Goal: Task Accomplishment & Management: Manage account settings

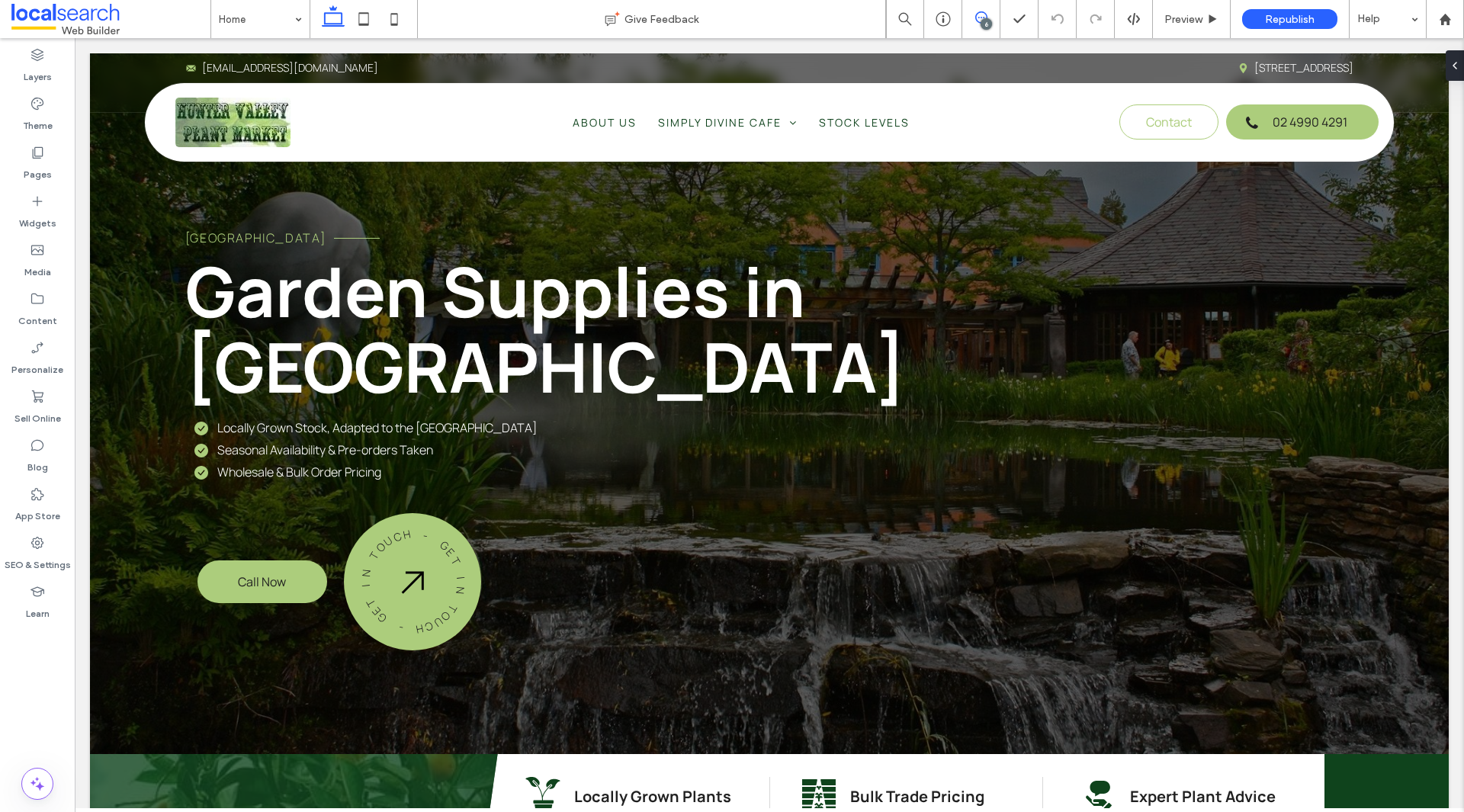
click at [975, 23] on icon at bounding box center [981, 17] width 12 height 12
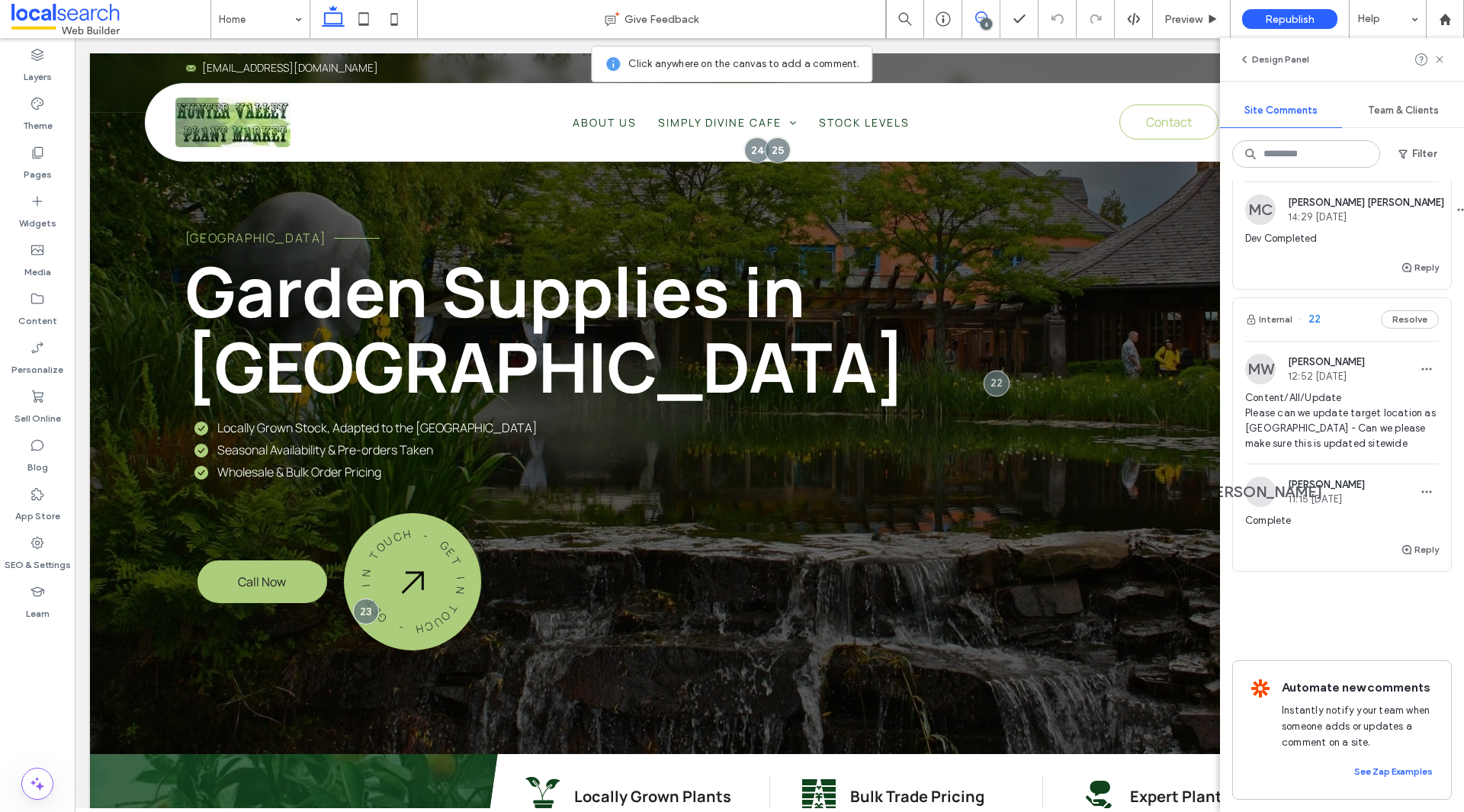
scroll to position [1276, 0]
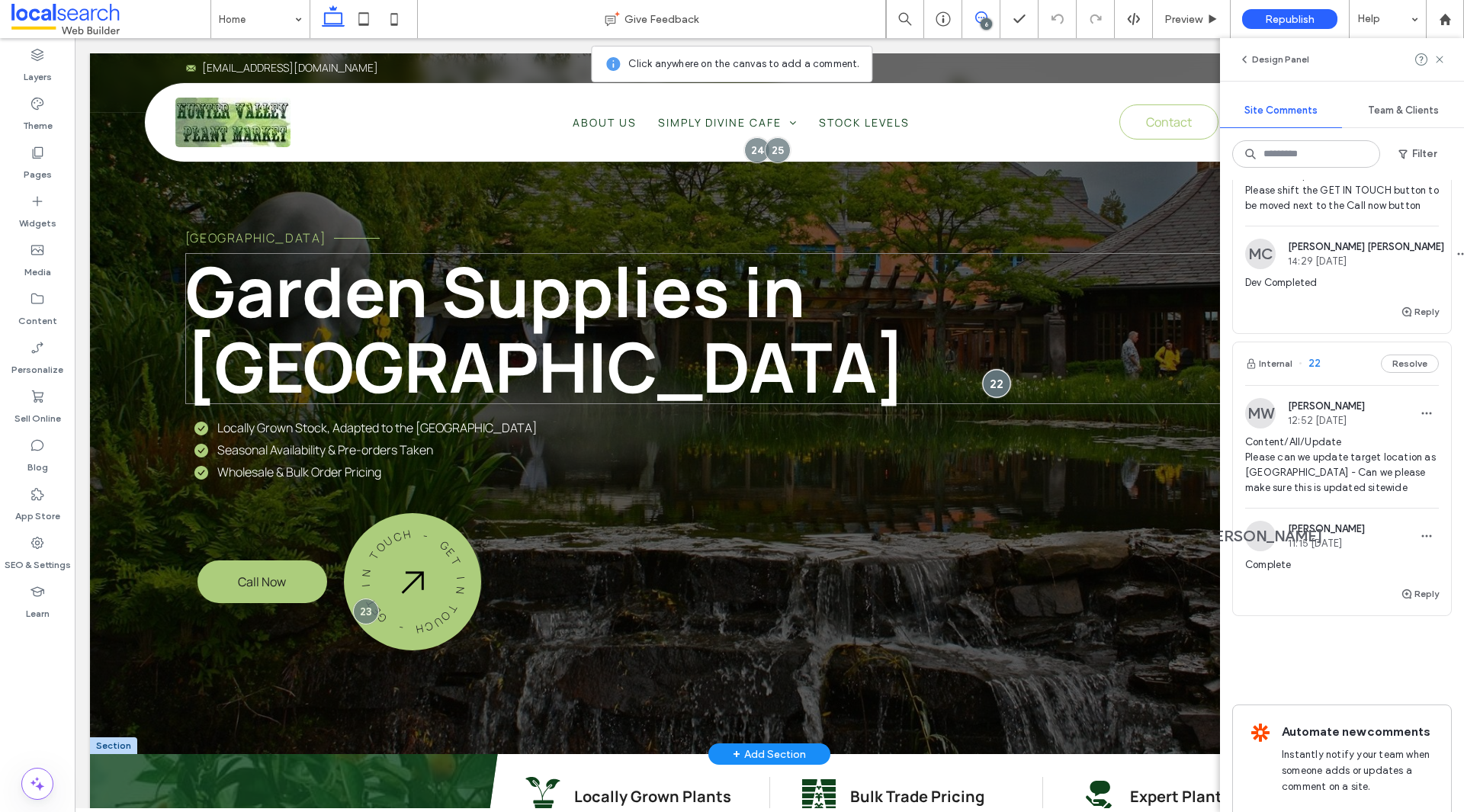
click at [988, 369] on div at bounding box center [997, 383] width 29 height 29
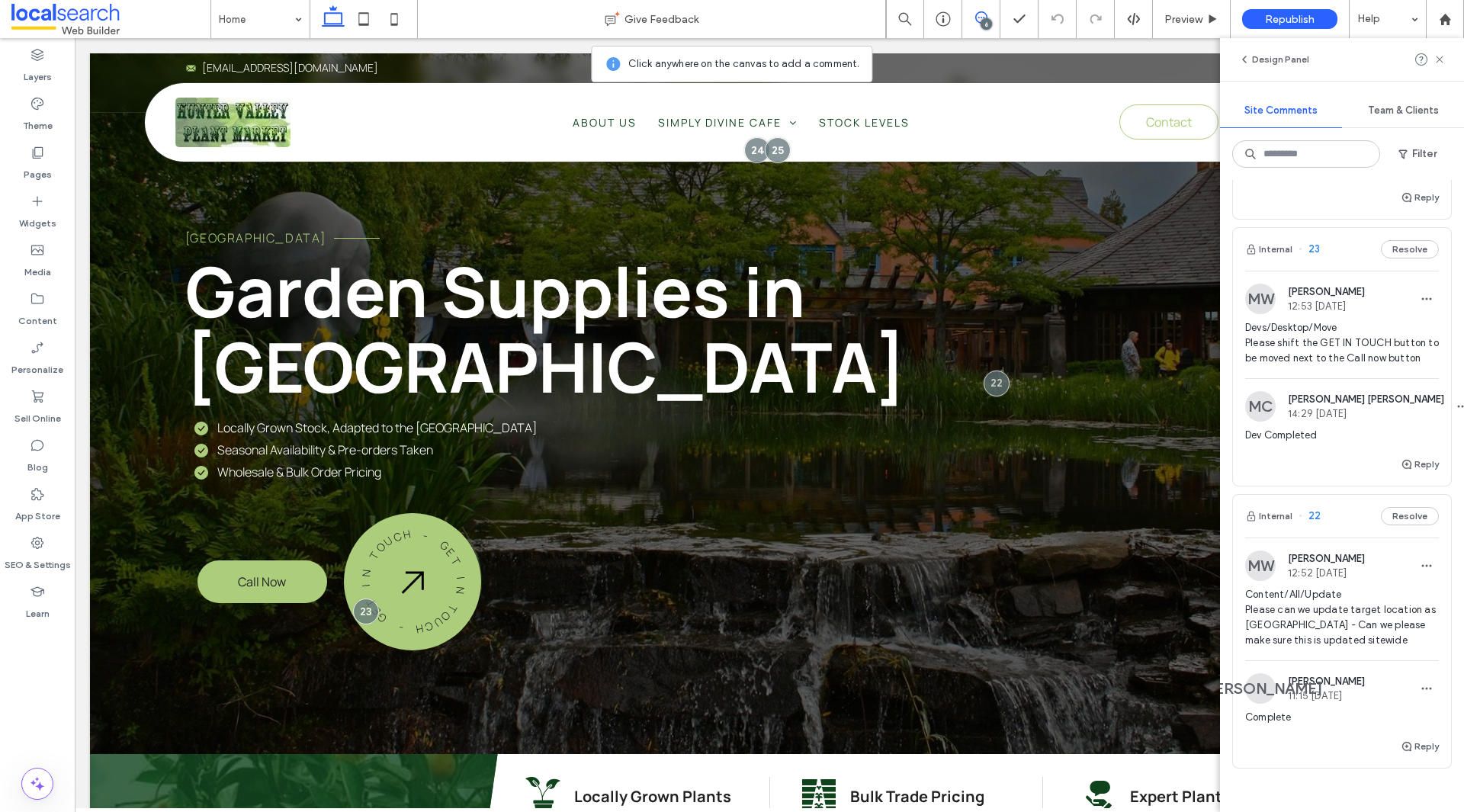
scroll to position [1047, 0]
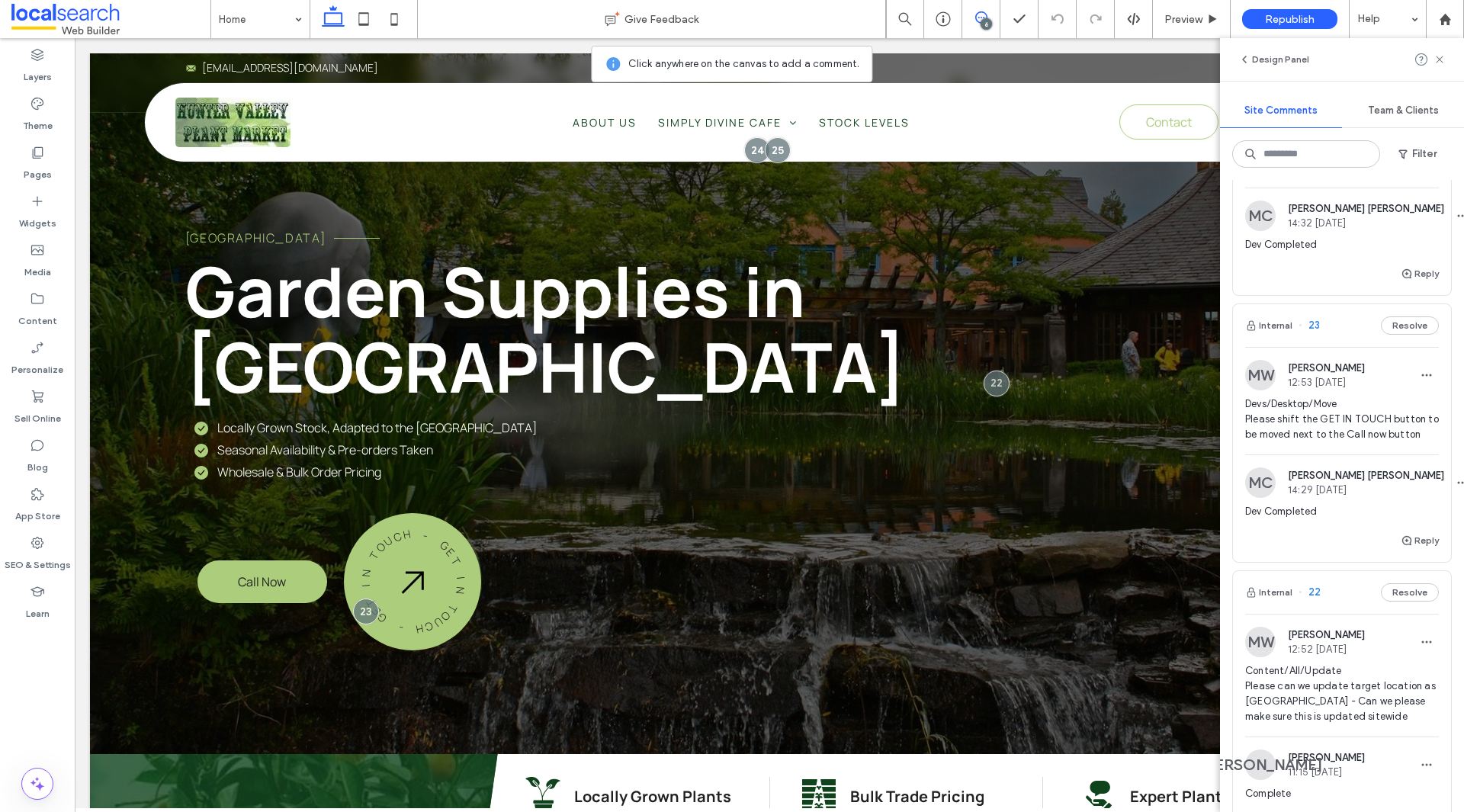
click at [1339, 438] on span "Devs/Desktop/Move Please shift the GET IN TOUCH button to be moved next to the …" at bounding box center [1342, 419] width 194 height 46
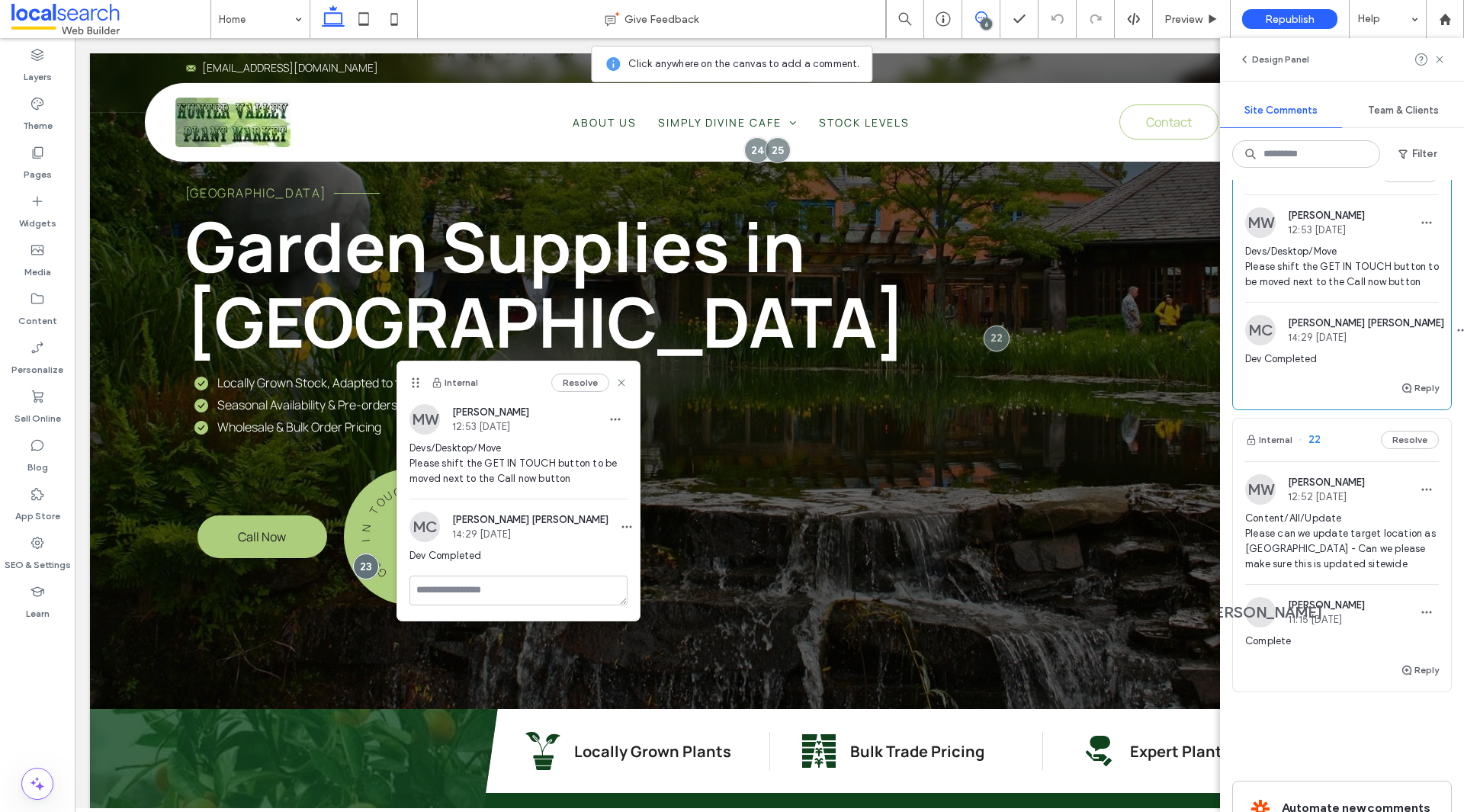
scroll to position [819, 0]
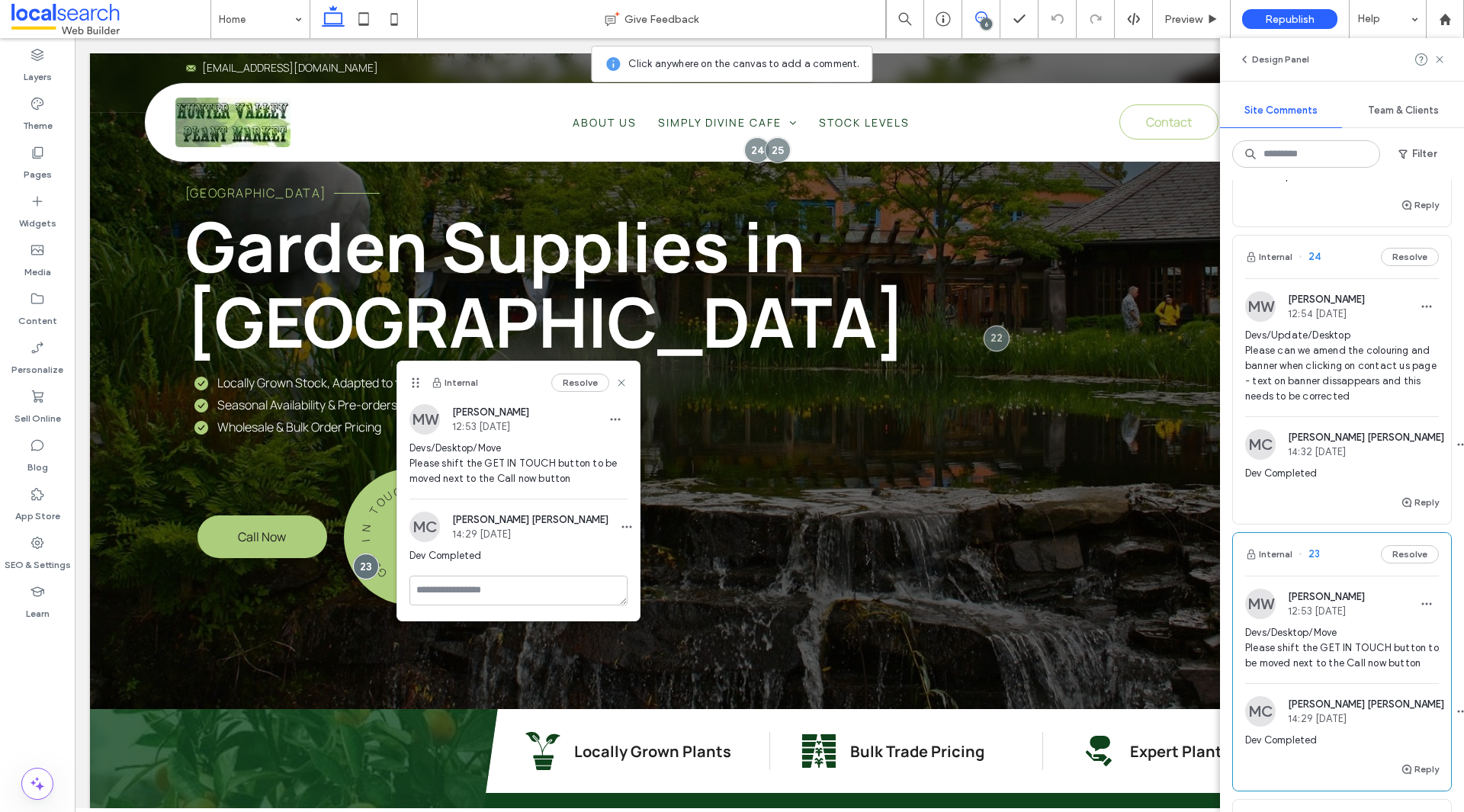
click at [1373, 384] on span "Devs/Update/Desktop Please can we amend the colouring and banner when clicking …" at bounding box center [1342, 366] width 194 height 76
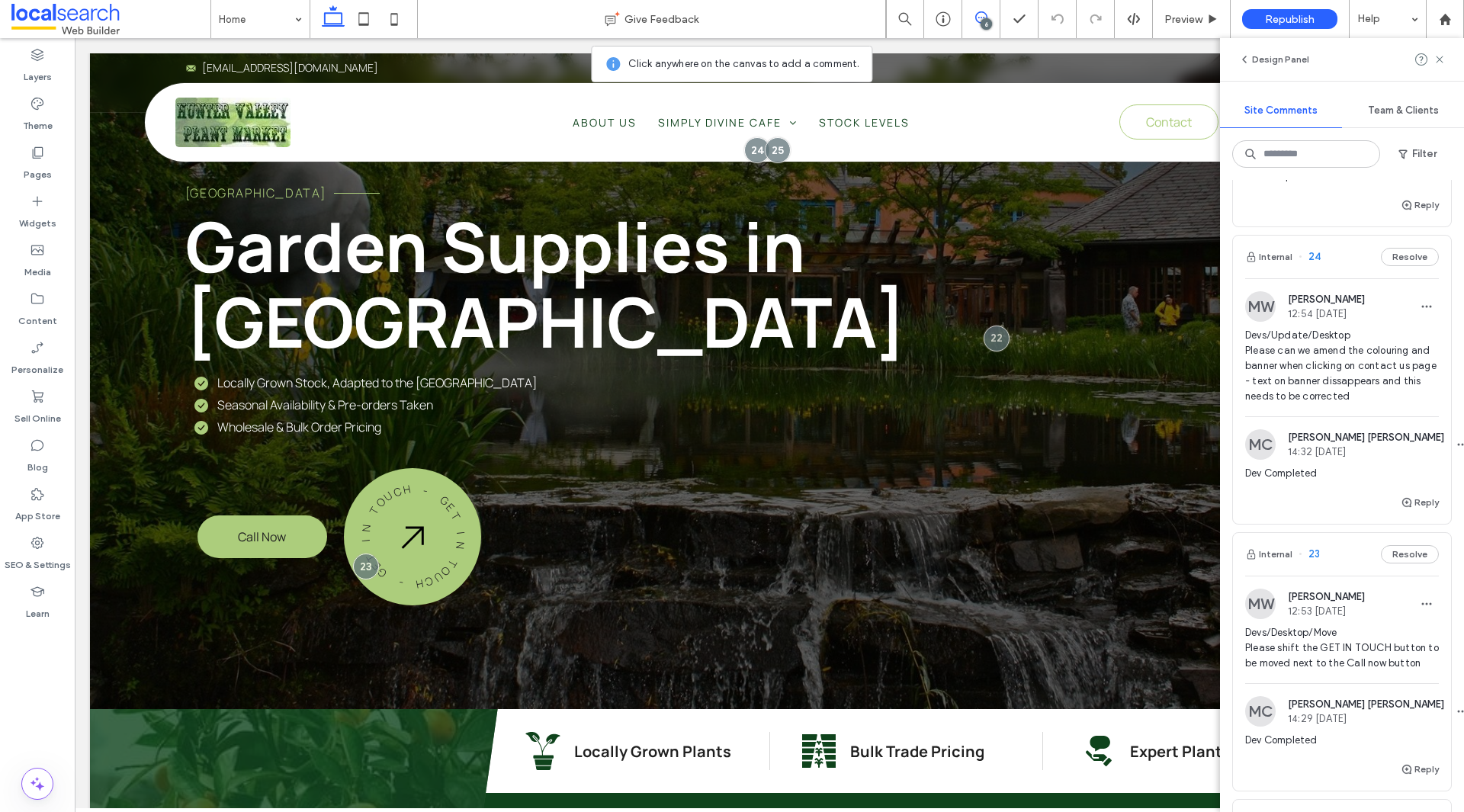
scroll to position [0, 0]
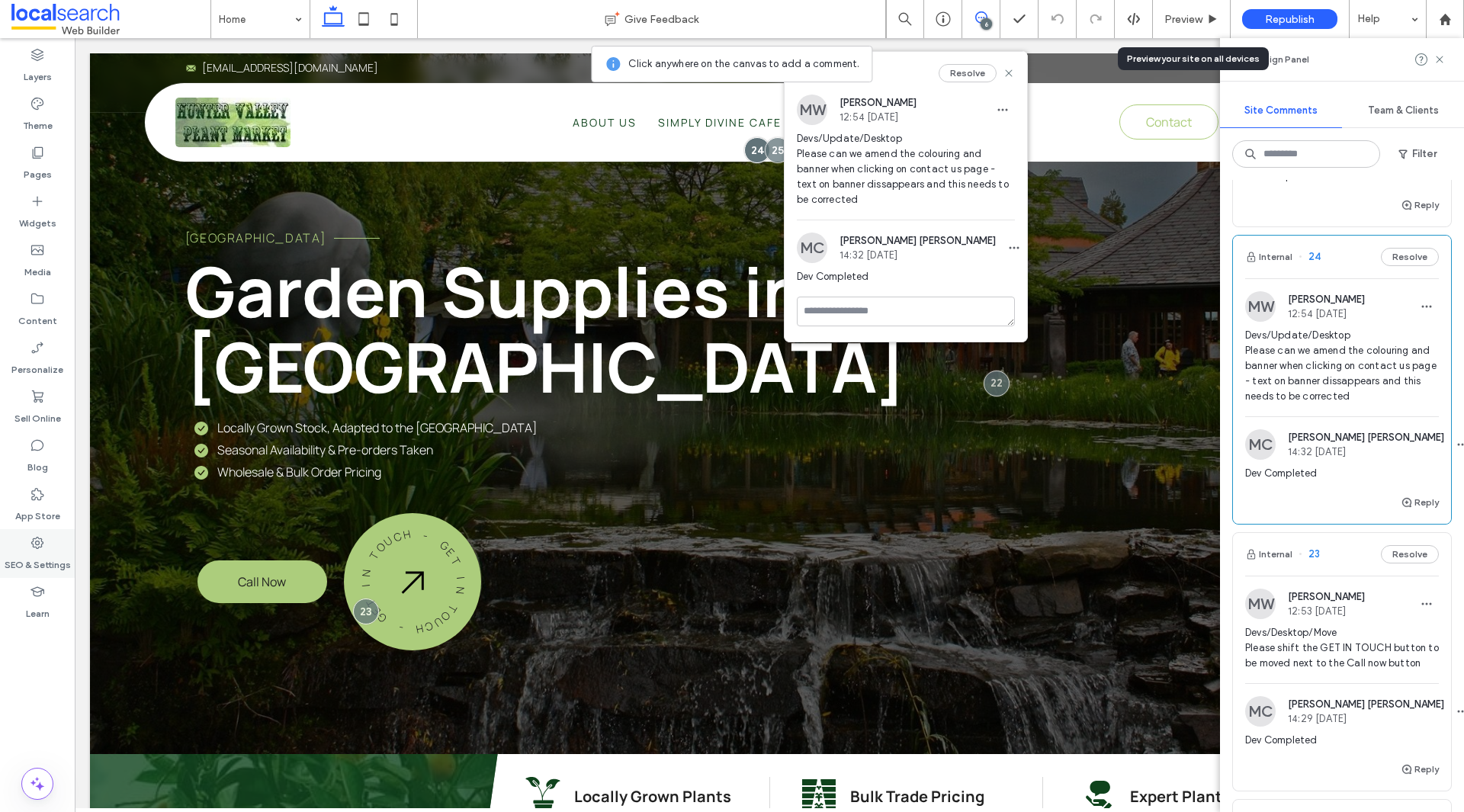
click at [51, 557] on label "SEO & Settings" at bounding box center [38, 561] width 66 height 21
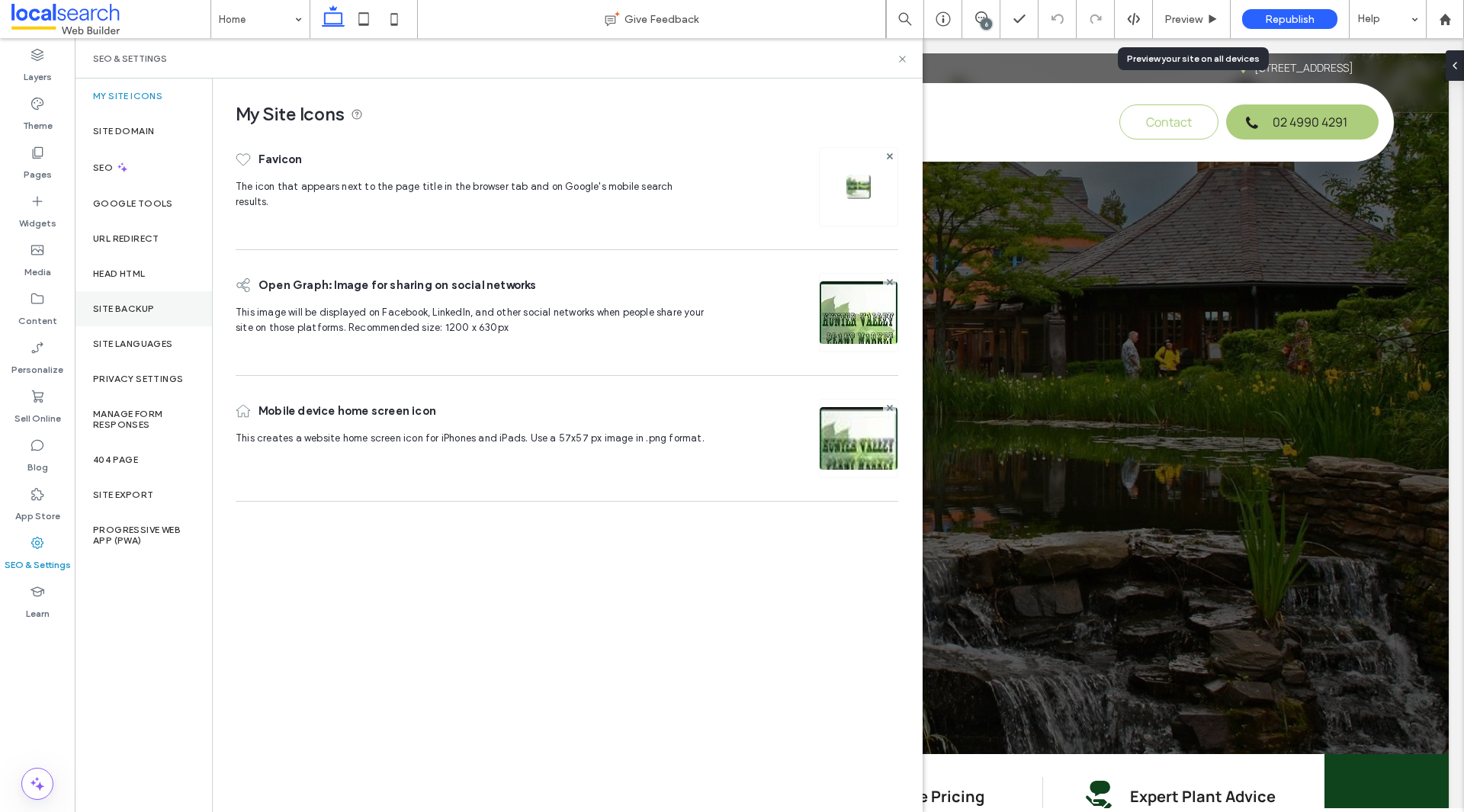
click at [140, 319] on div "Site Backup" at bounding box center [144, 308] width 137 height 35
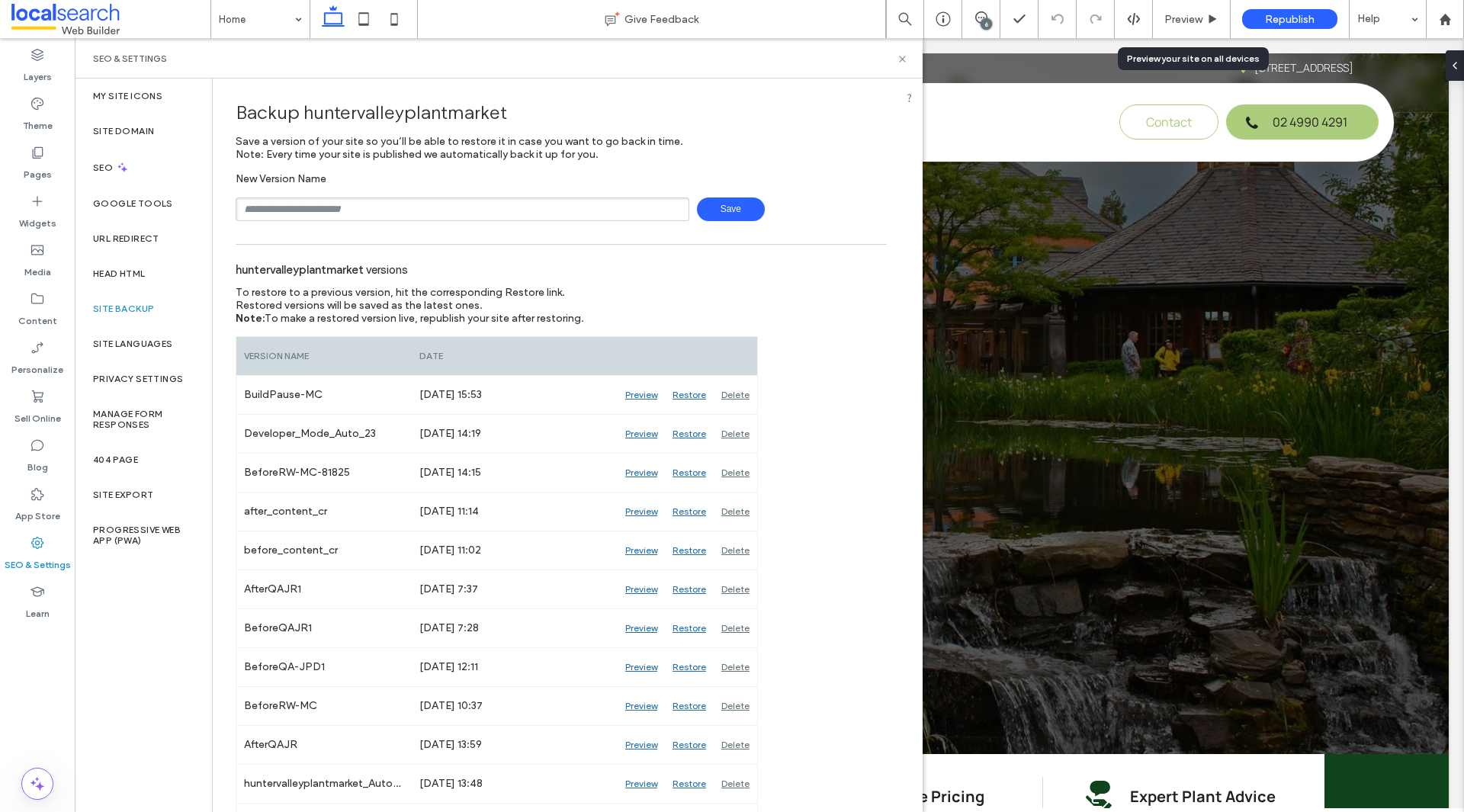
click at [318, 204] on input "text" at bounding box center [463, 209] width 454 height 24
type input "**********"
click at [709, 202] on span "Save" at bounding box center [731, 209] width 68 height 24
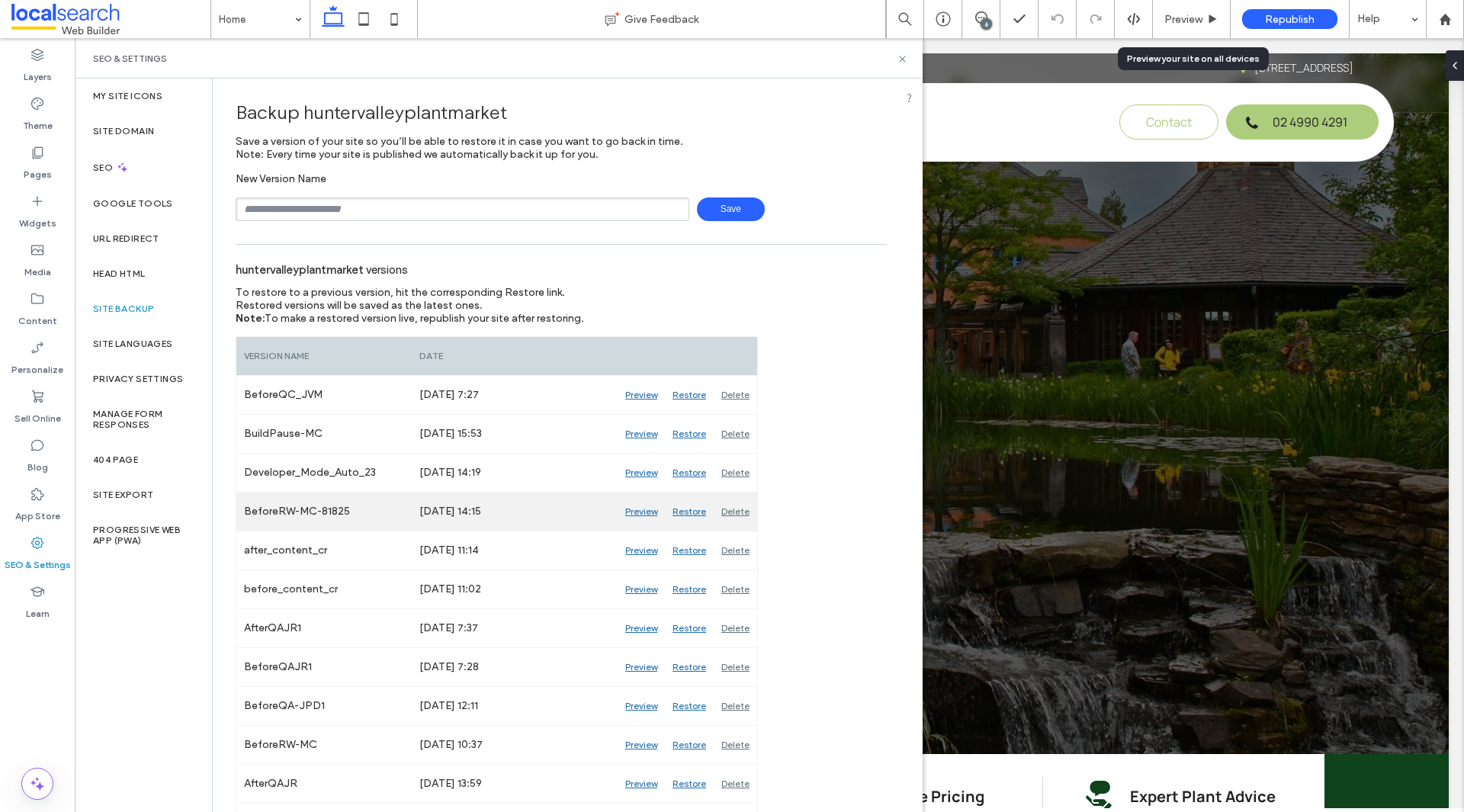
click at [634, 510] on div "Preview" at bounding box center [641, 511] width 47 height 38
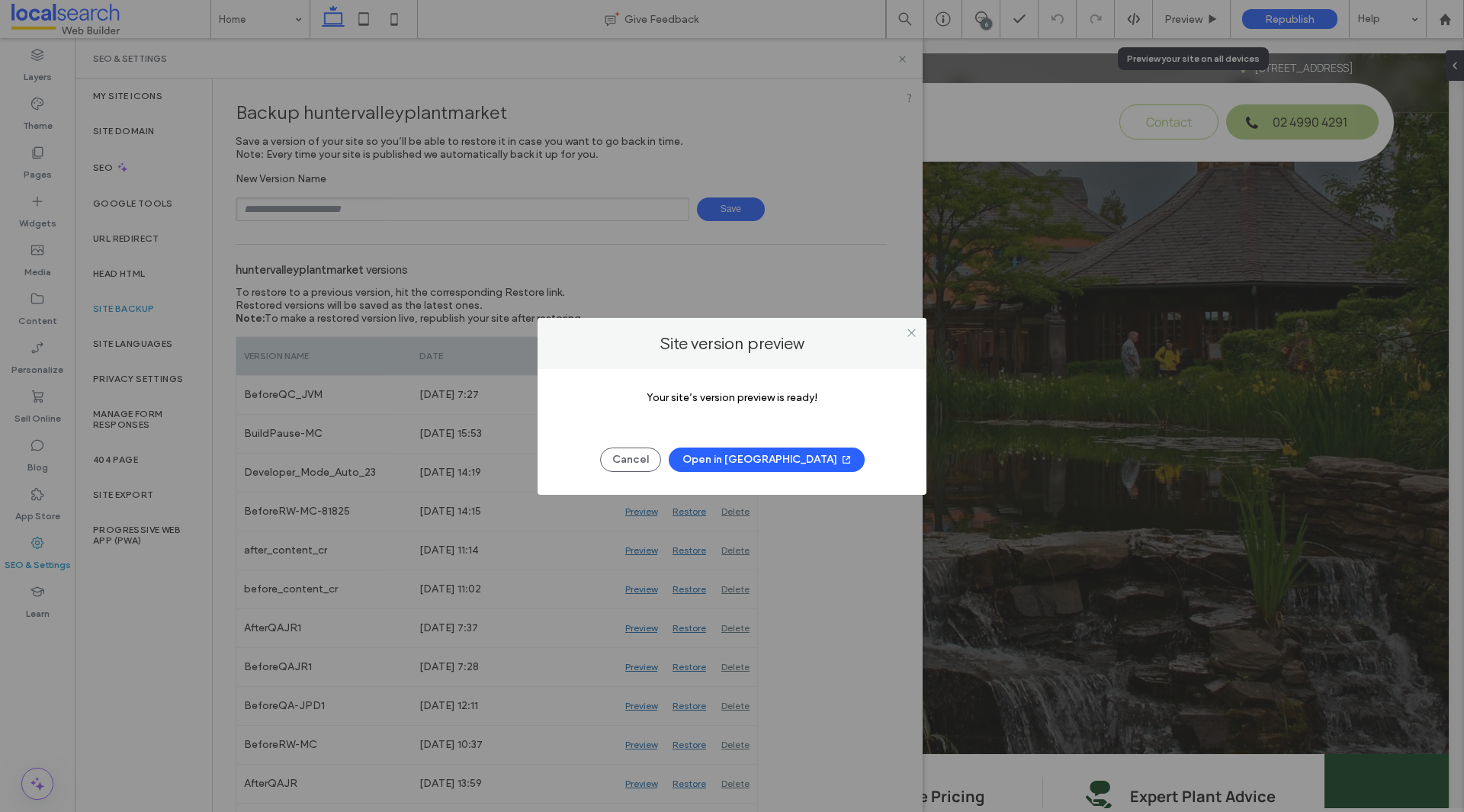
click at [789, 466] on button "Open in New Tab" at bounding box center [767, 459] width 196 height 24
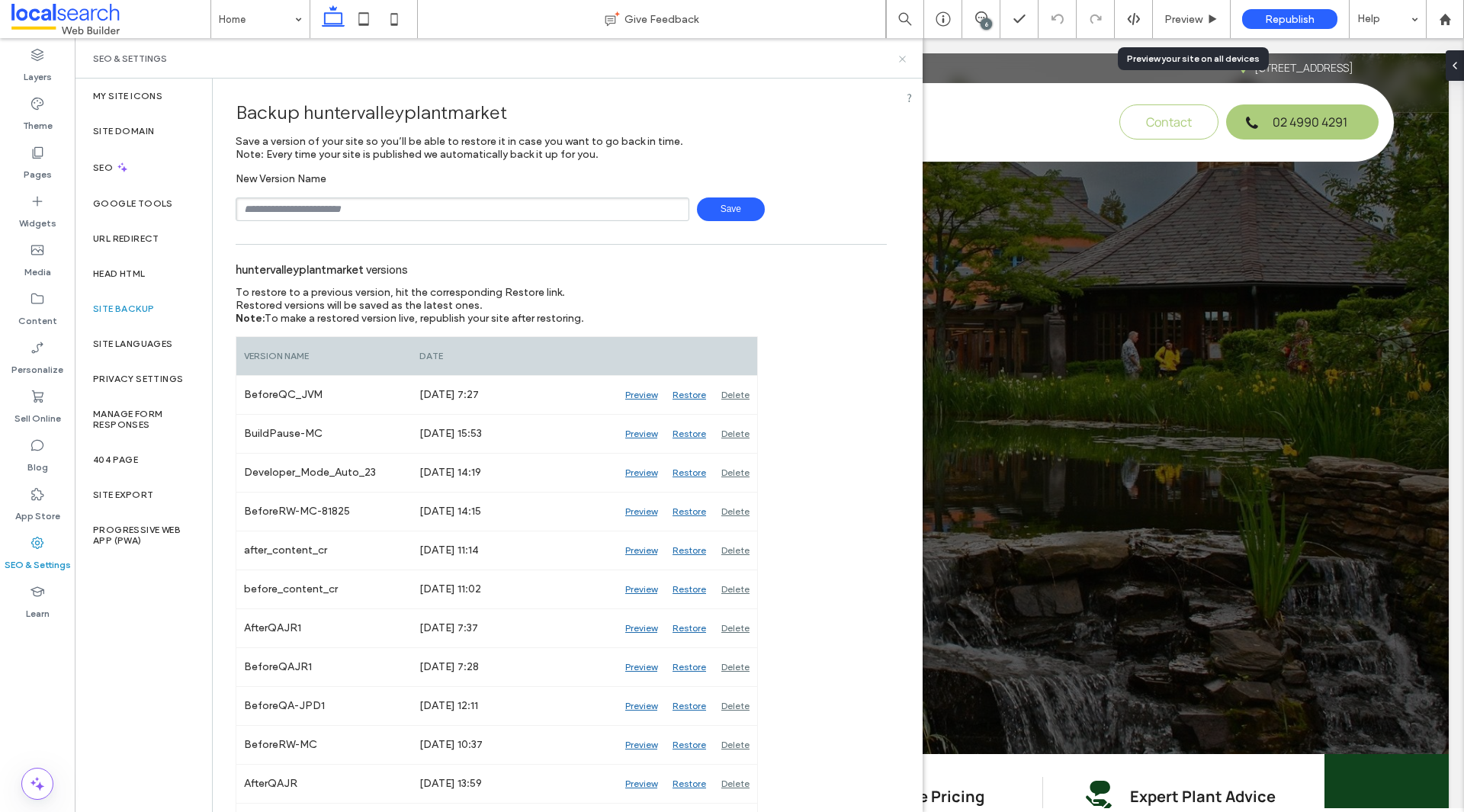
click at [901, 58] on use at bounding box center [901, 58] width 6 height 6
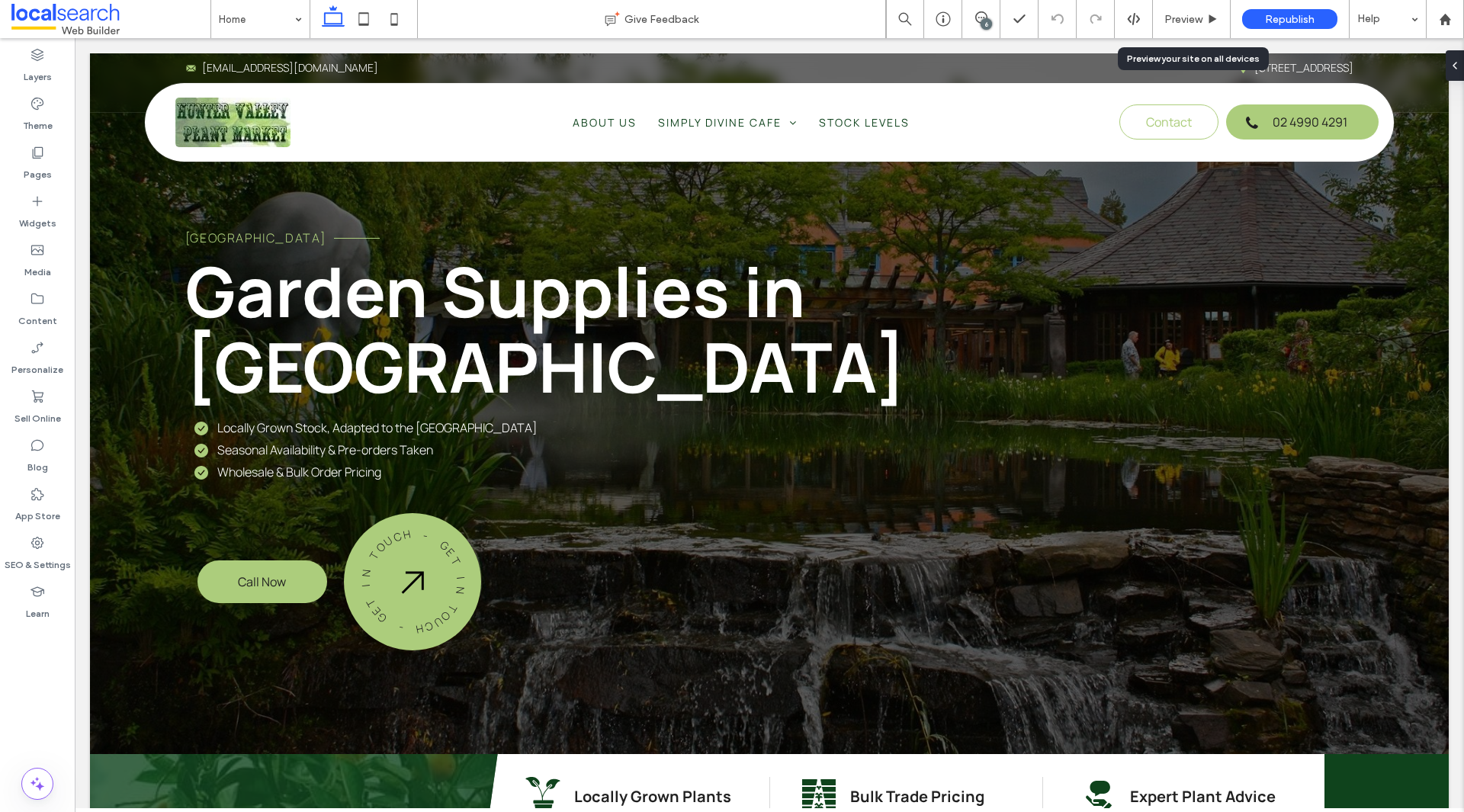
click at [985, 20] on div "6" at bounding box center [986, 24] width 11 height 11
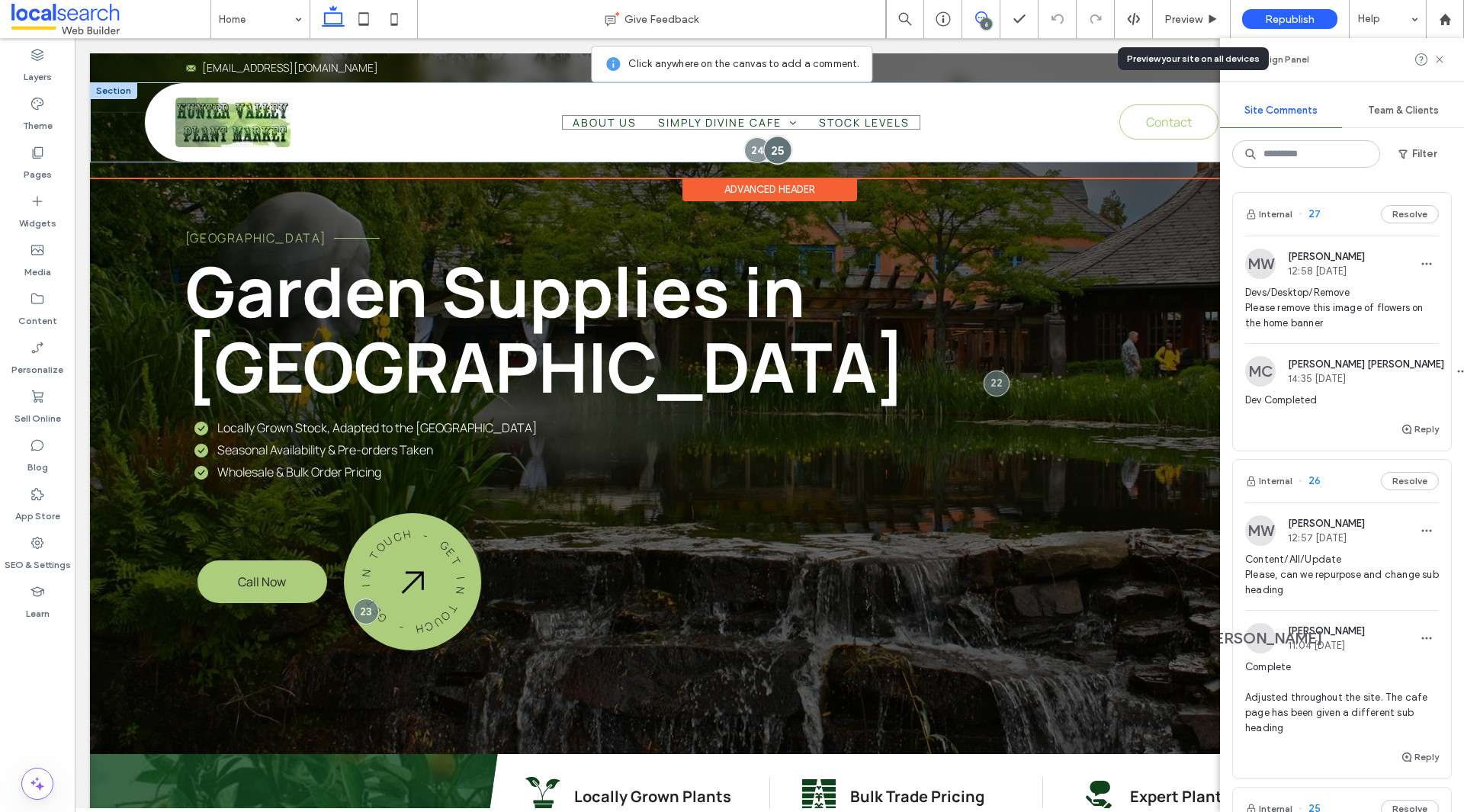
click at [773, 144] on div at bounding box center [777, 149] width 29 height 29
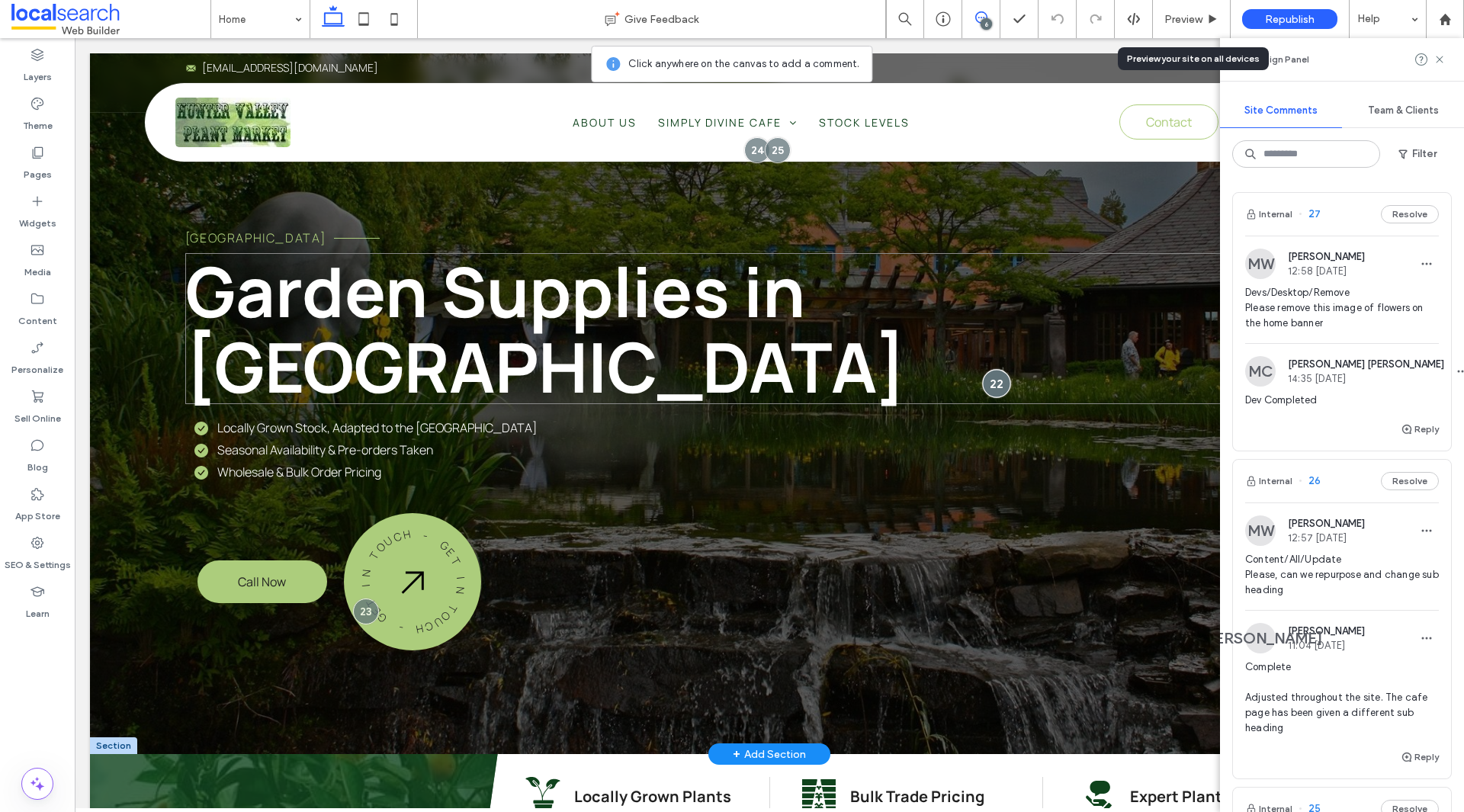
click at [983, 369] on div at bounding box center [997, 383] width 29 height 29
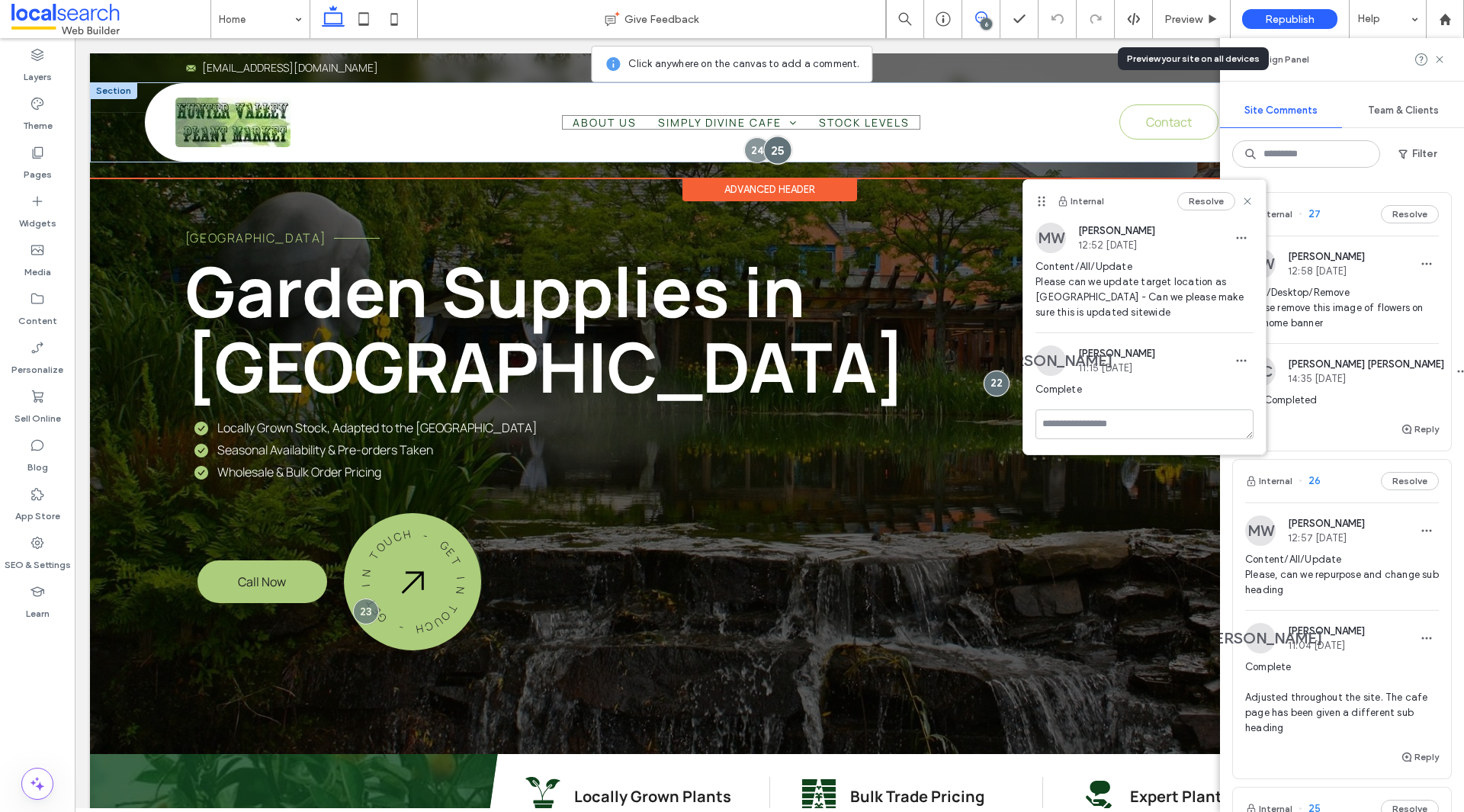
click at [764, 151] on div at bounding box center [777, 149] width 29 height 29
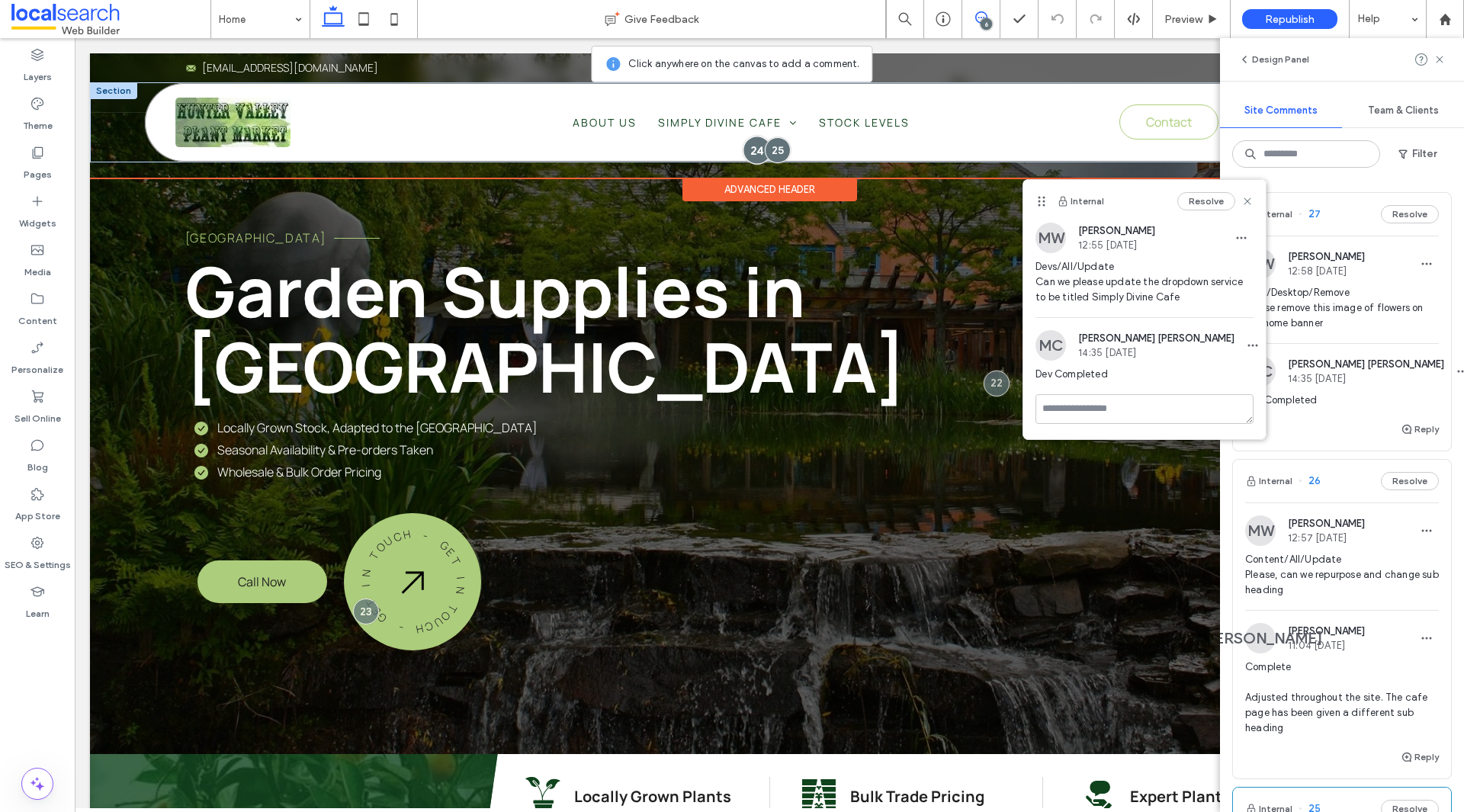
click at [744, 149] on div at bounding box center [758, 149] width 29 height 29
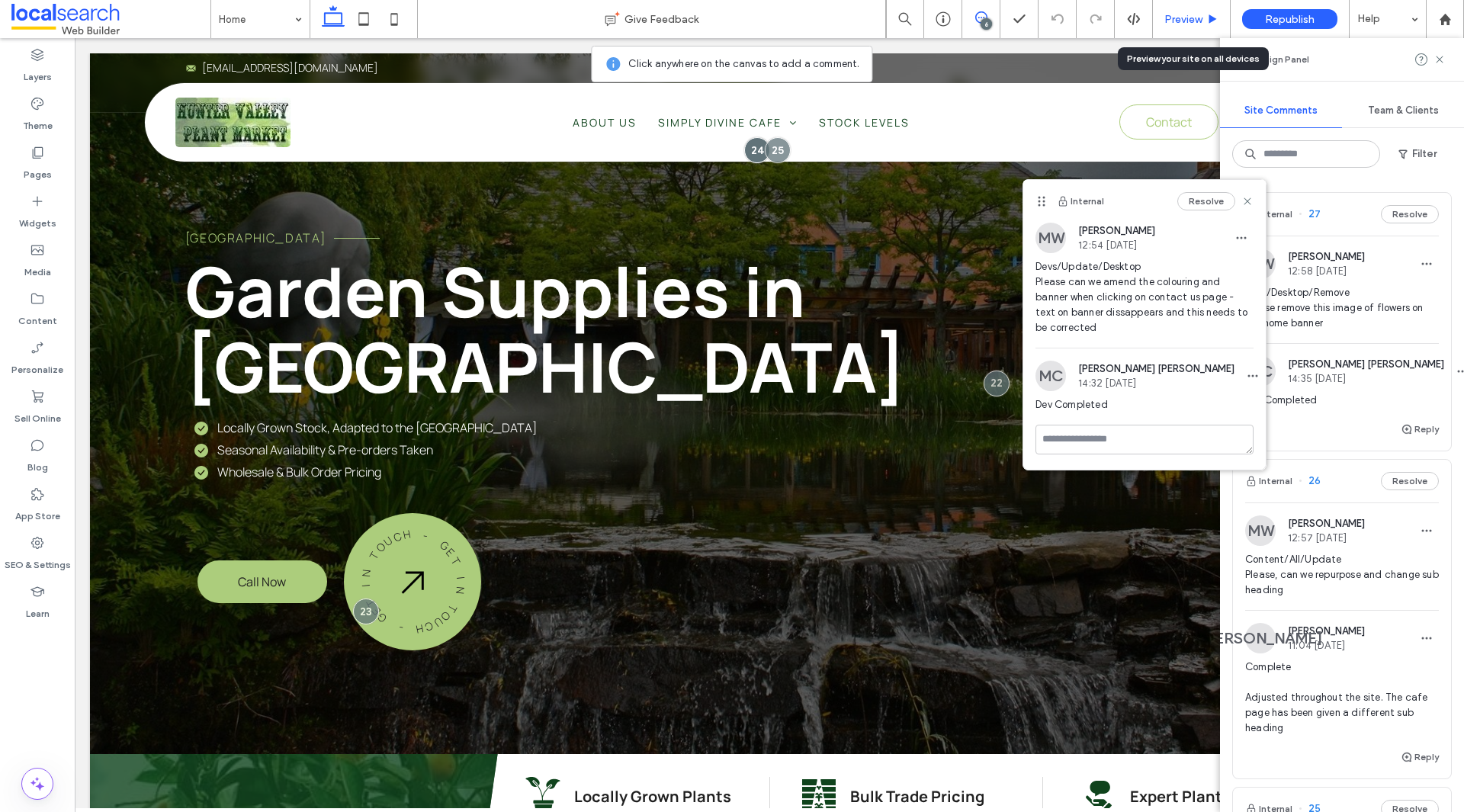
click at [1164, 24] on span "Preview" at bounding box center [1183, 20] width 38 height 13
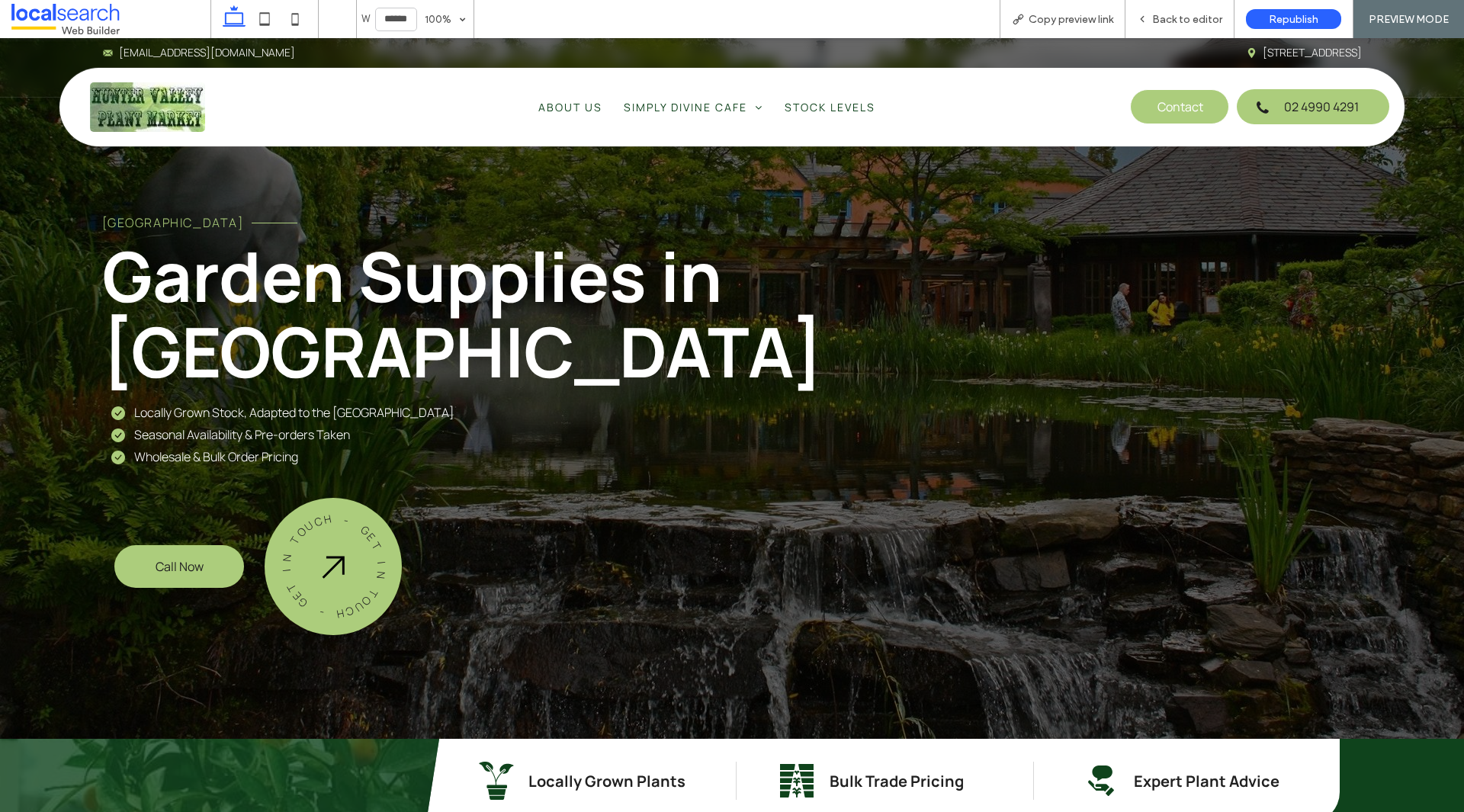
click at [1158, 110] on span "Contact" at bounding box center [1181, 106] width 46 height 32
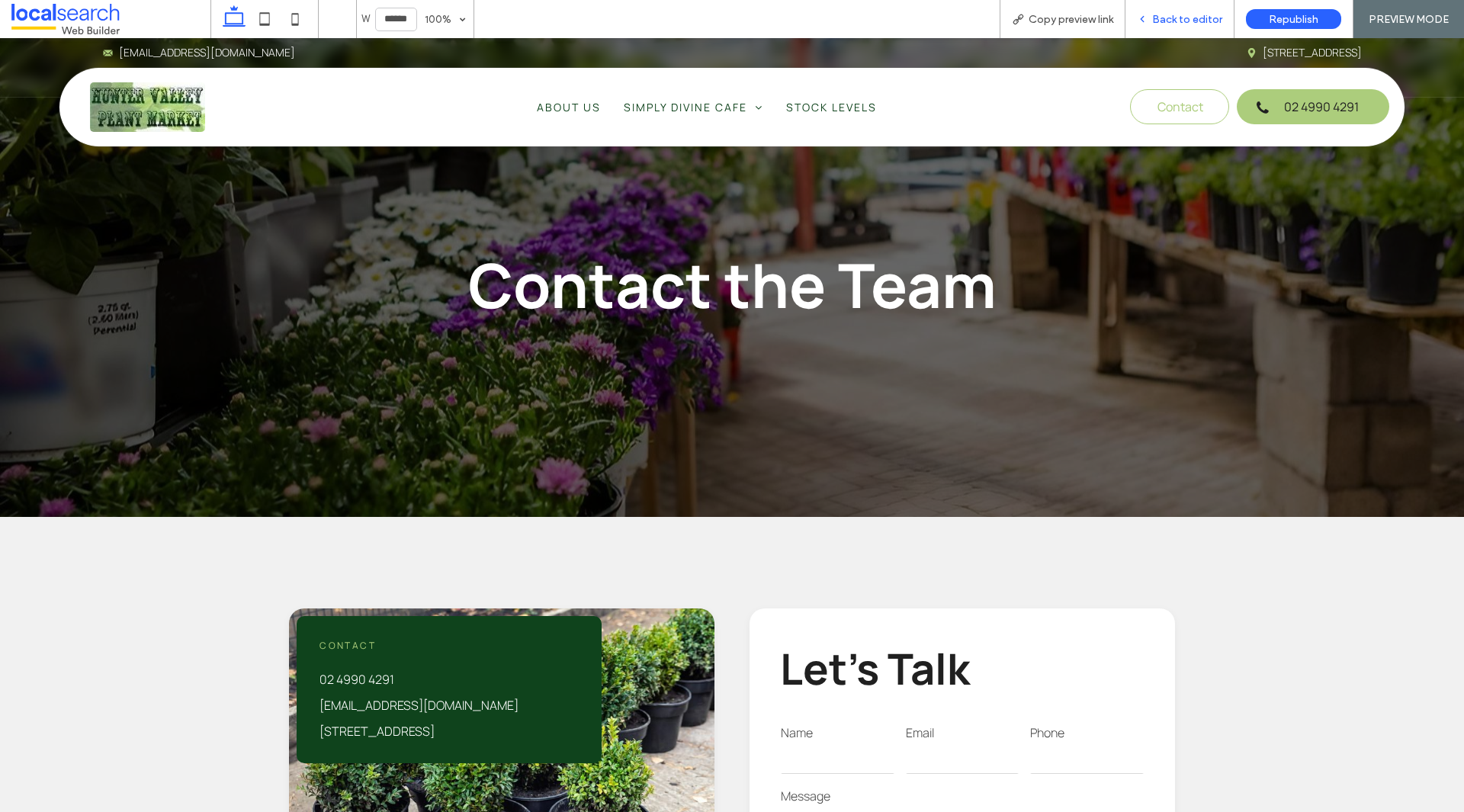
click at [1190, 5] on div "Back to editor" at bounding box center [1180, 19] width 109 height 38
click at [1173, 19] on span "Back to editor" at bounding box center [1187, 20] width 70 height 13
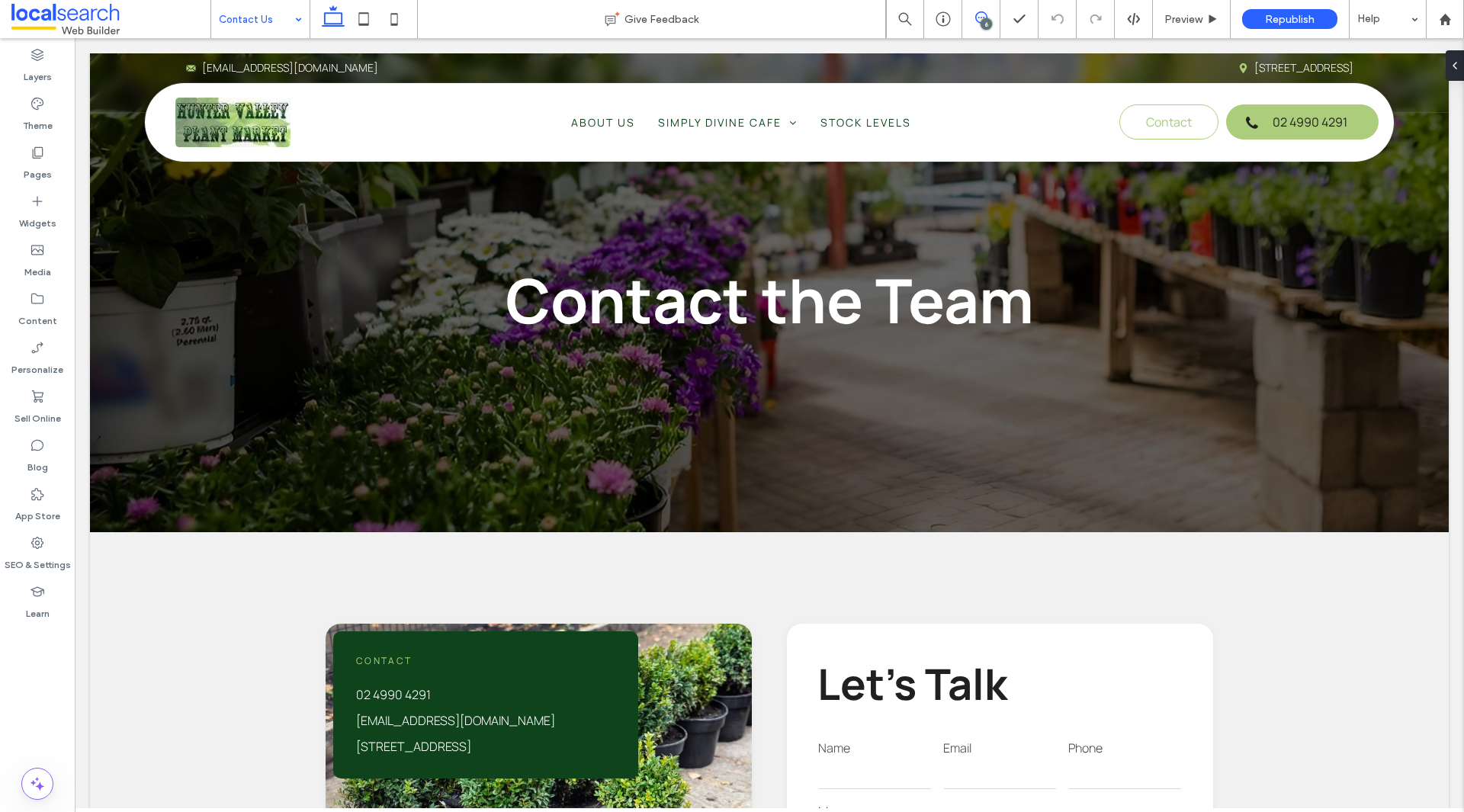
click at [970, 23] on span at bounding box center [981, 17] width 38 height 12
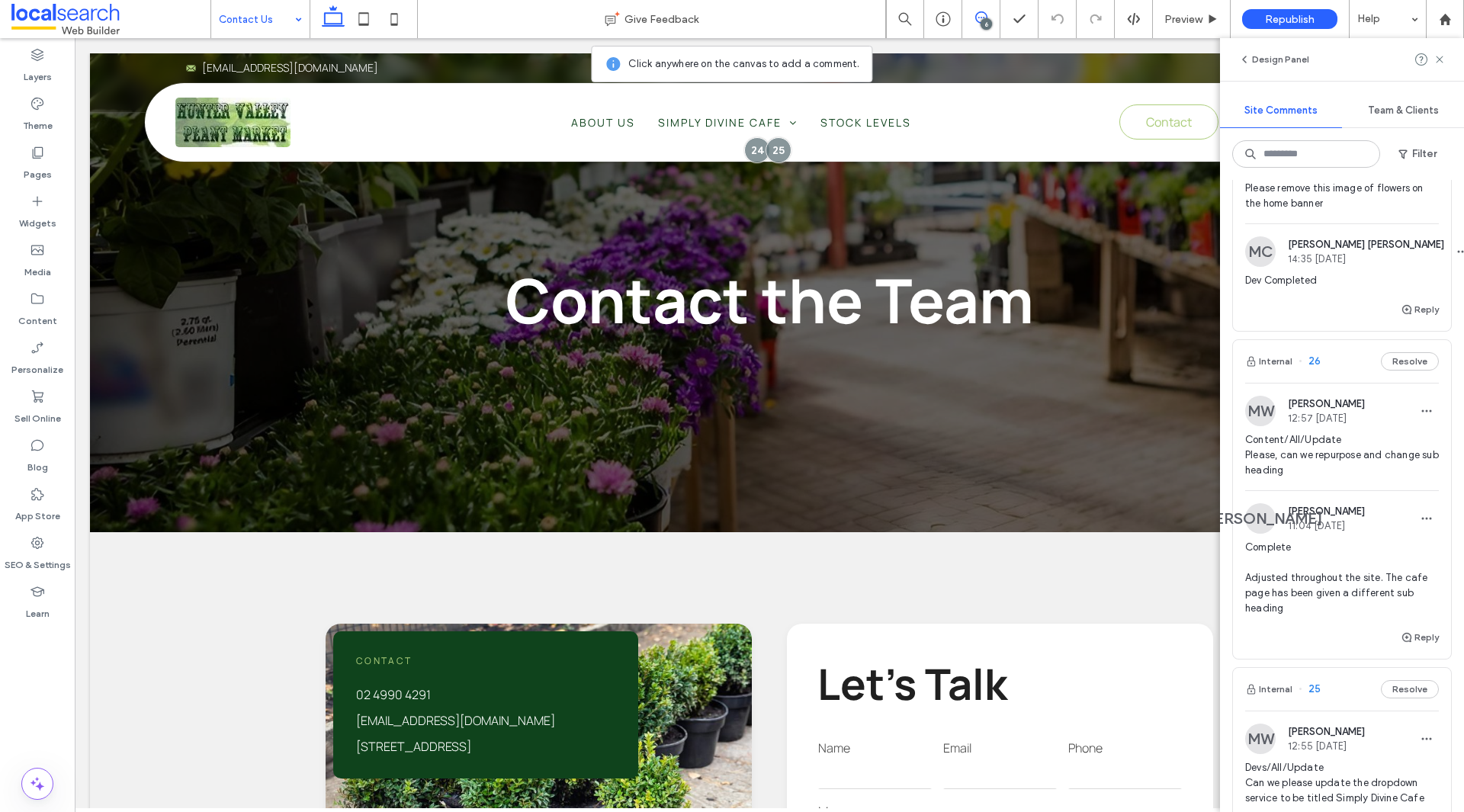
scroll to position [229, 0]
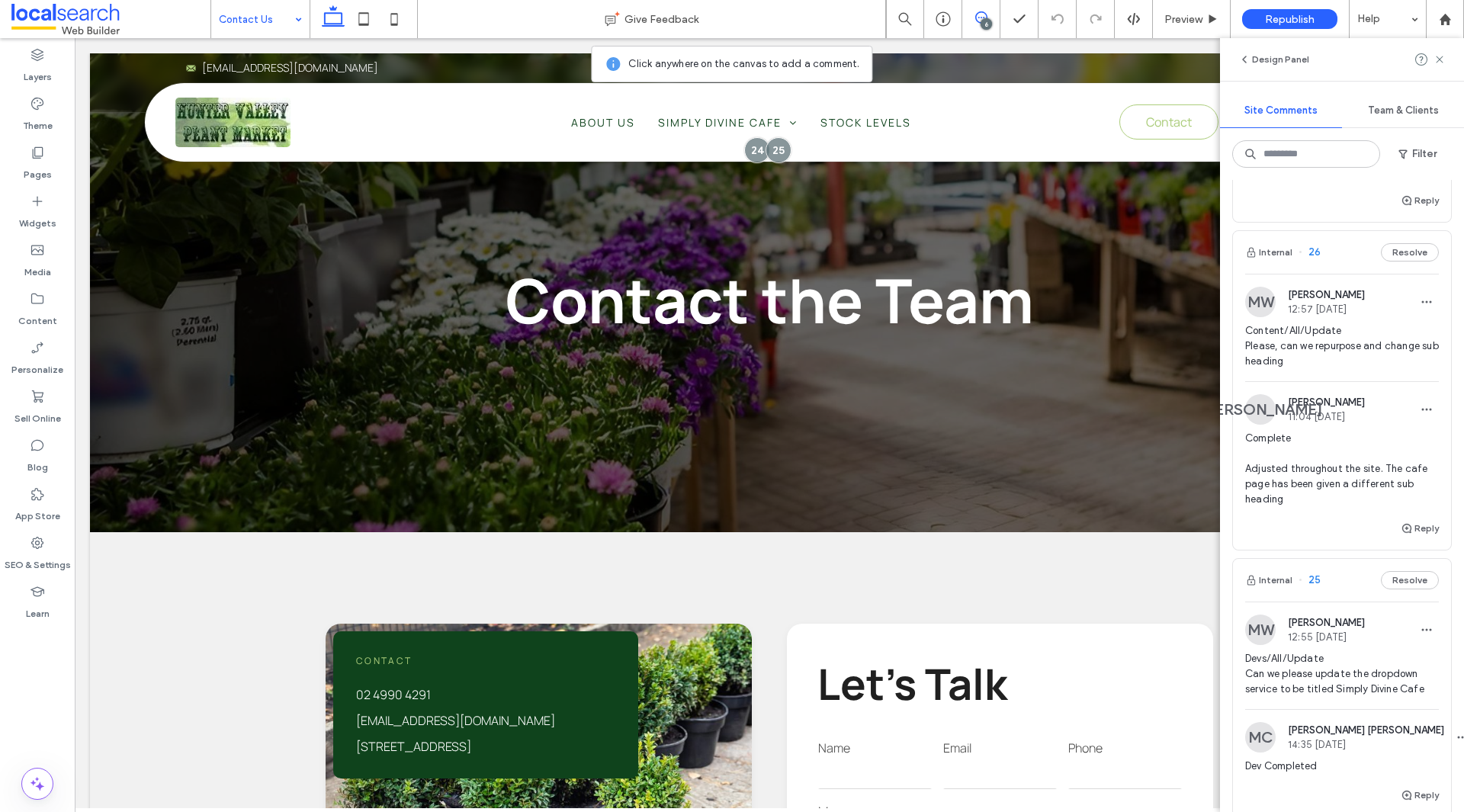
click at [1373, 358] on span "Content/All/Update Please, can we repurpose and change sub heading" at bounding box center [1342, 346] width 194 height 46
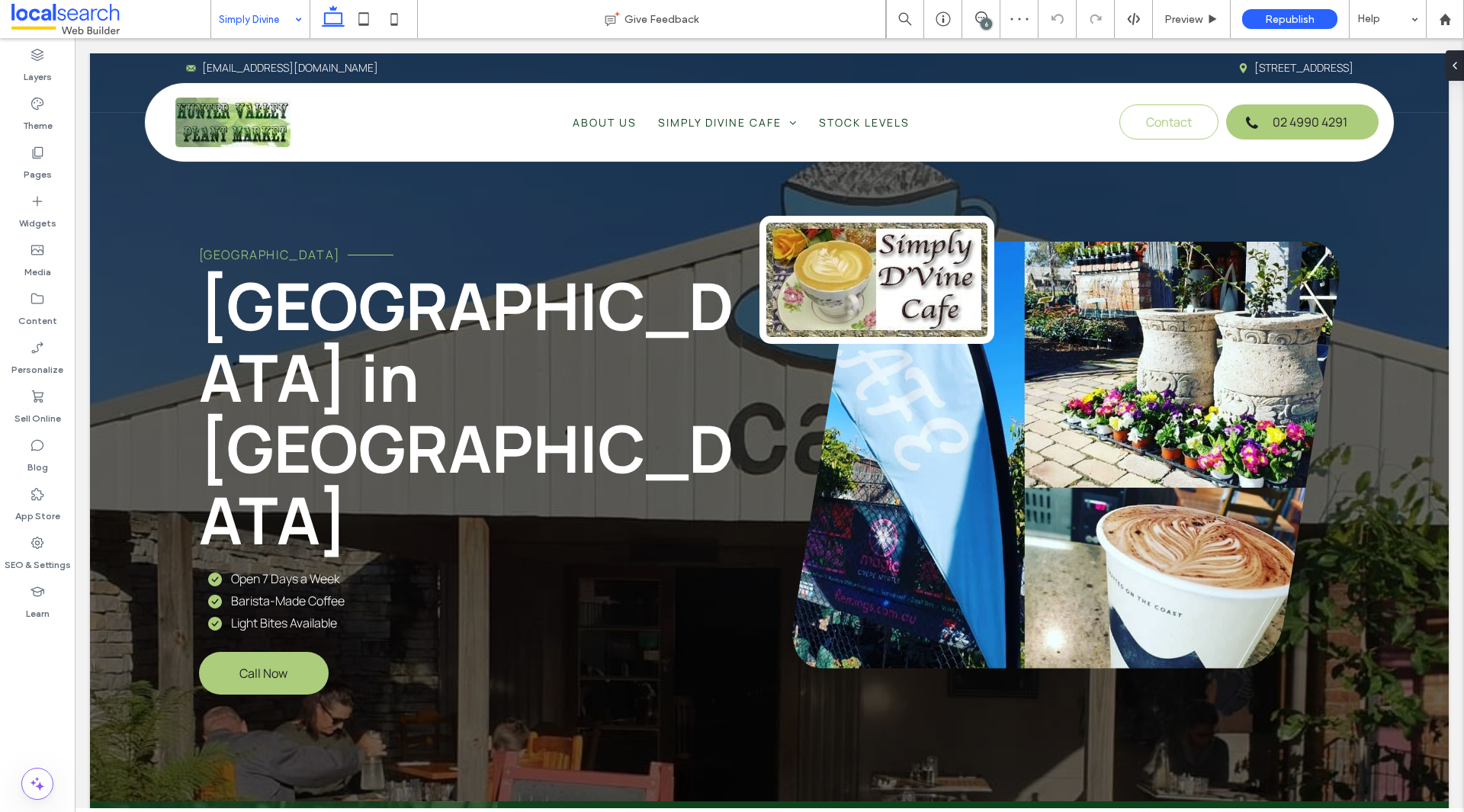
click at [986, 19] on div "6" at bounding box center [986, 24] width 11 height 11
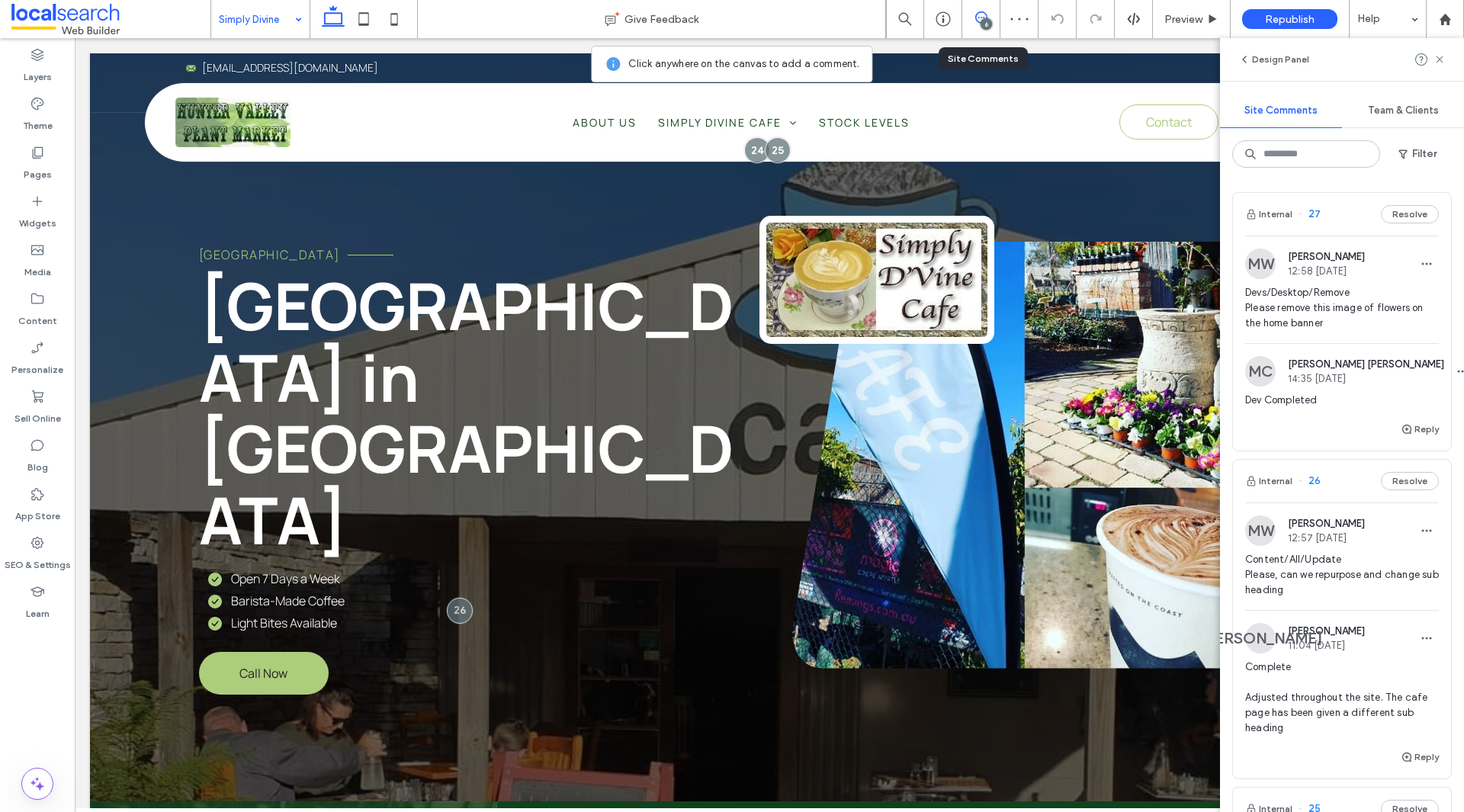
click at [1342, 294] on span "Devs/Desktop/Remove Please remove this image of flowers on the home banner" at bounding box center [1342, 308] width 194 height 46
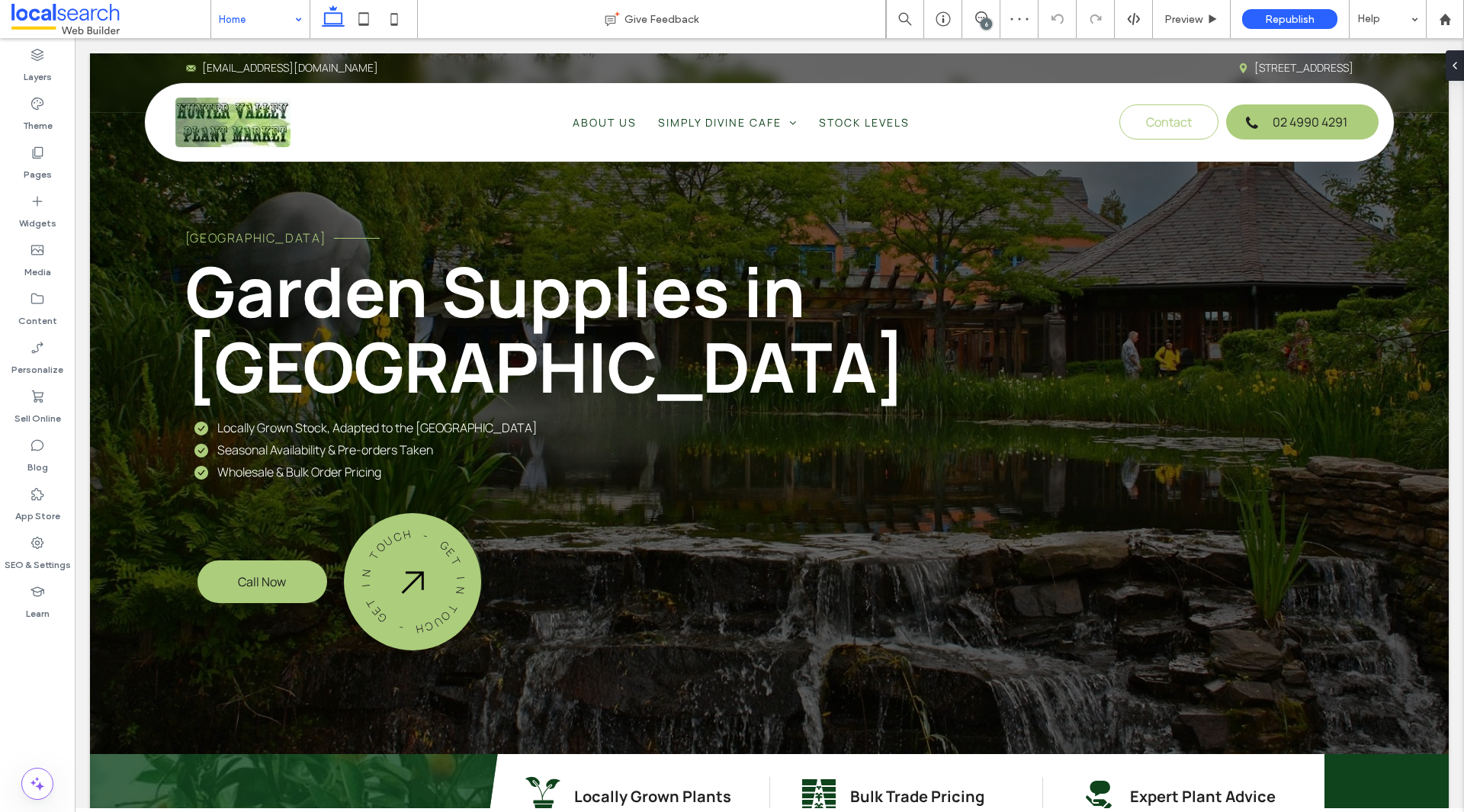
click at [990, 20] on div "6" at bounding box center [986, 24] width 11 height 11
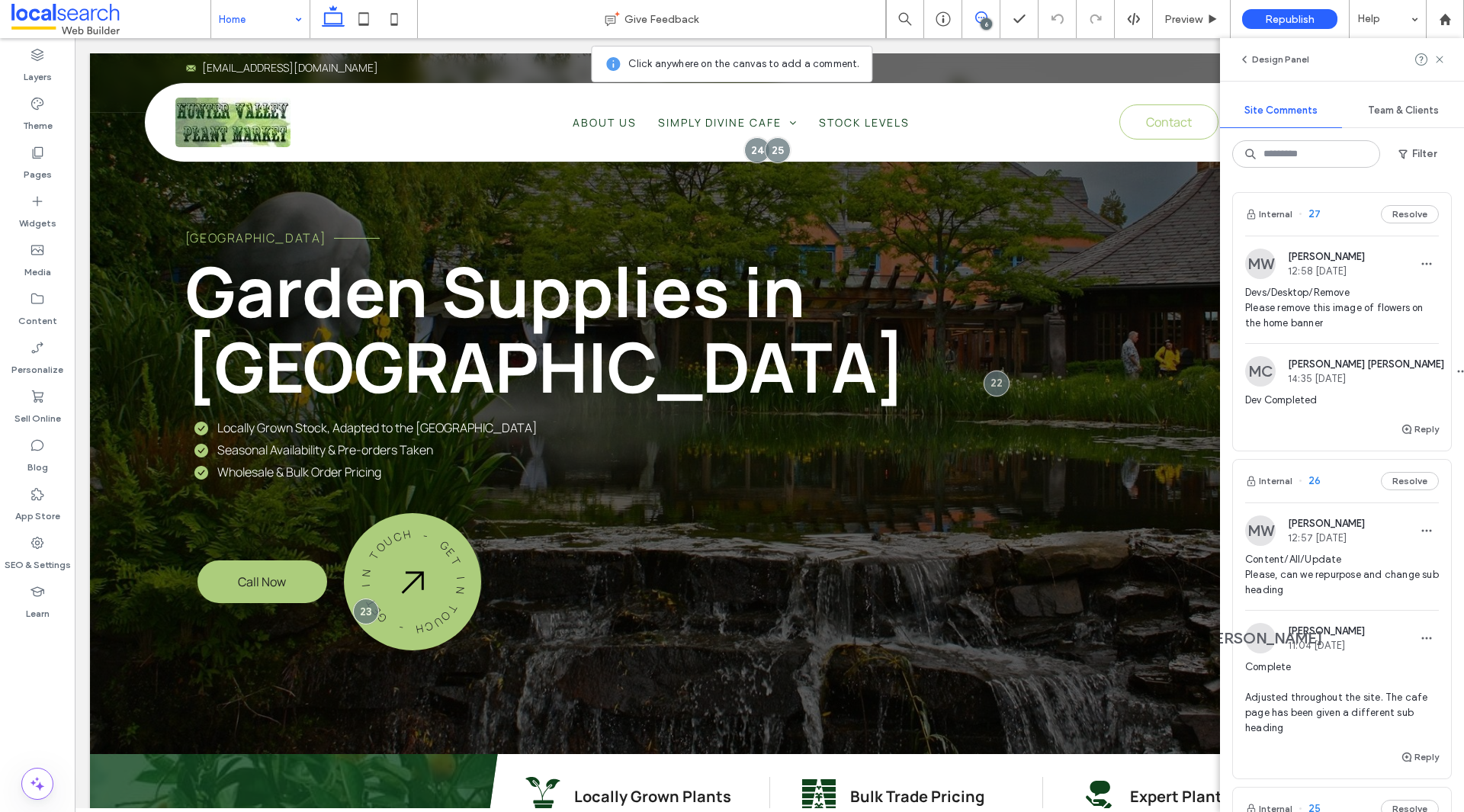
drag, startPoint x: 1328, startPoint y: 322, endPoint x: 1325, endPoint y: 336, distance: 14.3
click at [1328, 331] on div "Devs/Desktop/Remove Please remove this image of flowers on the home banner" at bounding box center [1342, 313] width 194 height 58
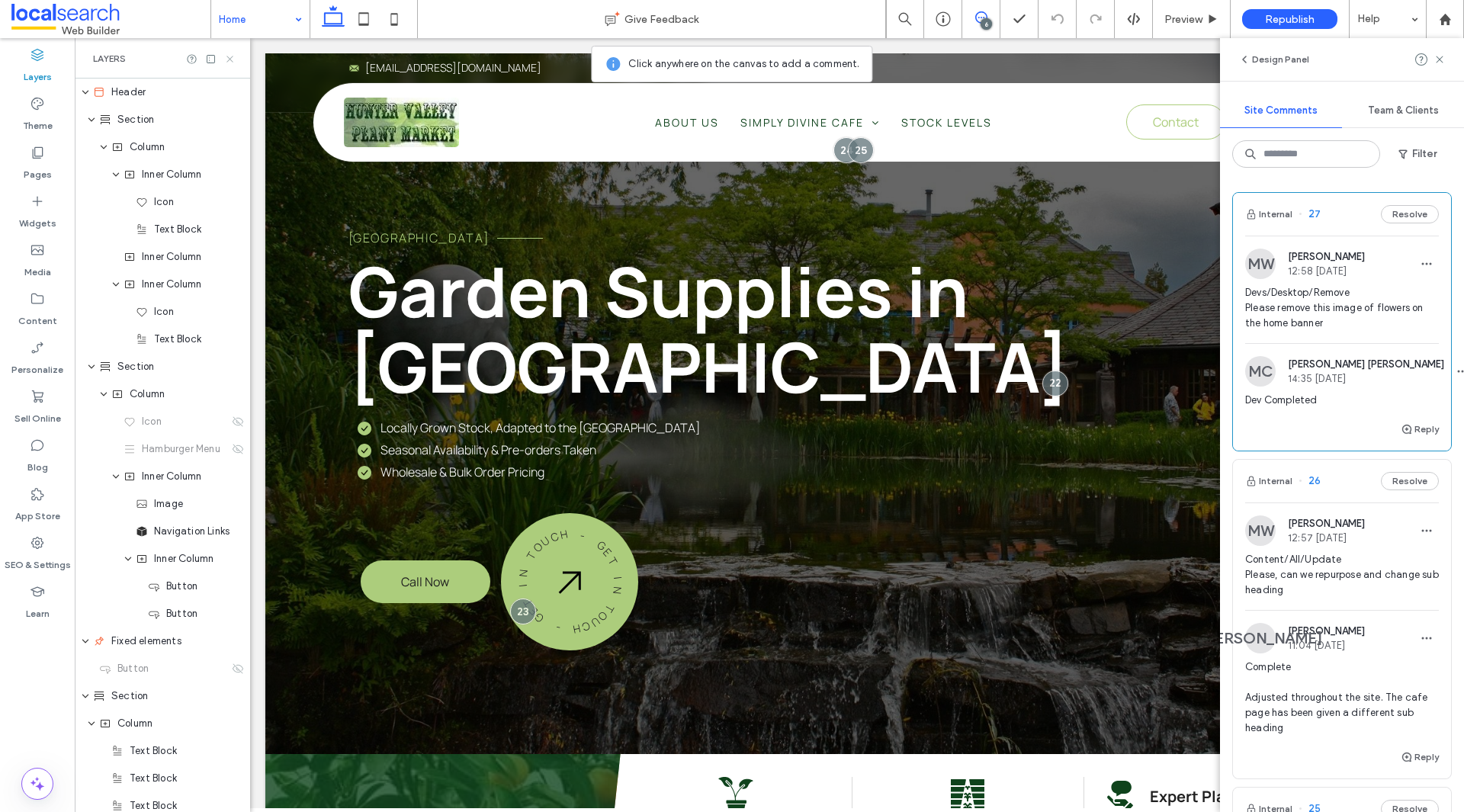
click at [231, 64] on icon at bounding box center [230, 59] width 11 height 11
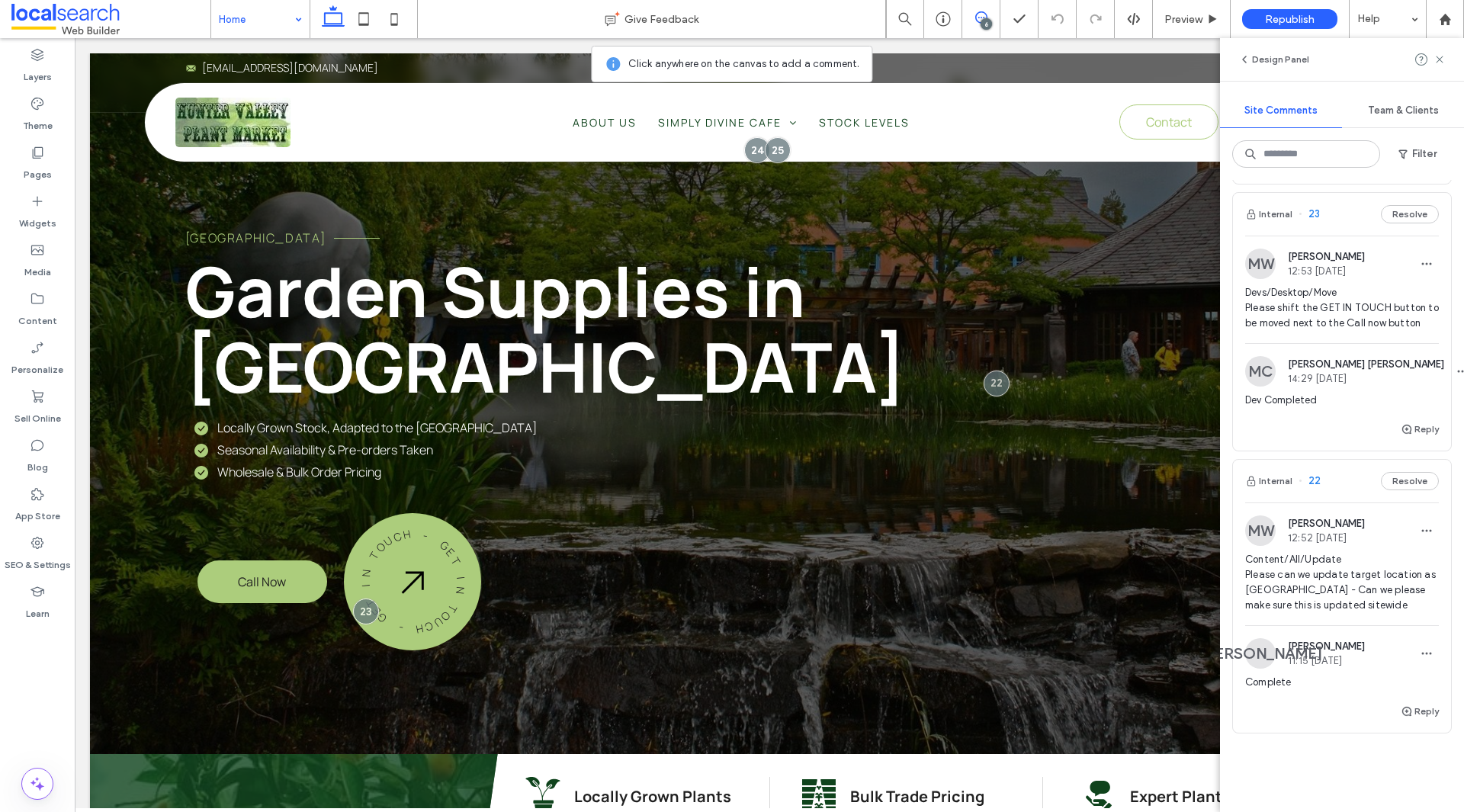
scroll to position [1047, 0]
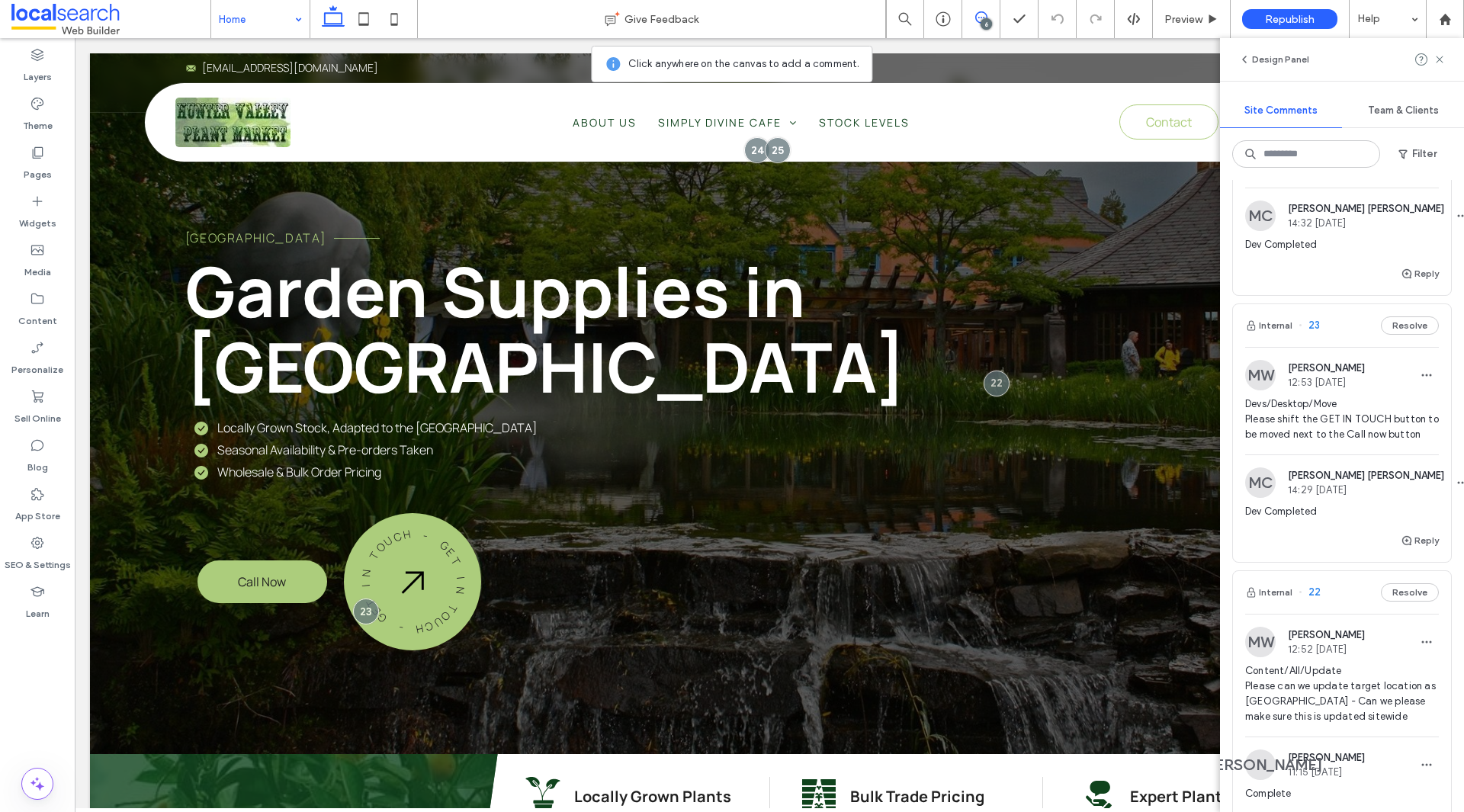
click at [1267, 410] on span "Devs/Desktop/Move Please shift the GET IN TOUCH button to be moved next to the …" at bounding box center [1342, 419] width 194 height 46
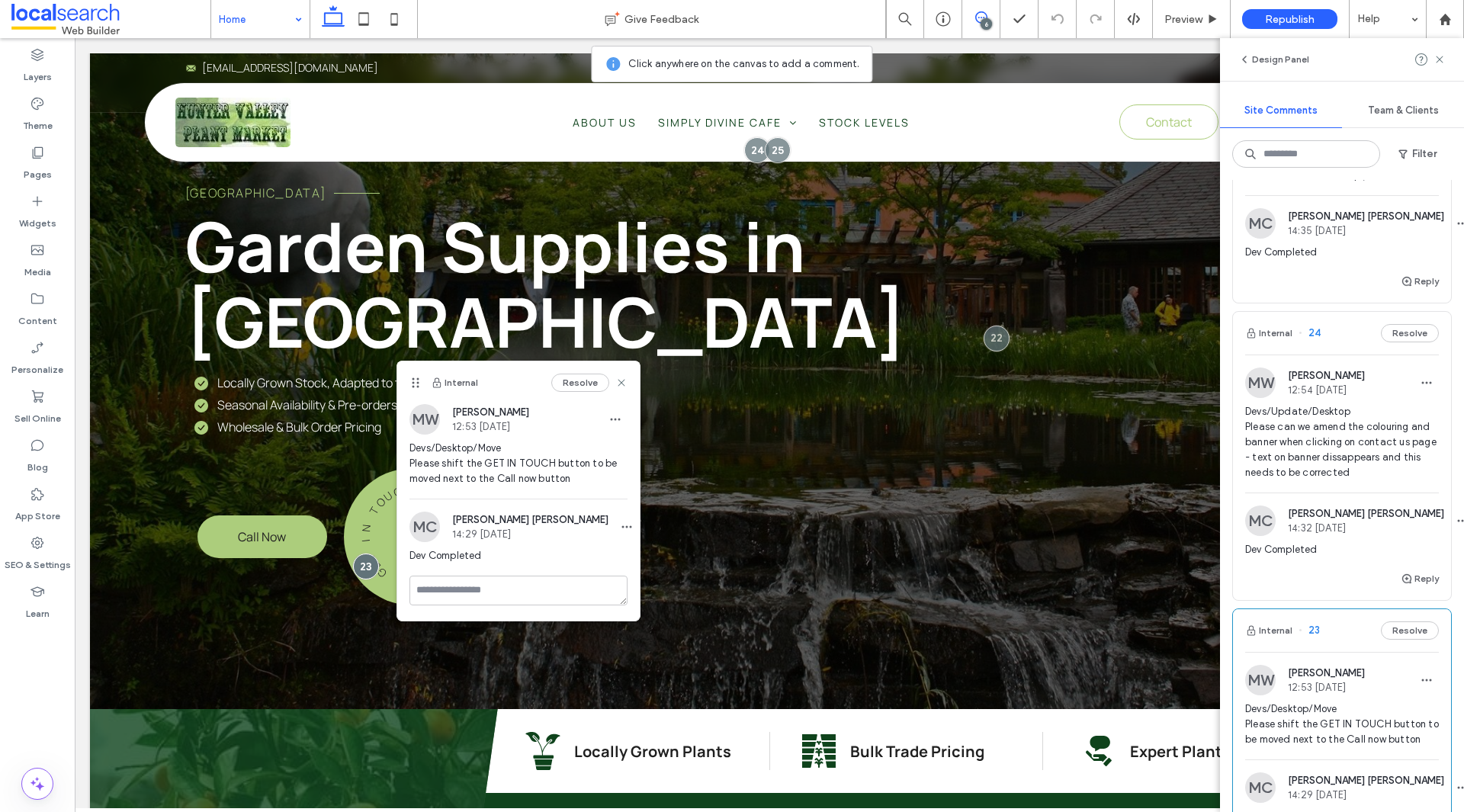
scroll to position [513, 0]
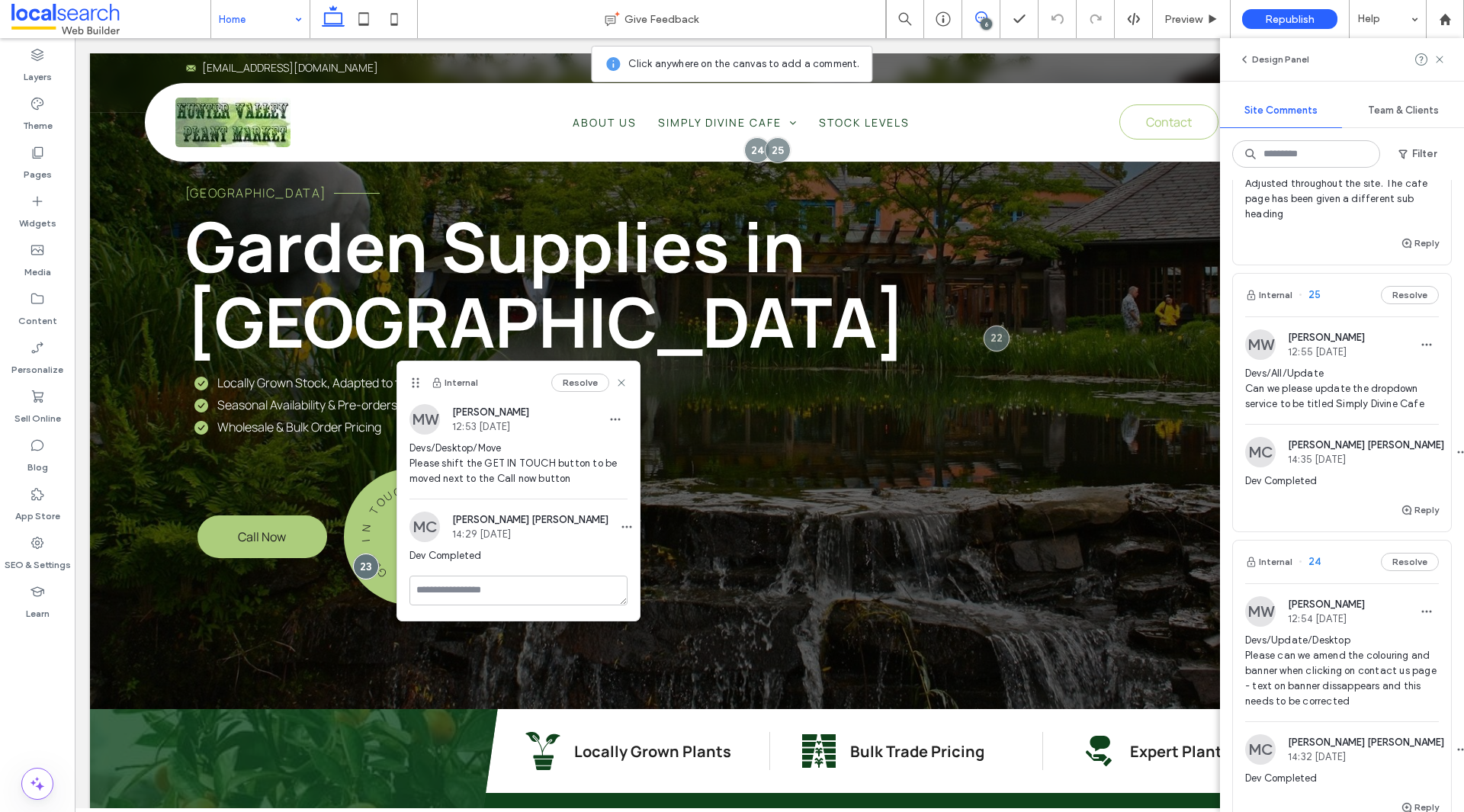
click at [1381, 646] on span "Devs/Update/Desktop Please can we amend the colouring and banner when clicking …" at bounding box center [1342, 670] width 194 height 76
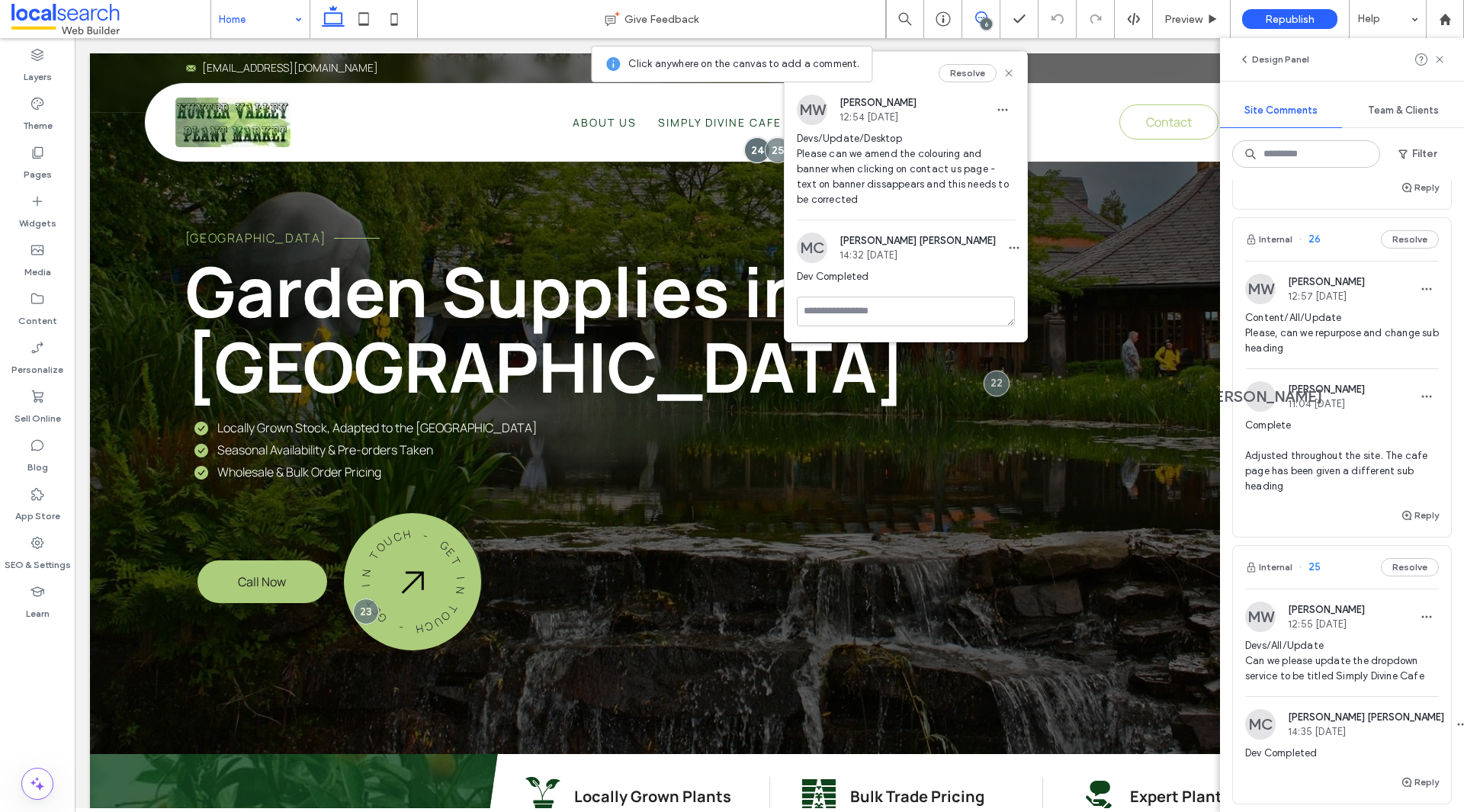
scroll to position [209, 0]
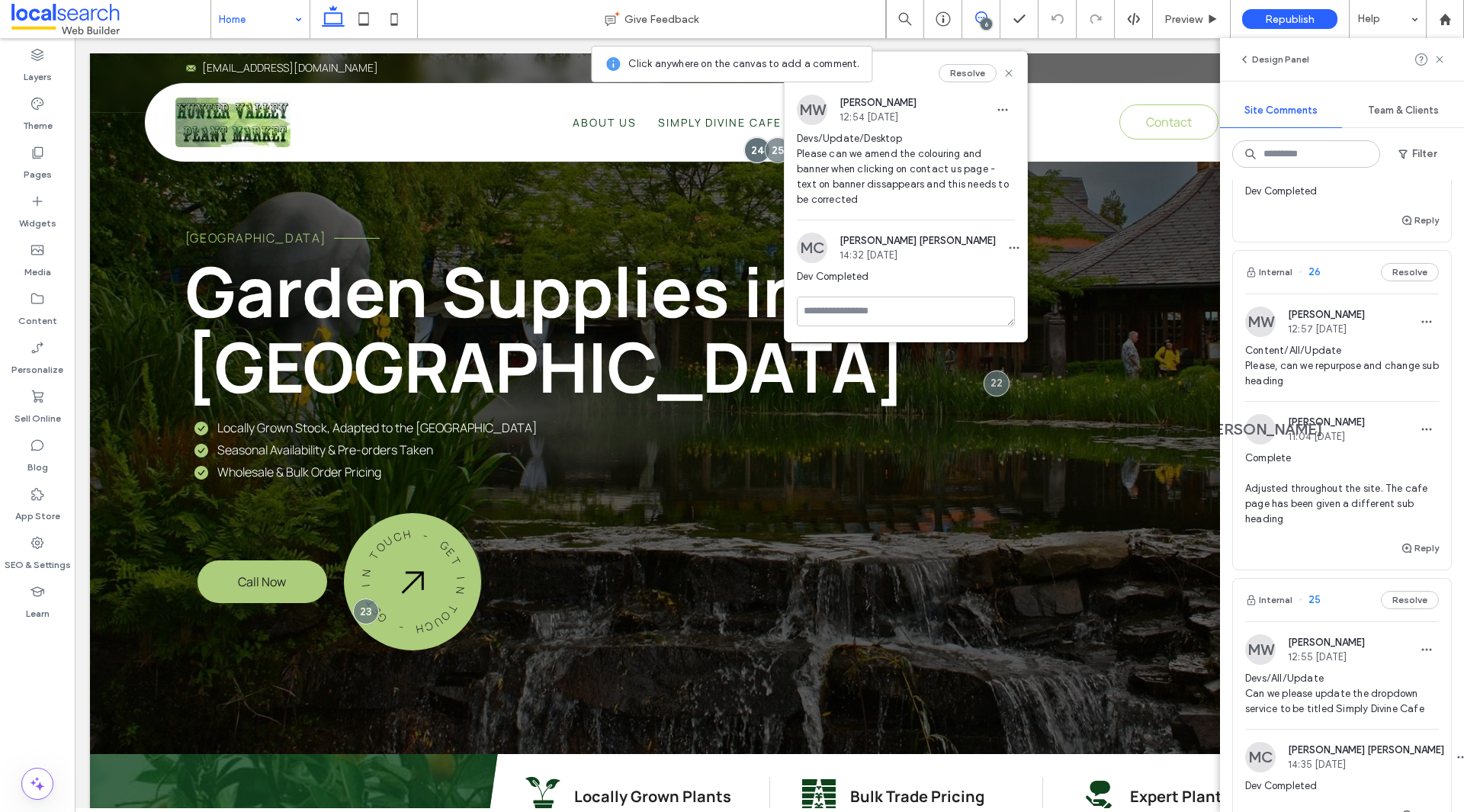
click at [1359, 660] on span "12:55 Aug 15 2025" at bounding box center [1326, 657] width 77 height 11
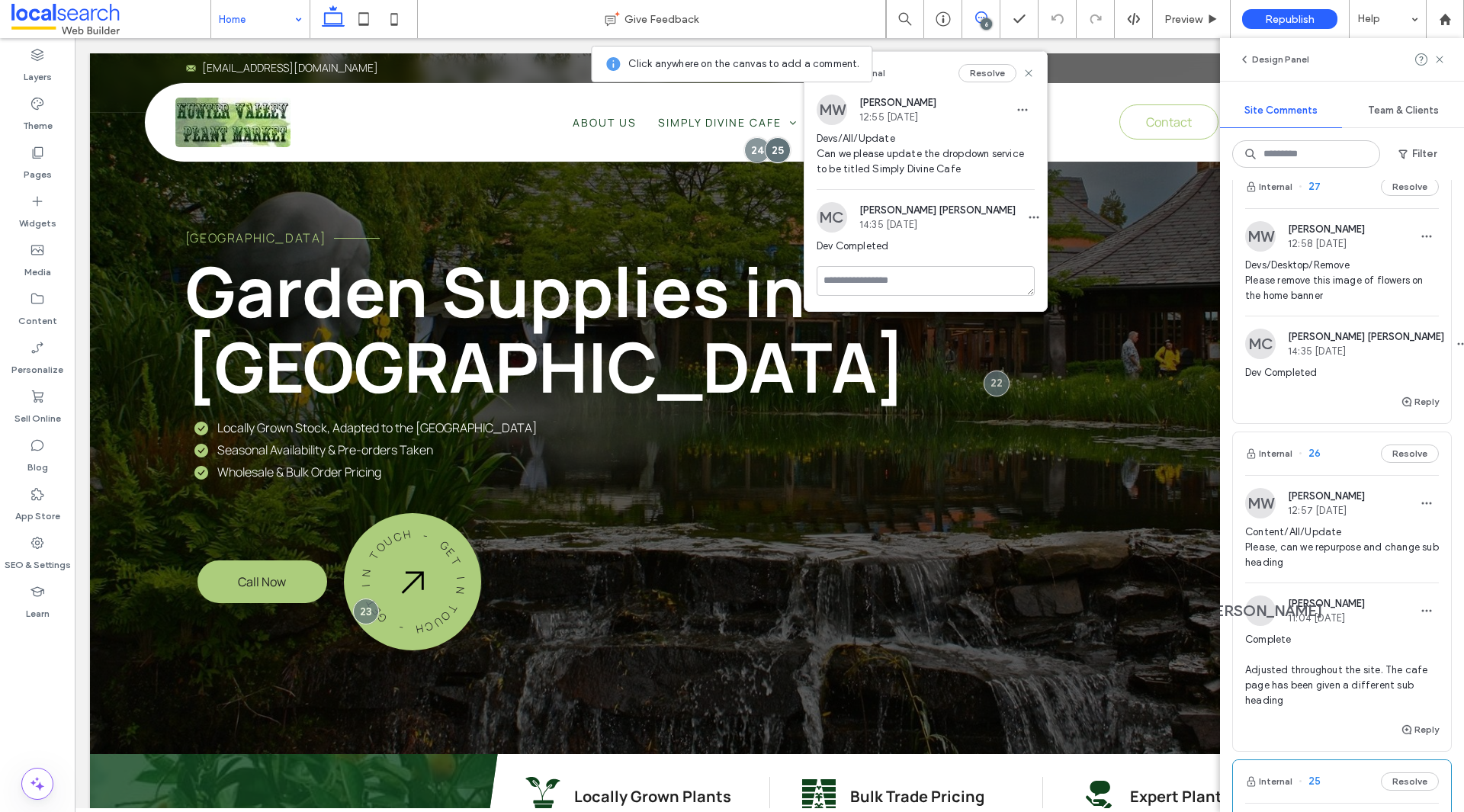
scroll to position [0, 0]
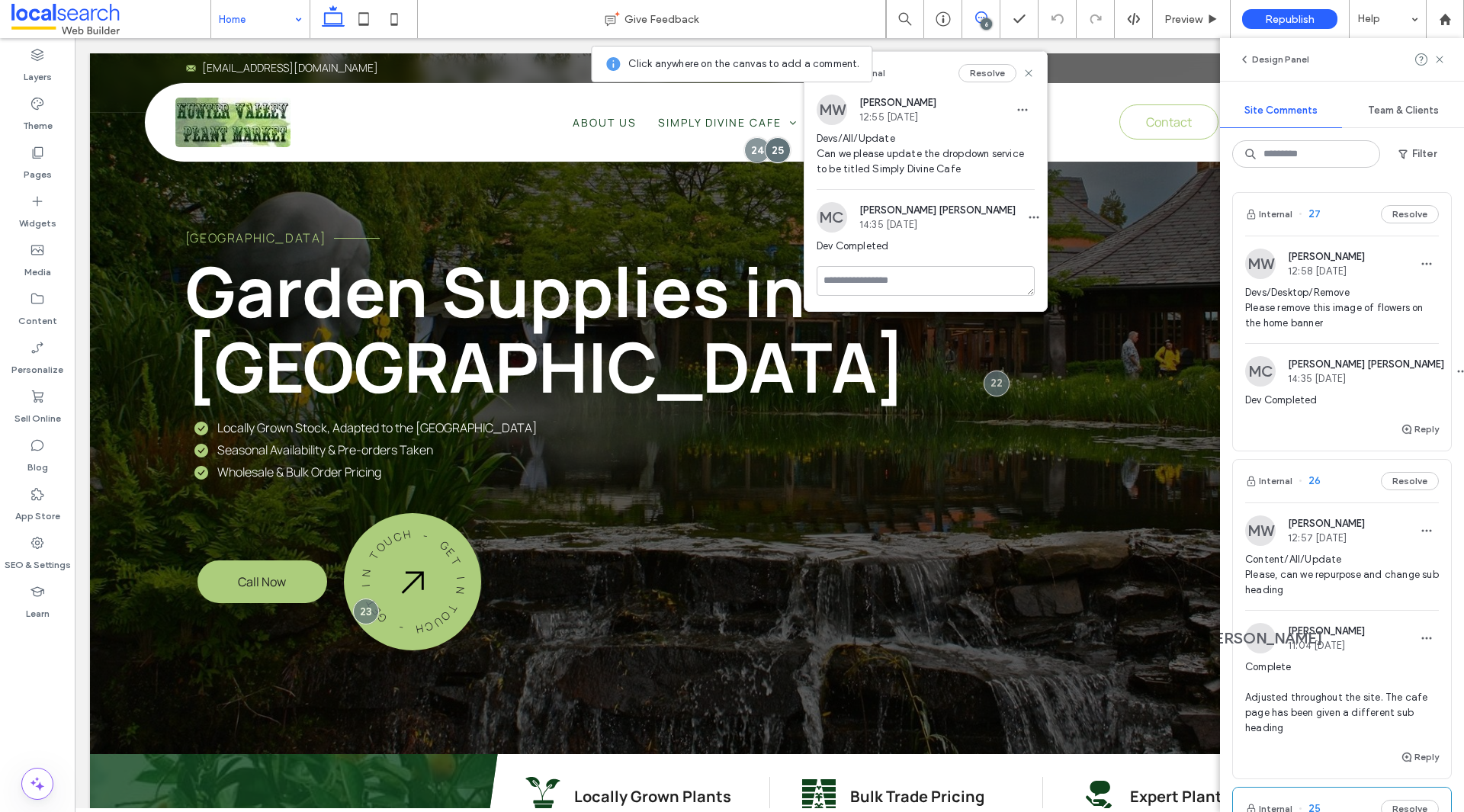
click at [1314, 308] on span "Devs/Desktop/Remove Please remove this image of flowers on the home banner" at bounding box center [1342, 308] width 194 height 46
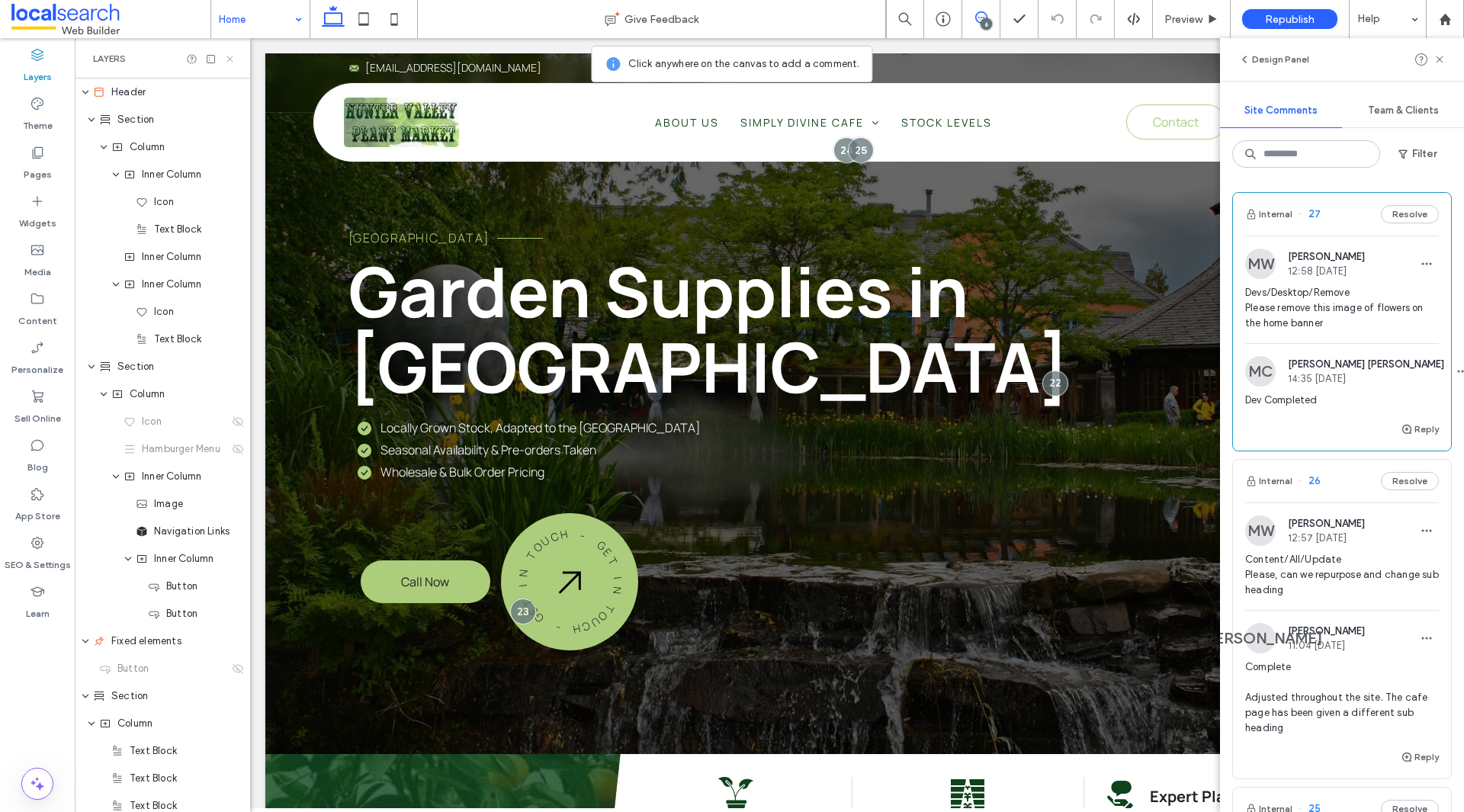
click at [234, 57] on icon at bounding box center [230, 59] width 11 height 11
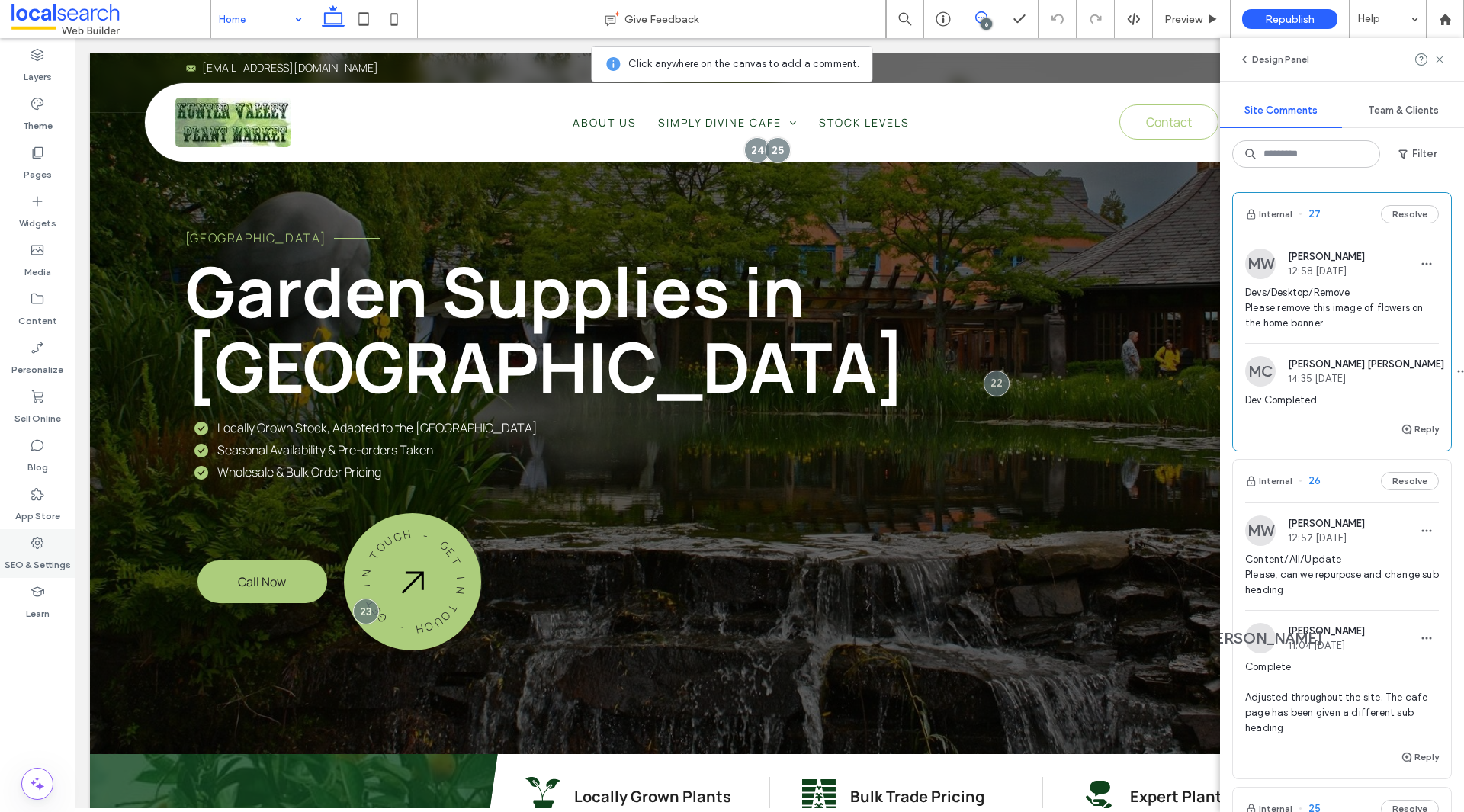
click at [41, 557] on label "SEO & Settings" at bounding box center [38, 561] width 66 height 21
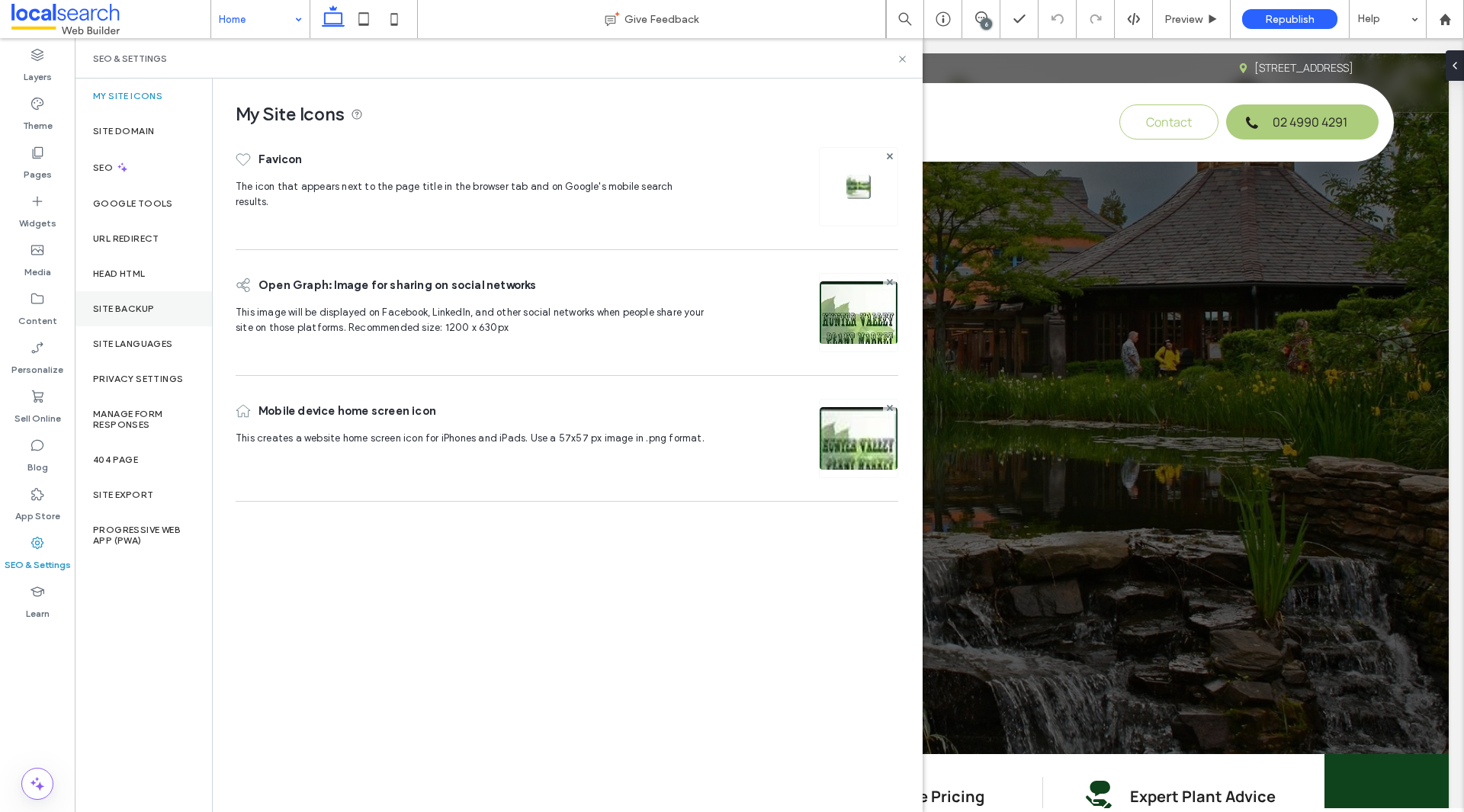
click at [122, 313] on label "Site Backup" at bounding box center [123, 308] width 61 height 11
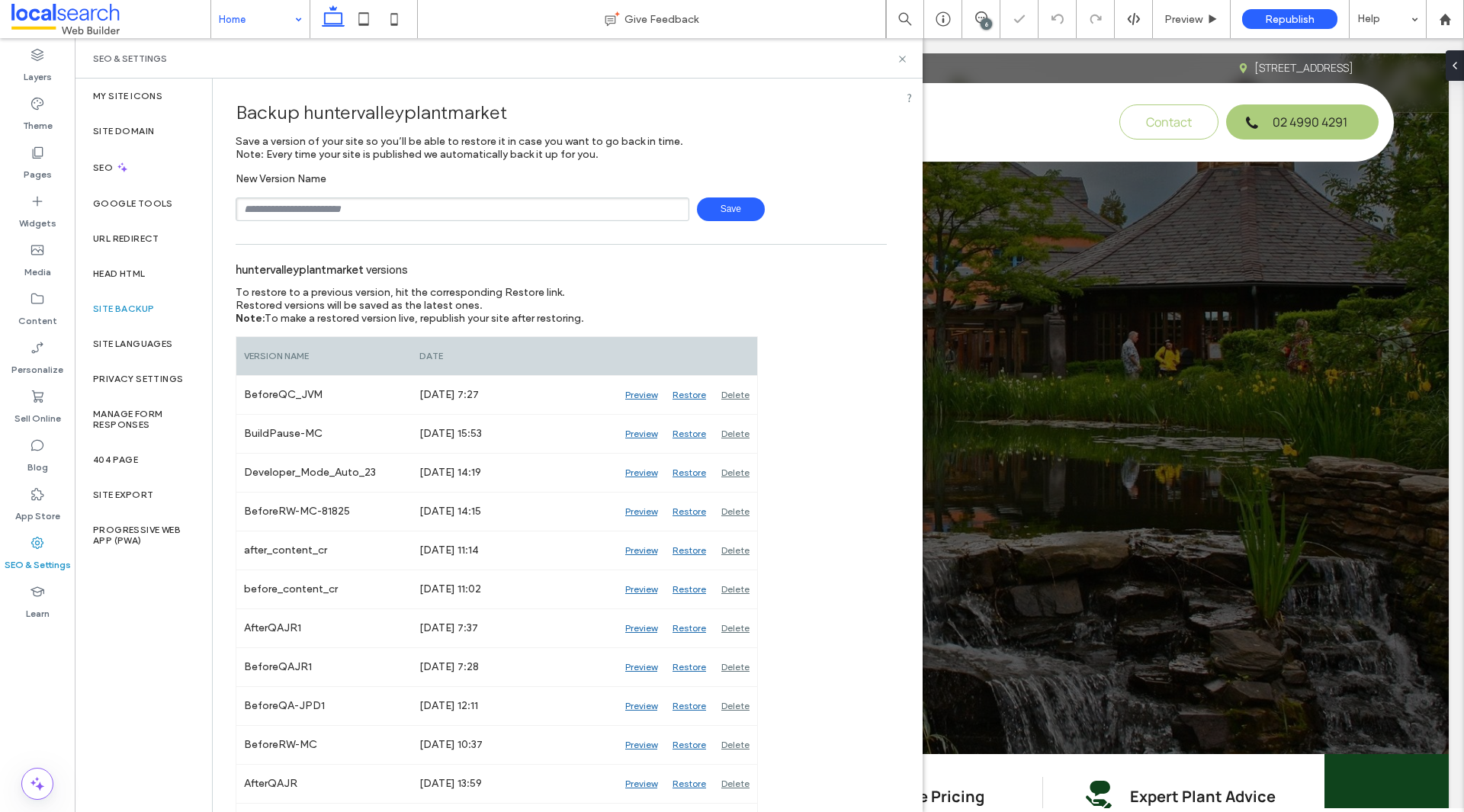
click at [358, 213] on input "text" at bounding box center [463, 209] width 454 height 24
type input "**********"
click at [709, 213] on span "Save" at bounding box center [731, 209] width 68 height 24
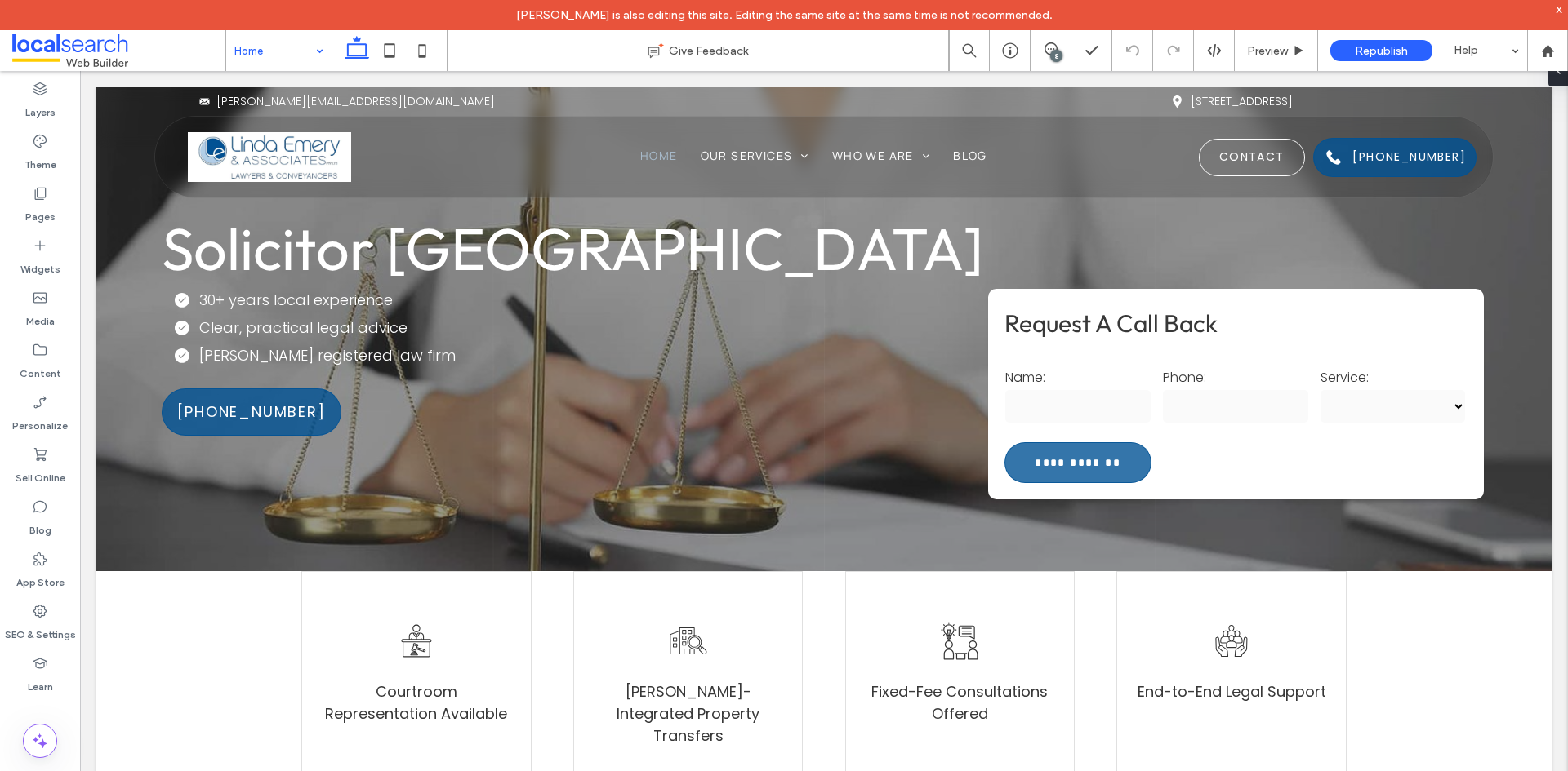
click at [1054, 60] on div "8" at bounding box center [1056, 56] width 12 height 12
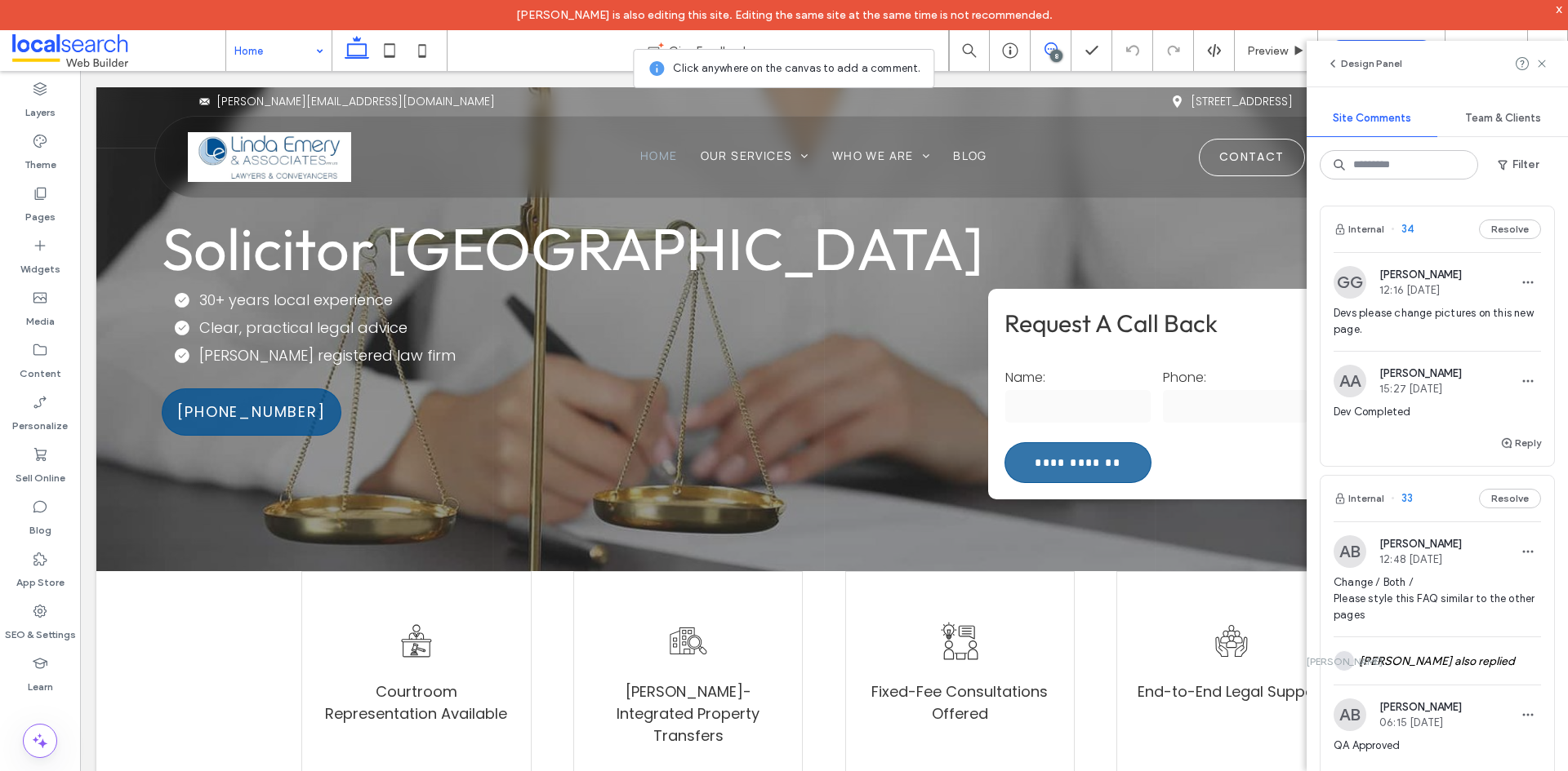
click at [1049, 56] on div "8" at bounding box center [1051, 51] width 40 height 17
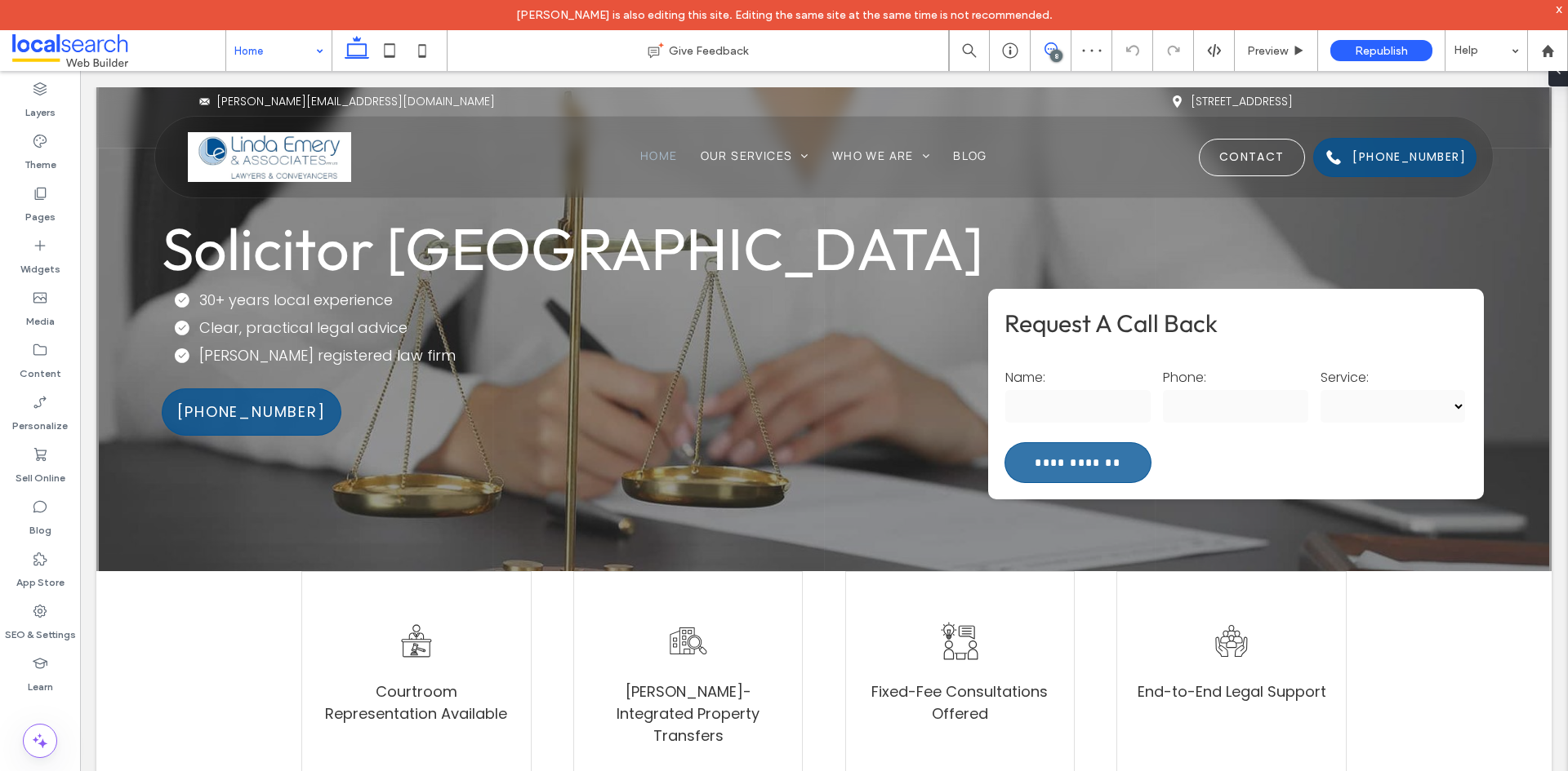
click at [1063, 55] on span at bounding box center [1051, 49] width 40 height 13
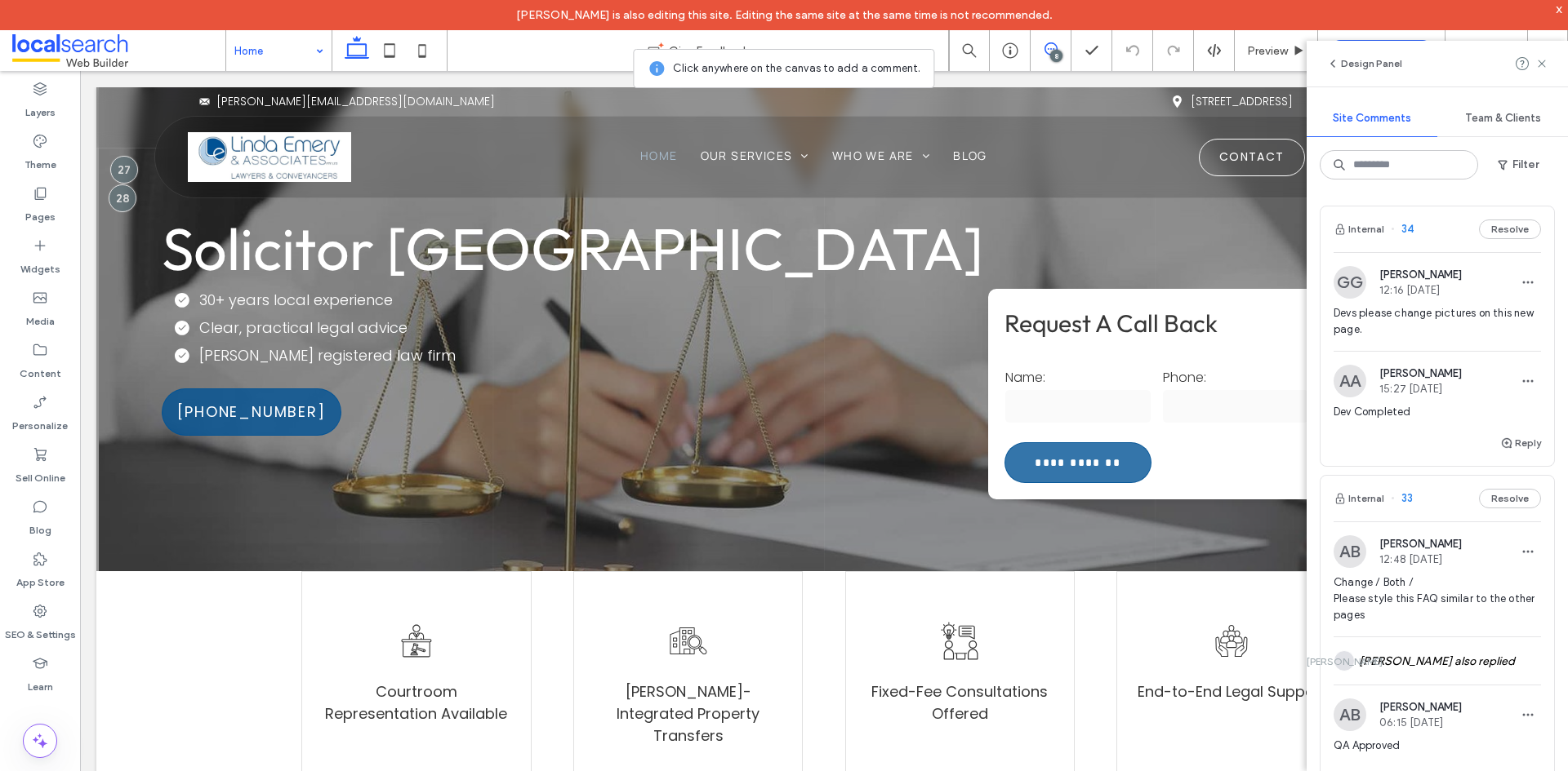
click at [1562, 9] on div "x" at bounding box center [1559, 9] width 7 height 14
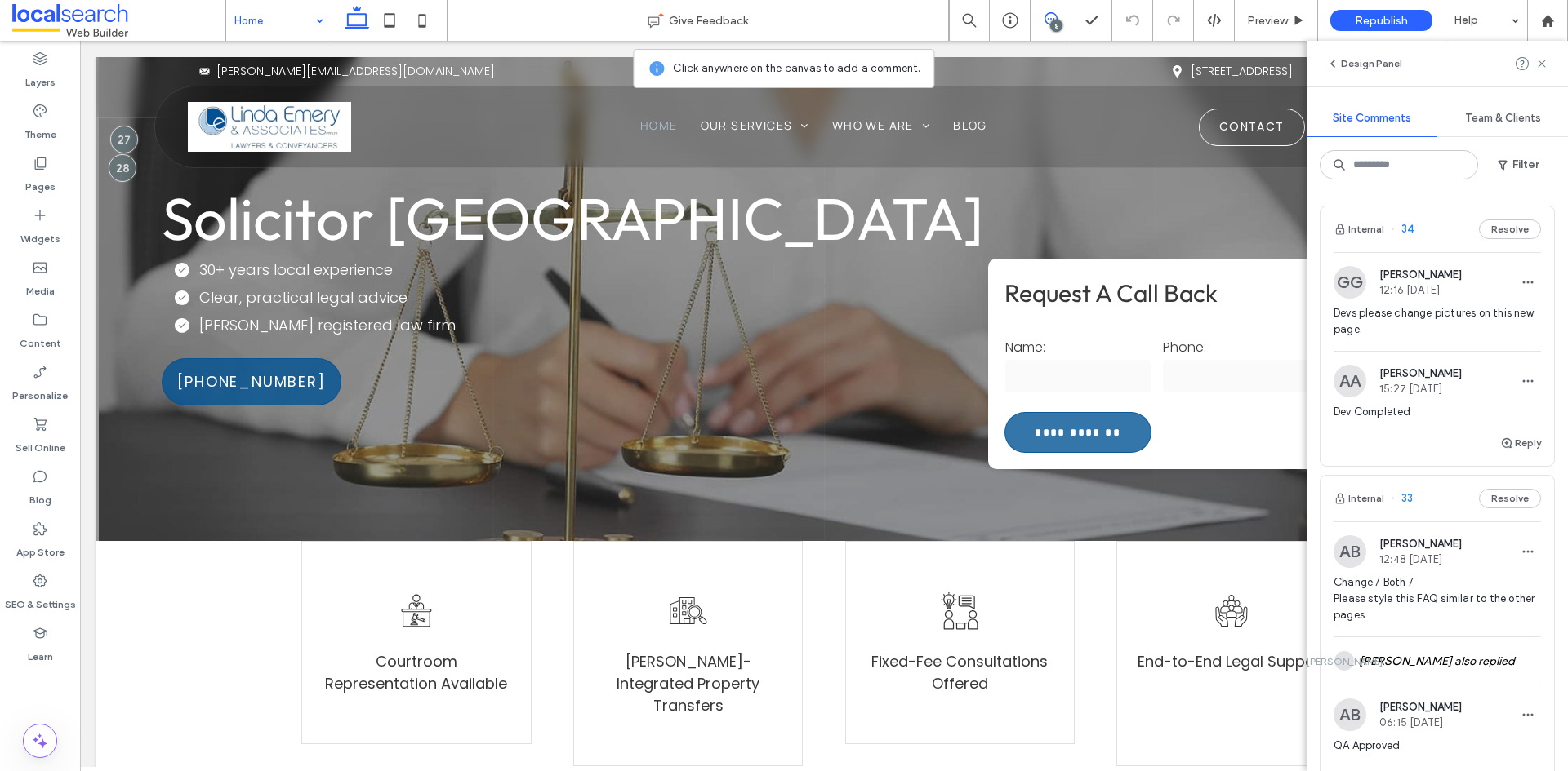
click at [1491, 301] on div "GG Grace Greedy 12:16 Aug 18 2025 Devs please change pictures on this new page." at bounding box center [1437, 308] width 207 height 85
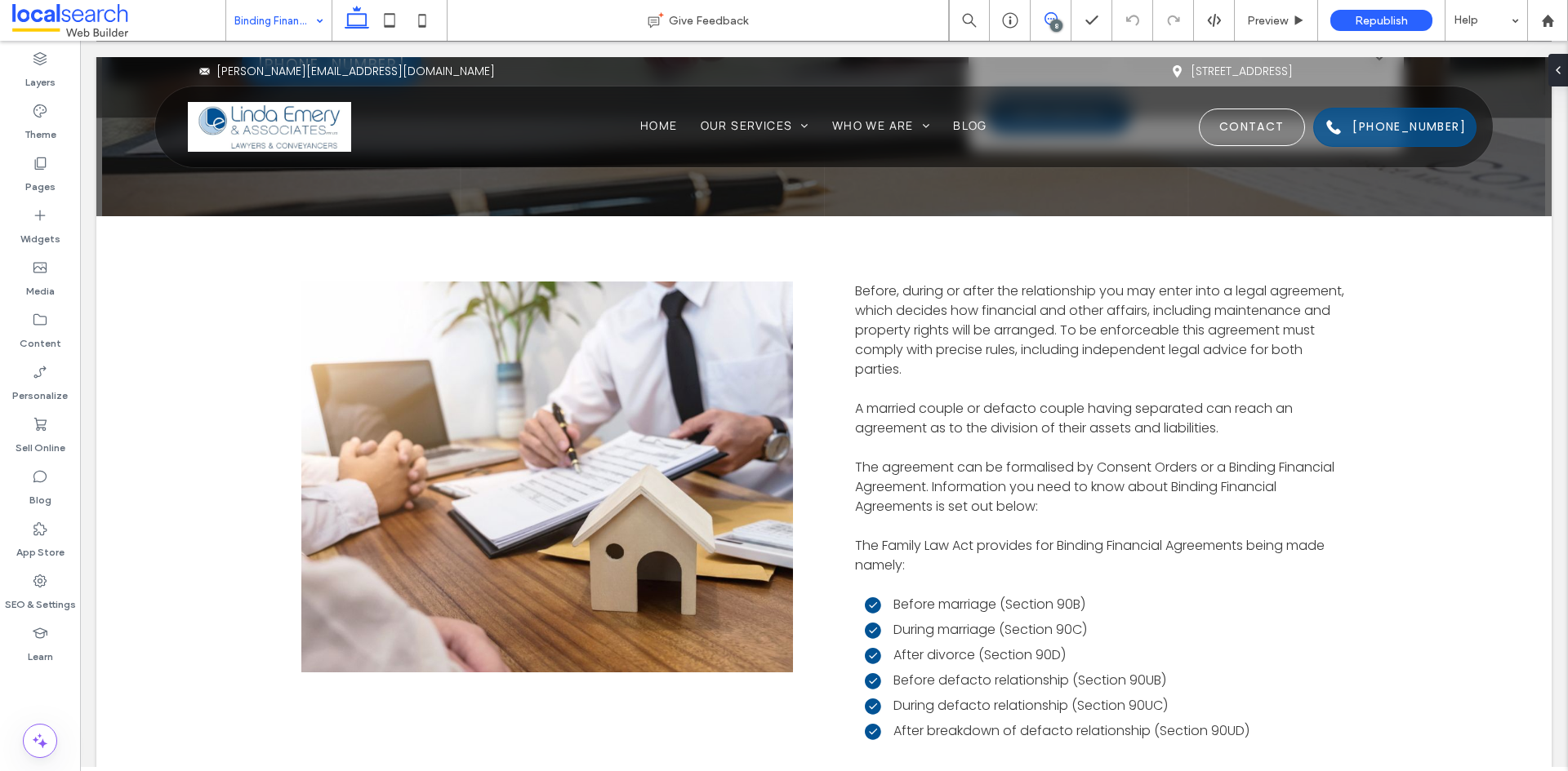
click at [1045, 15] on icon at bounding box center [1050, 18] width 13 height 13
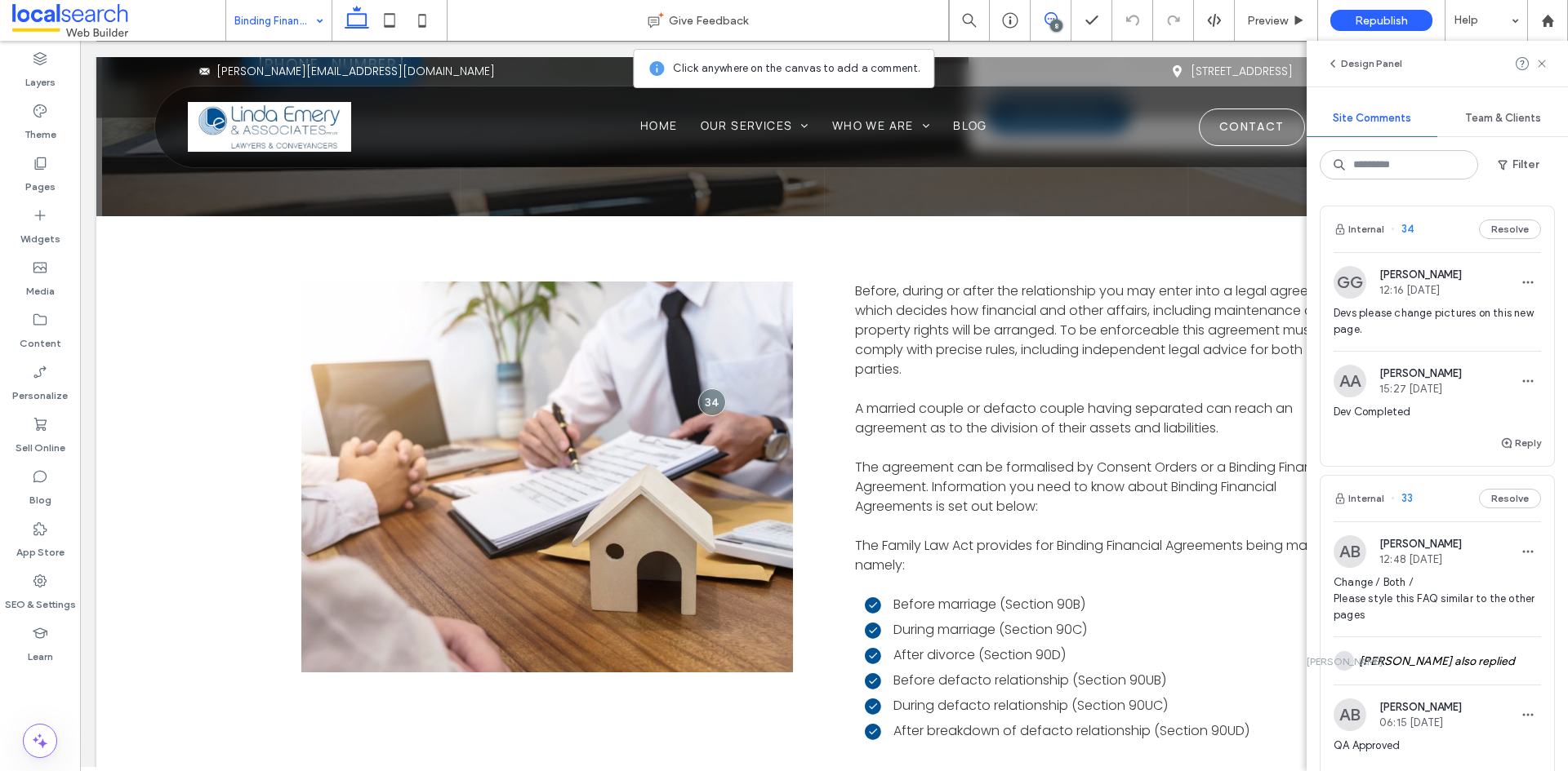
click at [1453, 306] on span "Devs please change pictures on this new page." at bounding box center [1437, 321] width 207 height 32
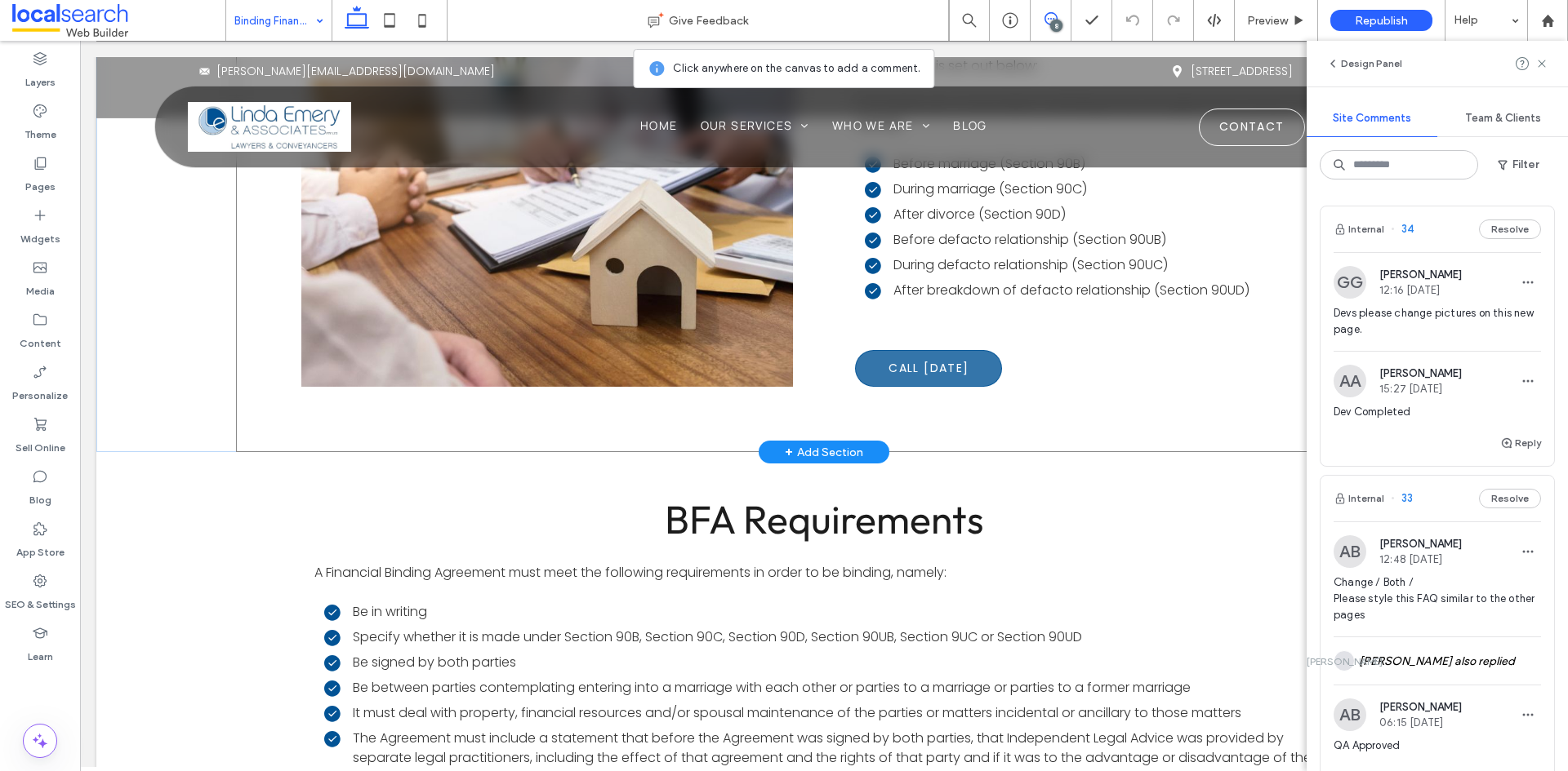
scroll to position [439, 0]
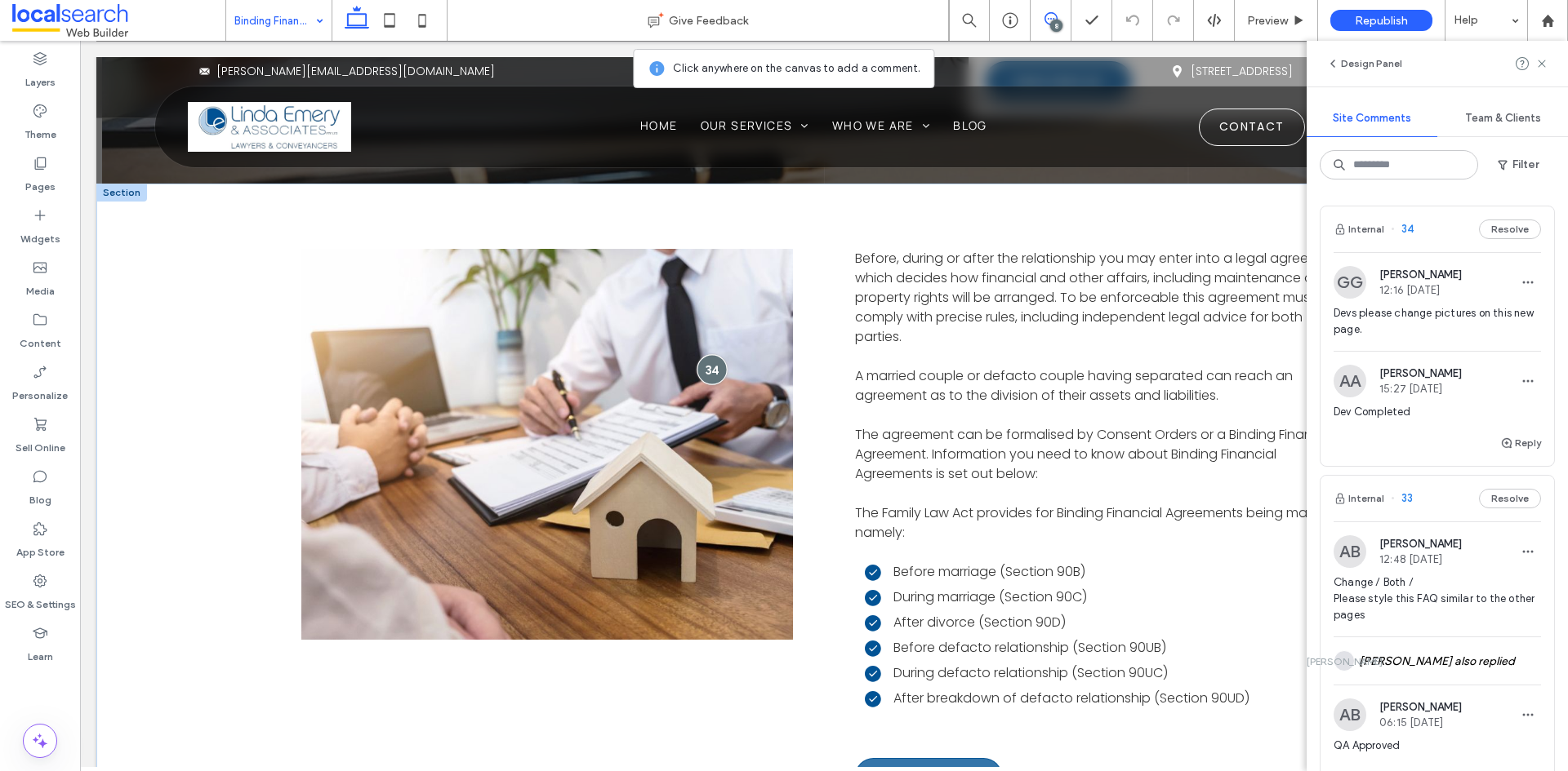
click at [708, 374] on div at bounding box center [712, 369] width 31 height 31
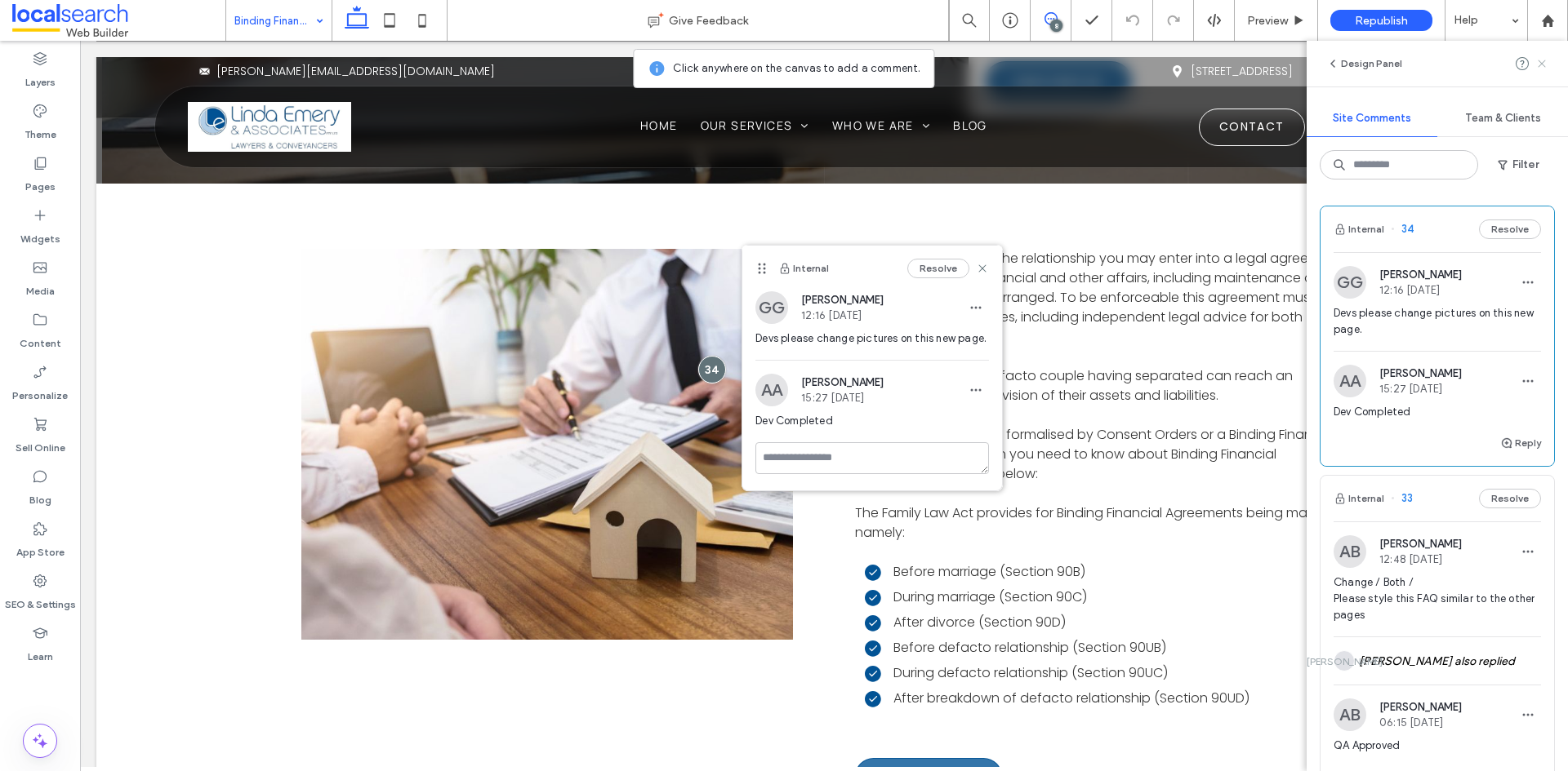
click at [1541, 71] on span at bounding box center [1542, 64] width 13 height 19
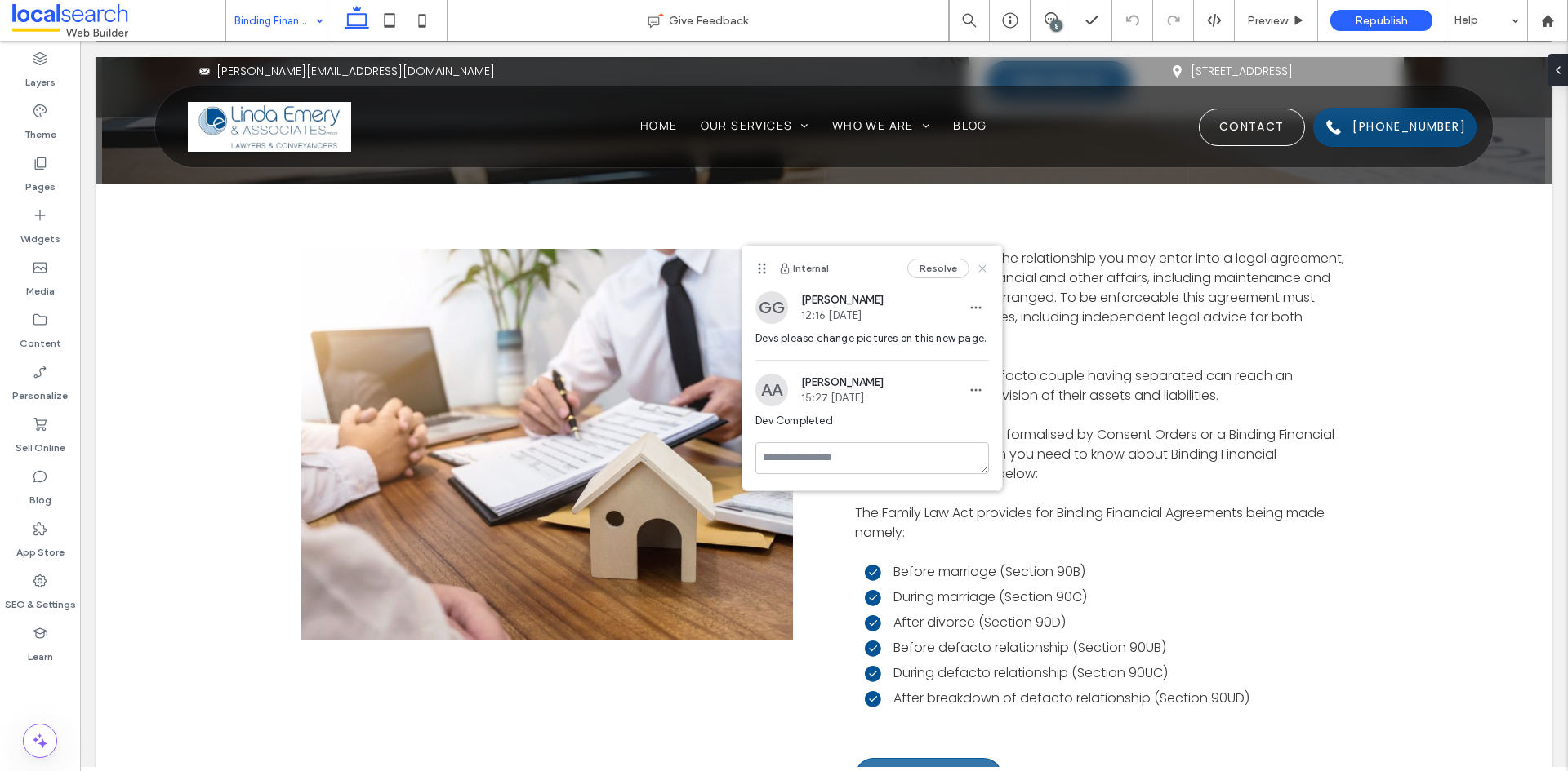
drag, startPoint x: 976, startPoint y: 270, endPoint x: 549, endPoint y: 366, distance: 437.7
click at [976, 270] on icon at bounding box center [982, 268] width 13 height 13
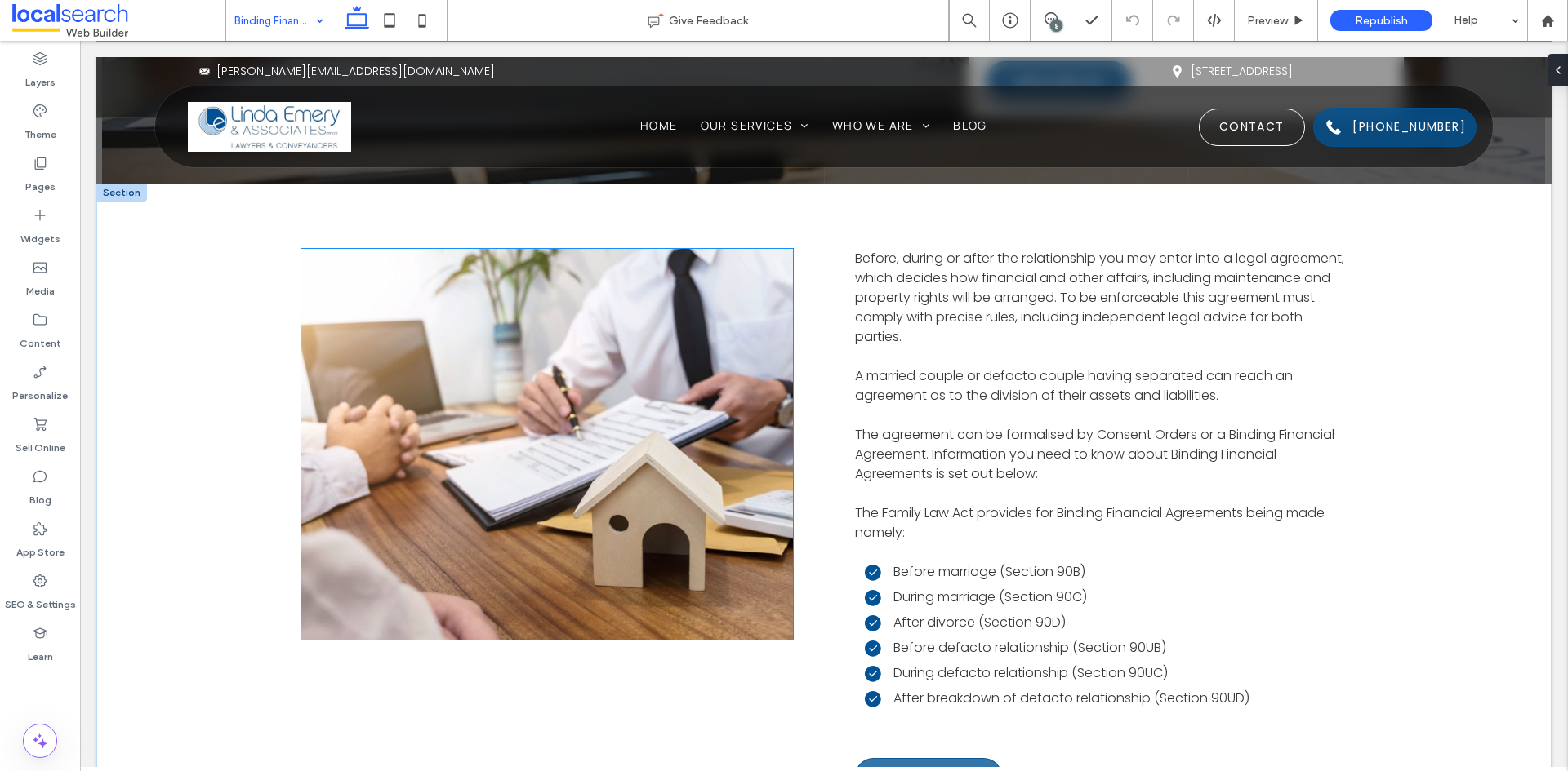
click at [580, 427] on link at bounding box center [547, 445] width 521 height 414
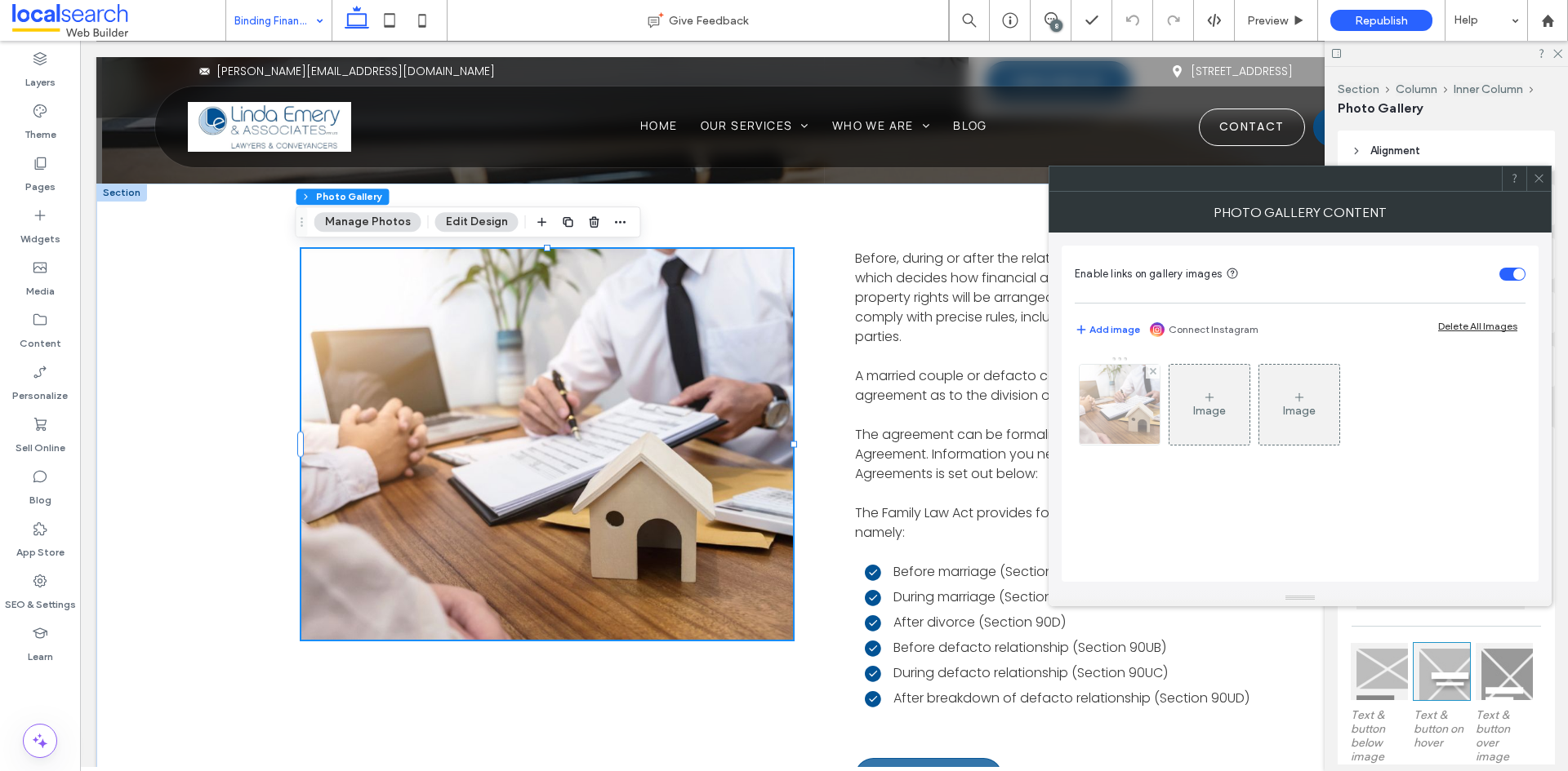
click at [1115, 406] on img at bounding box center [1119, 405] width 120 height 80
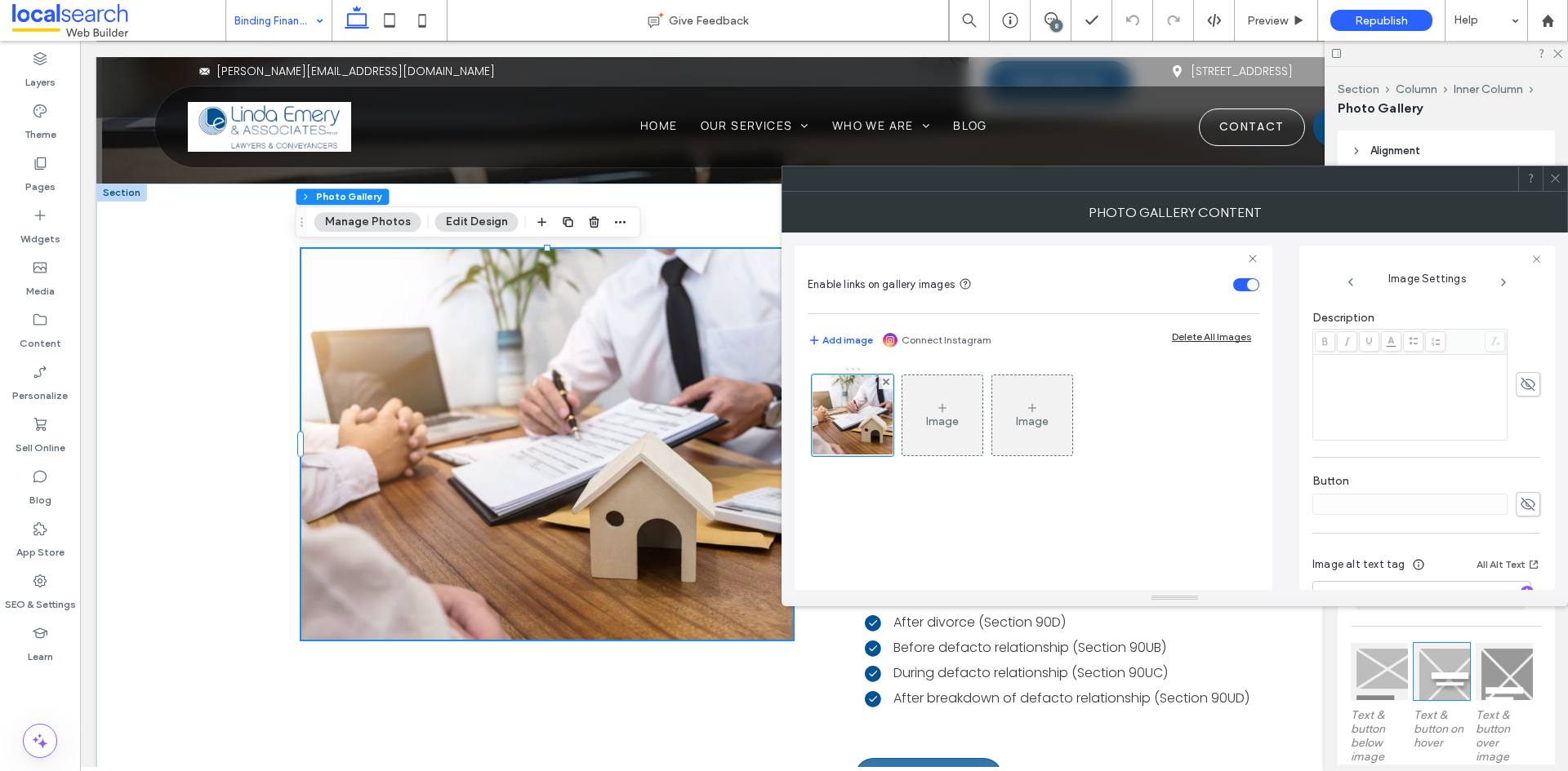
scroll to position [499, 0]
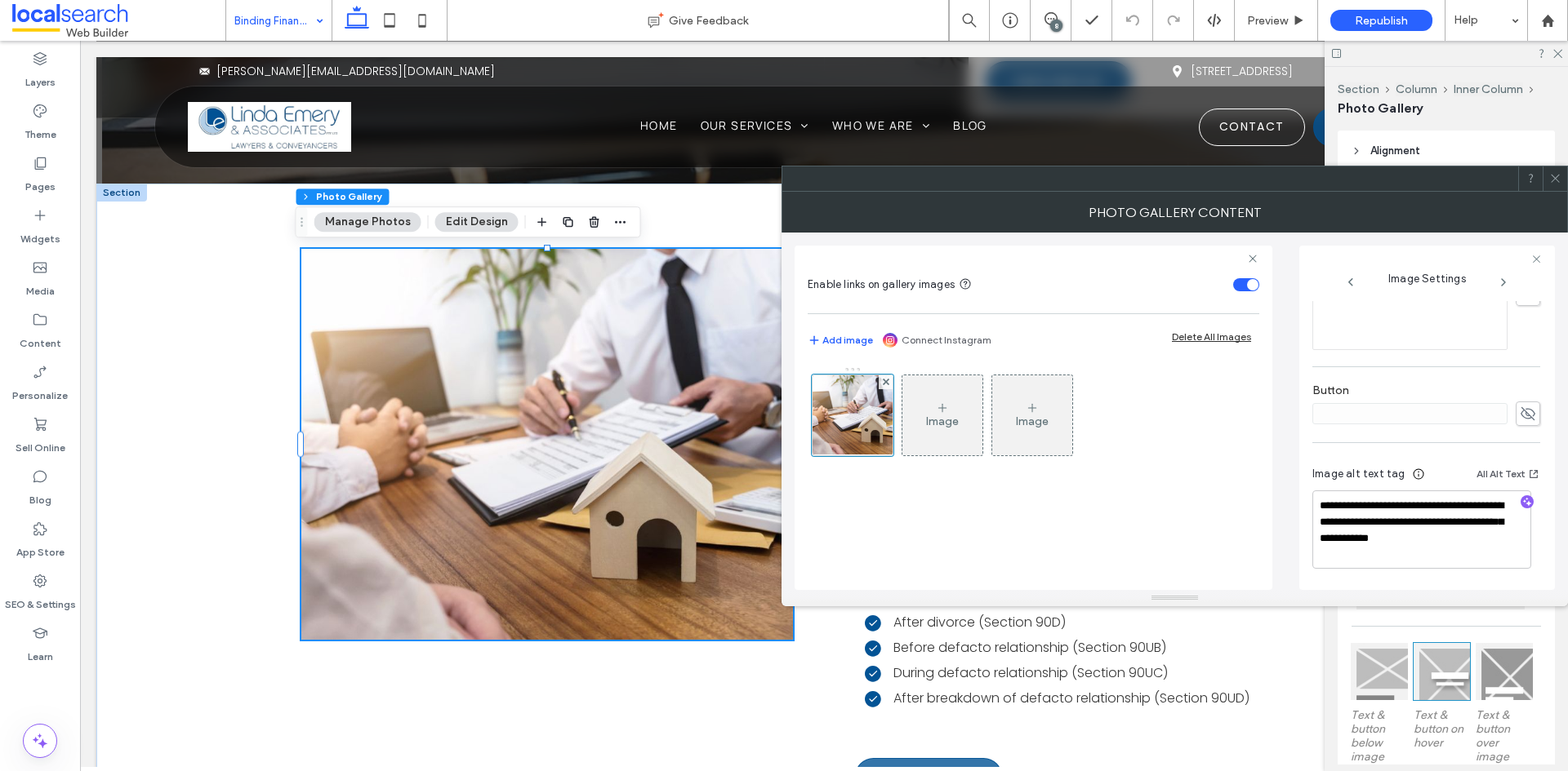
click at [1559, 173] on icon at bounding box center [1556, 178] width 12 height 12
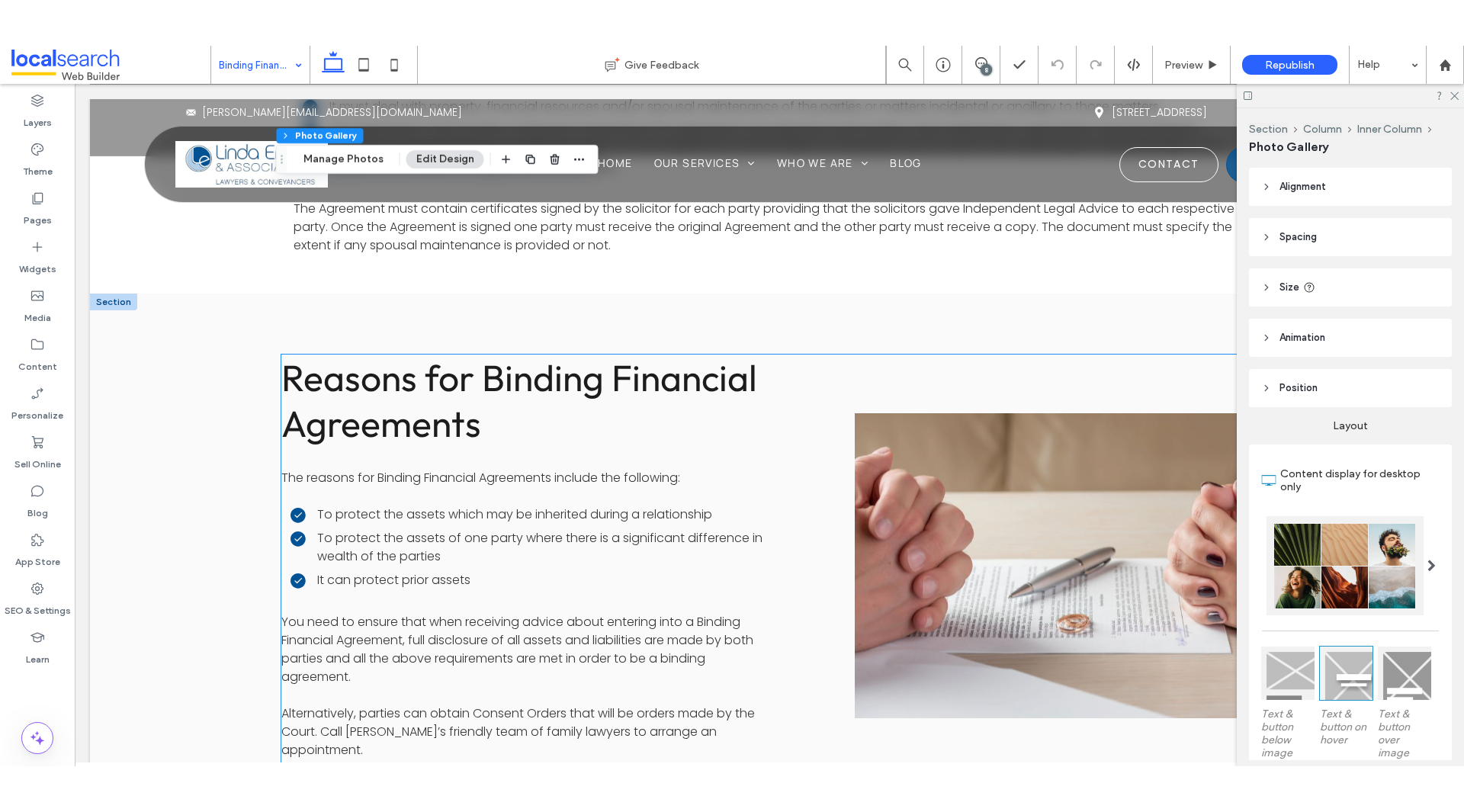
scroll to position [1400, 0]
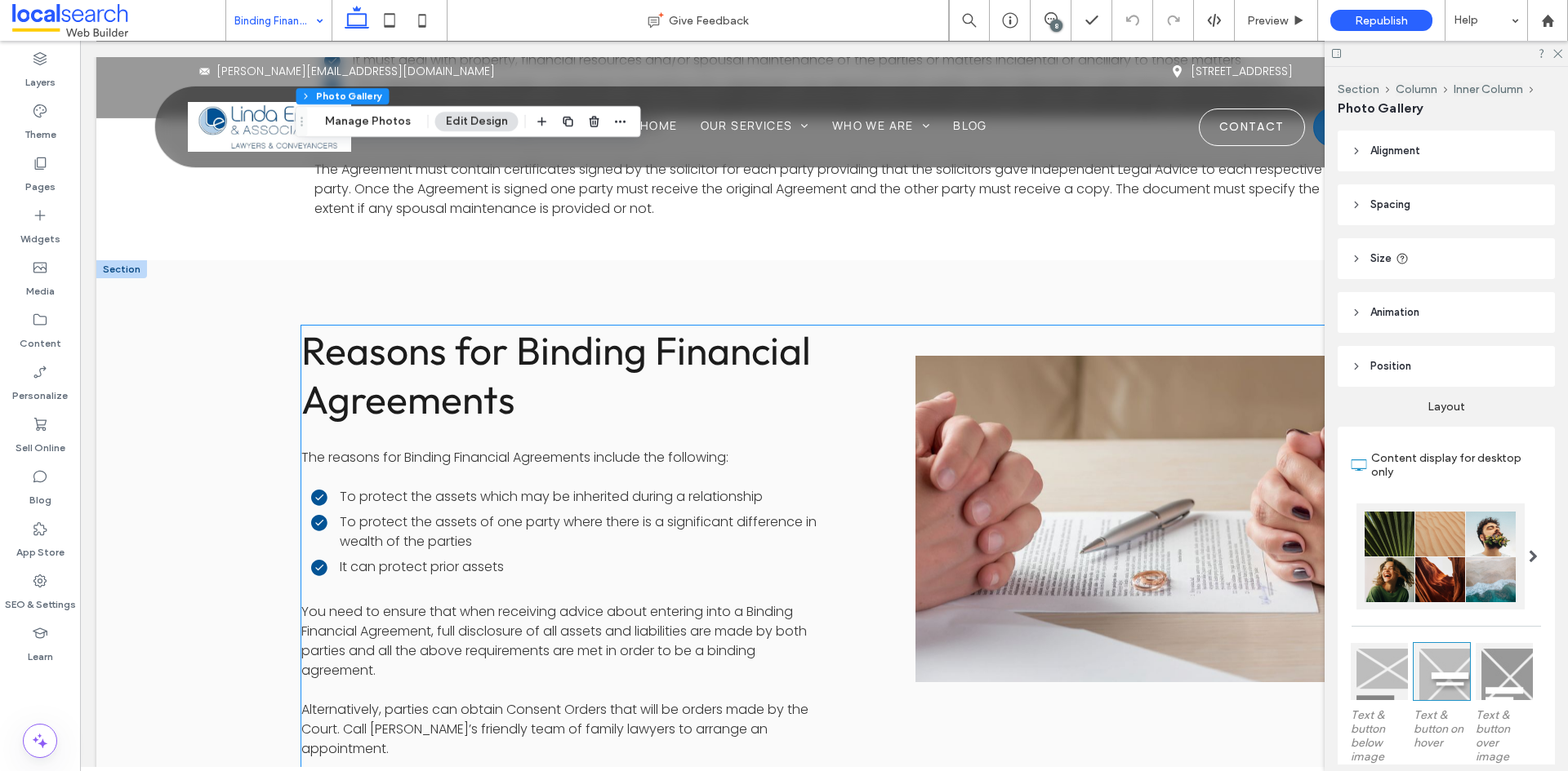
click at [1019, 574] on link at bounding box center [1131, 520] width 457 height 346
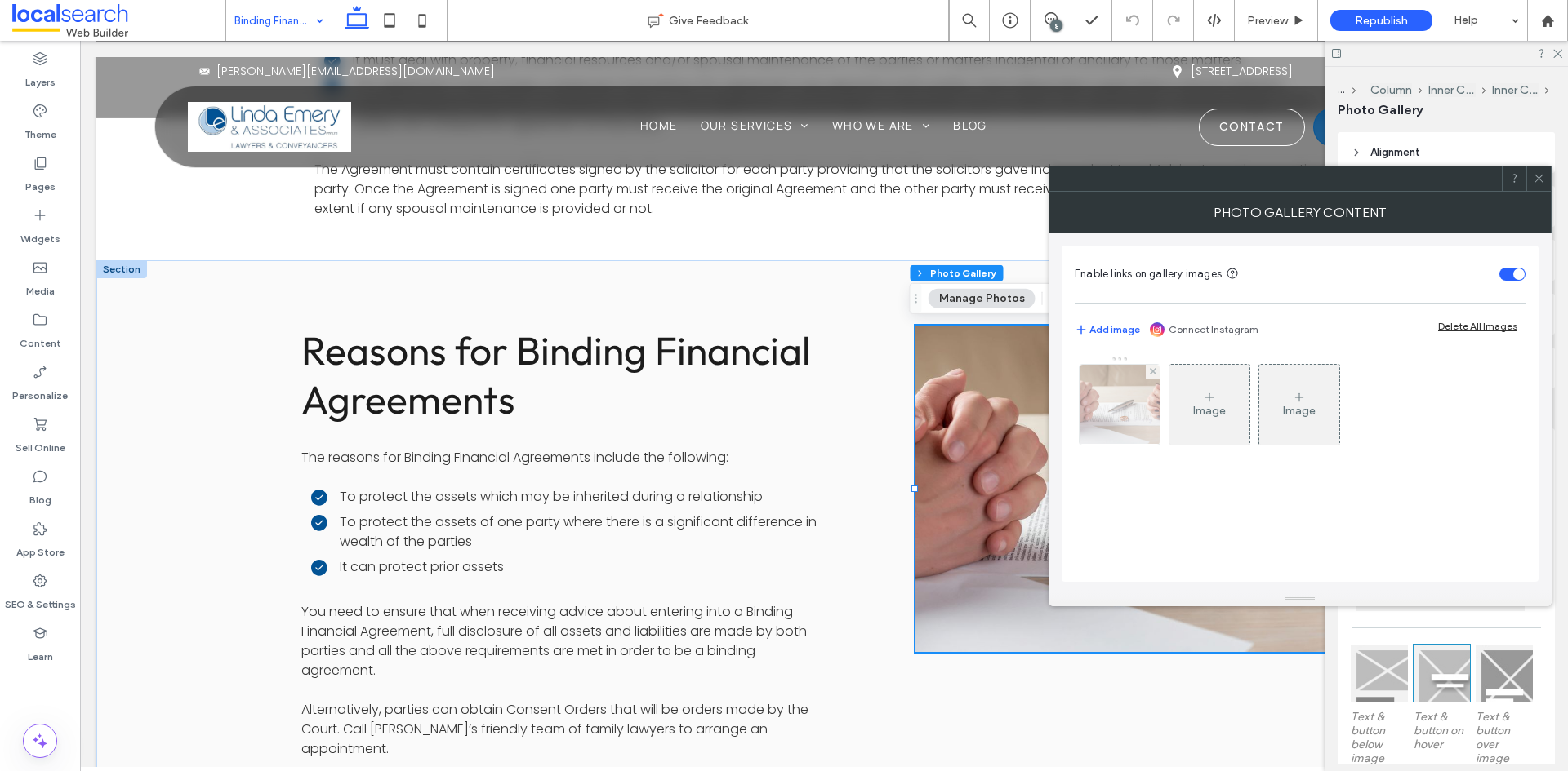
click at [1111, 417] on img at bounding box center [1119, 405] width 120 height 80
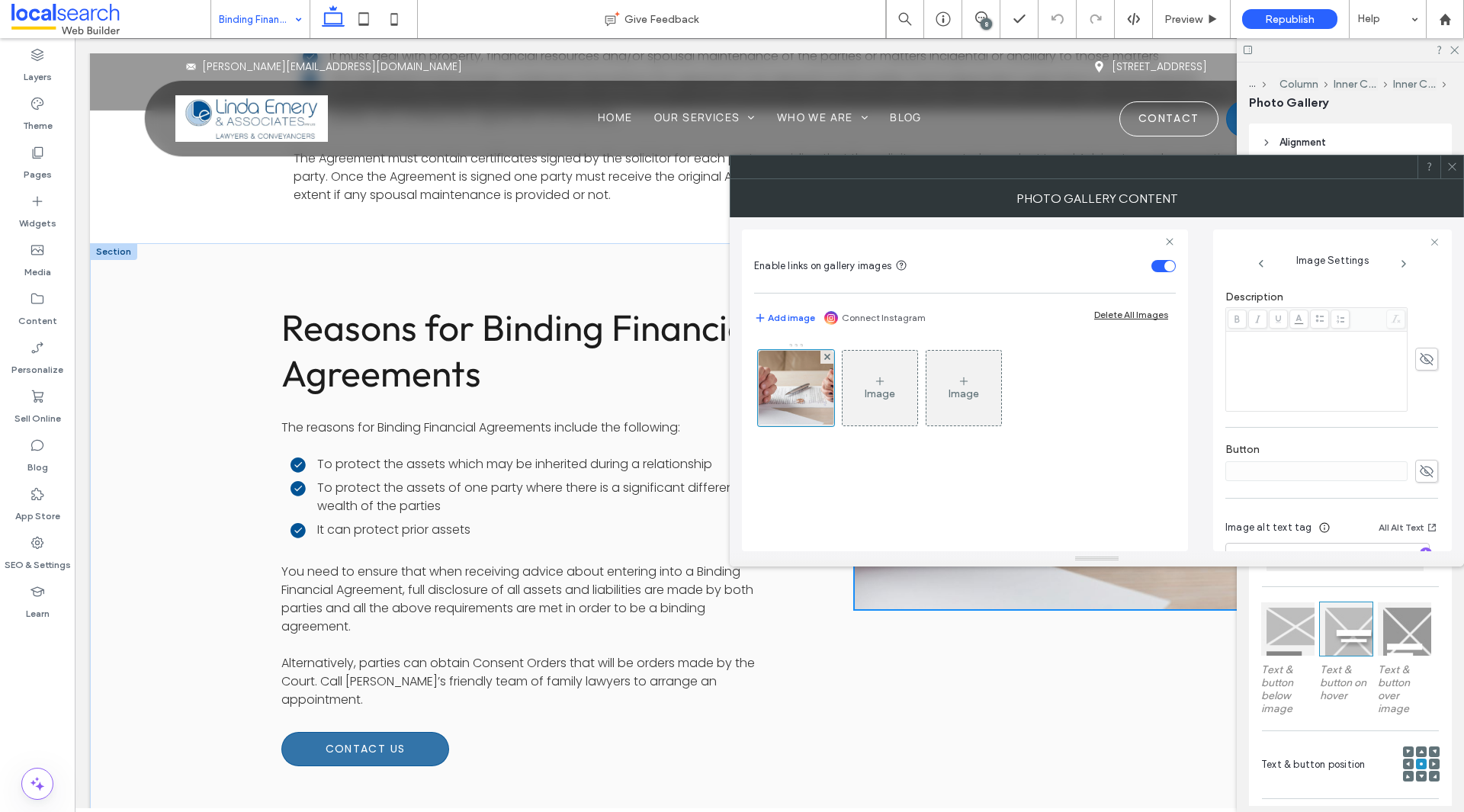
scroll to position [450, 0]
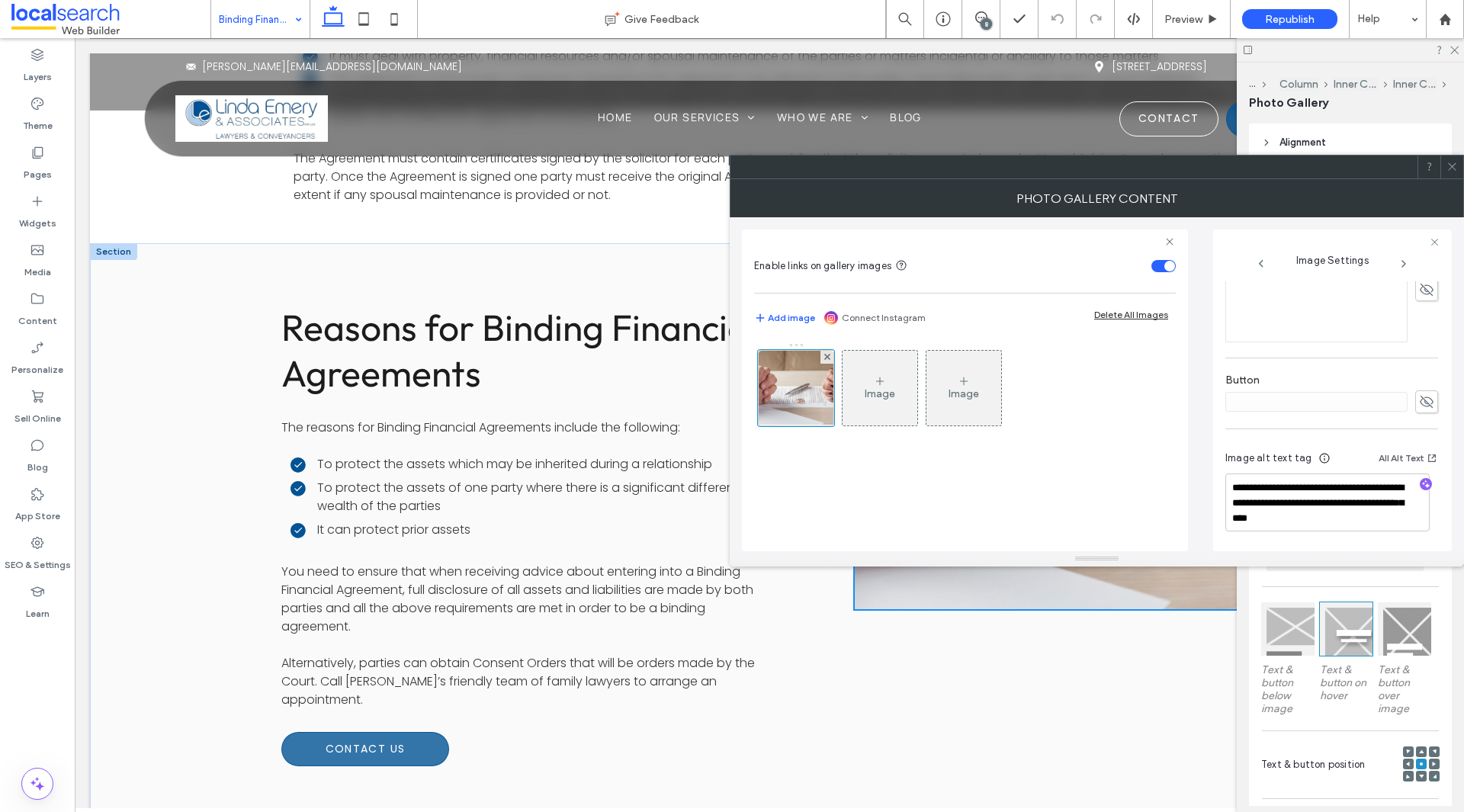
click at [1456, 167] on icon at bounding box center [1453, 166] width 11 height 11
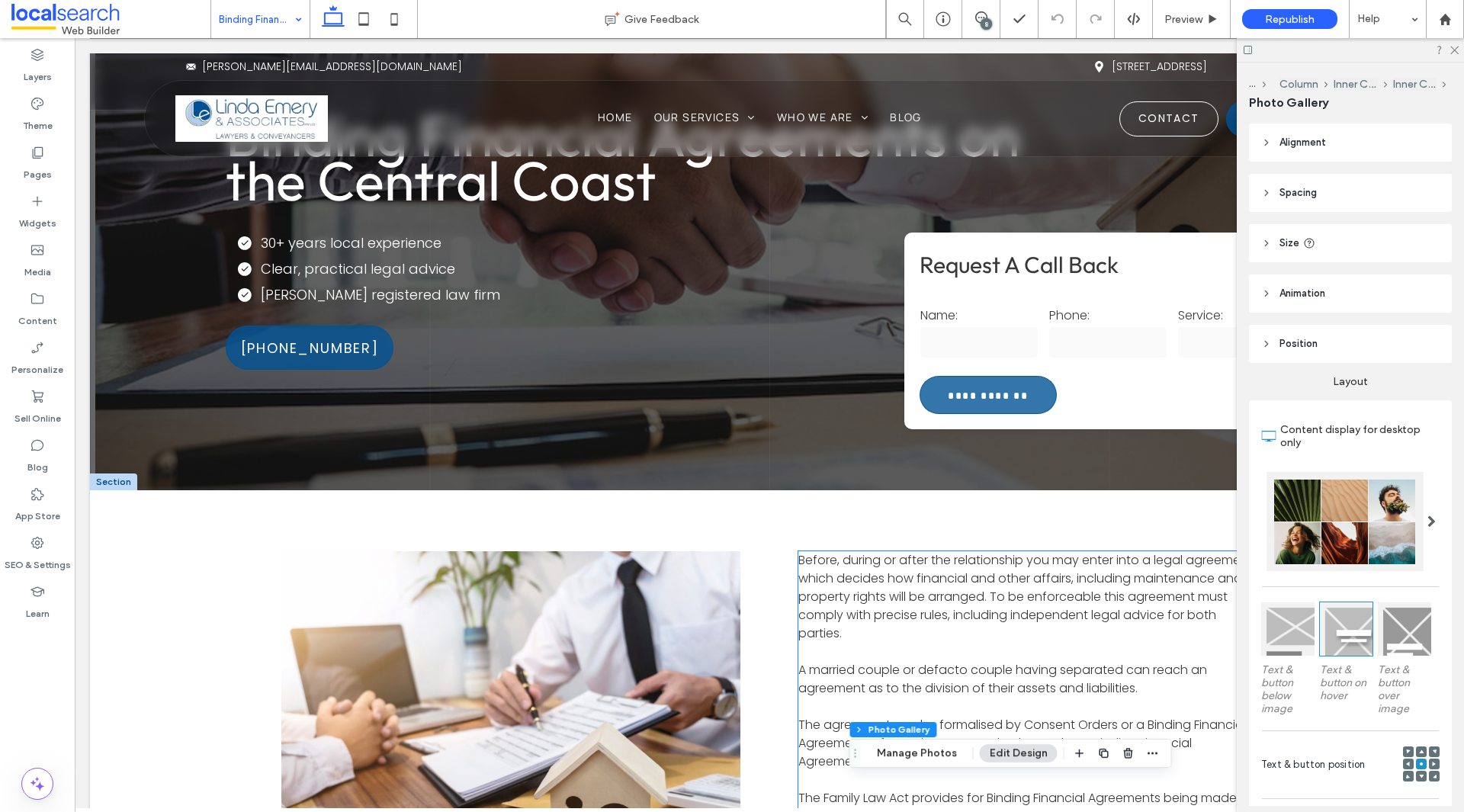
scroll to position [0, 0]
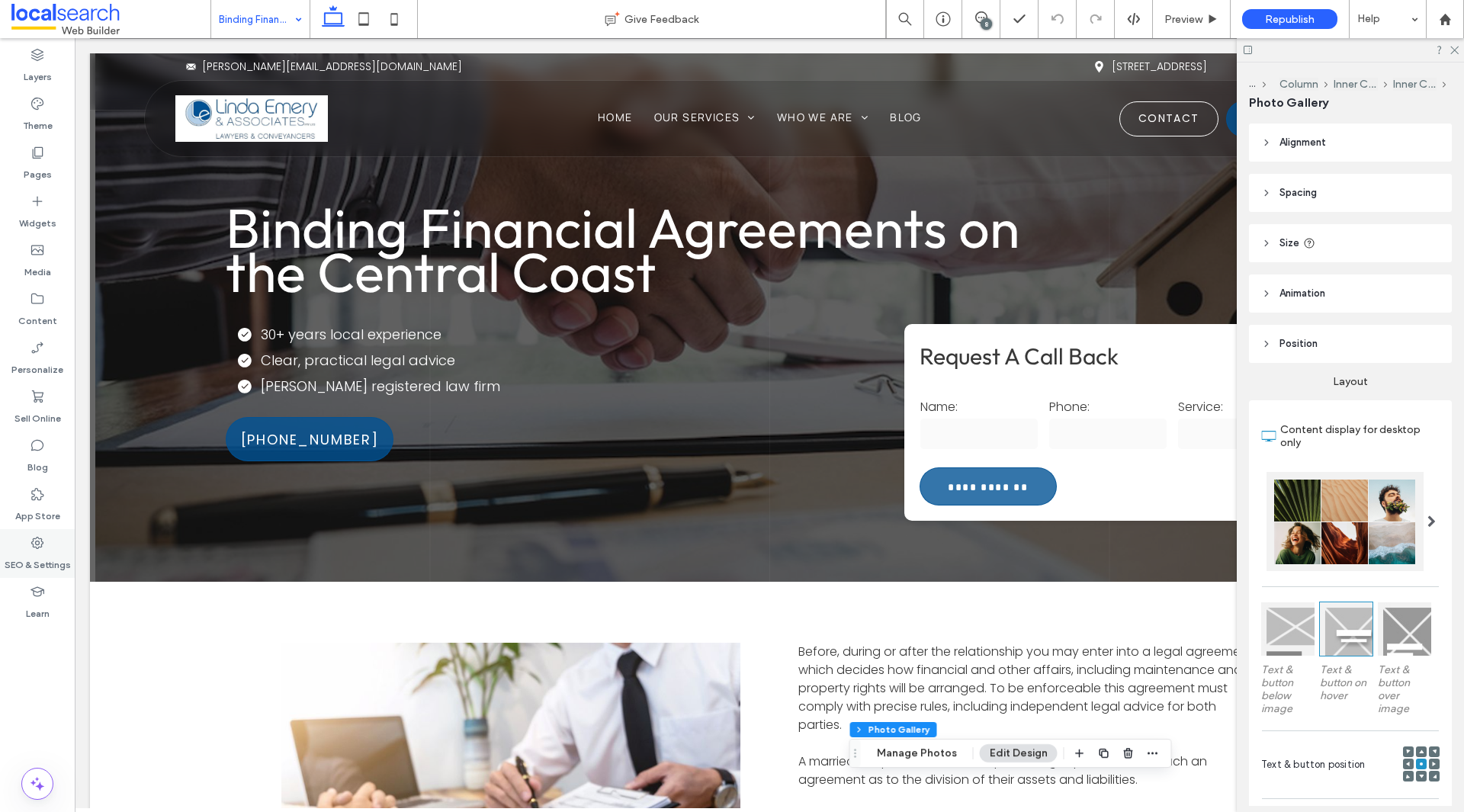
click at [33, 530] on div "SEO & Settings" at bounding box center [38, 553] width 75 height 49
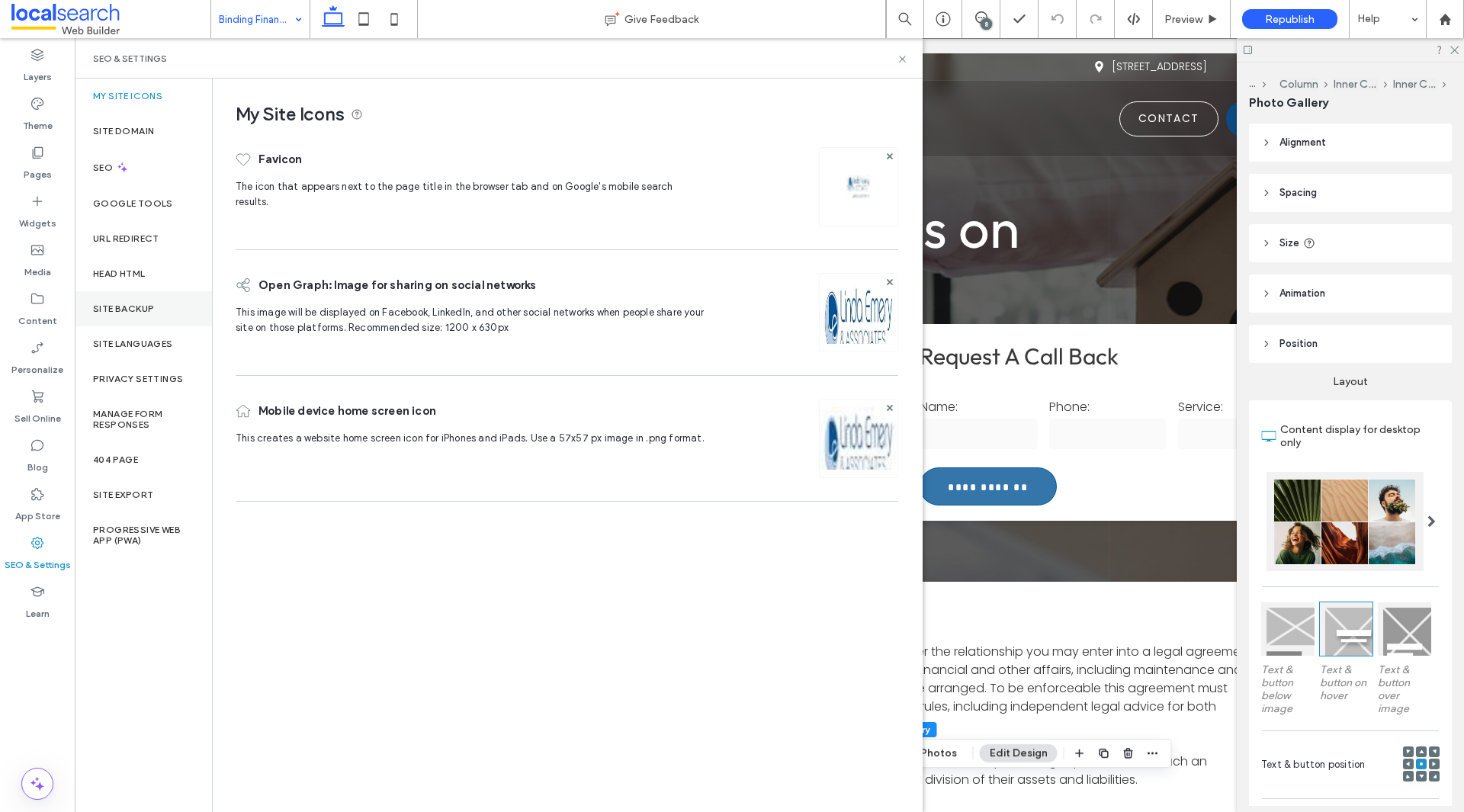
click at [125, 313] on label "Site Backup" at bounding box center [123, 308] width 61 height 11
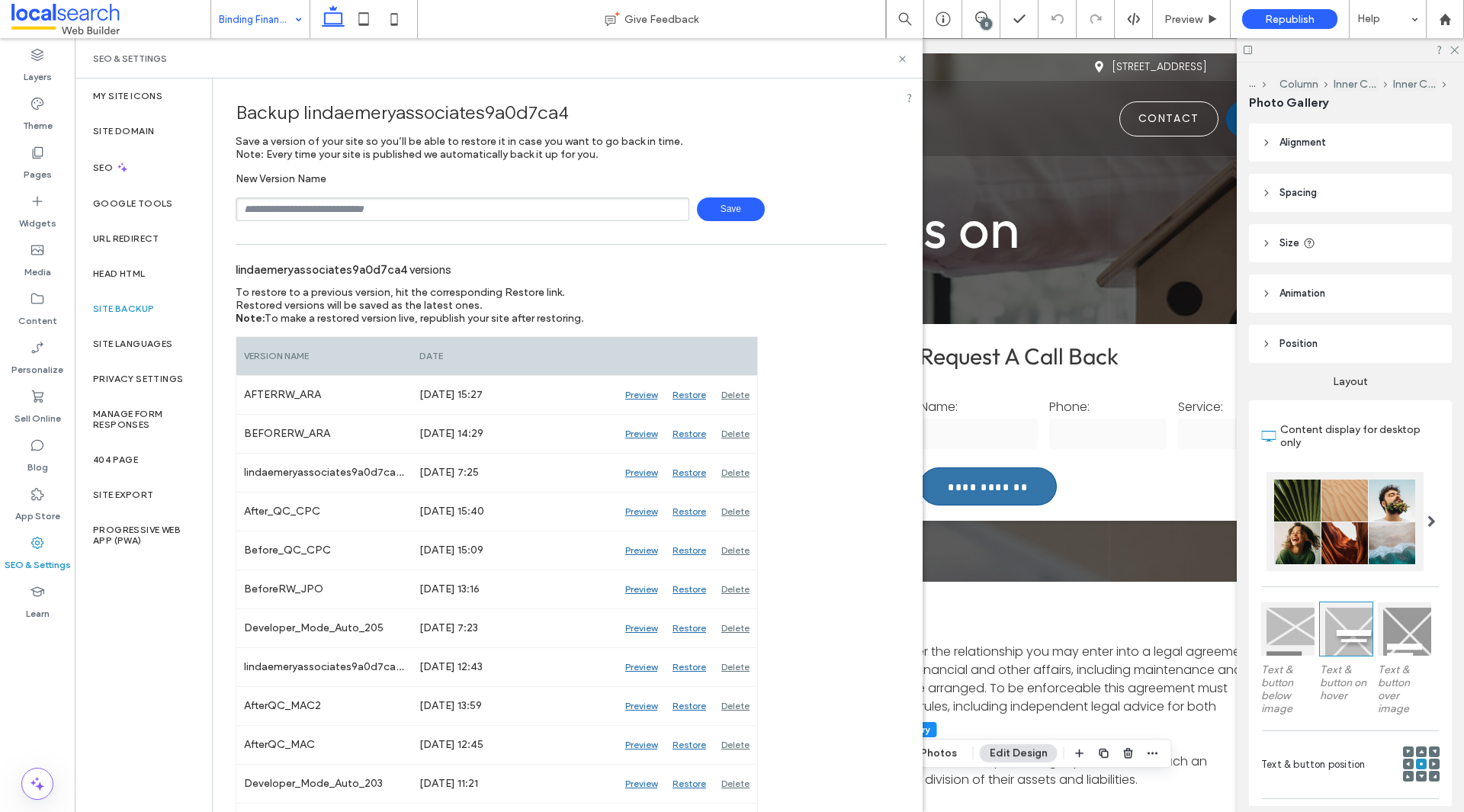
type input "**********"
click at [718, 202] on span "Save" at bounding box center [731, 209] width 68 height 24
click at [906, 64] on icon at bounding box center [902, 59] width 11 height 11
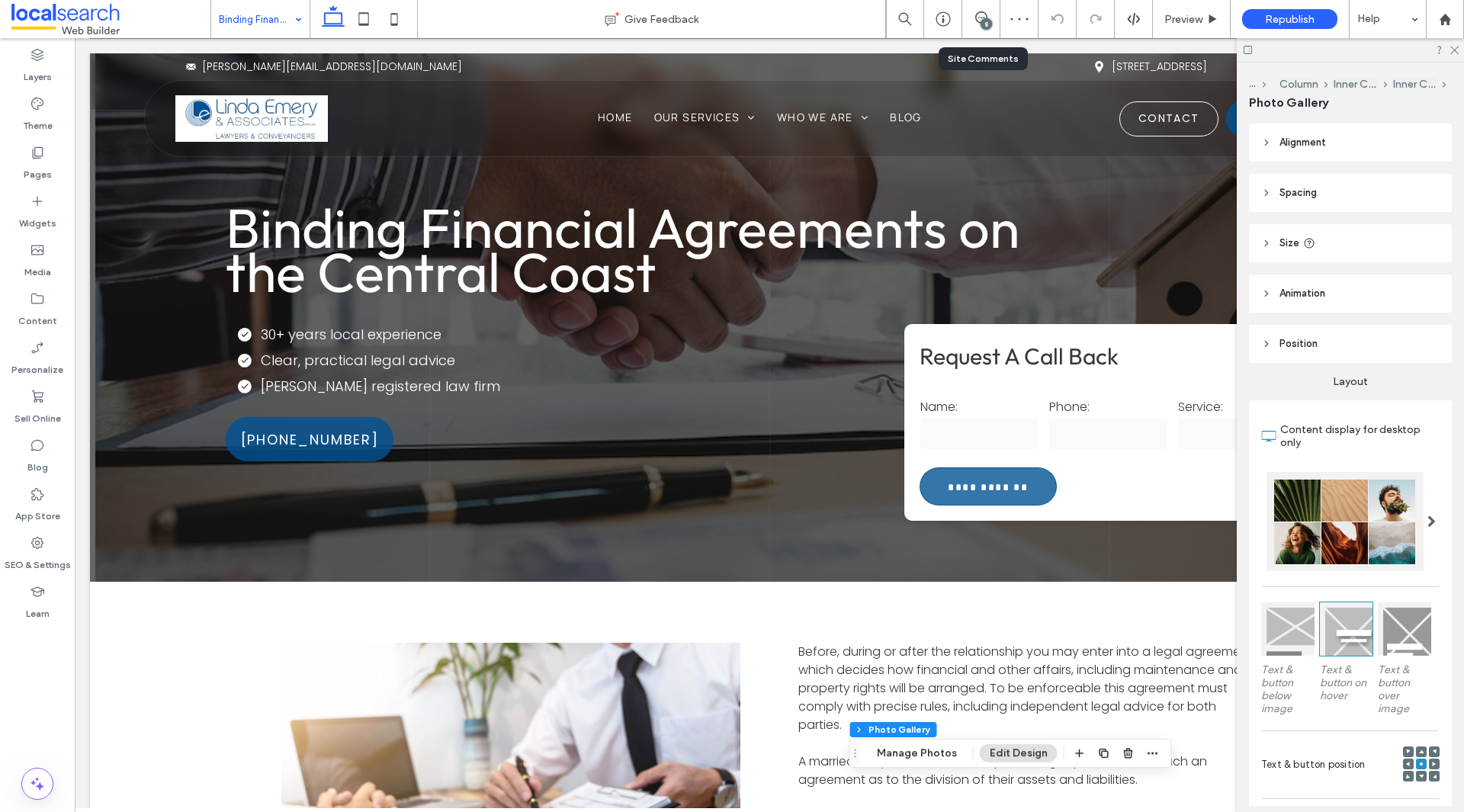
click at [995, 29] on div "8" at bounding box center [981, 19] width 38 height 38
click at [1456, 51] on use at bounding box center [1454, 51] width 8 height 8
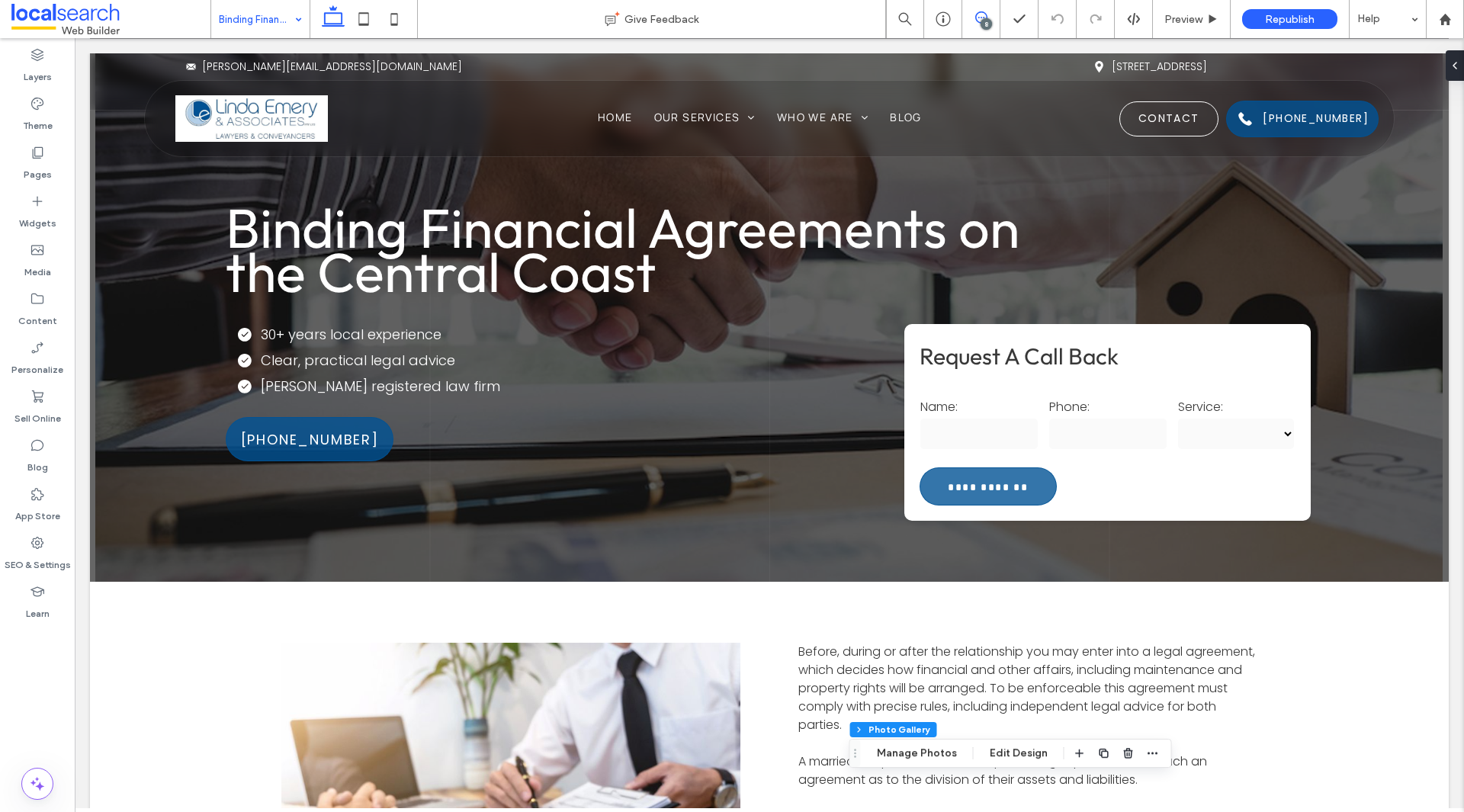
click at [978, 16] on icon at bounding box center [981, 17] width 12 height 12
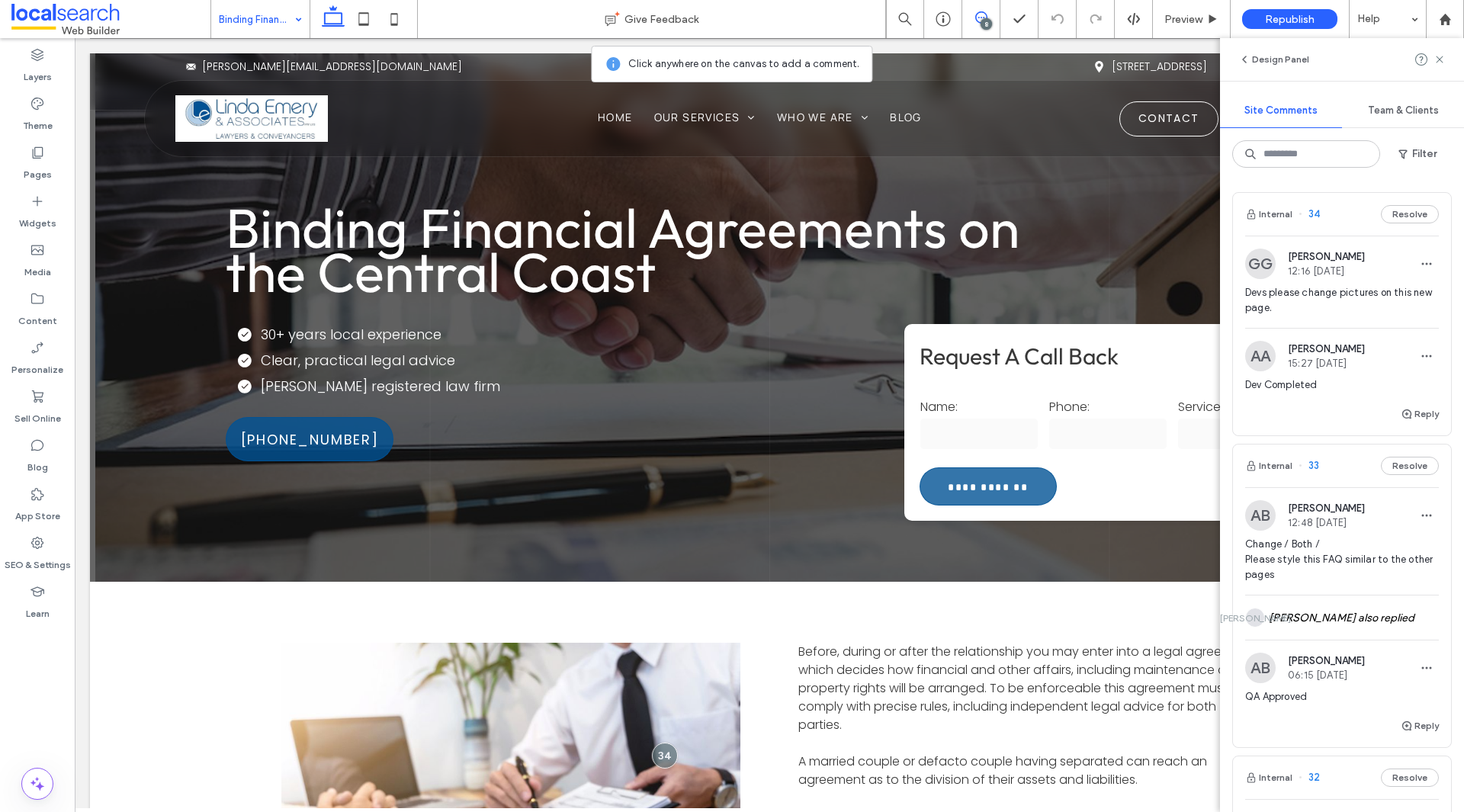
click at [1366, 280] on div "GG Grace Greedy 12:16 Aug 18 2025 Devs please change pictures on this new page." at bounding box center [1342, 287] width 194 height 79
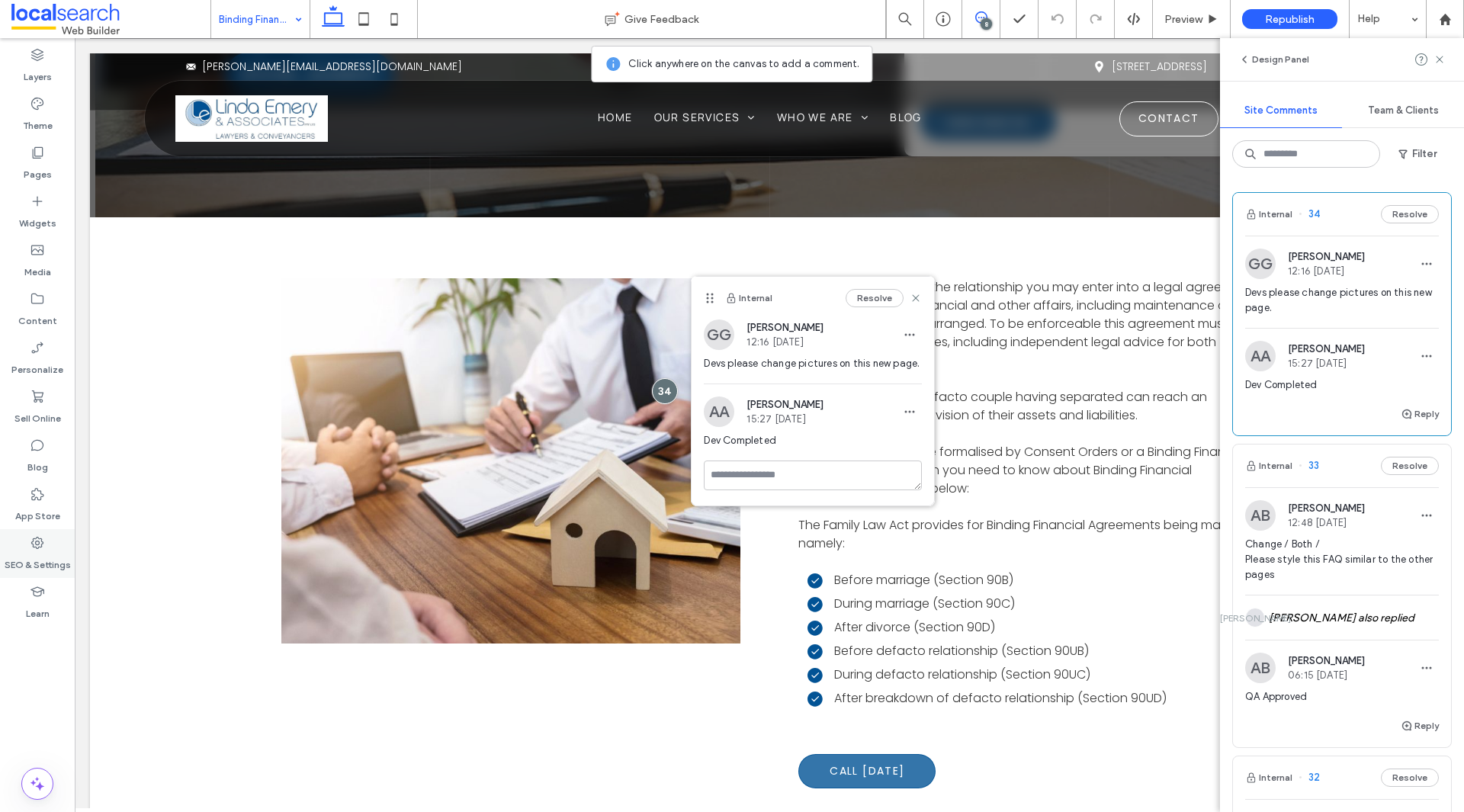
click at [29, 563] on label "SEO & Settings" at bounding box center [38, 561] width 66 height 21
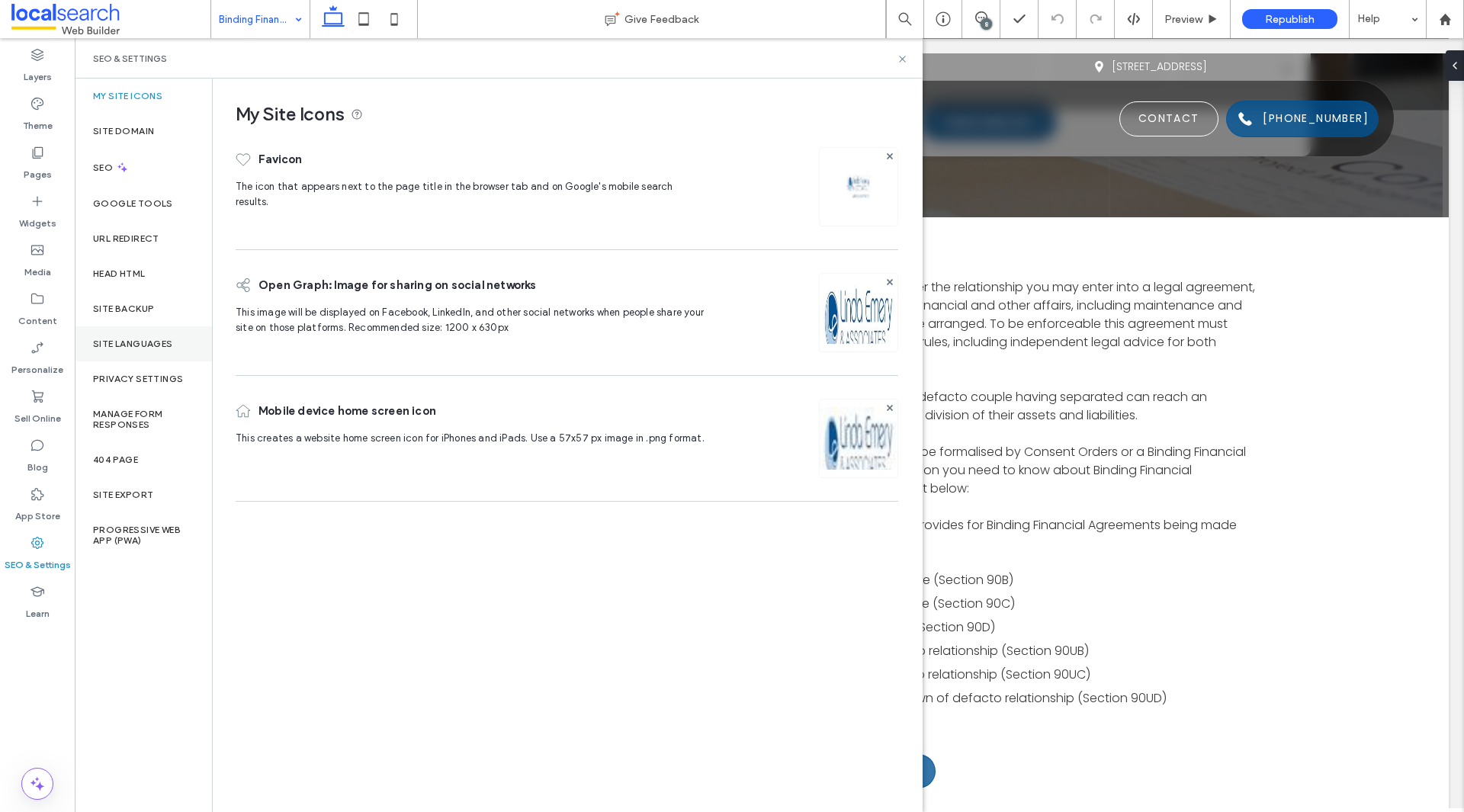
click at [139, 352] on div "Site Languages" at bounding box center [144, 344] width 137 height 35
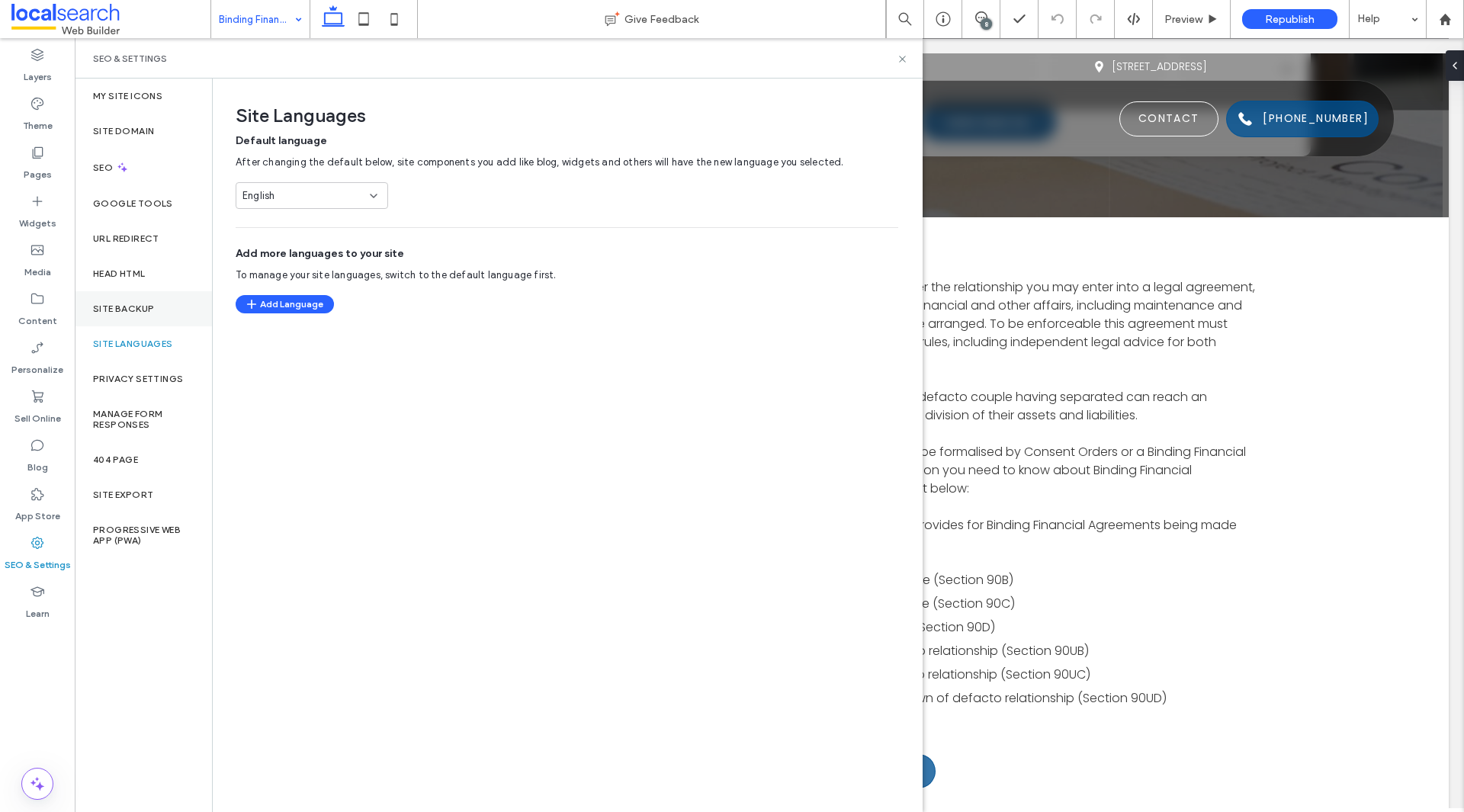
click at [143, 309] on label "Site Backup" at bounding box center [123, 308] width 61 height 11
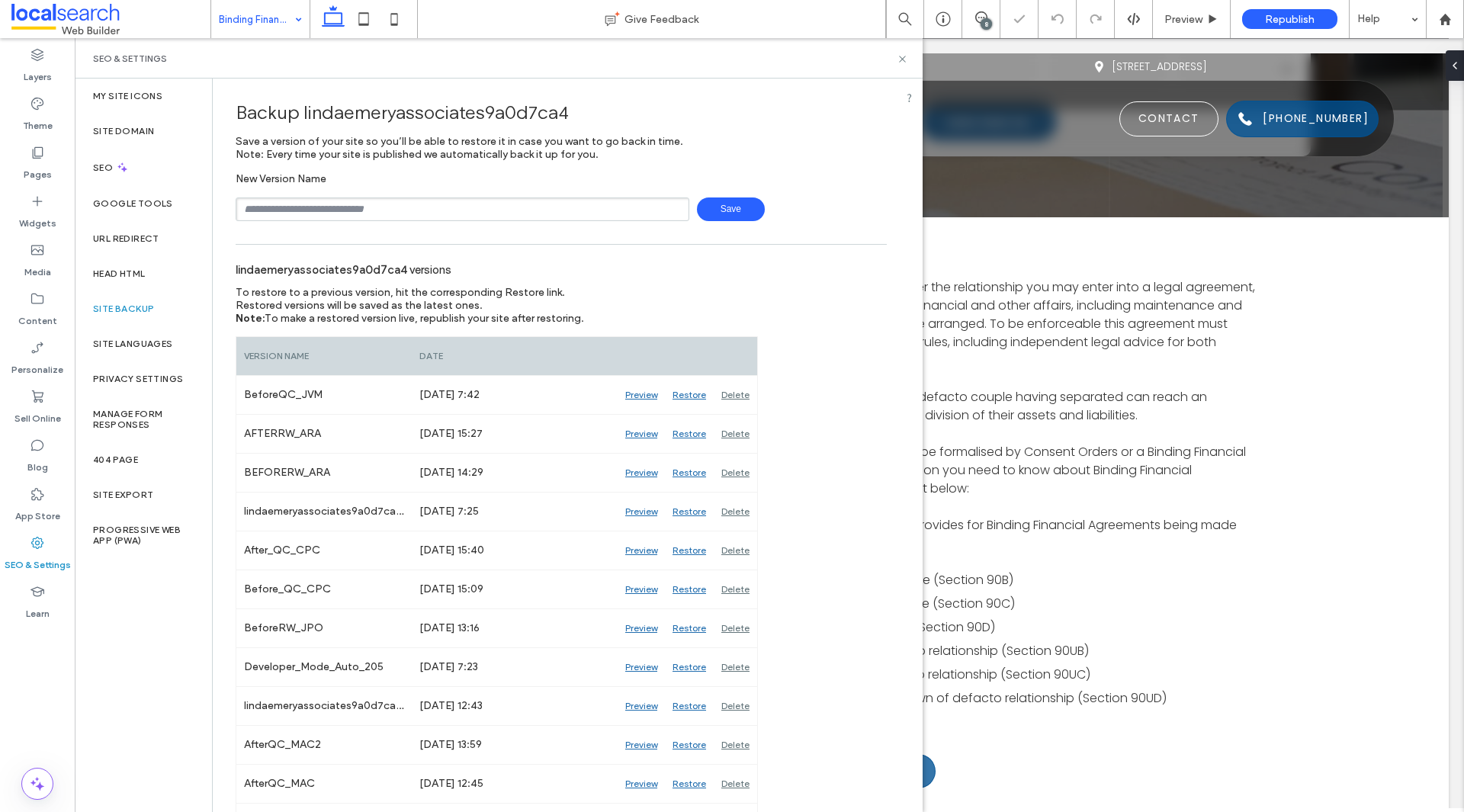
click at [354, 214] on input "text" at bounding box center [463, 209] width 454 height 24
type input "**********"
click at [734, 210] on span "Save" at bounding box center [731, 209] width 68 height 24
click at [901, 62] on icon at bounding box center [902, 59] width 11 height 11
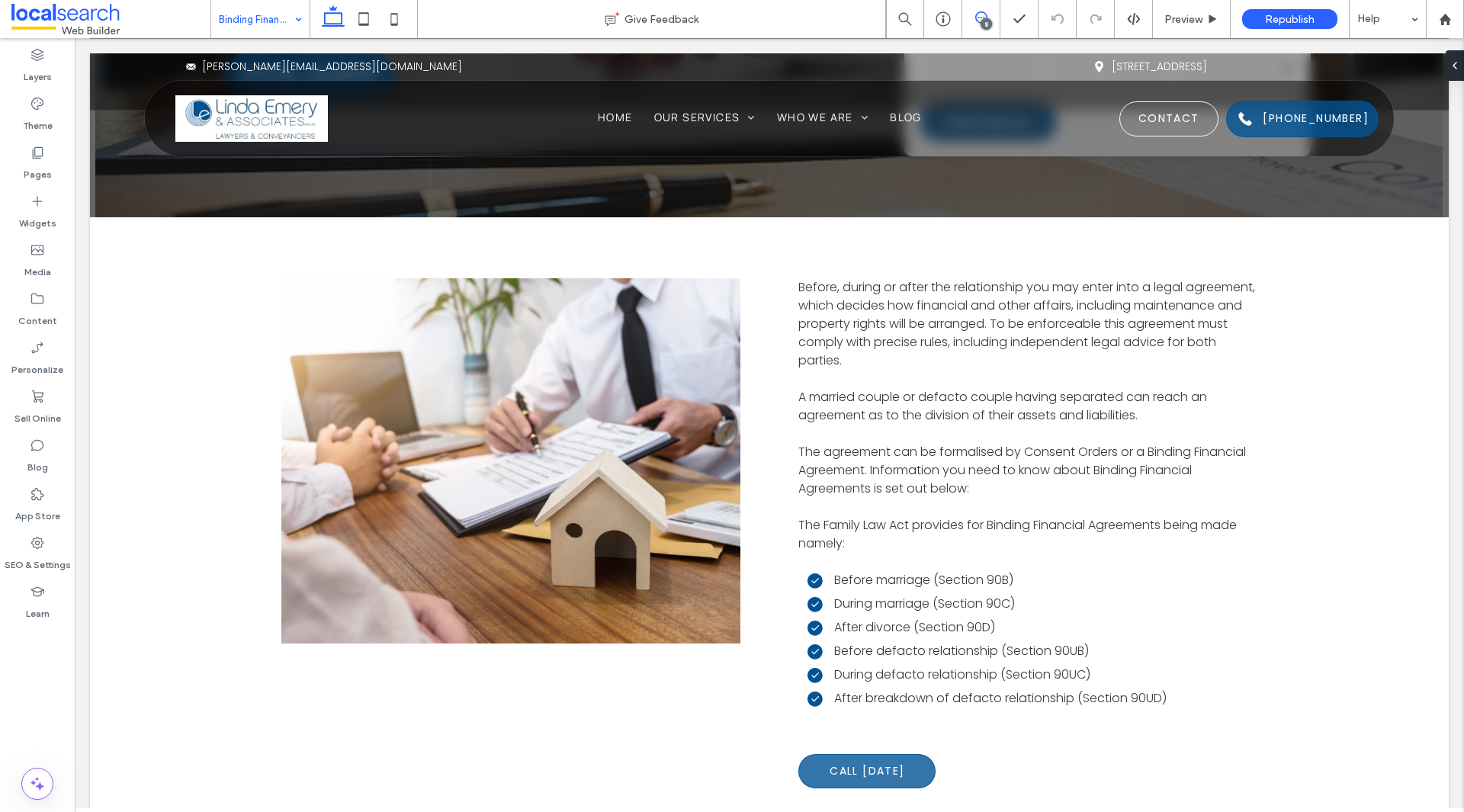
click at [992, 17] on span at bounding box center [981, 17] width 38 height 12
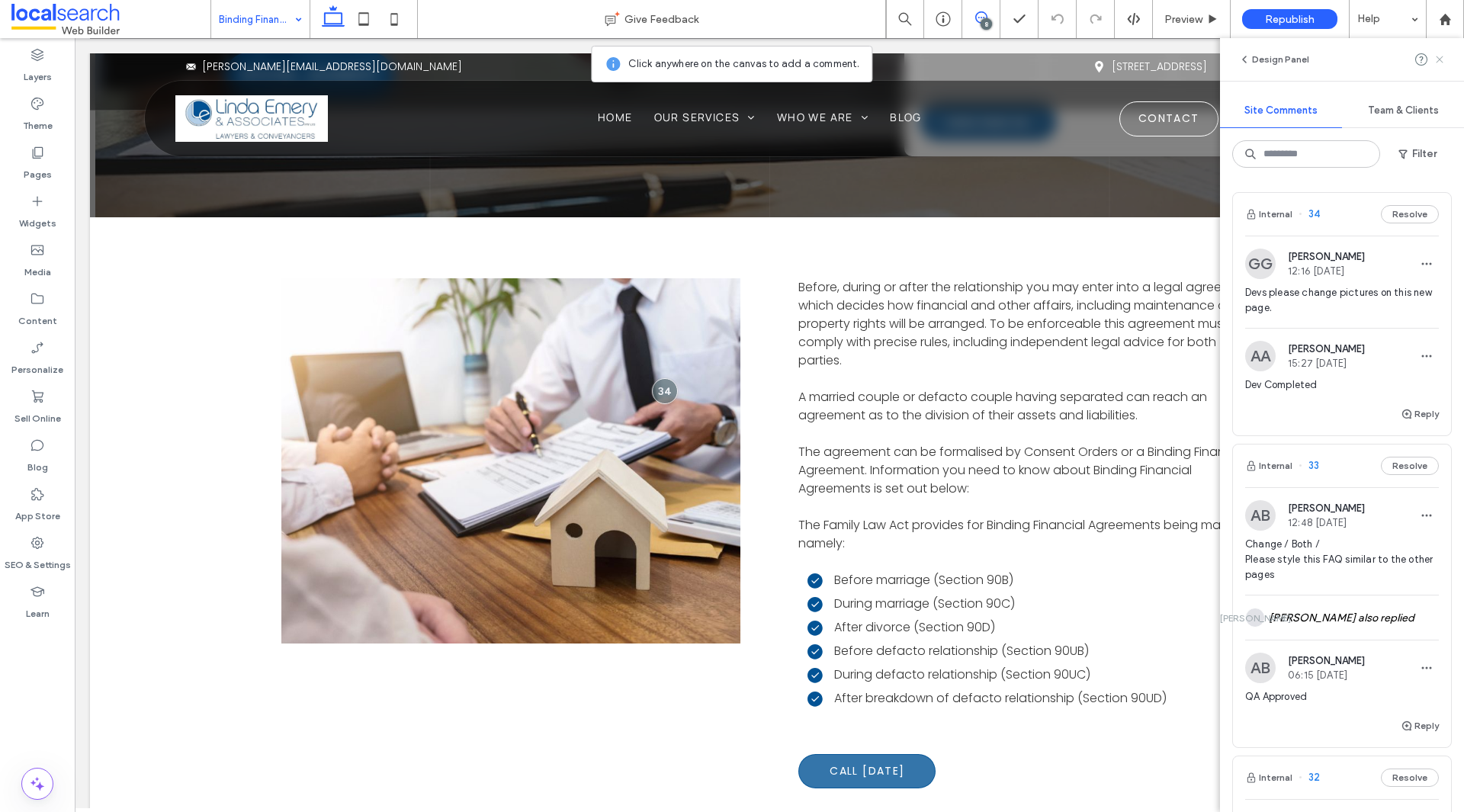
click at [1439, 64] on icon at bounding box center [1440, 59] width 12 height 12
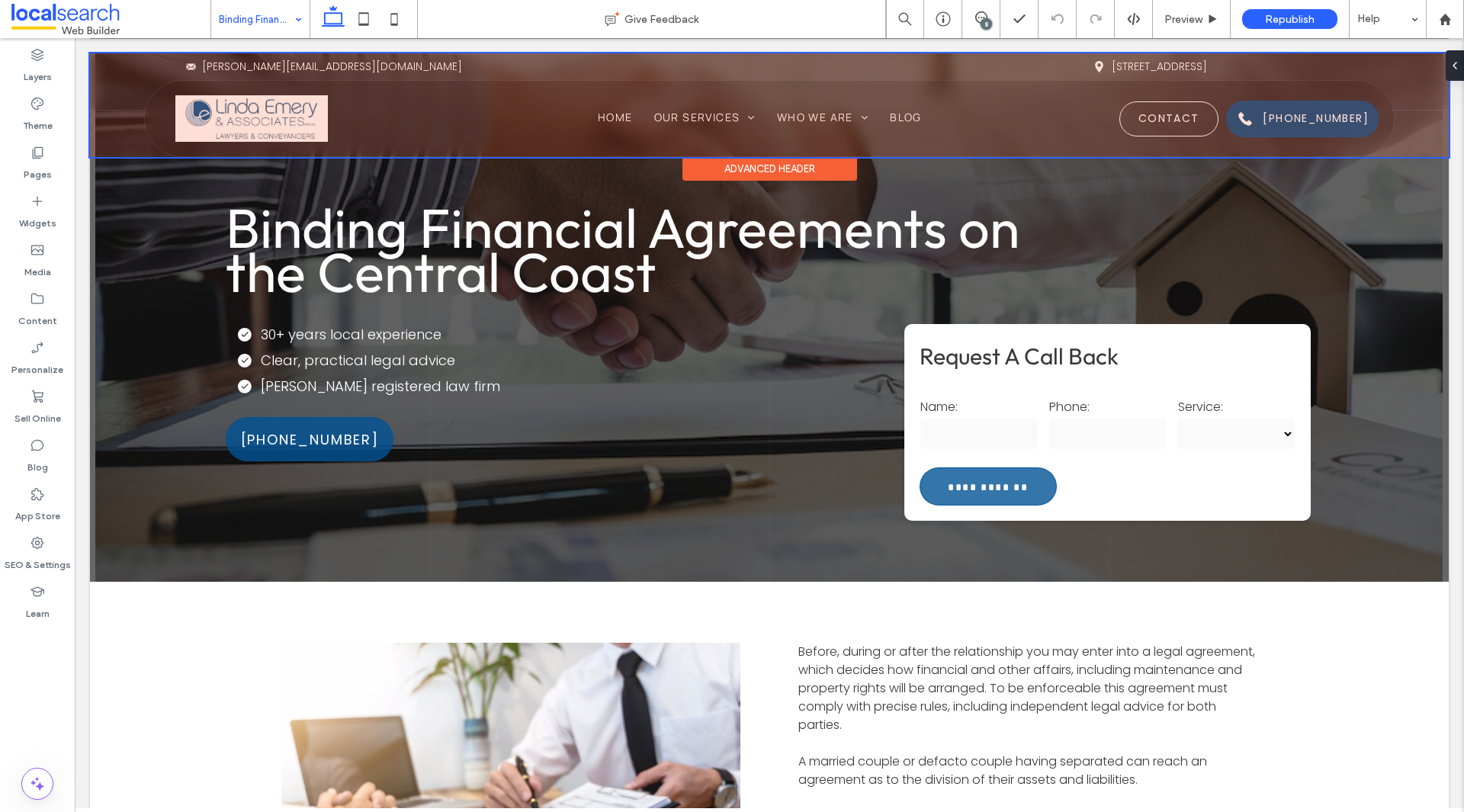
click at [1257, 131] on div at bounding box center [769, 104] width 1359 height 104
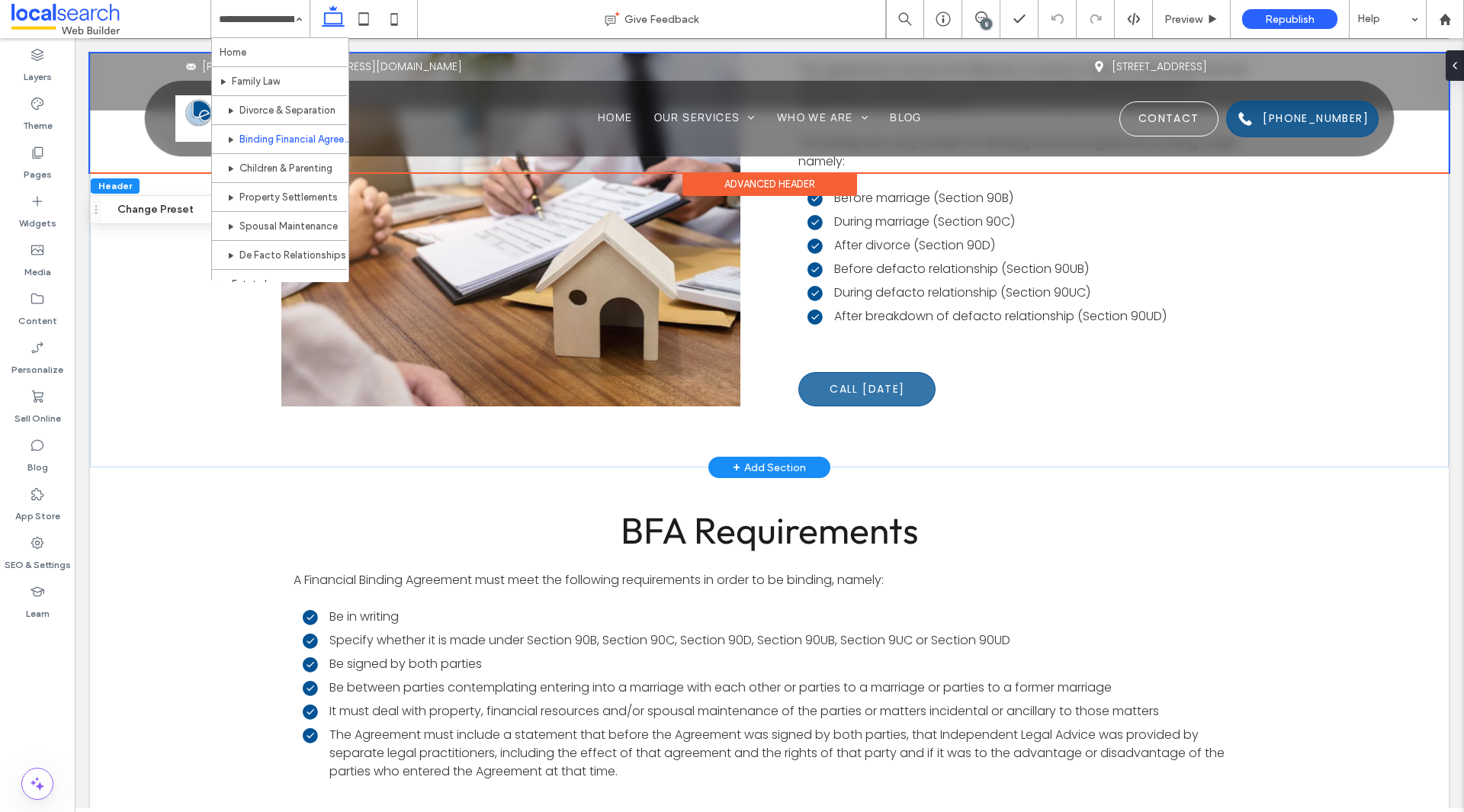
scroll to position [381, 0]
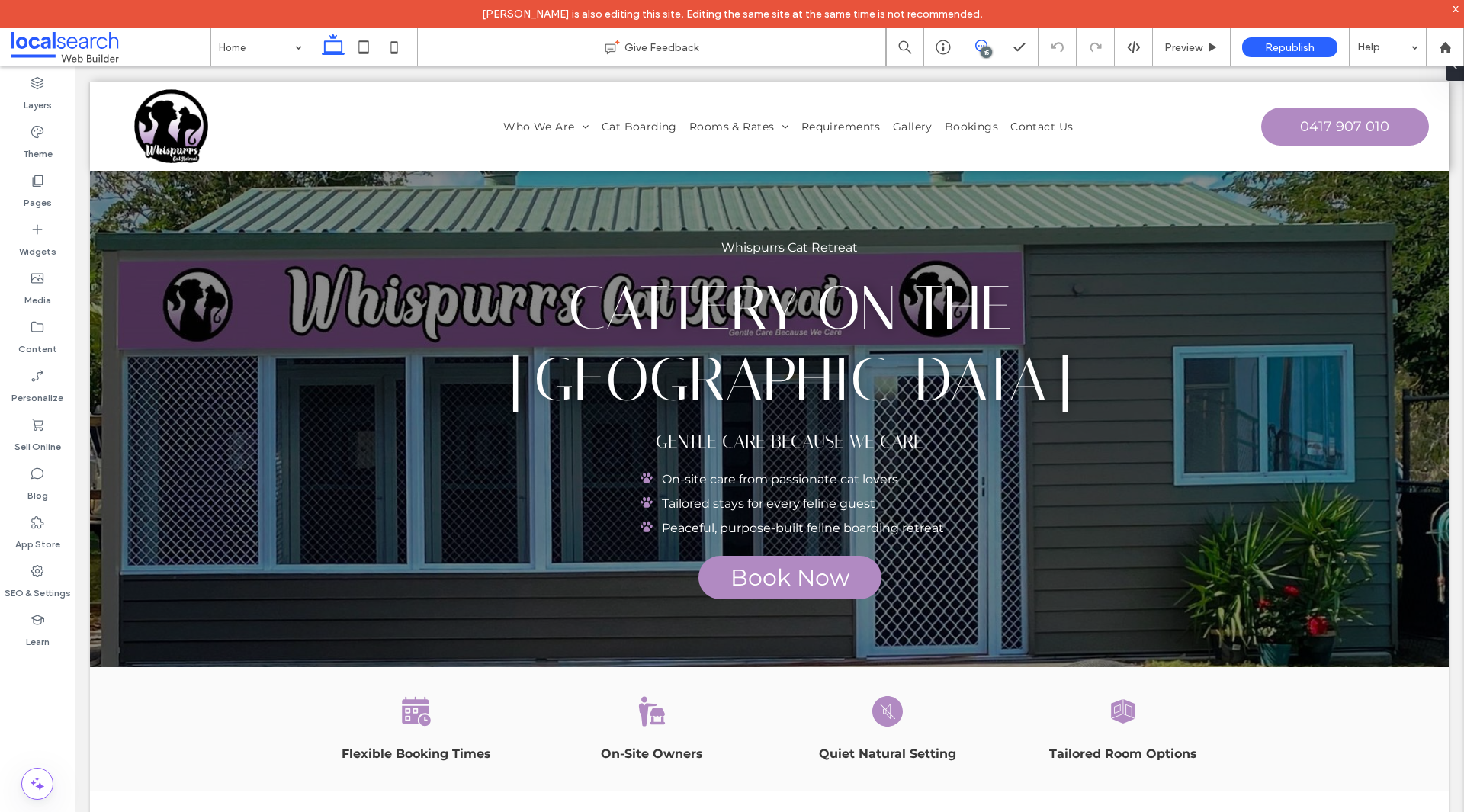
click at [978, 45] on icon at bounding box center [981, 46] width 12 height 12
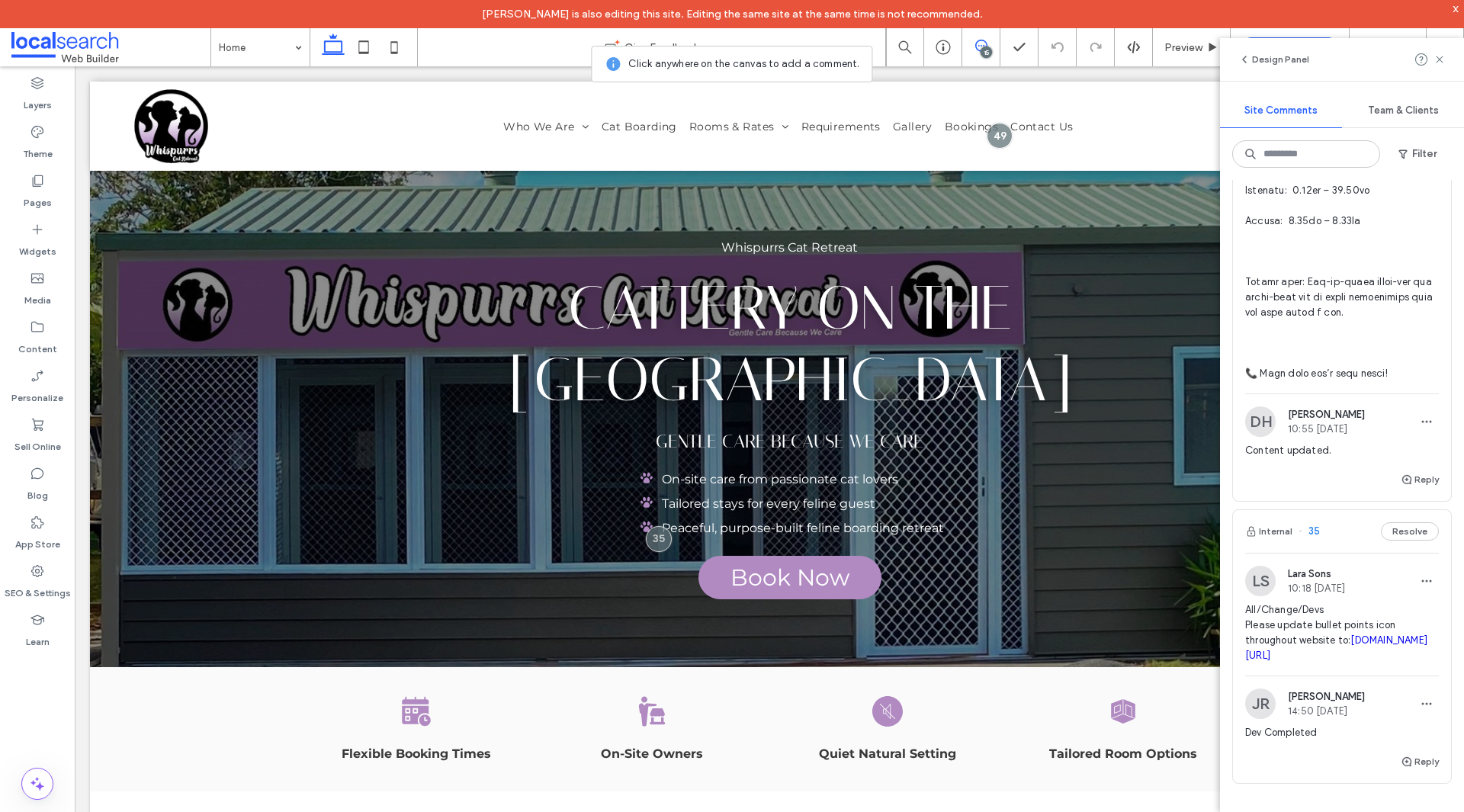
scroll to position [5868, 0]
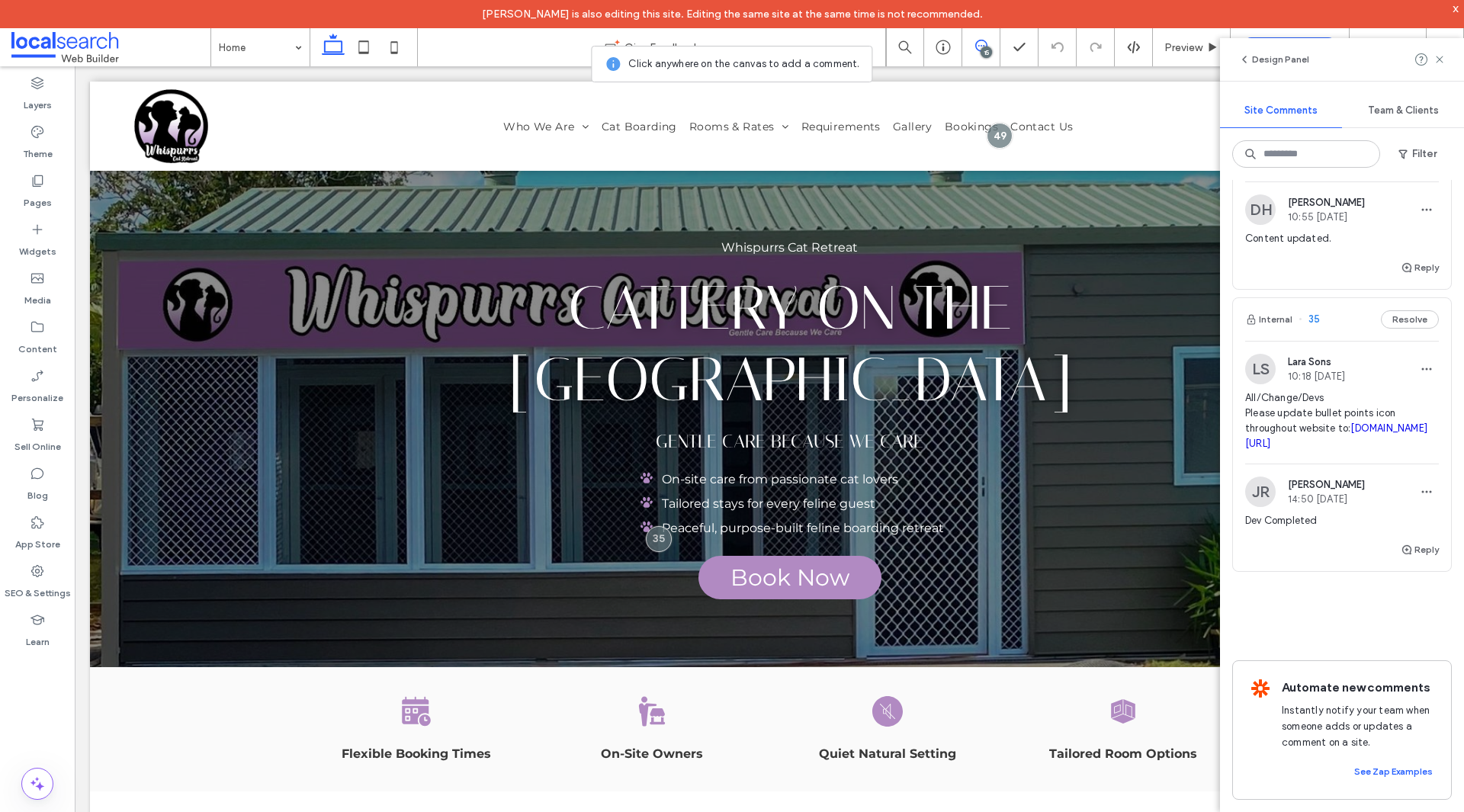
click at [1377, 451] on span "All/Change/Devs Please update bullet points icon throughout website to: thenoun…" at bounding box center [1342, 420] width 194 height 61
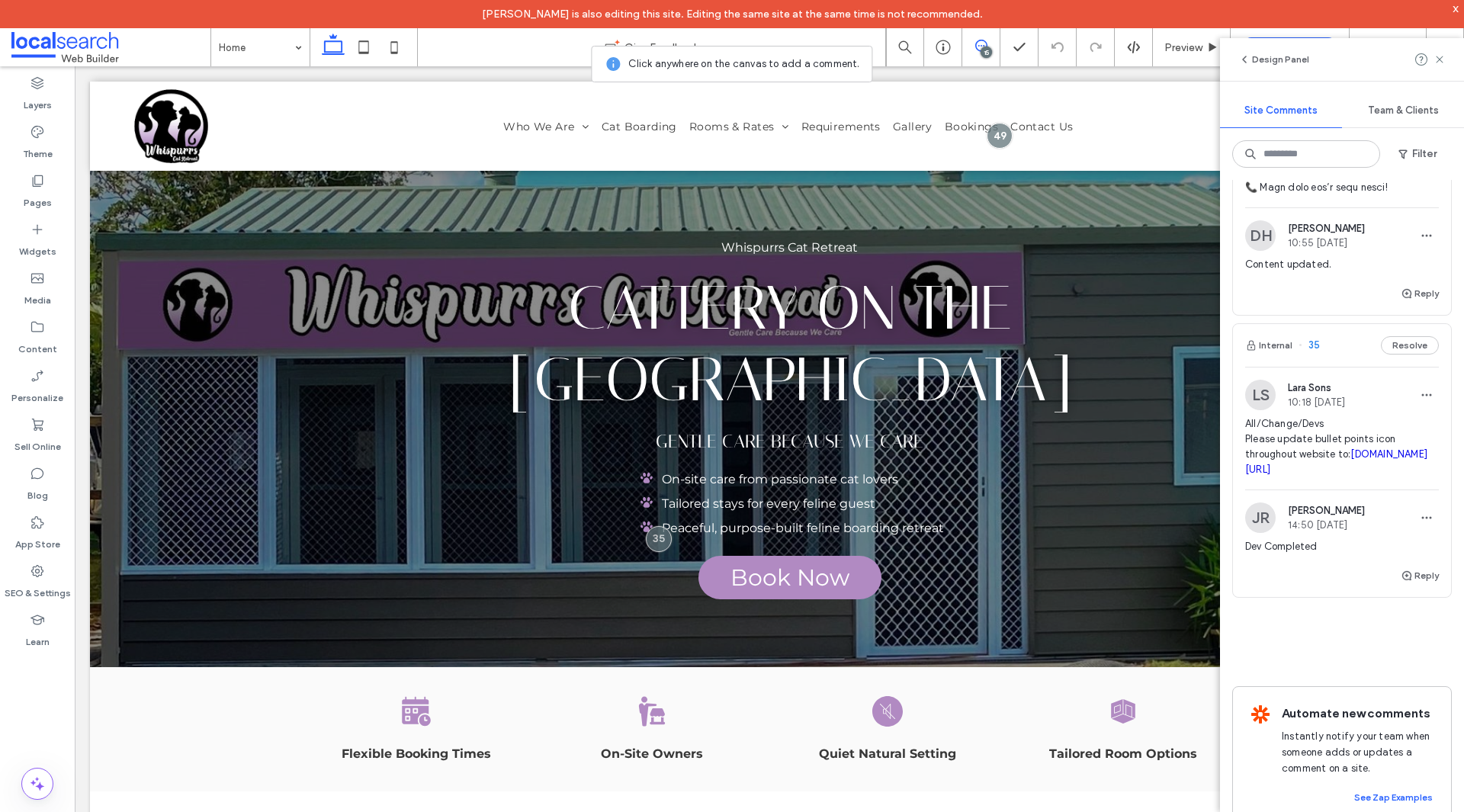
scroll to position [5982, 0]
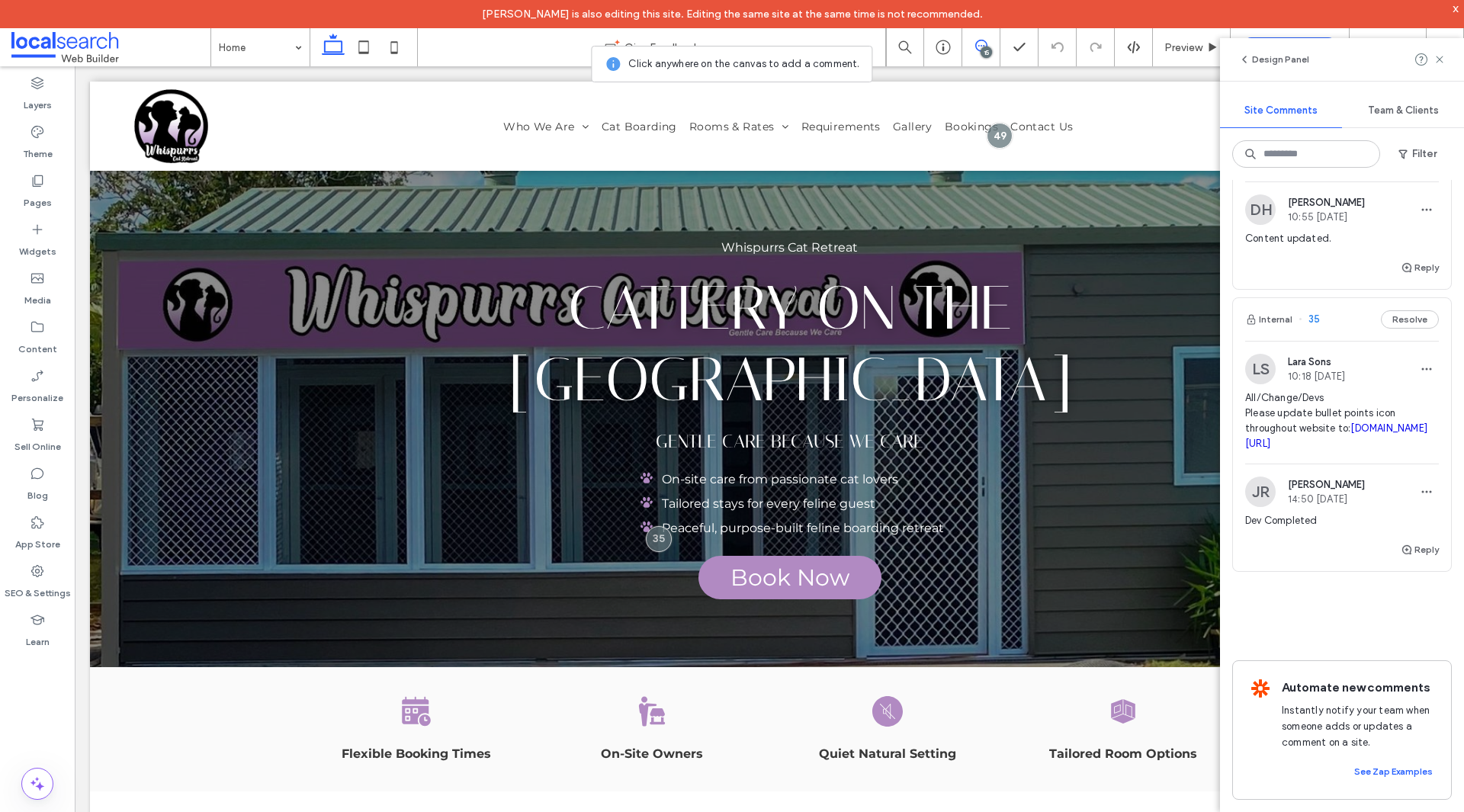
click at [1286, 390] on span "All/Change/Devs Please update bullet points icon throughout website to: thenoun…" at bounding box center [1342, 420] width 194 height 61
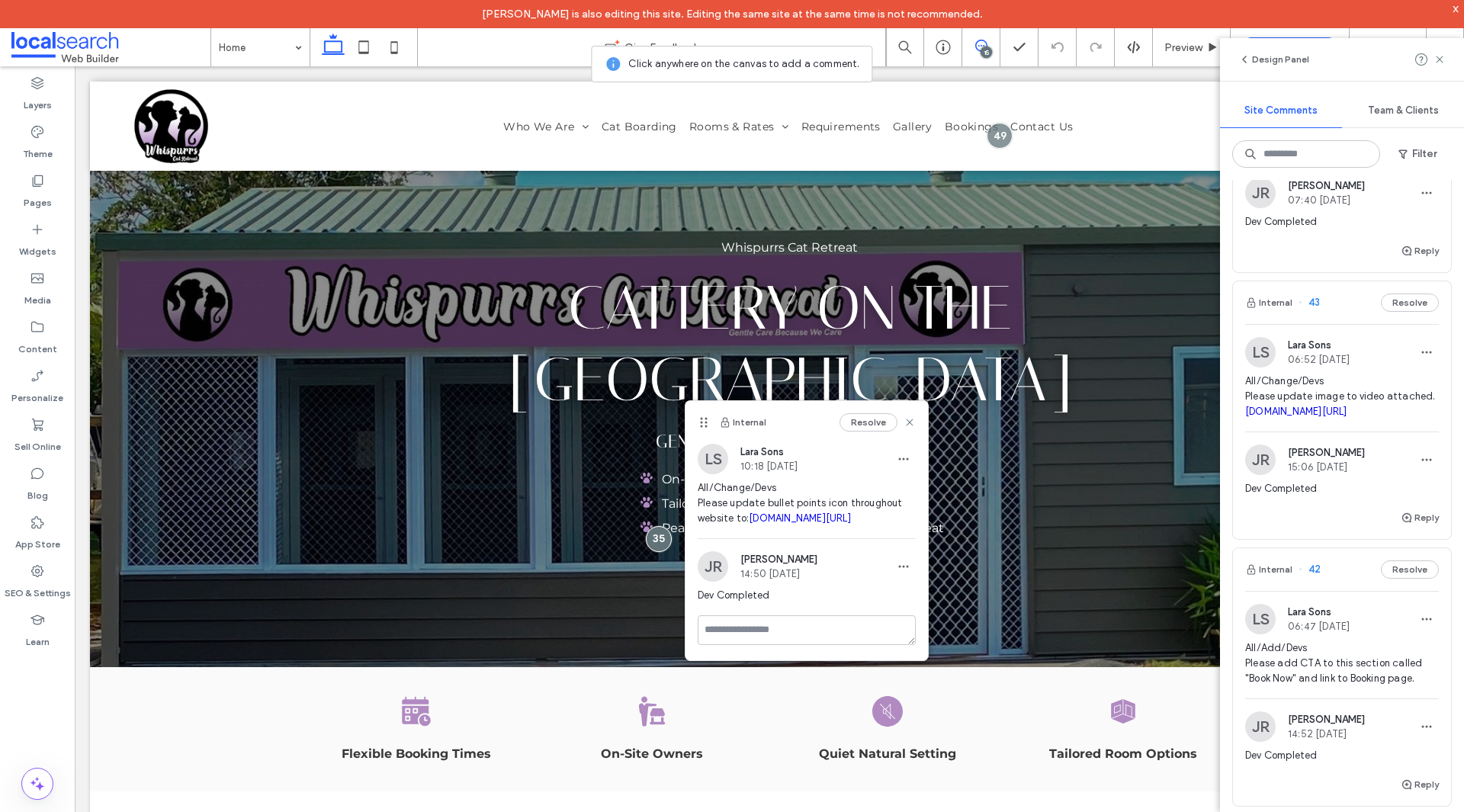
scroll to position [2629, 0]
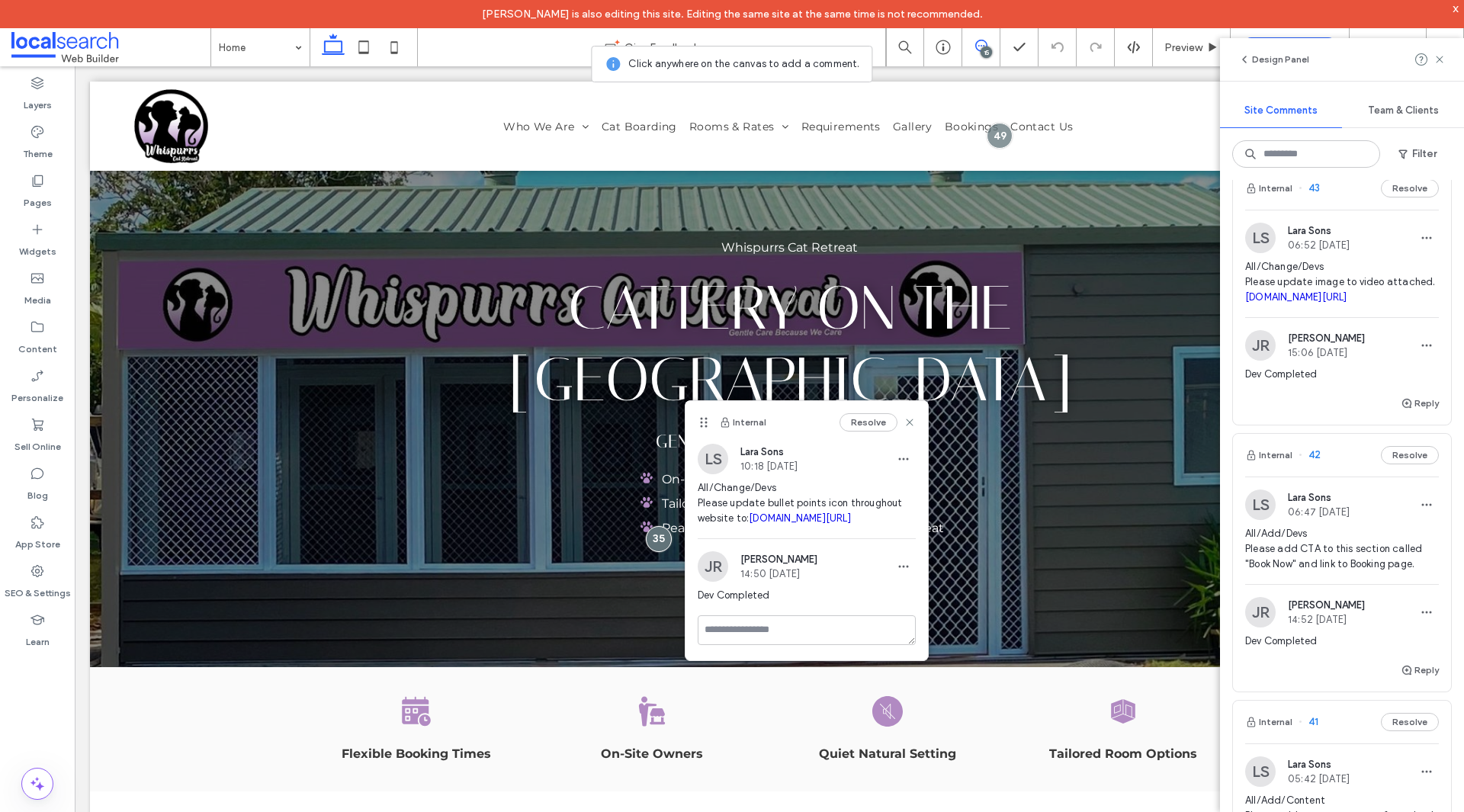
click at [1364, 571] on span "All/Add/Devs Please add CTA to this section called "Book Now" and link to Booki…" at bounding box center [1342, 548] width 194 height 46
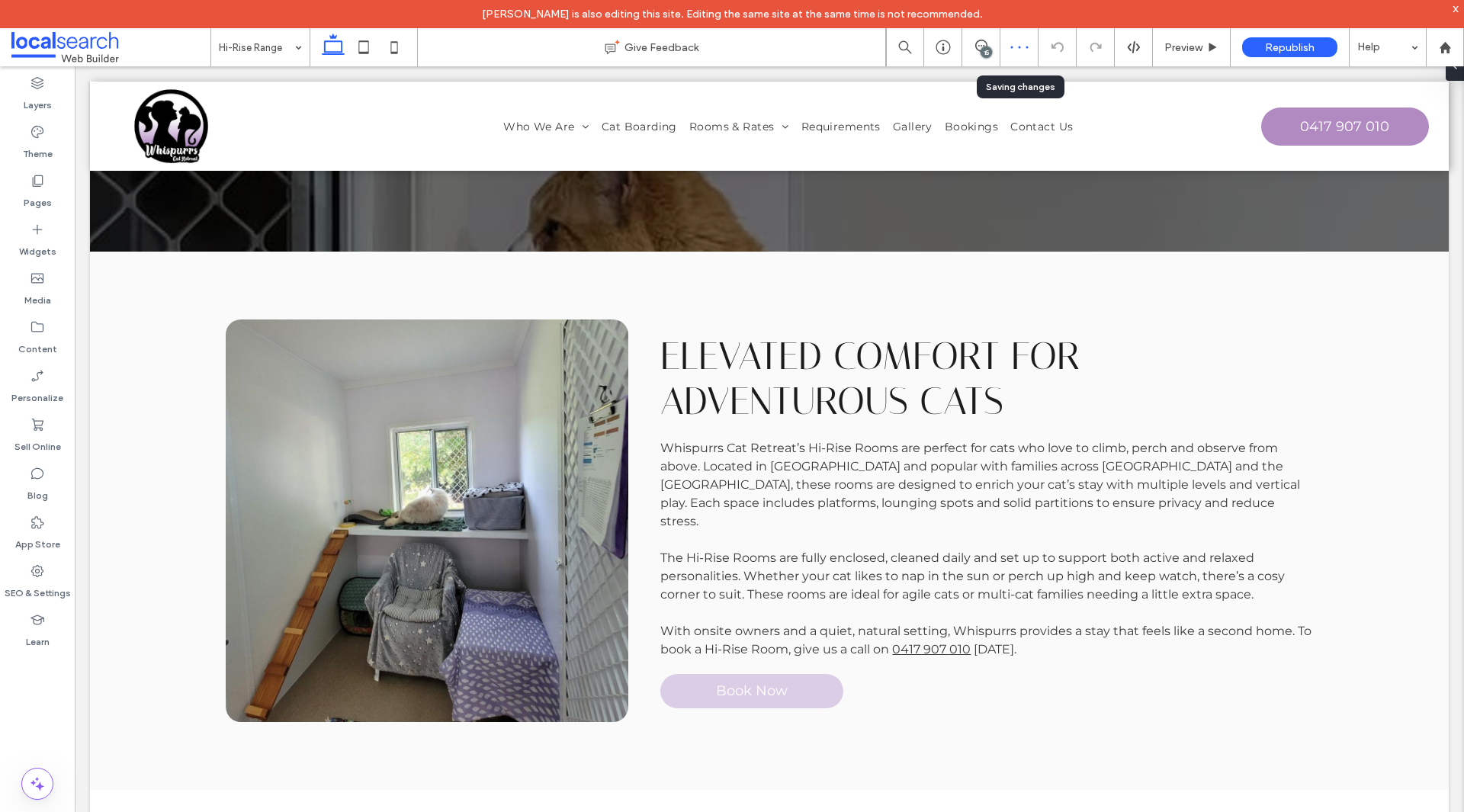
click at [1000, 54] on div at bounding box center [1019, 47] width 38 height 38
click at [992, 55] on div "15" at bounding box center [981, 47] width 38 height 38
click at [988, 53] on div "15" at bounding box center [986, 52] width 11 height 11
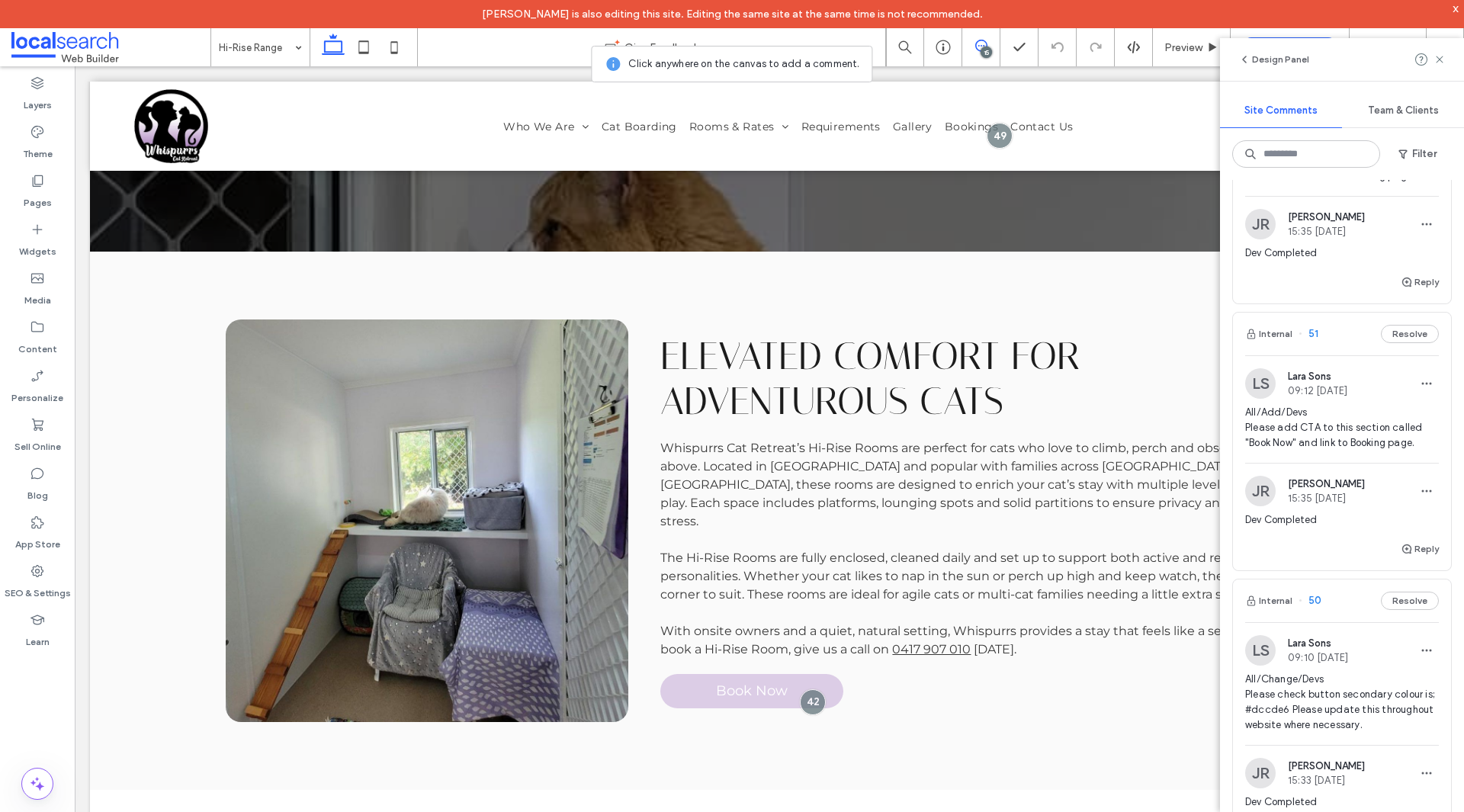
scroll to position [305, 0]
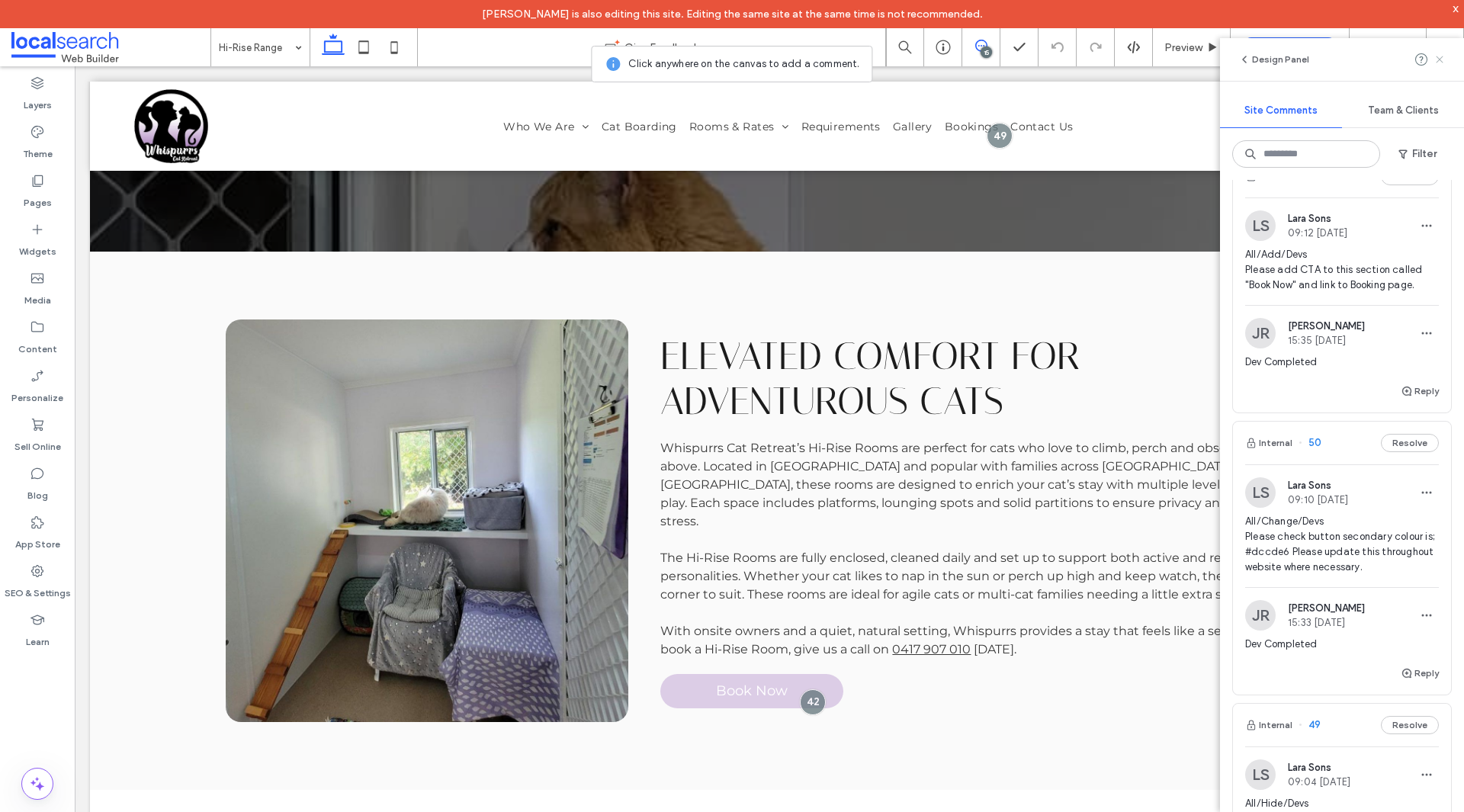
click at [1435, 60] on icon at bounding box center [1440, 59] width 12 height 12
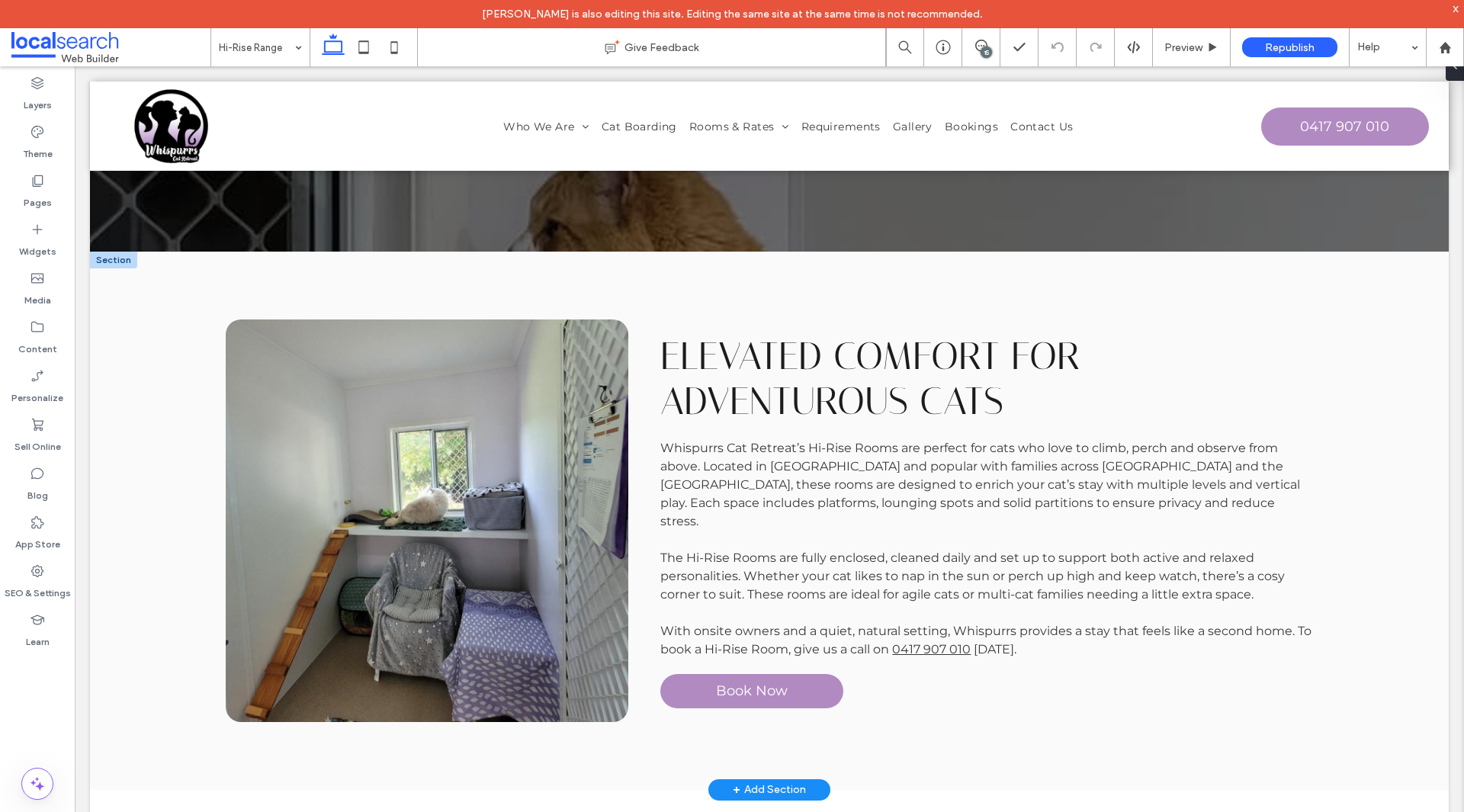
scroll to position [0, 0]
click at [764, 687] on link "Book Now" at bounding box center [752, 691] width 183 height 34
click at [764, 687] on div "Book Now" at bounding box center [752, 691] width 183 height 34
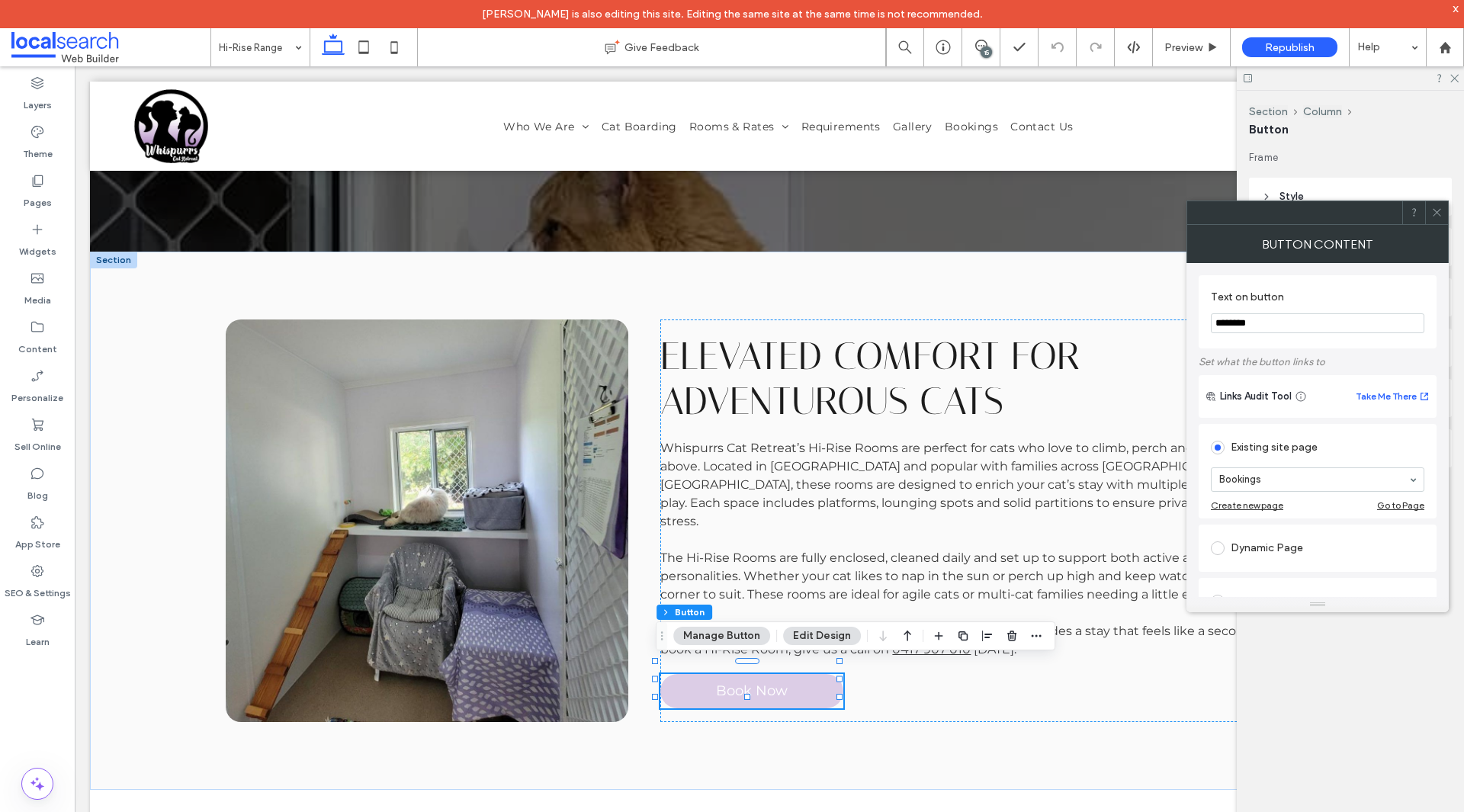
type input "**"
click at [1438, 206] on span at bounding box center [1437, 213] width 11 height 23
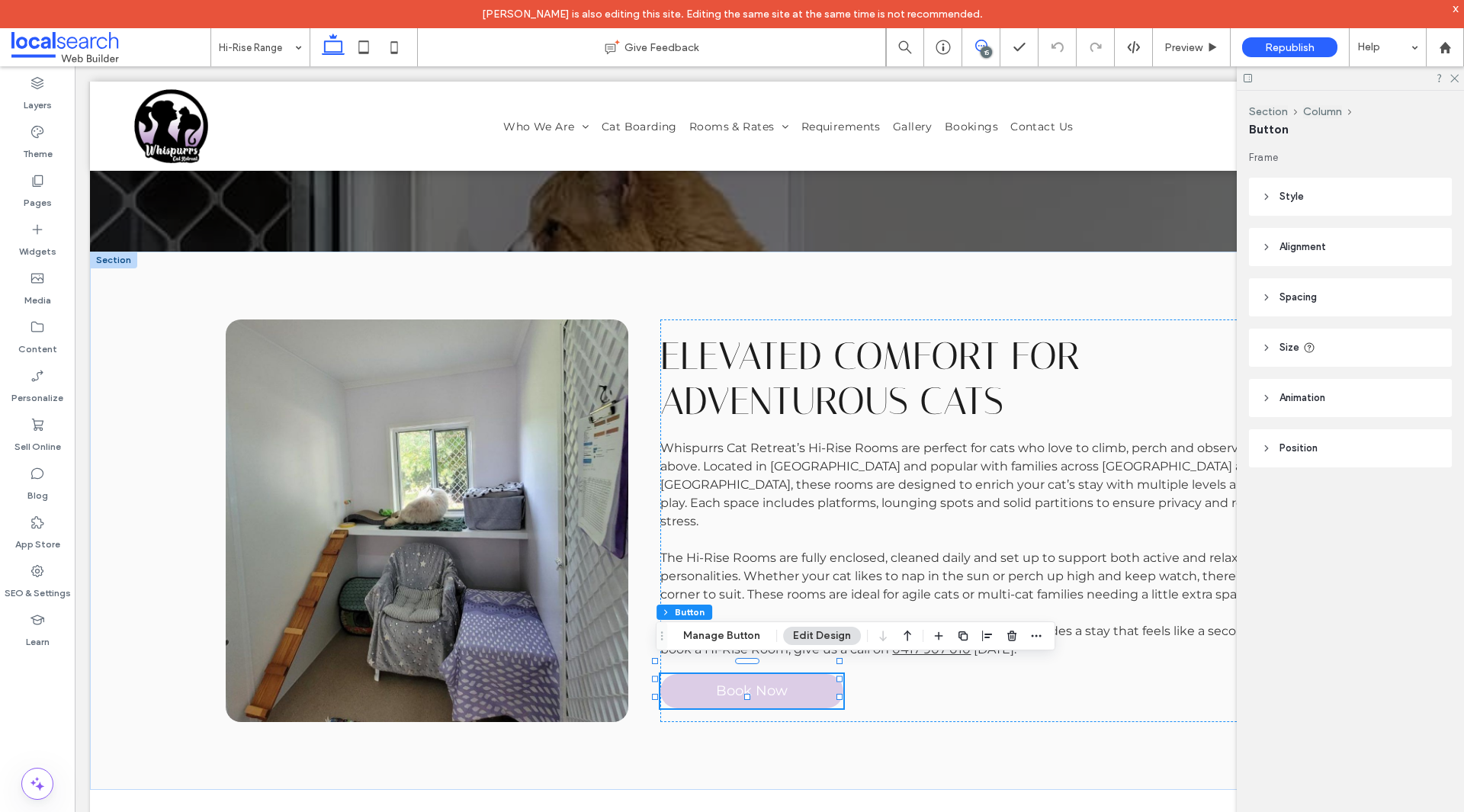
click at [964, 40] on span at bounding box center [981, 46] width 38 height 12
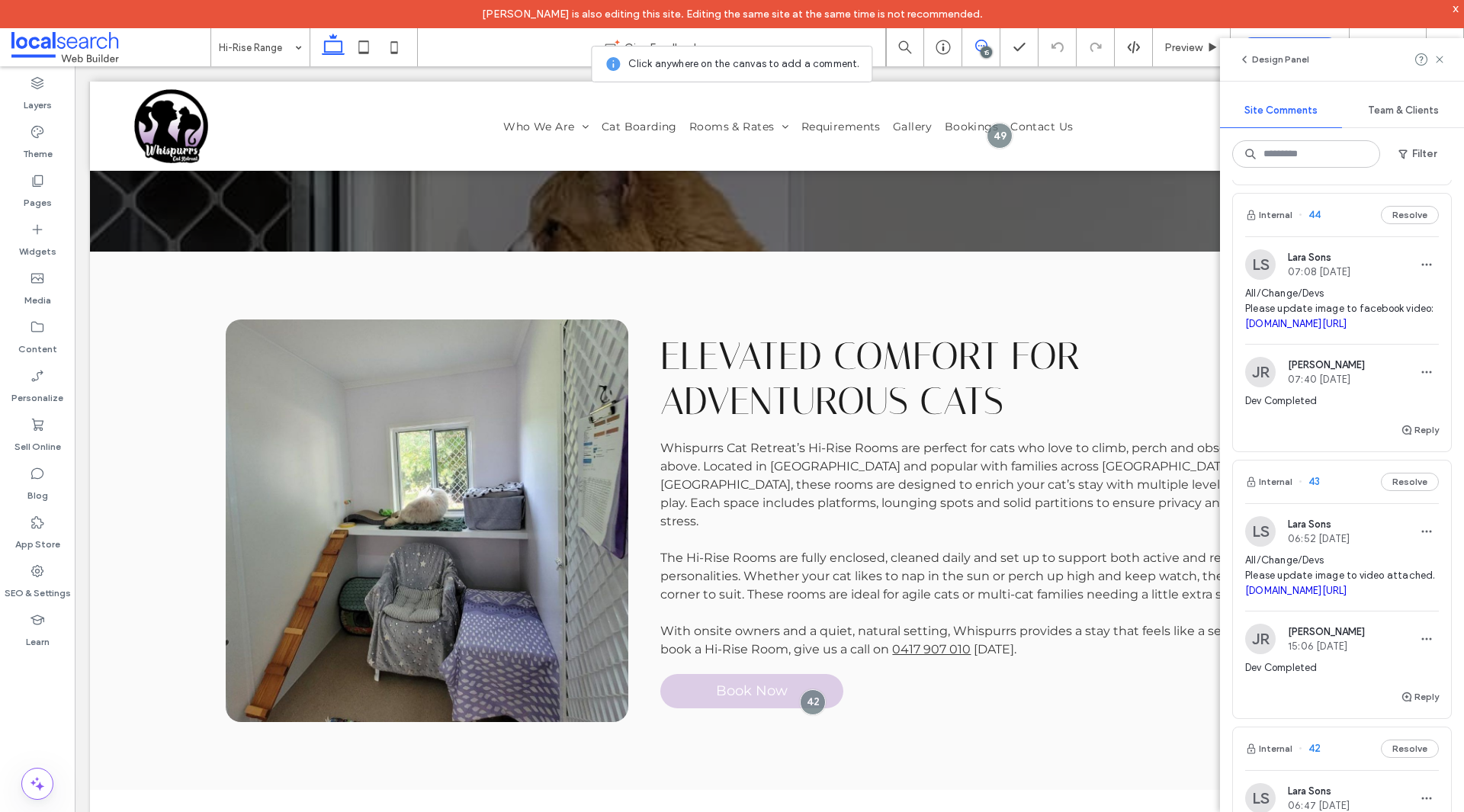
scroll to position [2438, 0]
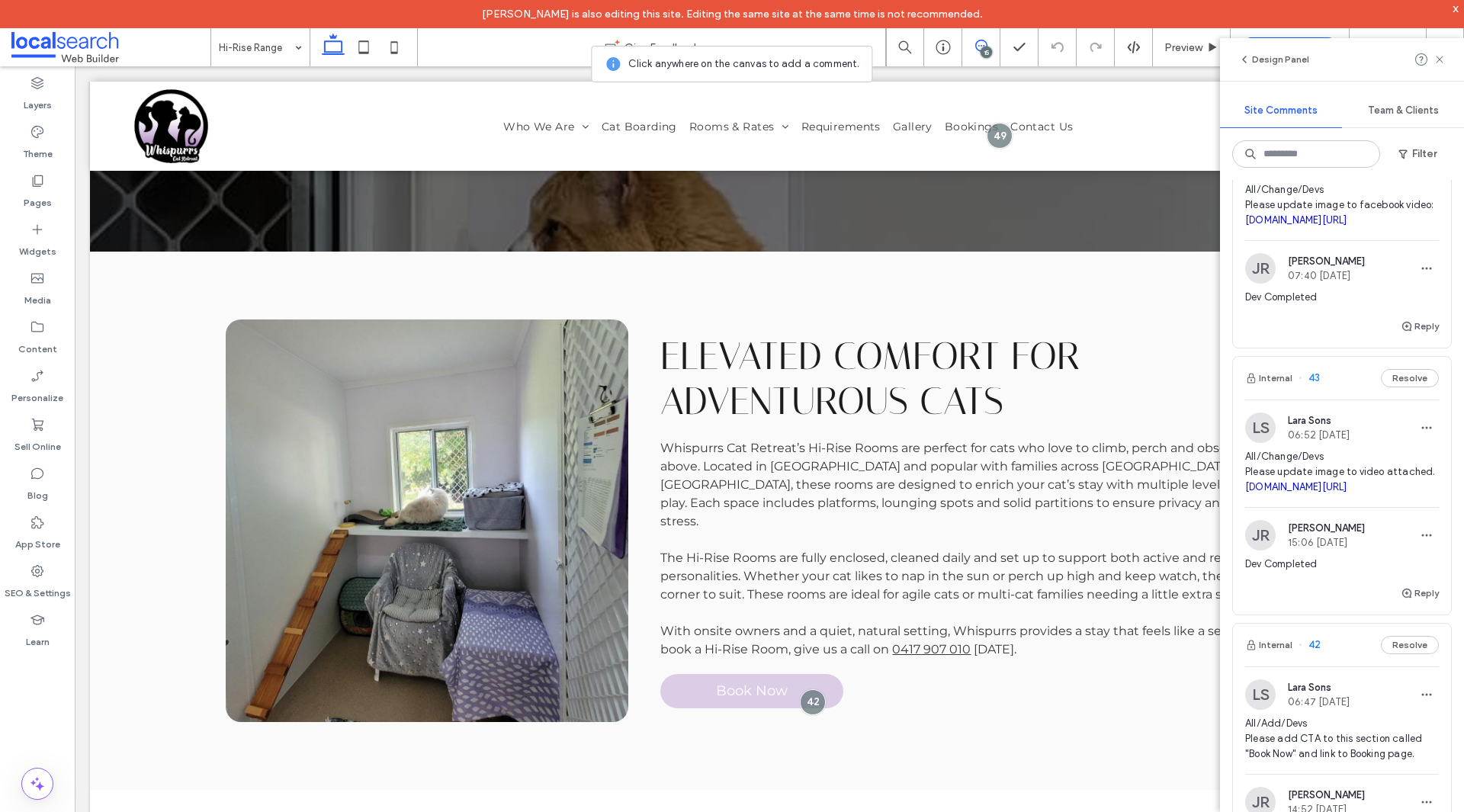
click at [1345, 492] on span "All/Change/Devs Please update image to video attached. irp.cdn-website.com/7ec1…" at bounding box center [1342, 472] width 194 height 46
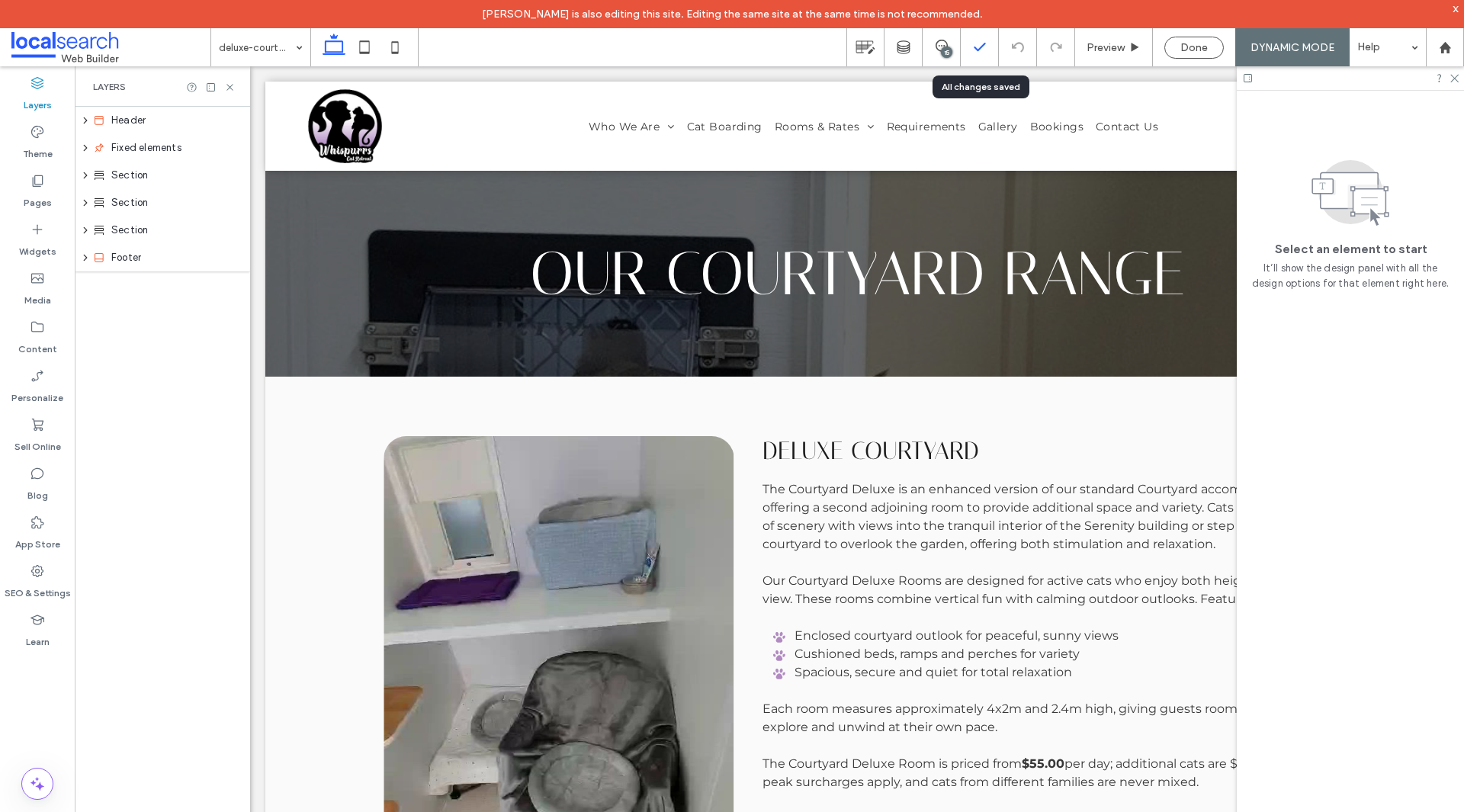
click at [988, 51] on div at bounding box center [980, 47] width 38 height 16
click at [943, 54] on div "15" at bounding box center [946, 52] width 11 height 11
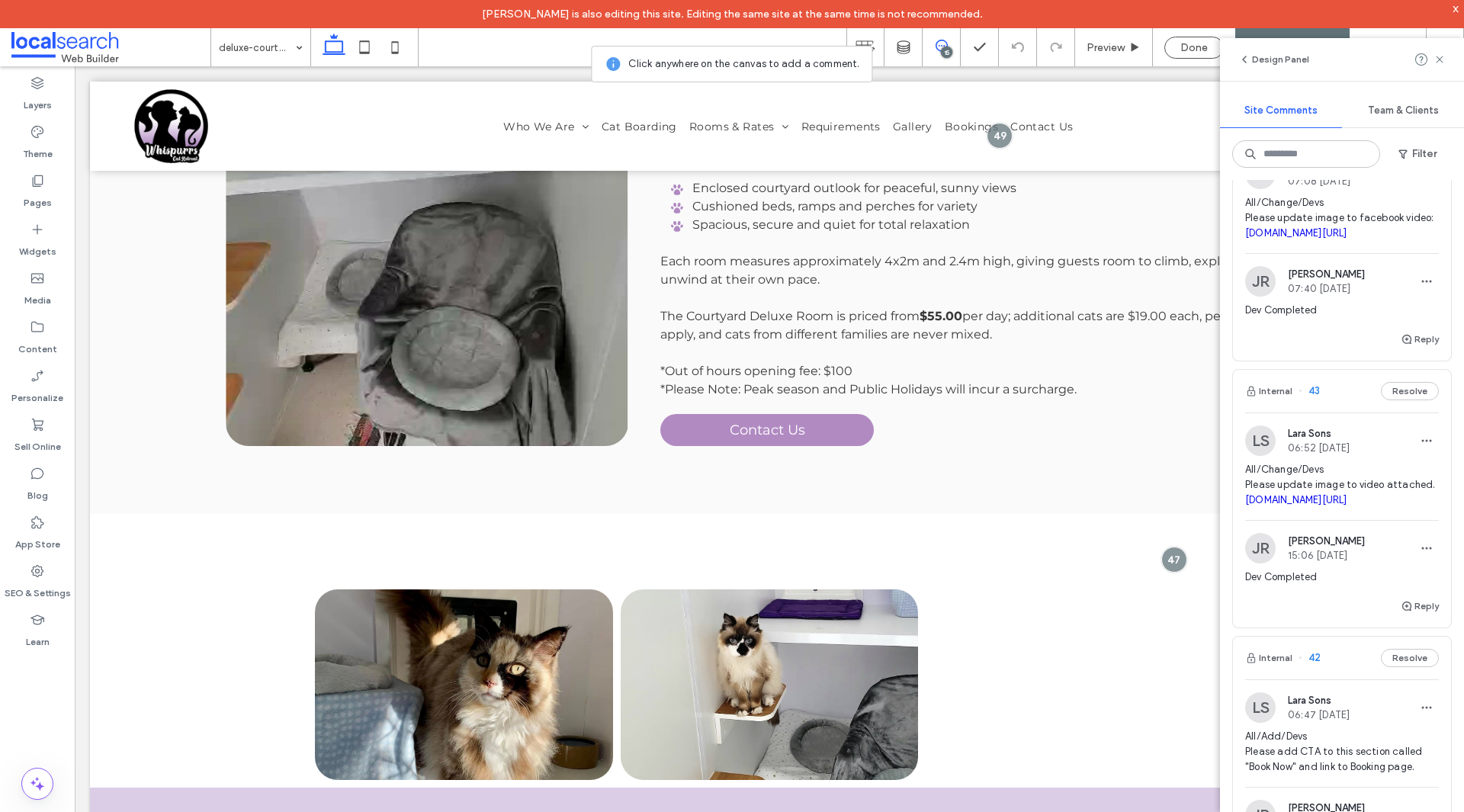
scroll to position [2287, 0]
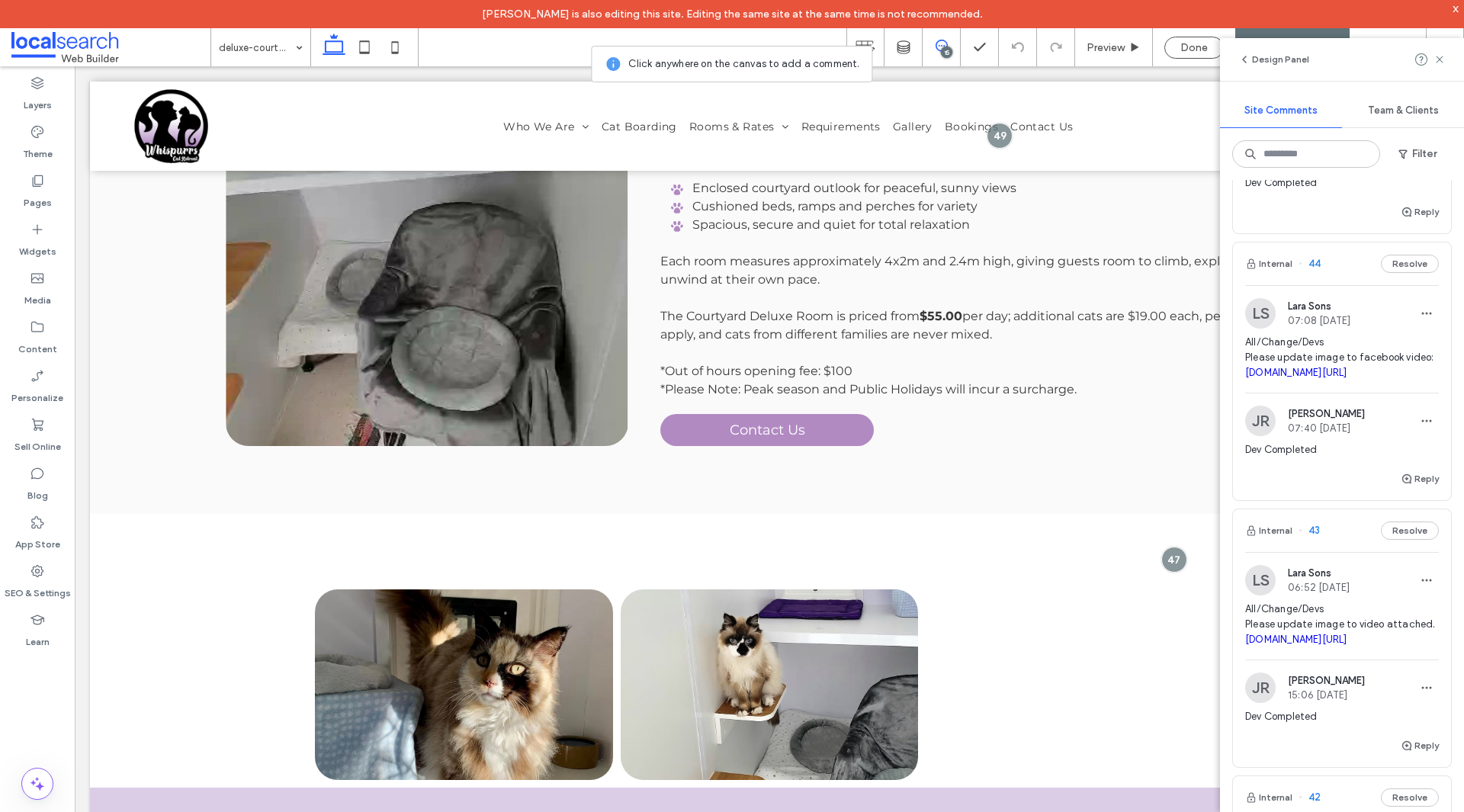
click at [1342, 342] on span "All/Change/Devs Please update image to facebook video: facebook.com/reel/217402…" at bounding box center [1342, 357] width 194 height 46
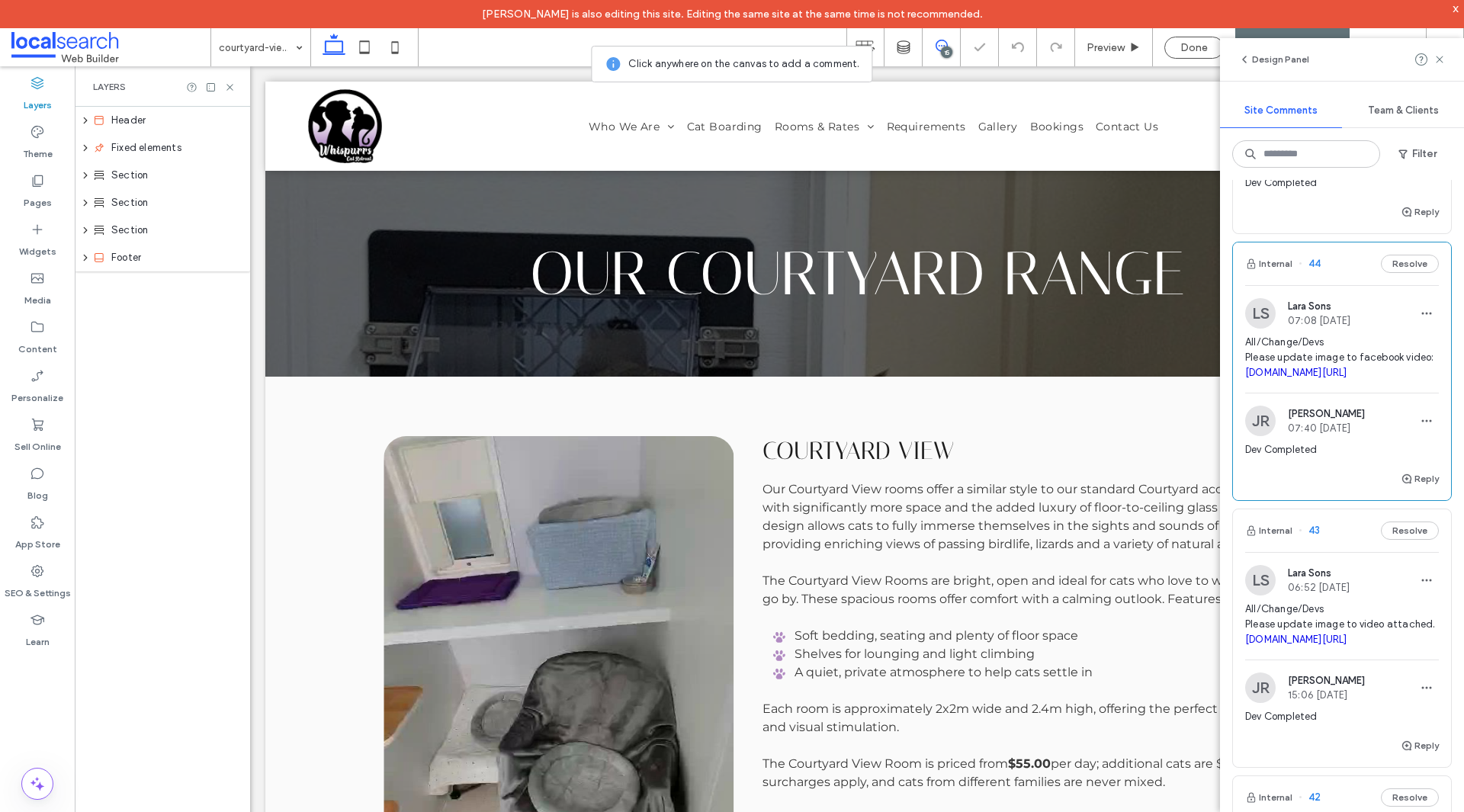
scroll to position [0, 0]
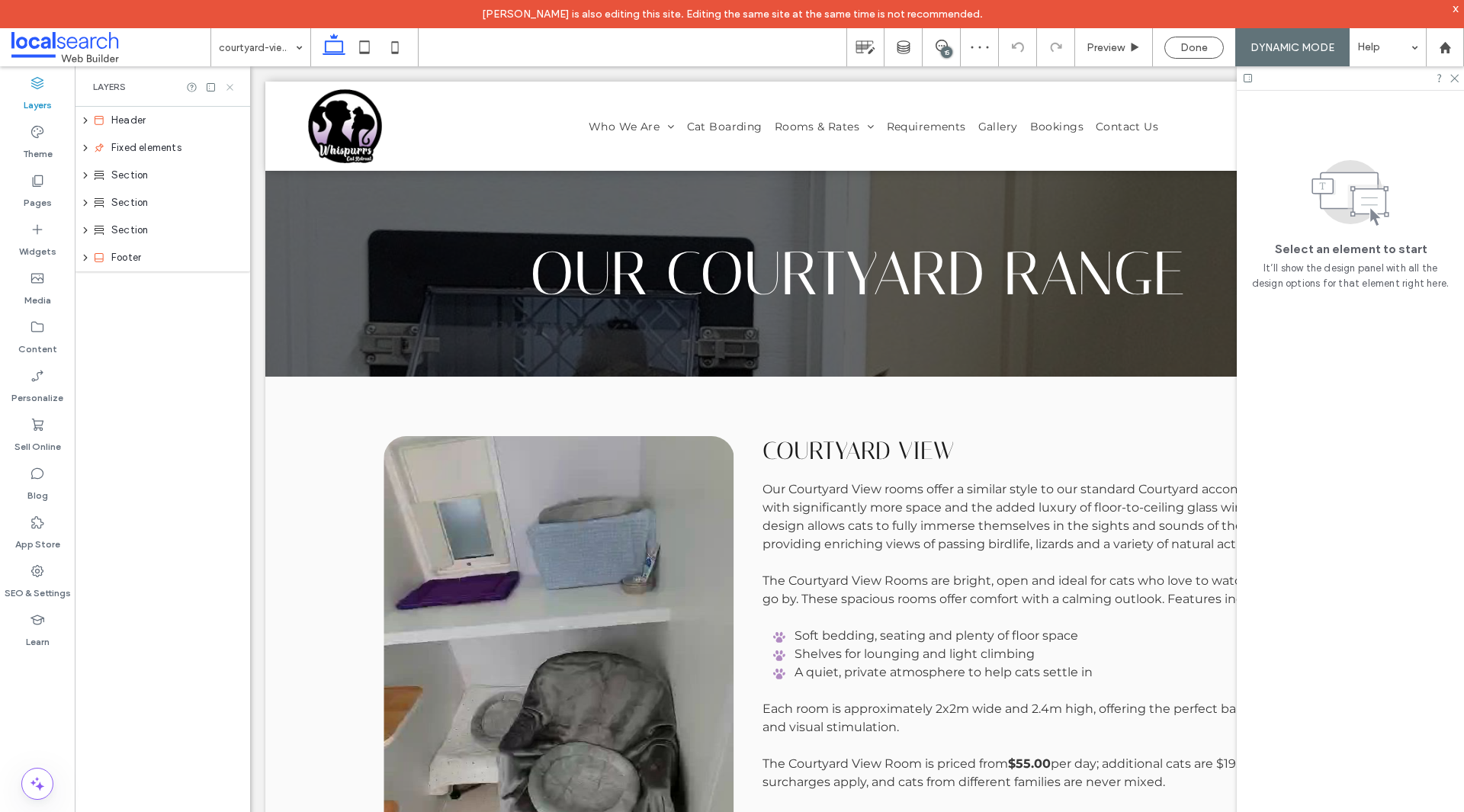
drag, startPoint x: 229, startPoint y: 89, endPoint x: 360, endPoint y: 125, distance: 135.9
click at [229, 89] on icon at bounding box center [230, 87] width 11 height 11
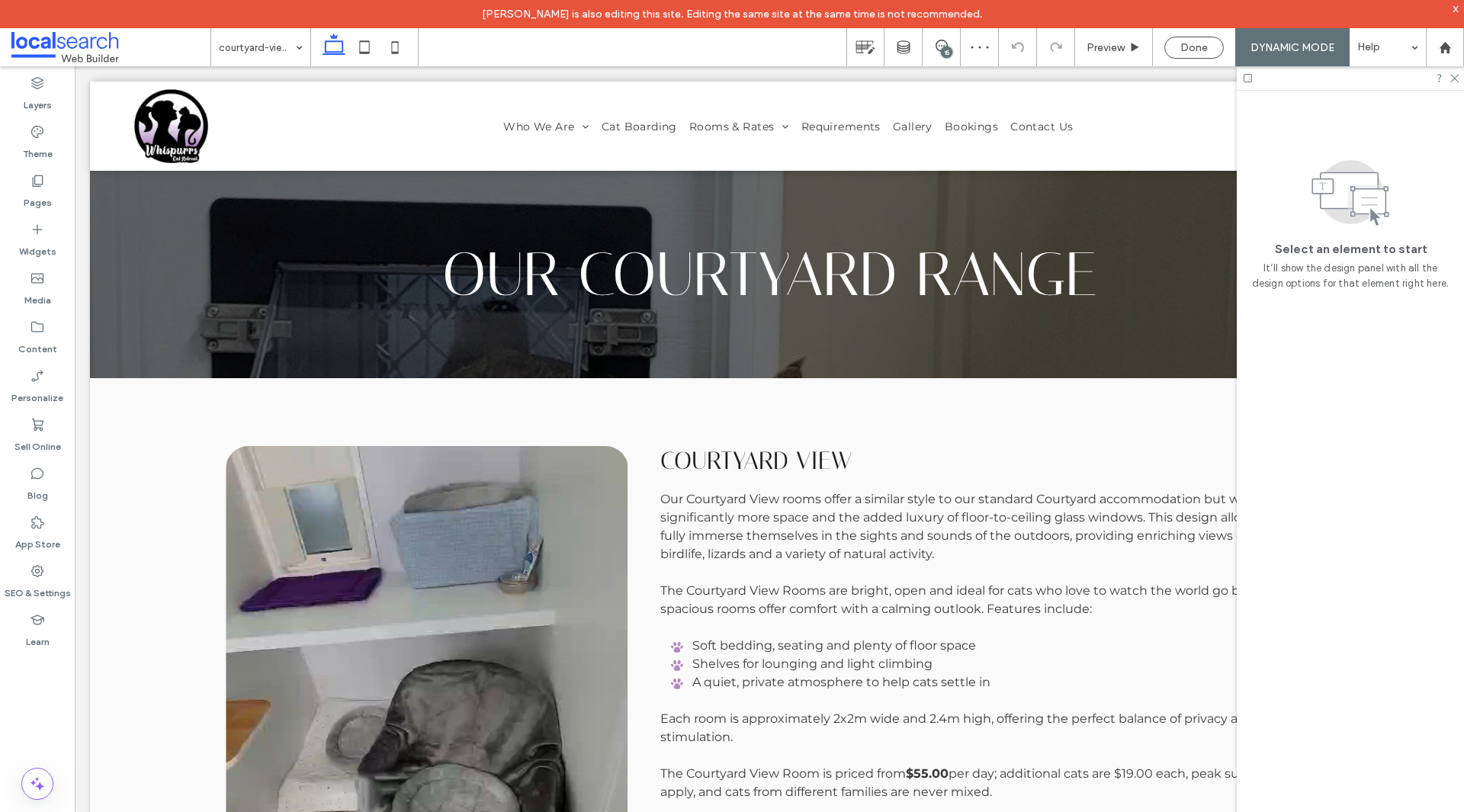
click at [951, 49] on div "15" at bounding box center [946, 52] width 11 height 11
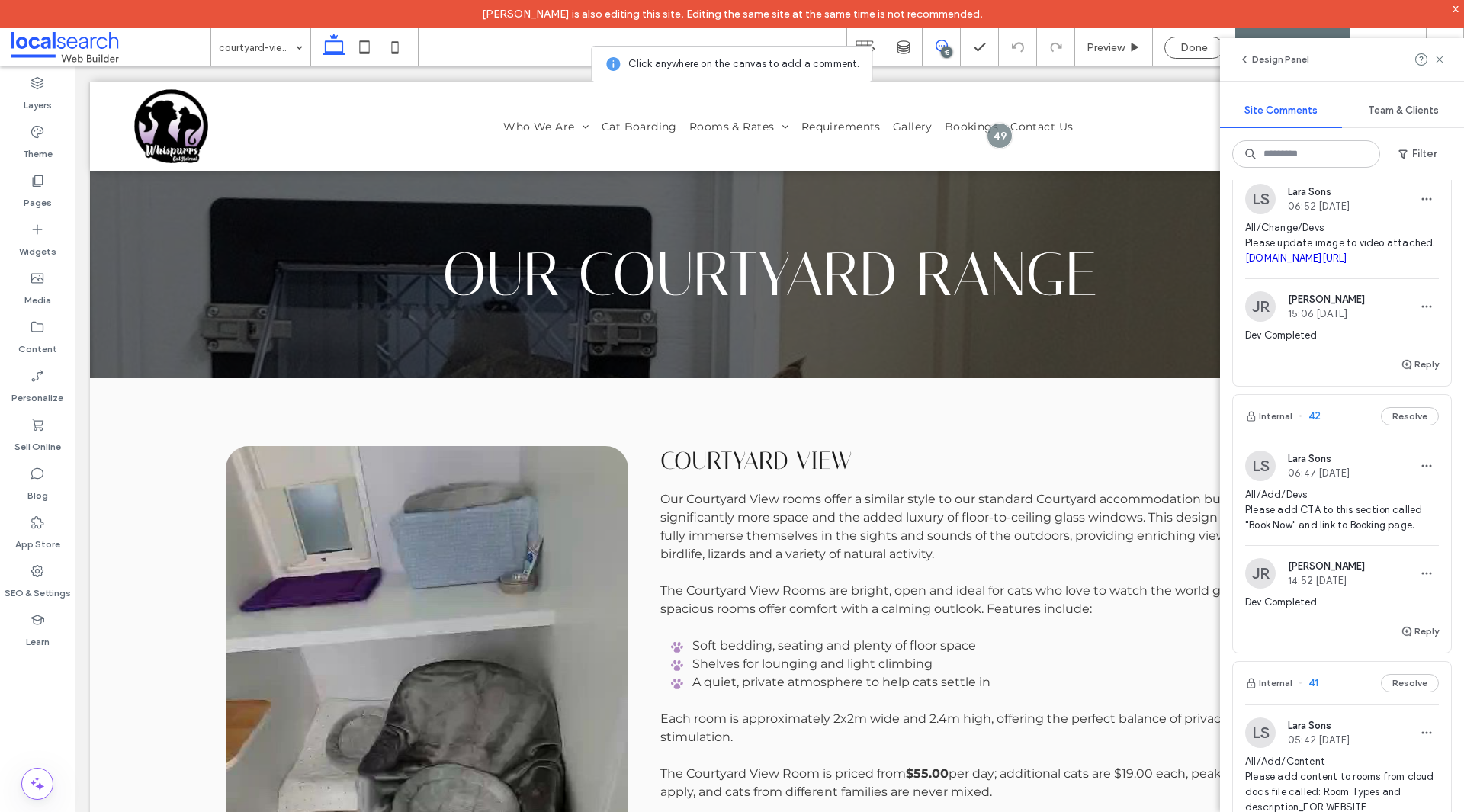
scroll to position [2515, 0]
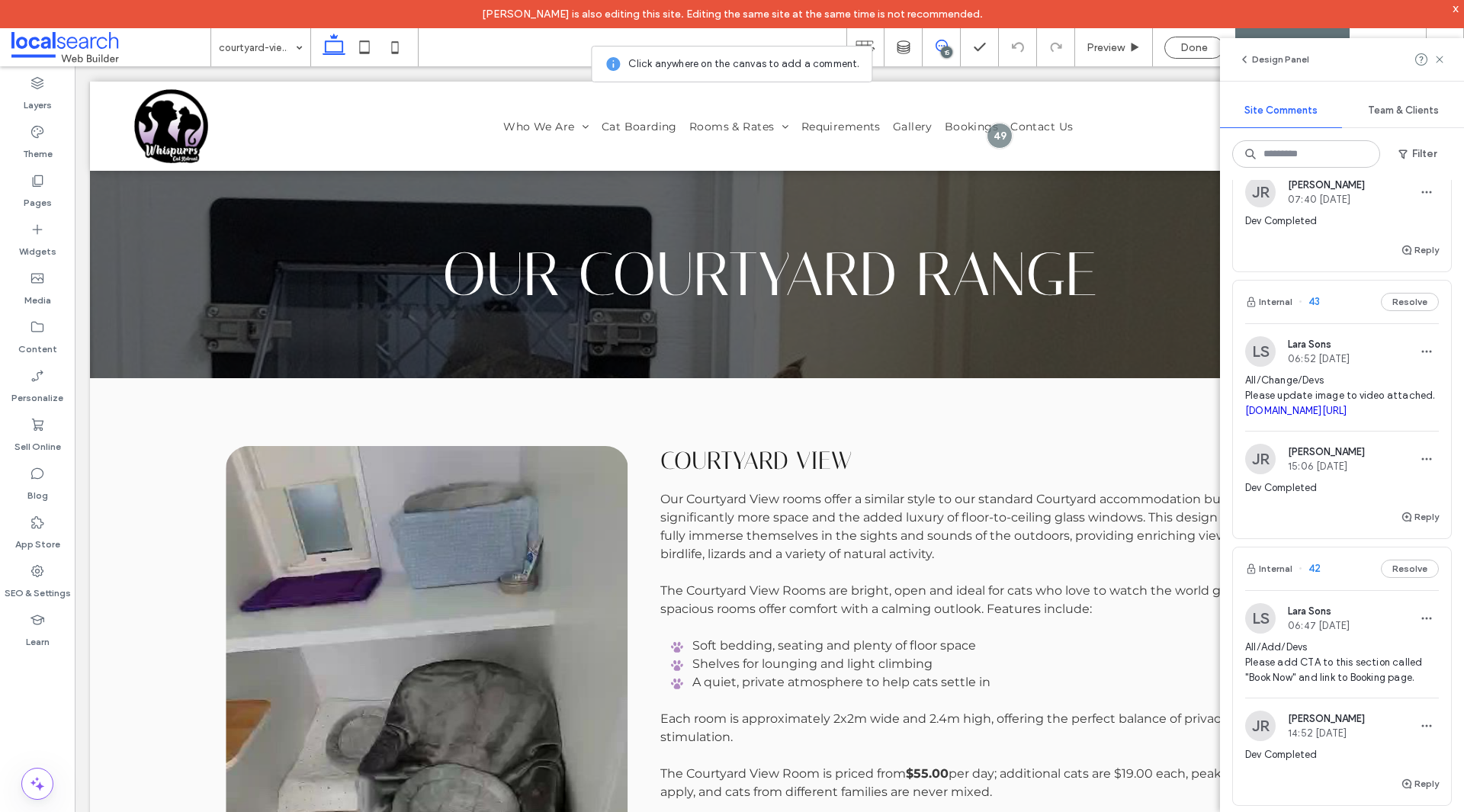
click at [1417, 419] on span "All/Change/Devs Please update image to video attached. irp.cdn-website.com/7ec1…" at bounding box center [1342, 396] width 194 height 46
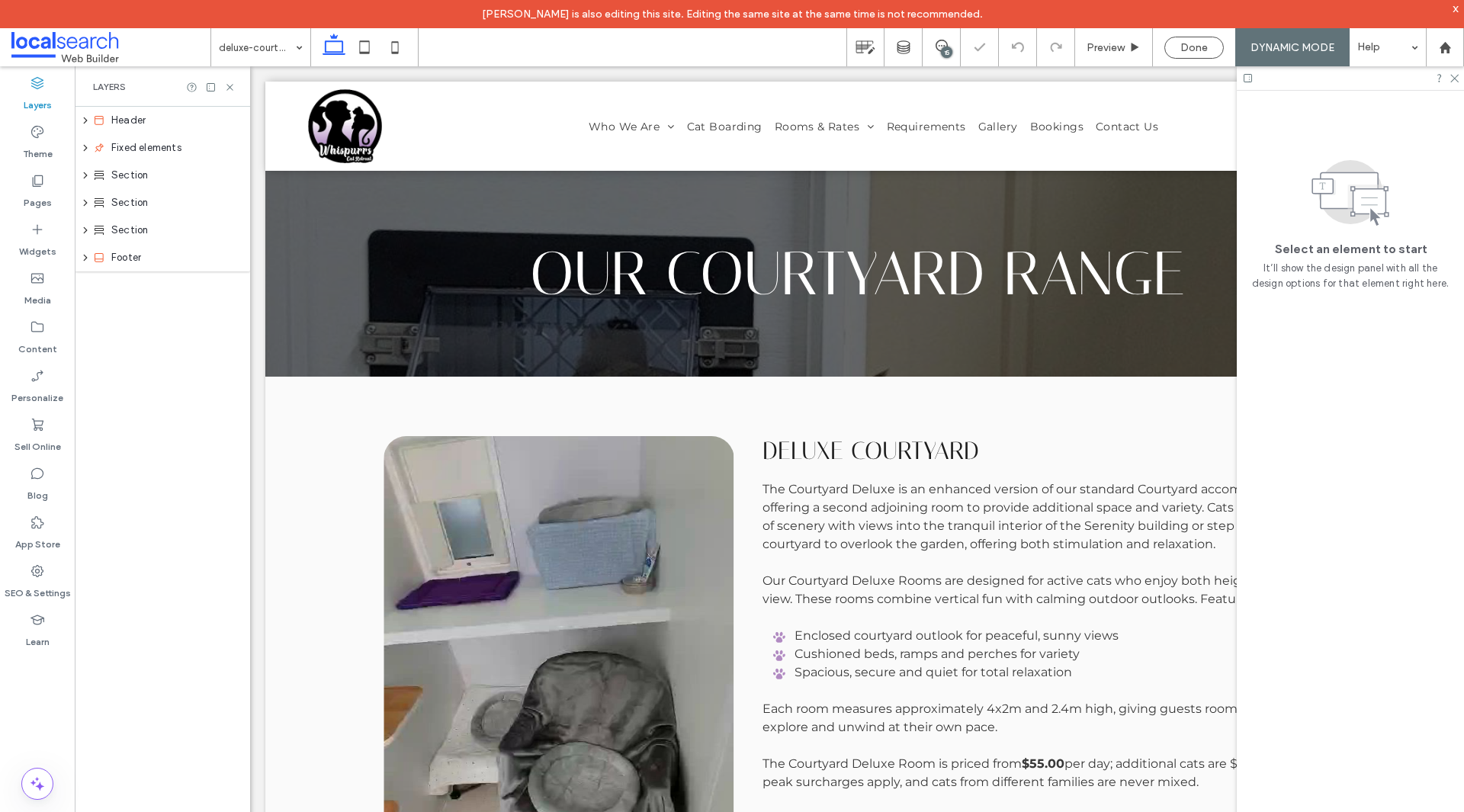
scroll to position [0, 0]
drag, startPoint x: 1462, startPoint y: 445, endPoint x: 1461, endPoint y: 386, distance: 59.0
click at [1461, 386] on div "deluxe-courtyard 15 Preview Done DYNAMIC MODE Help Design Panel Site Comments T…" at bounding box center [732, 420] width 1464 height 783
click at [1193, 53] on span "Done" at bounding box center [1195, 47] width 28 height 13
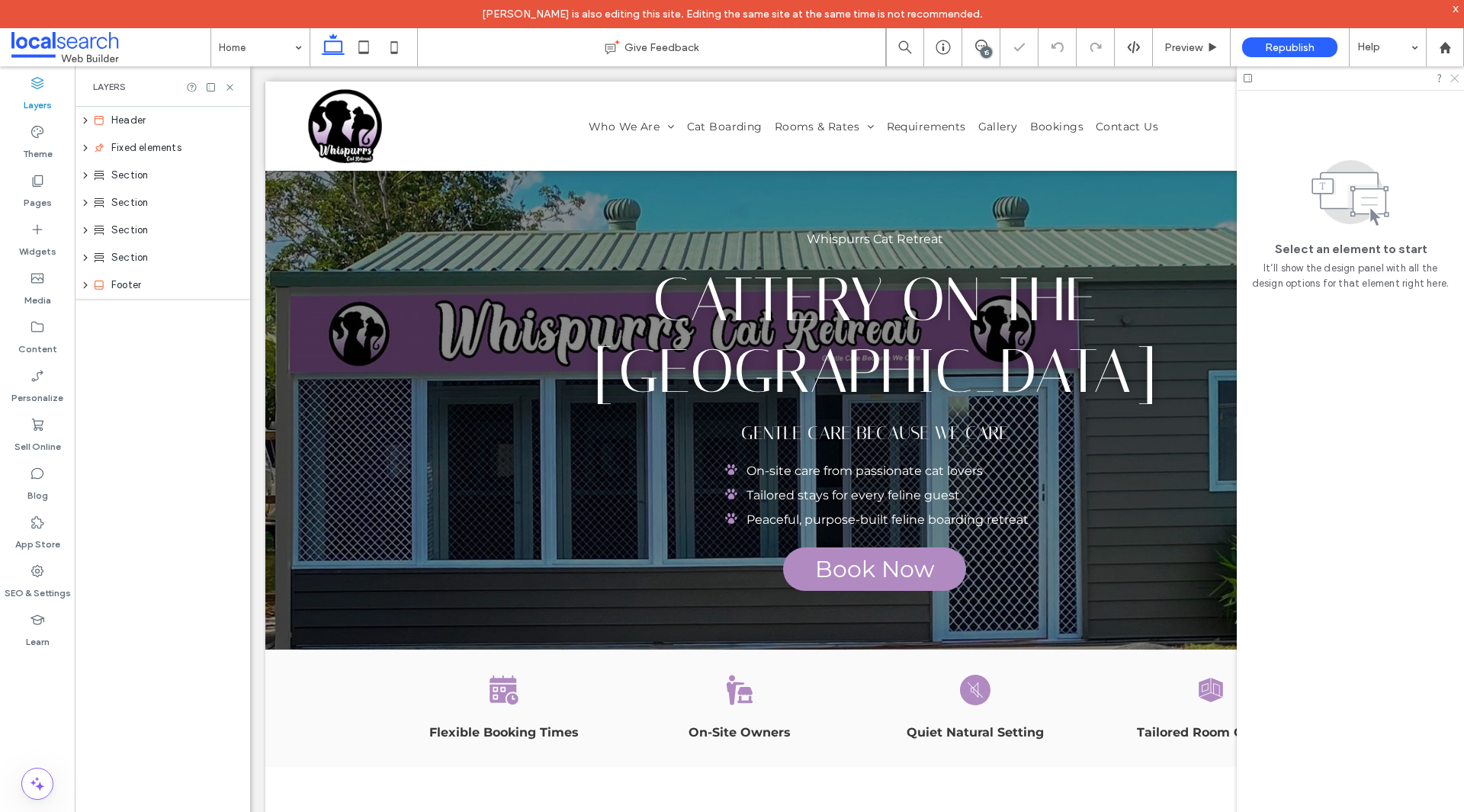
click at [1455, 80] on icon at bounding box center [1453, 78] width 10 height 10
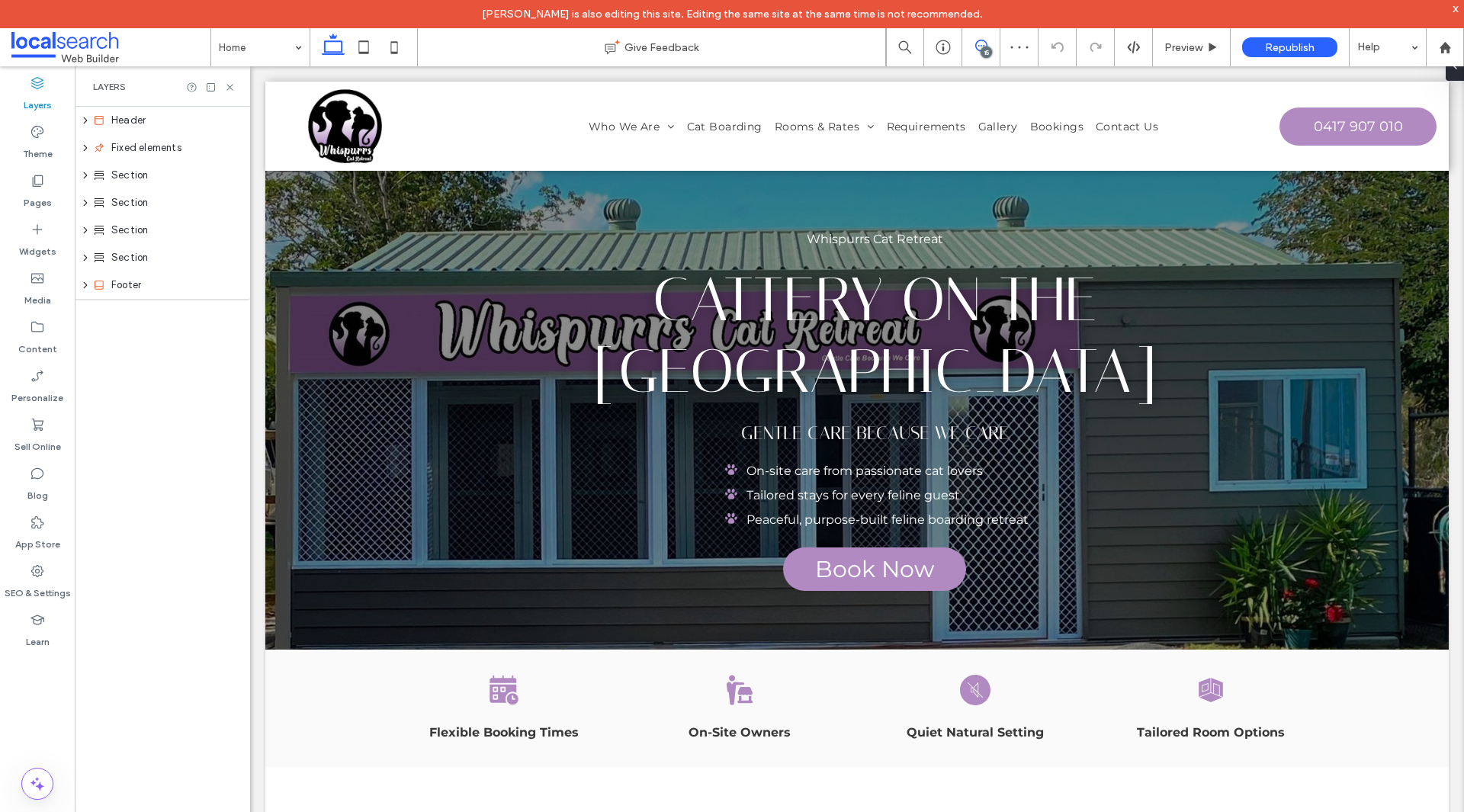
click at [971, 42] on span at bounding box center [981, 46] width 38 height 12
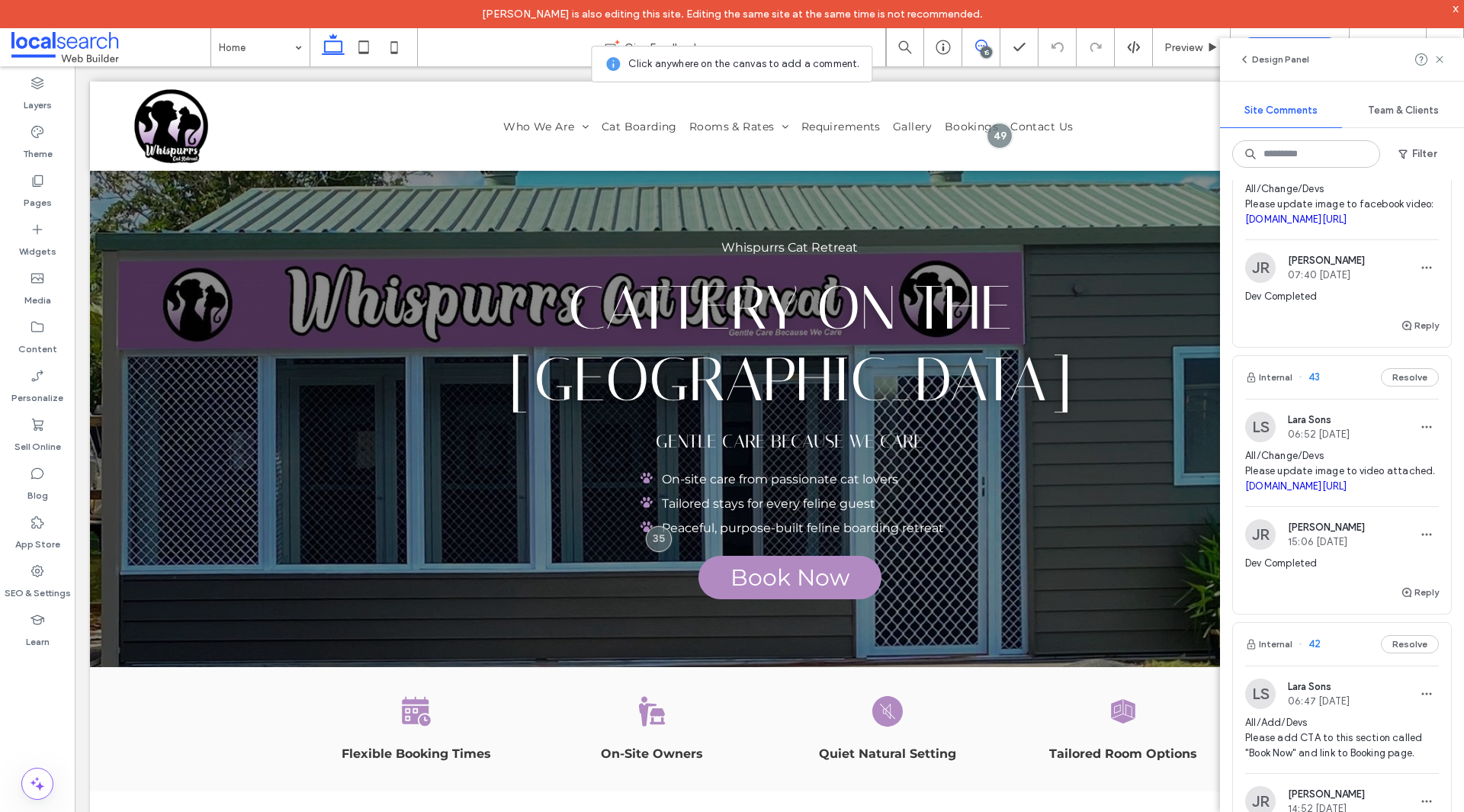
scroll to position [2438, 0]
click at [1394, 495] on span "All/Change/Devs Please update image to video attached. irp.cdn-website.com/7ec1…" at bounding box center [1342, 472] width 194 height 46
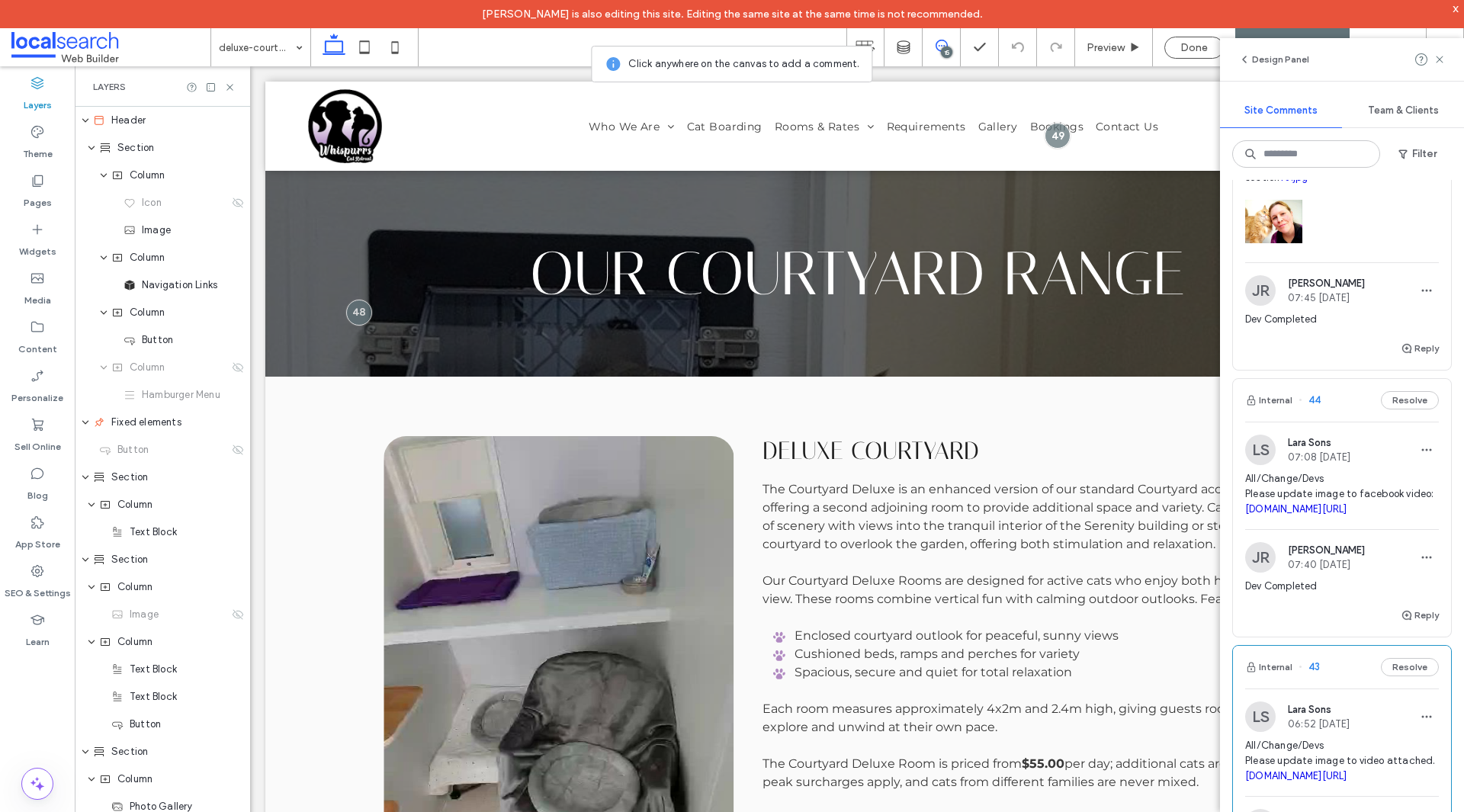
scroll to position [2134, 0]
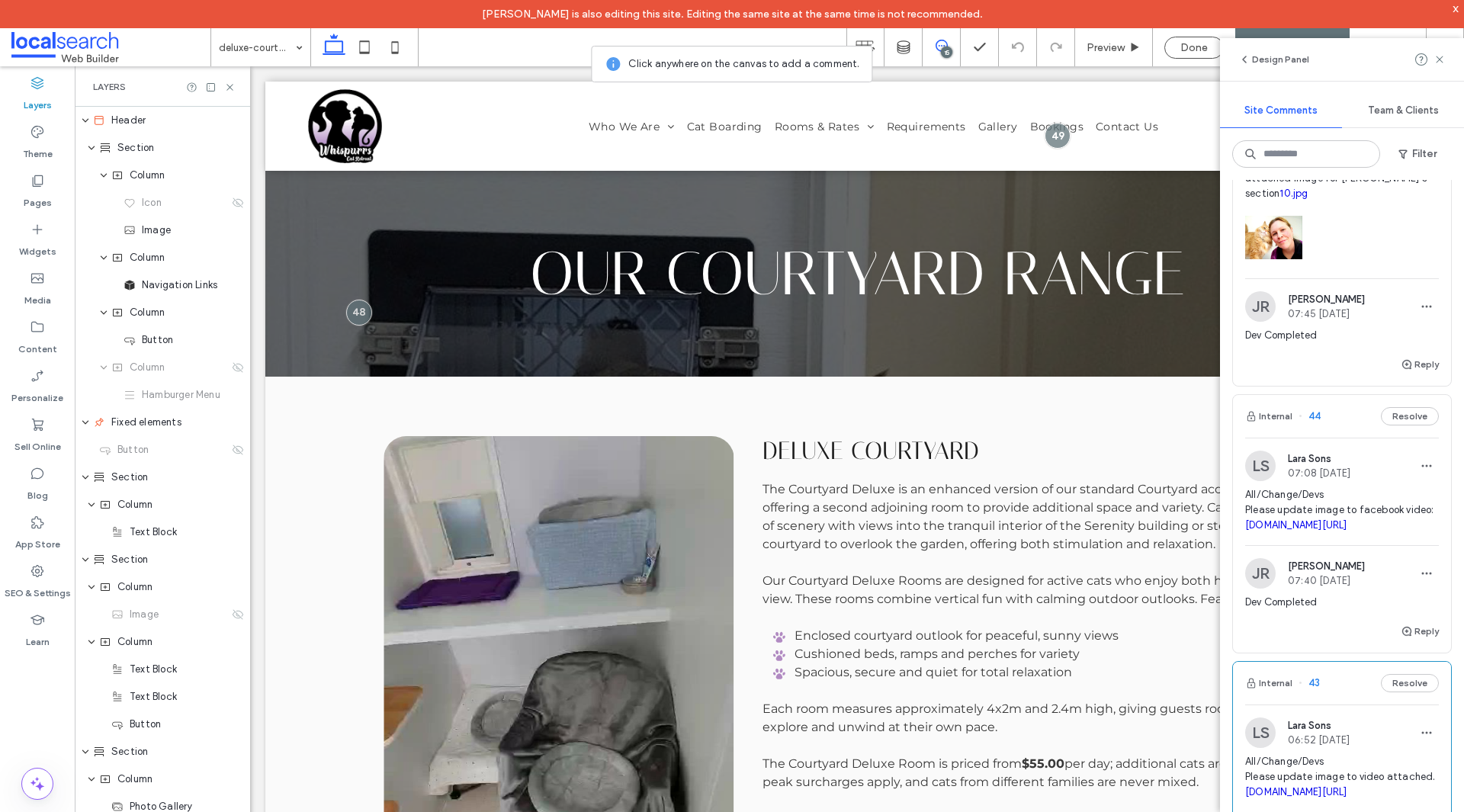
click at [1357, 507] on span "All/Change/Devs Please update image to facebook video: facebook.com/reel/217402…" at bounding box center [1342, 510] width 194 height 46
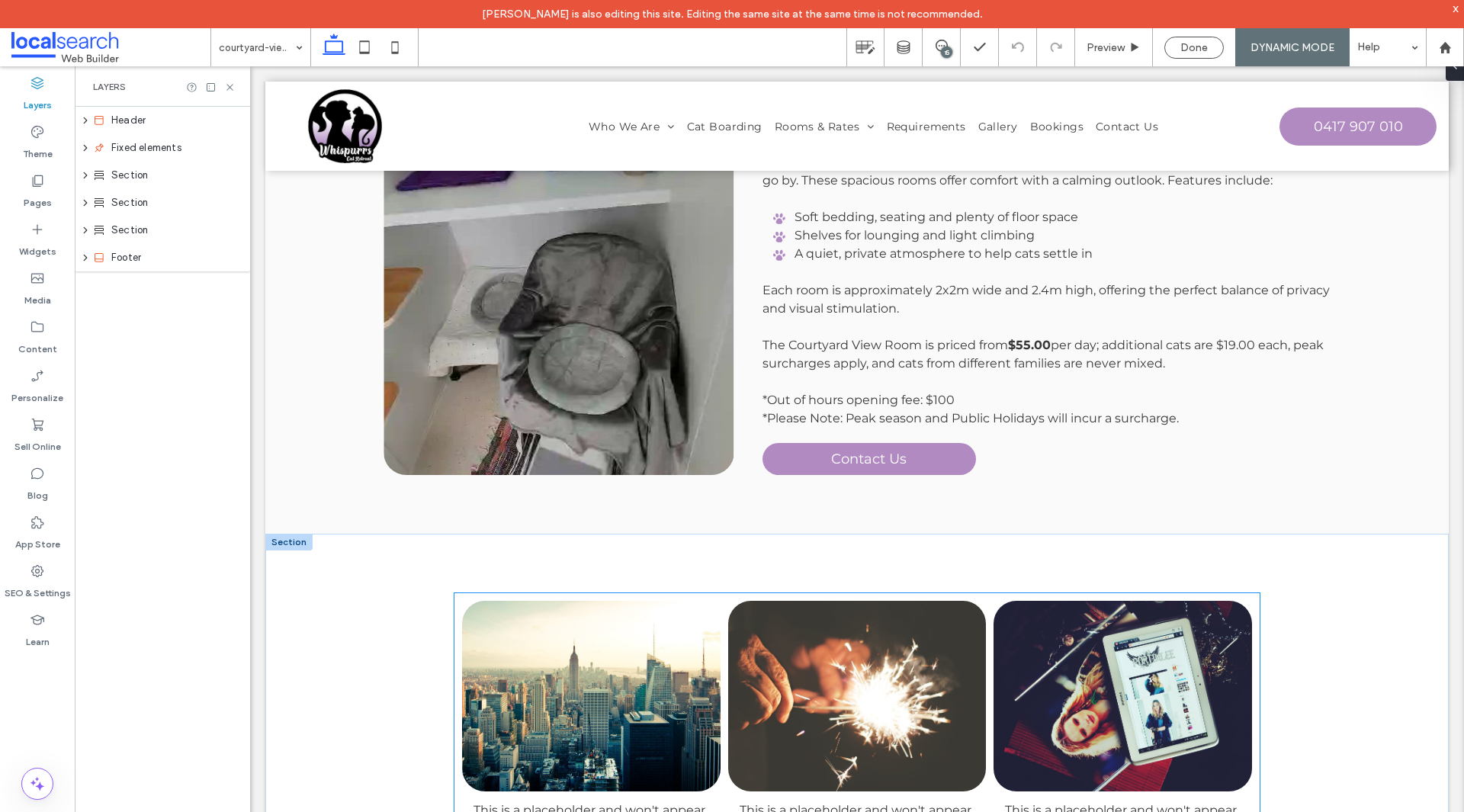
scroll to position [457, 0]
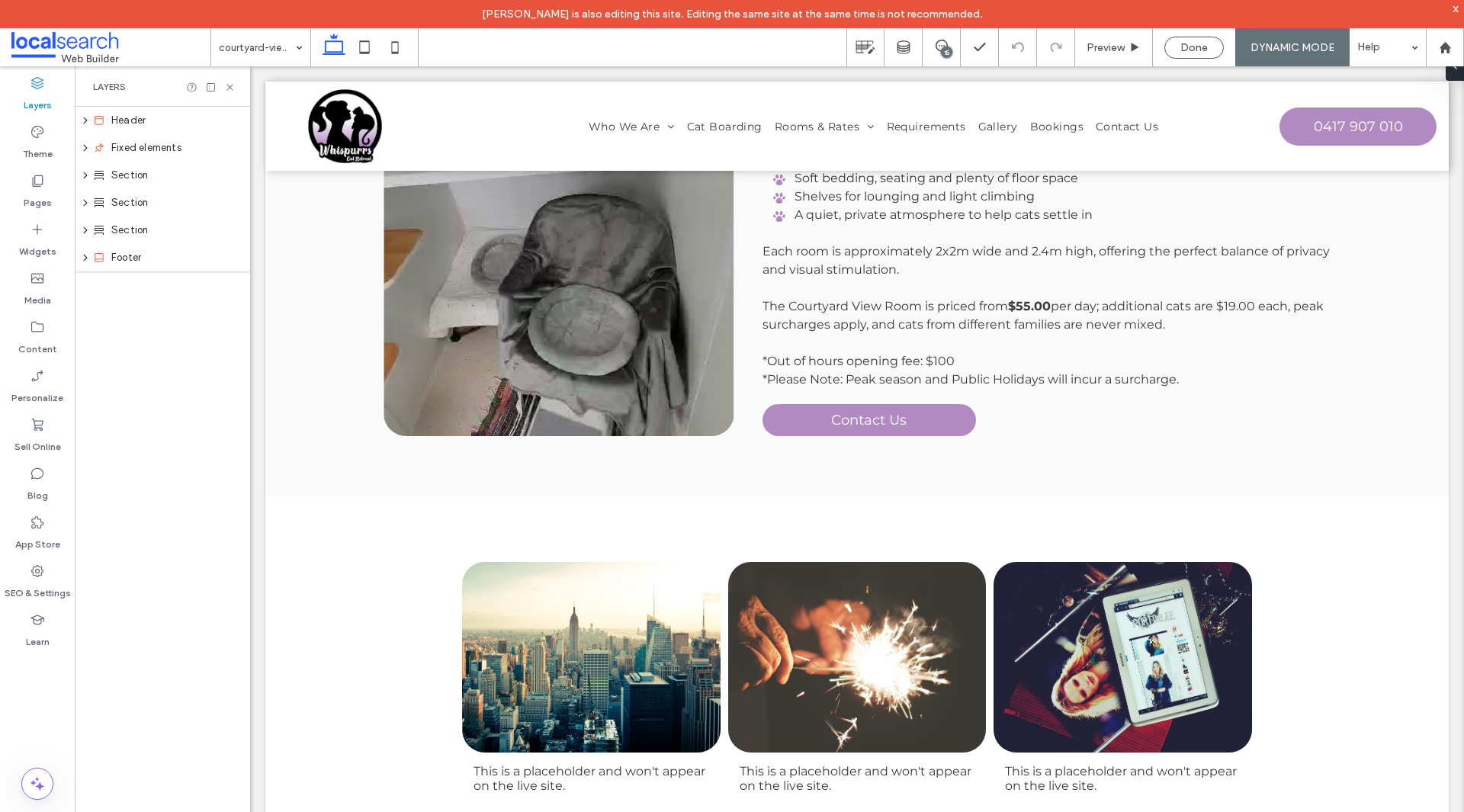
click at [950, 47] on div "15" at bounding box center [946, 52] width 11 height 11
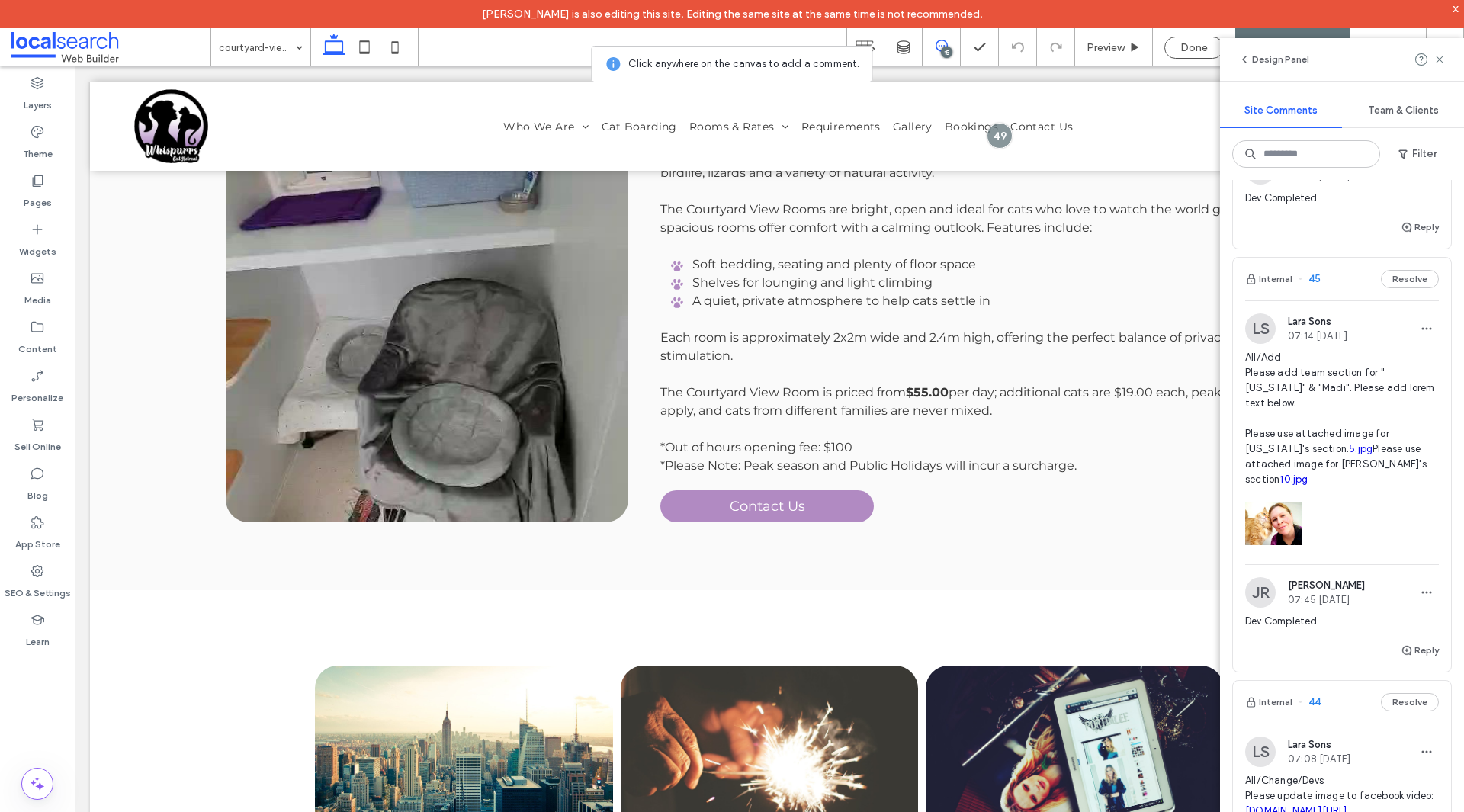
scroll to position [1829, 0]
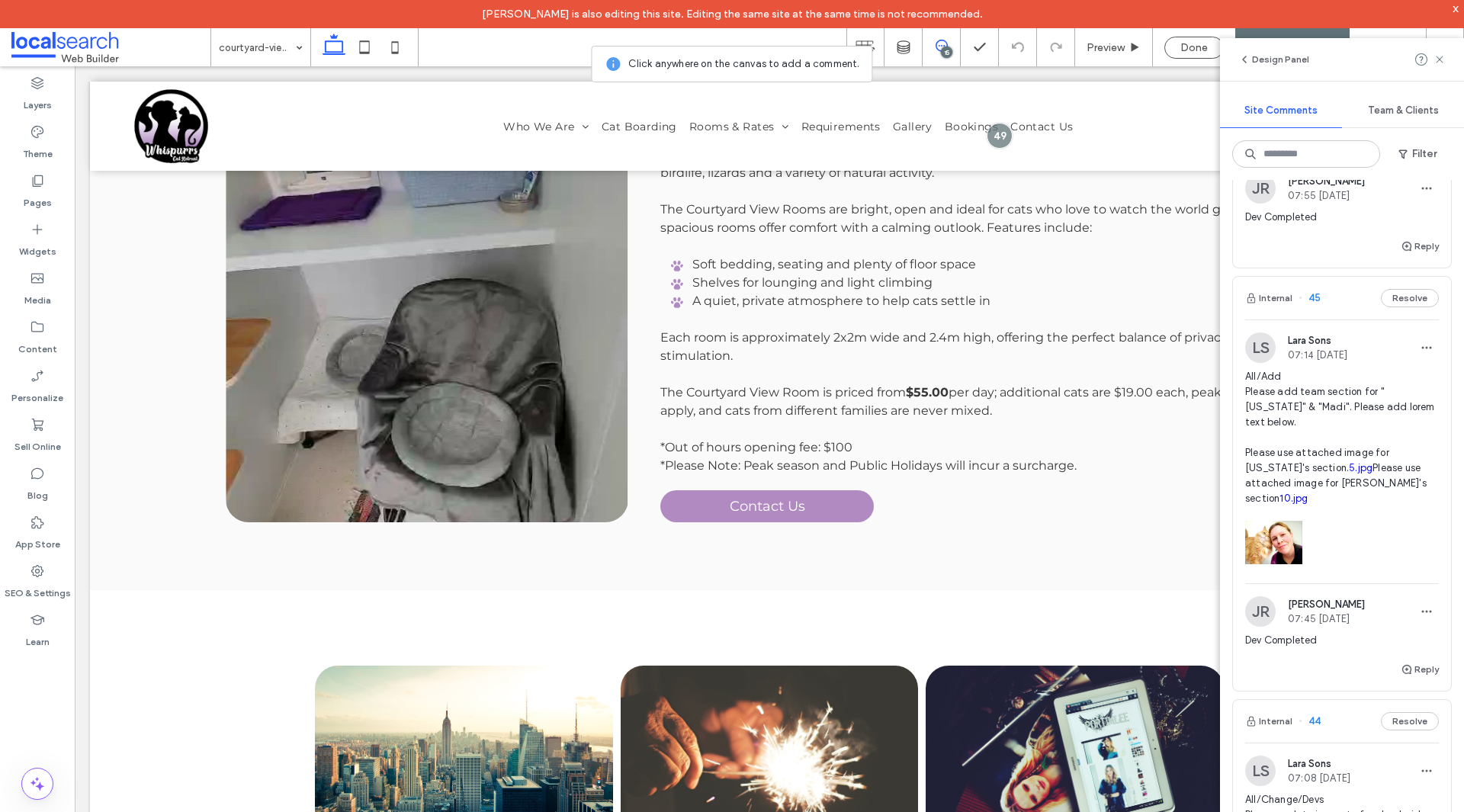
click at [1371, 391] on span "All/Add Please add team section for "Georgia" & "Madi". Please add lorem text b…" at bounding box center [1342, 437] width 194 height 137
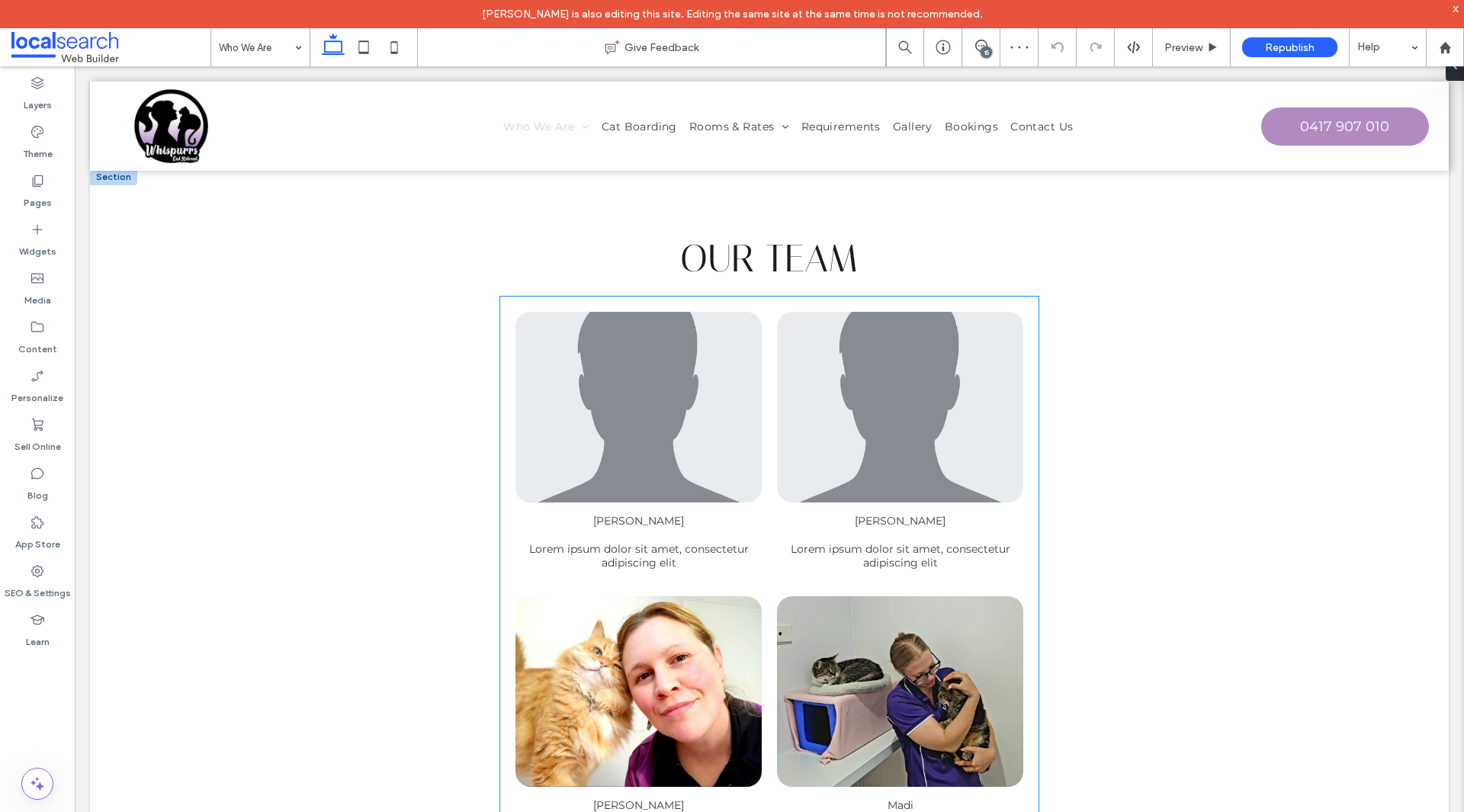
scroll to position [948, 0]
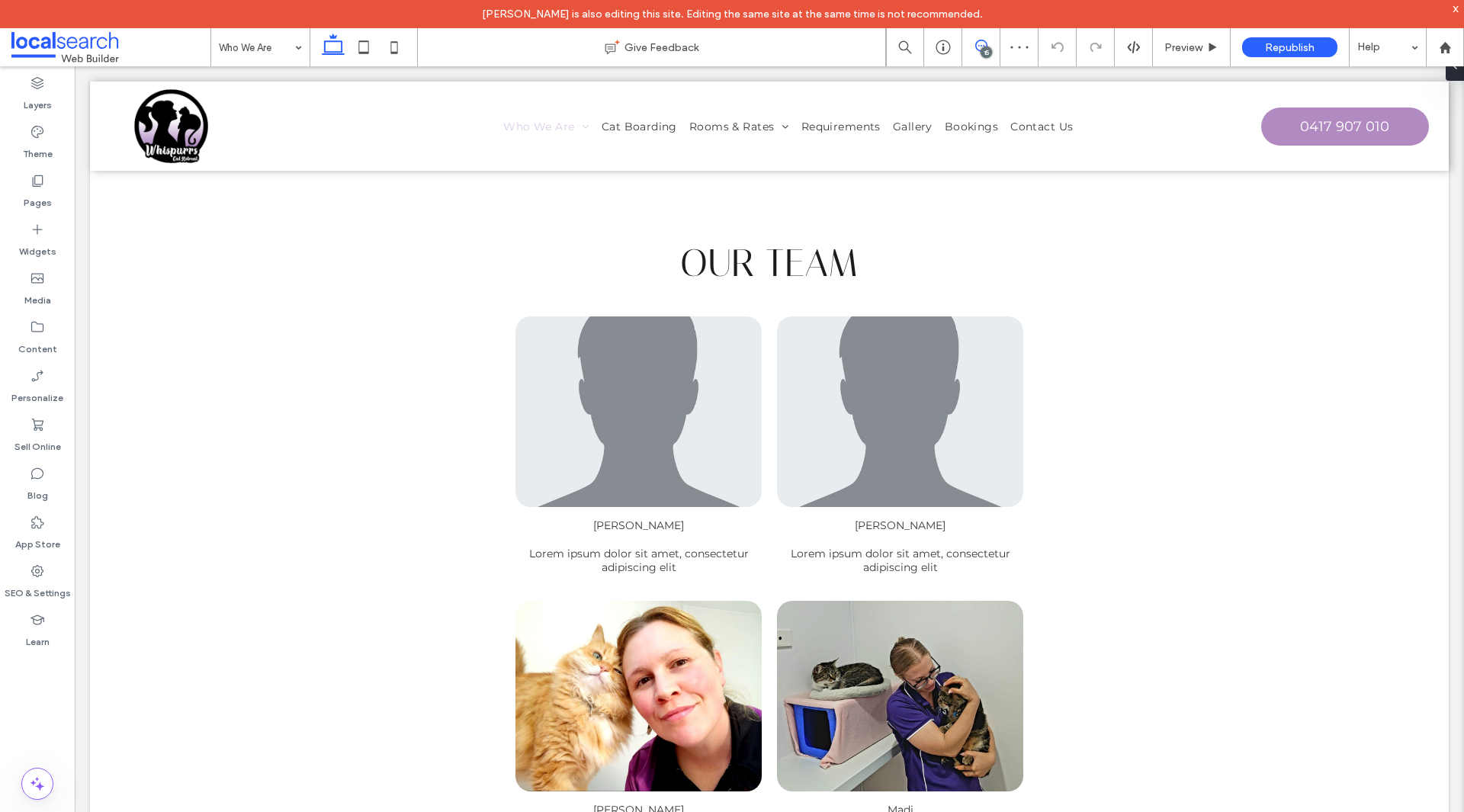
click at [978, 43] on icon at bounding box center [981, 46] width 12 height 12
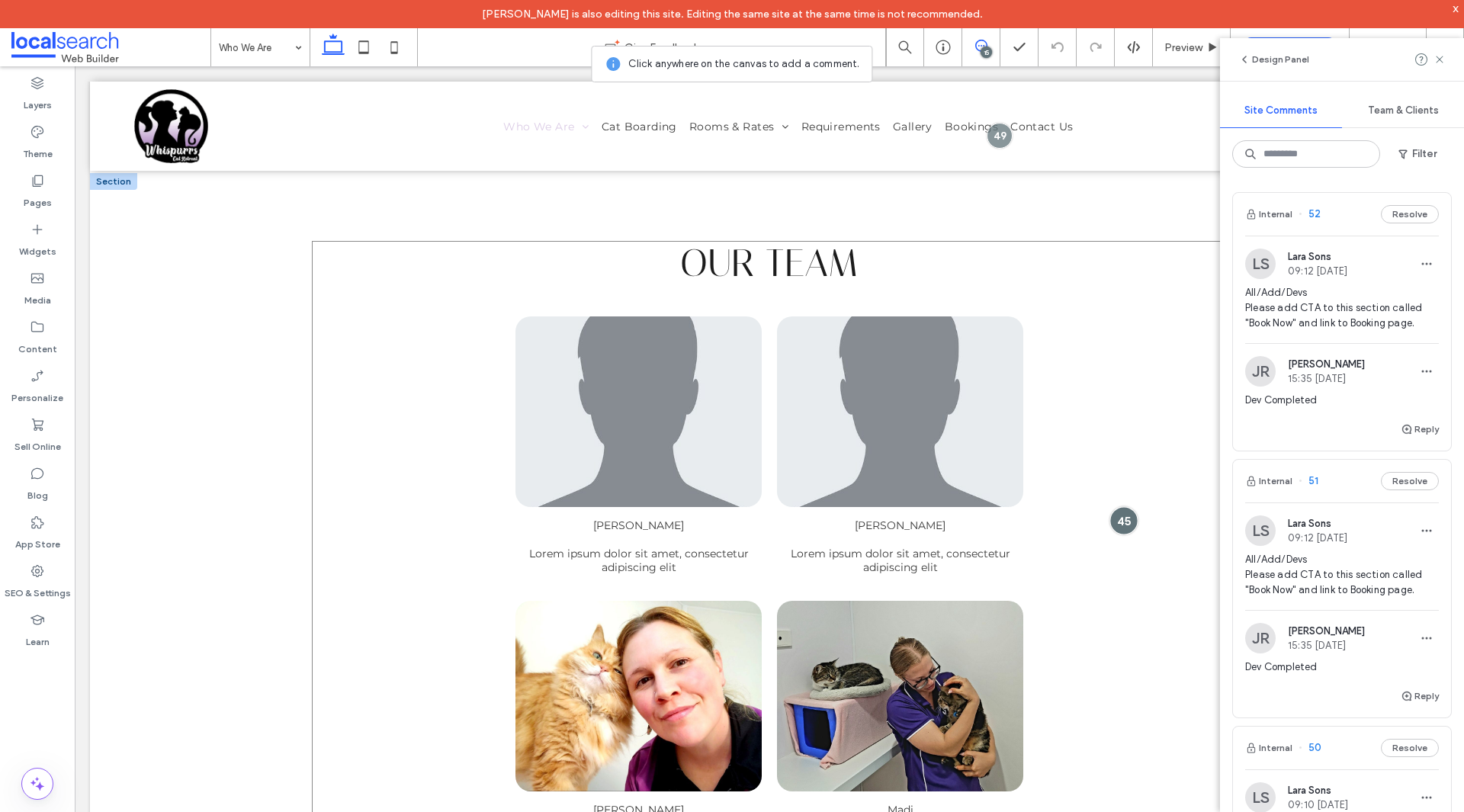
click at [1120, 512] on div at bounding box center [1124, 520] width 29 height 29
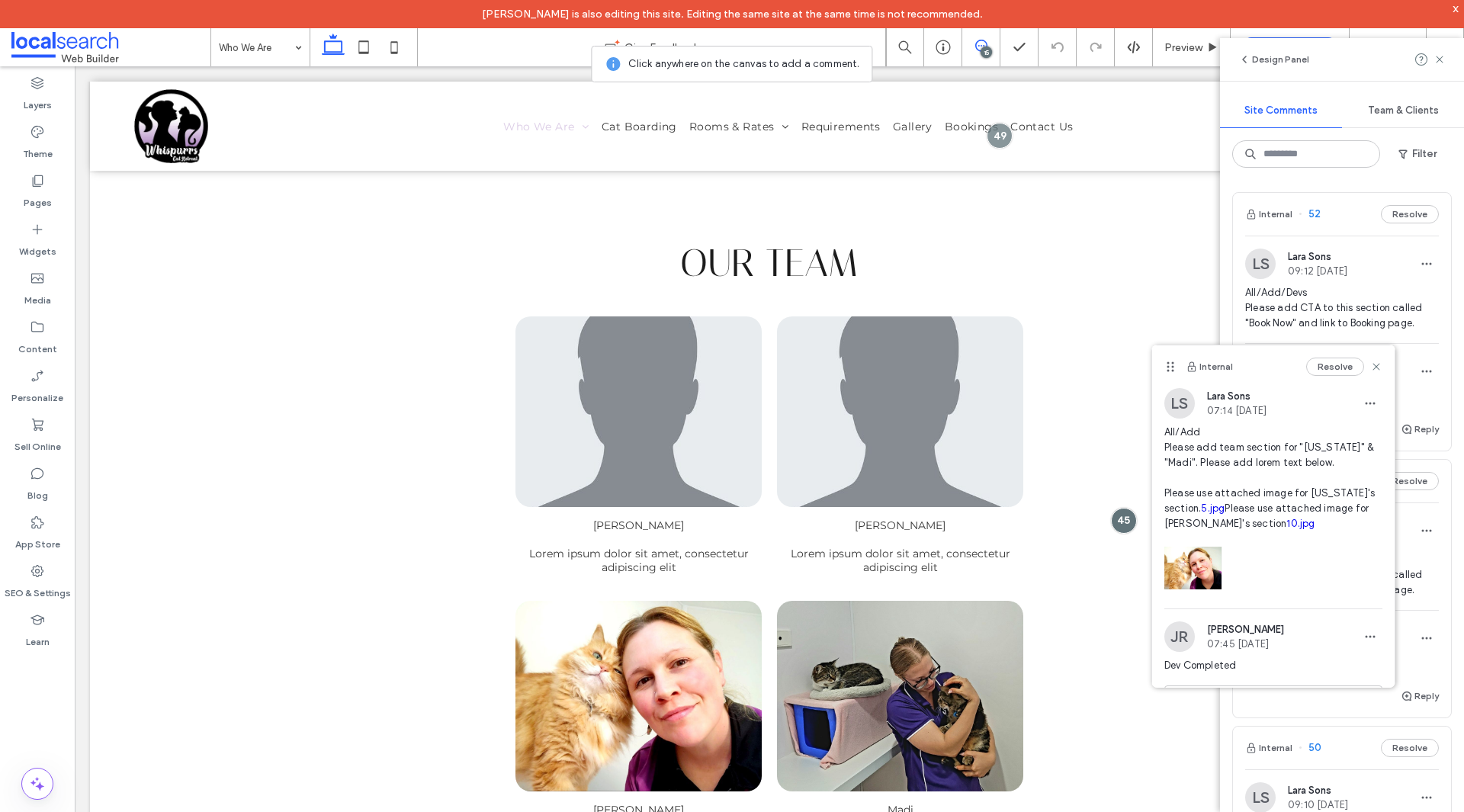
click at [1208, 510] on link "5.jpg" at bounding box center [1213, 508] width 24 height 11
click at [1286, 529] on link "10.jpg" at bounding box center [1300, 523] width 29 height 11
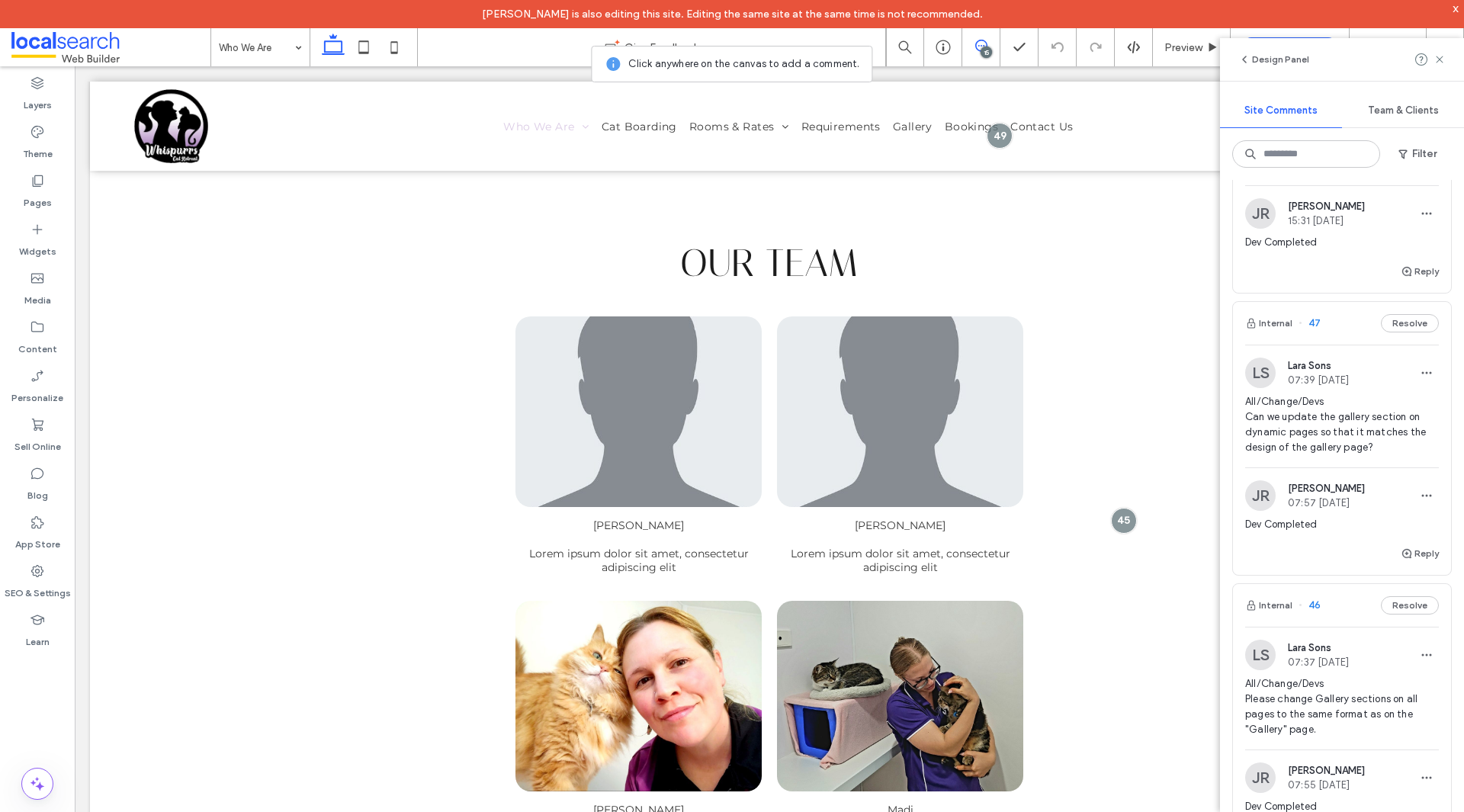
scroll to position [1372, 0]
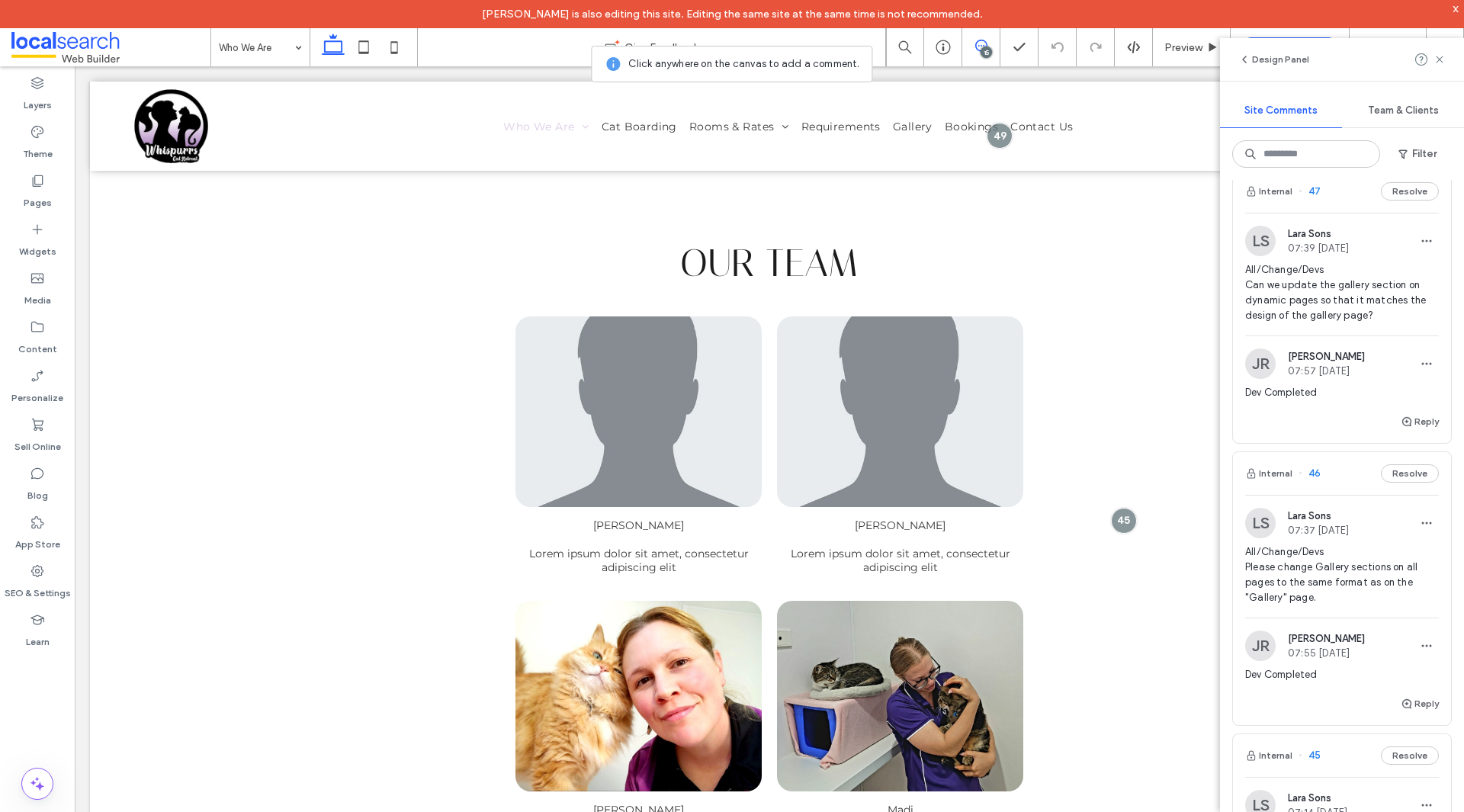
click at [1353, 585] on span "All/Change/Devs Please change Gallery sections on all pages to the same format …" at bounding box center [1342, 575] width 194 height 61
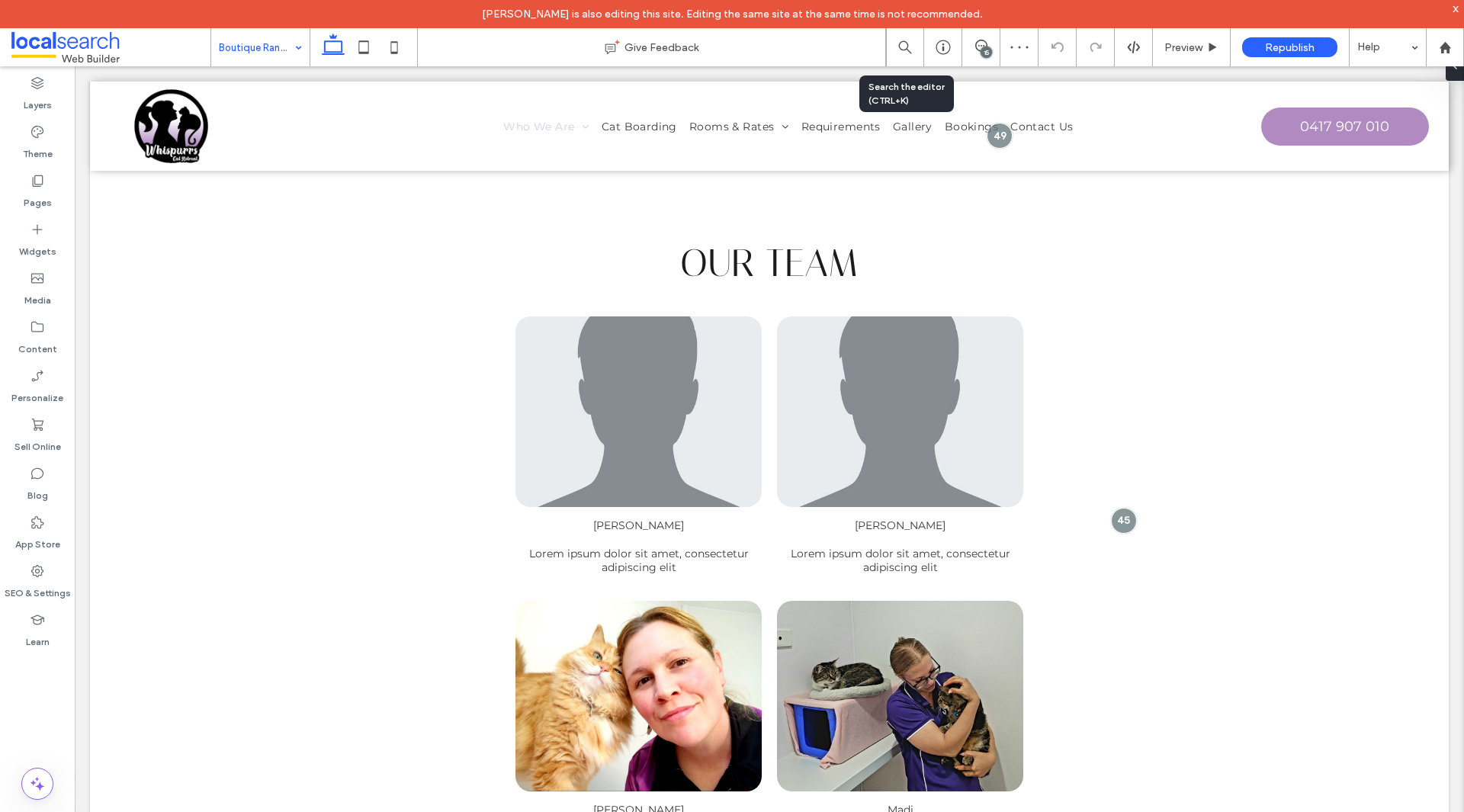
click at [291, 48] on div "Boutique Range" at bounding box center [260, 47] width 98 height 38
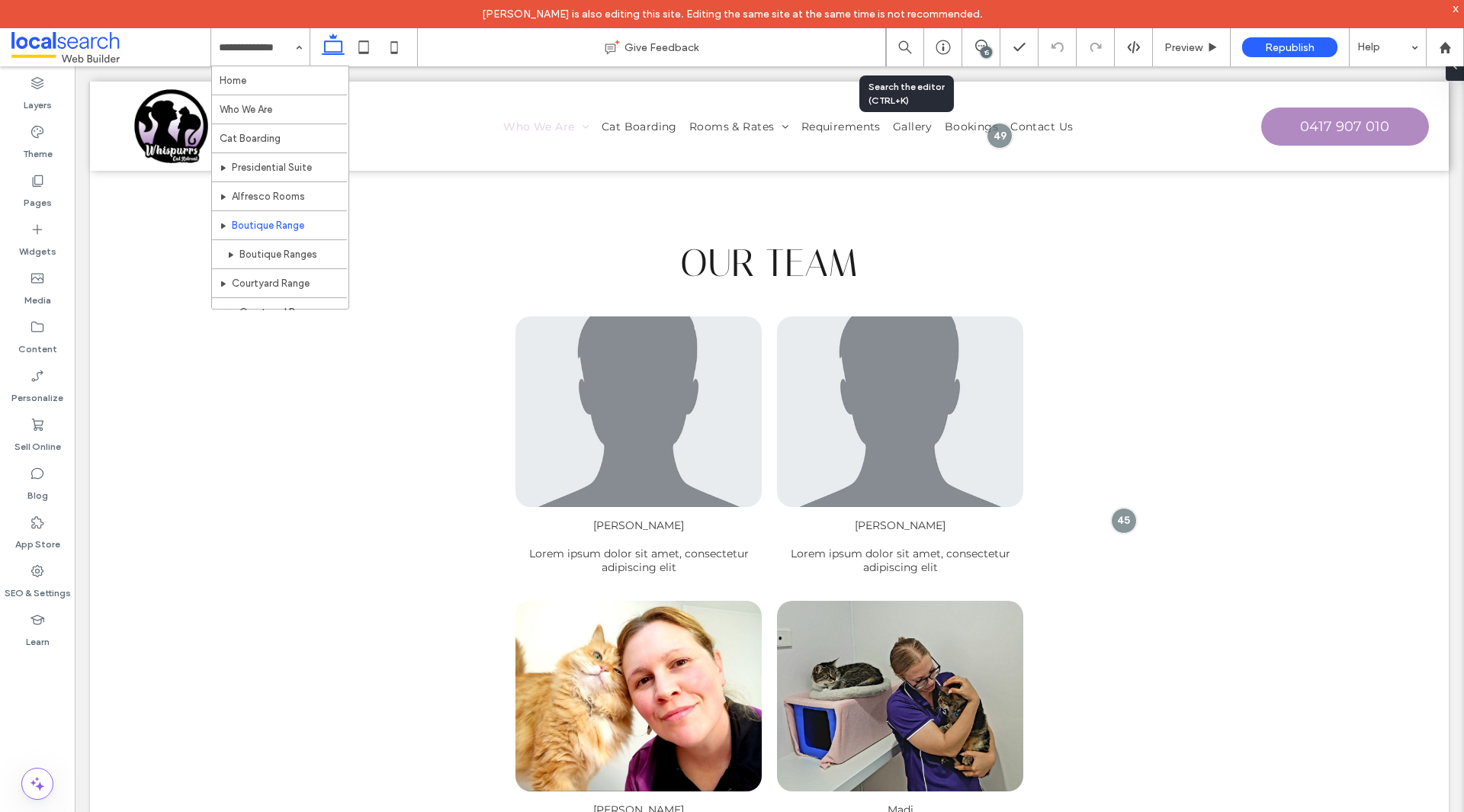
scroll to position [229, 0]
click at [248, 40] on input at bounding box center [256, 47] width 75 height 38
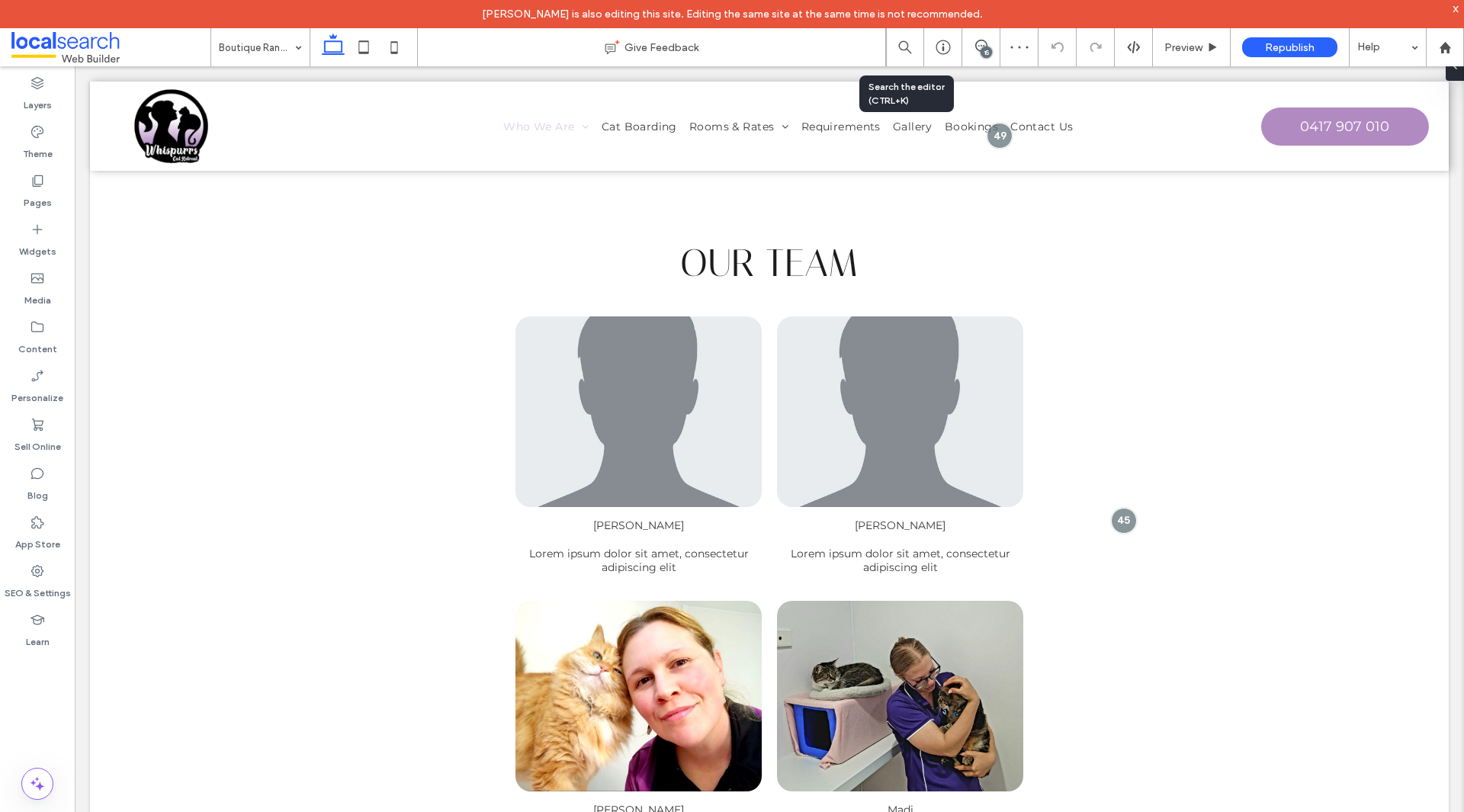
click at [259, 53] on input at bounding box center [256, 47] width 75 height 38
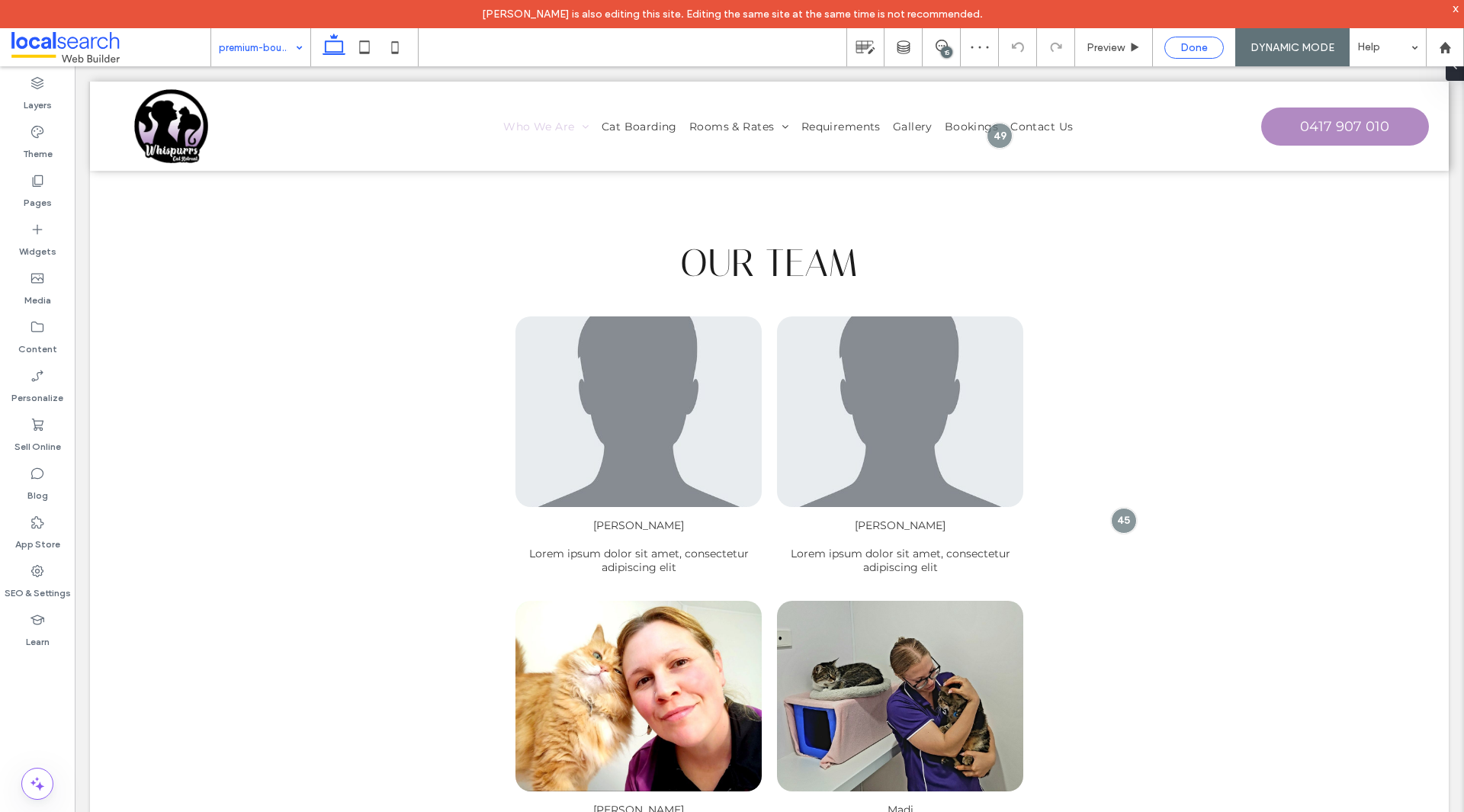
click at [1199, 47] on span "Done" at bounding box center [1195, 47] width 28 height 13
click at [271, 28] on div "Jean Recato is also editing this site. Editing the same site at the same time i…" at bounding box center [732, 14] width 1464 height 29
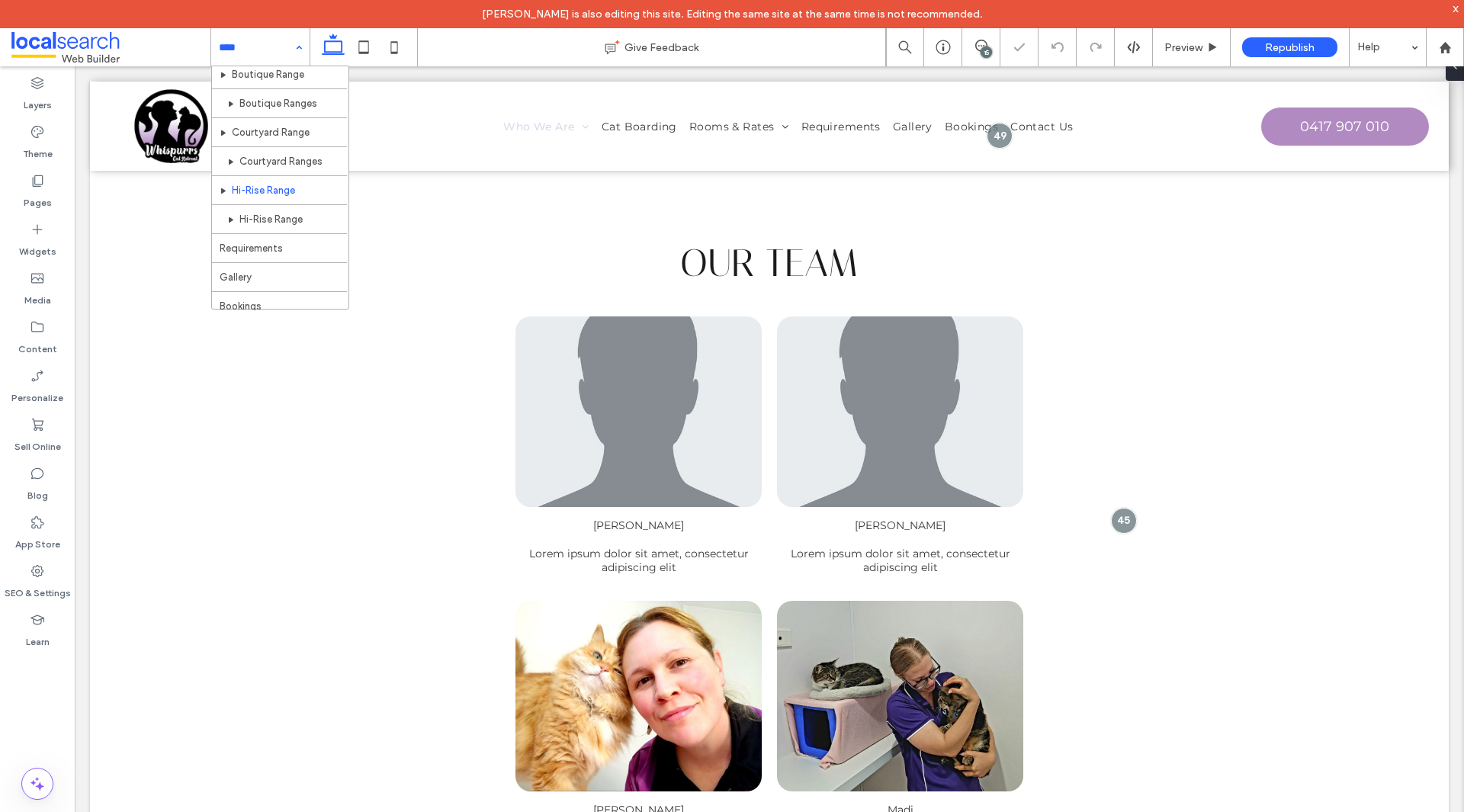
scroll to position [153, 0]
click at [247, 57] on input at bounding box center [256, 47] width 75 height 38
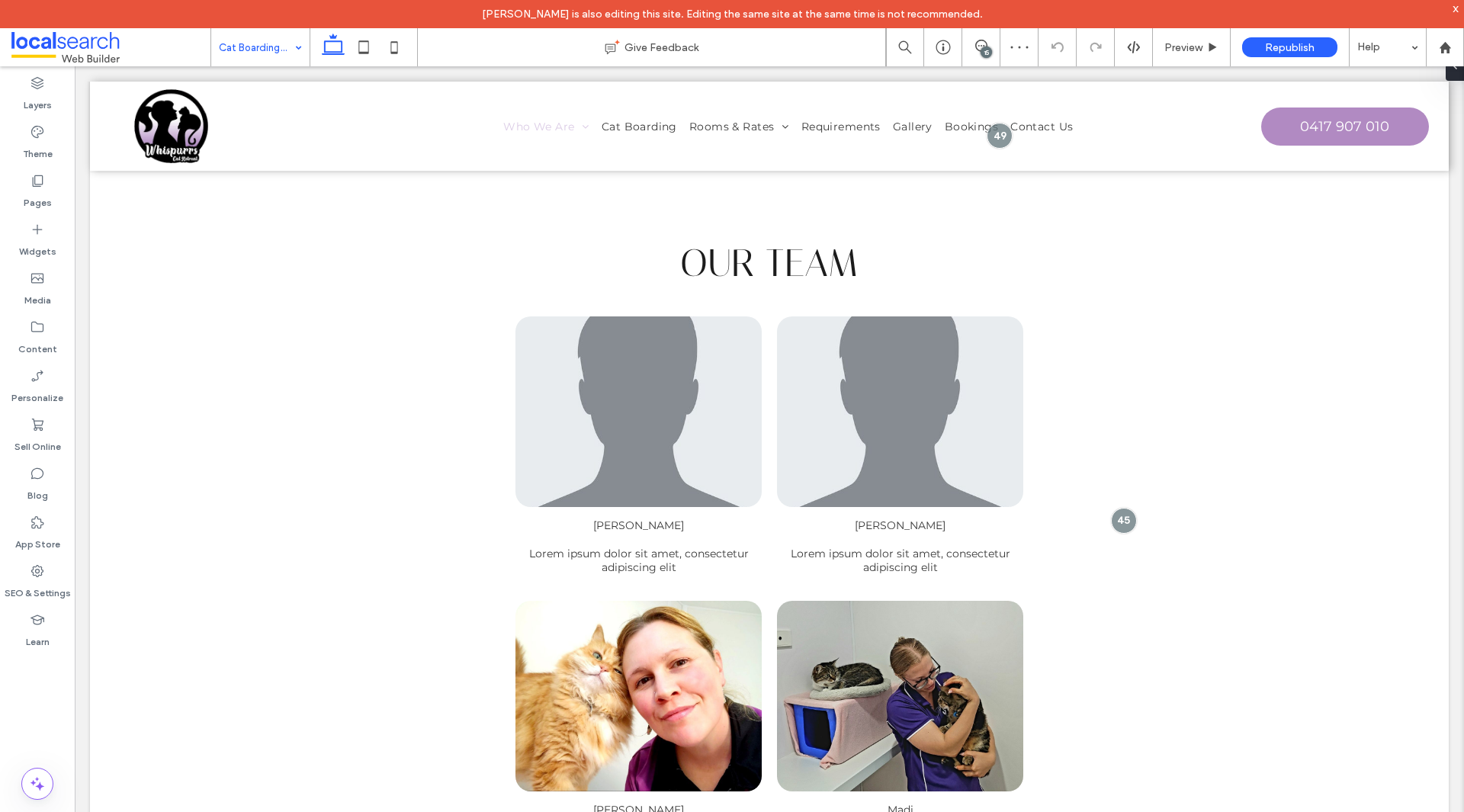
click at [256, 47] on input at bounding box center [256, 47] width 75 height 38
click at [984, 48] on div "15" at bounding box center [986, 52] width 11 height 11
click at [976, 38] on div "15" at bounding box center [981, 47] width 38 height 38
click at [983, 52] on div "15" at bounding box center [986, 52] width 11 height 11
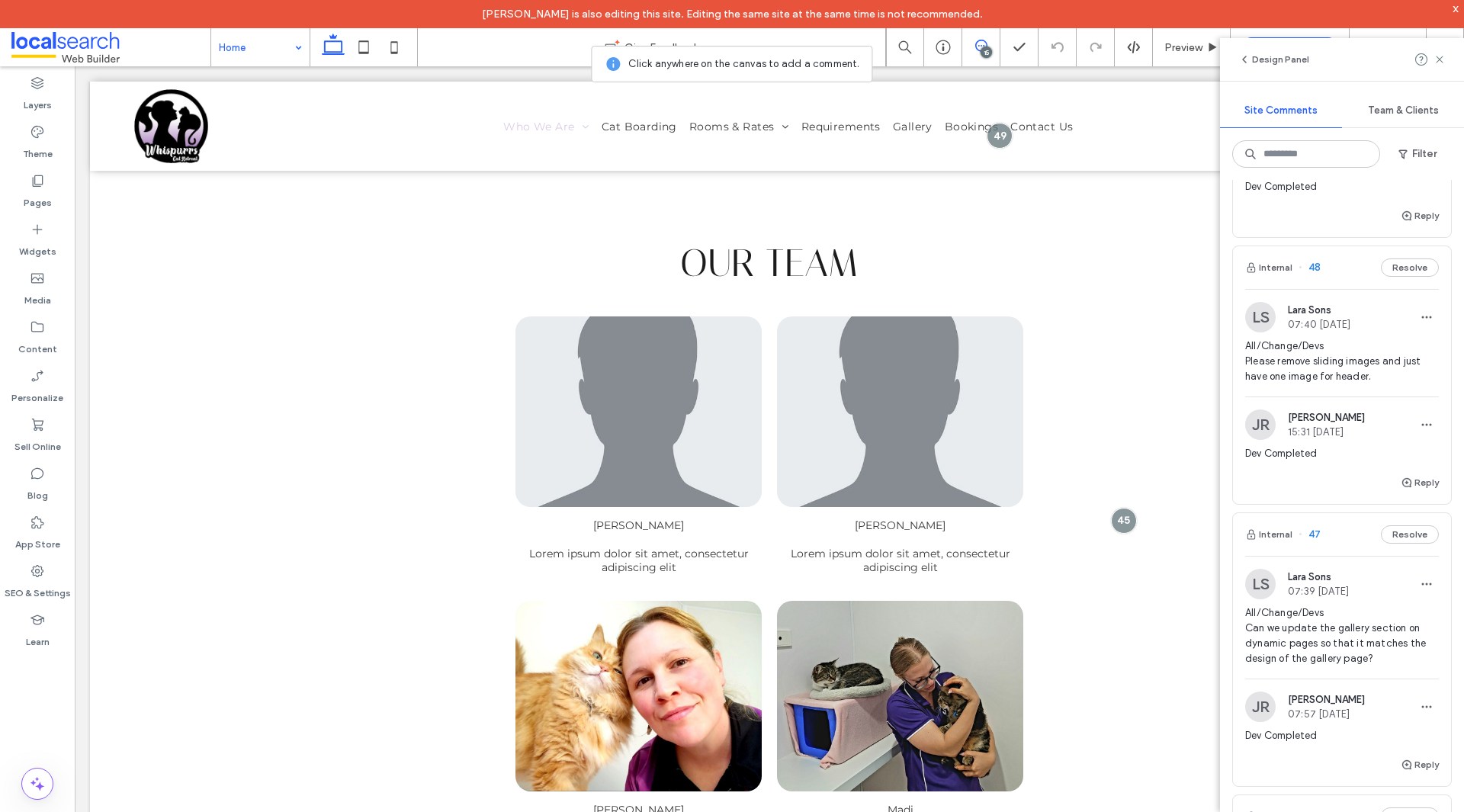
scroll to position [915, 0]
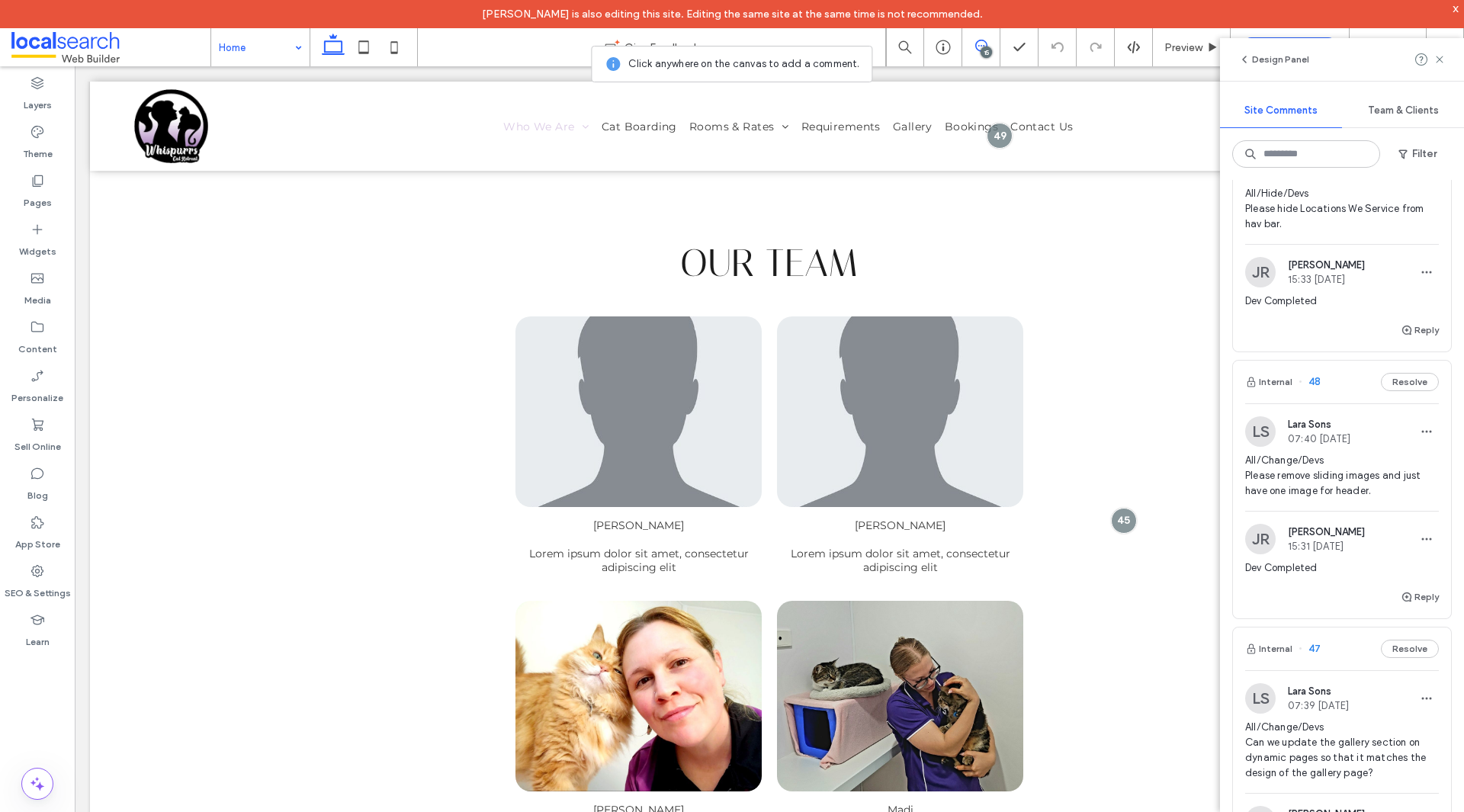
click at [1319, 485] on span "All/Change/Devs Please remove sliding images and just have one image for header." at bounding box center [1342, 476] width 194 height 46
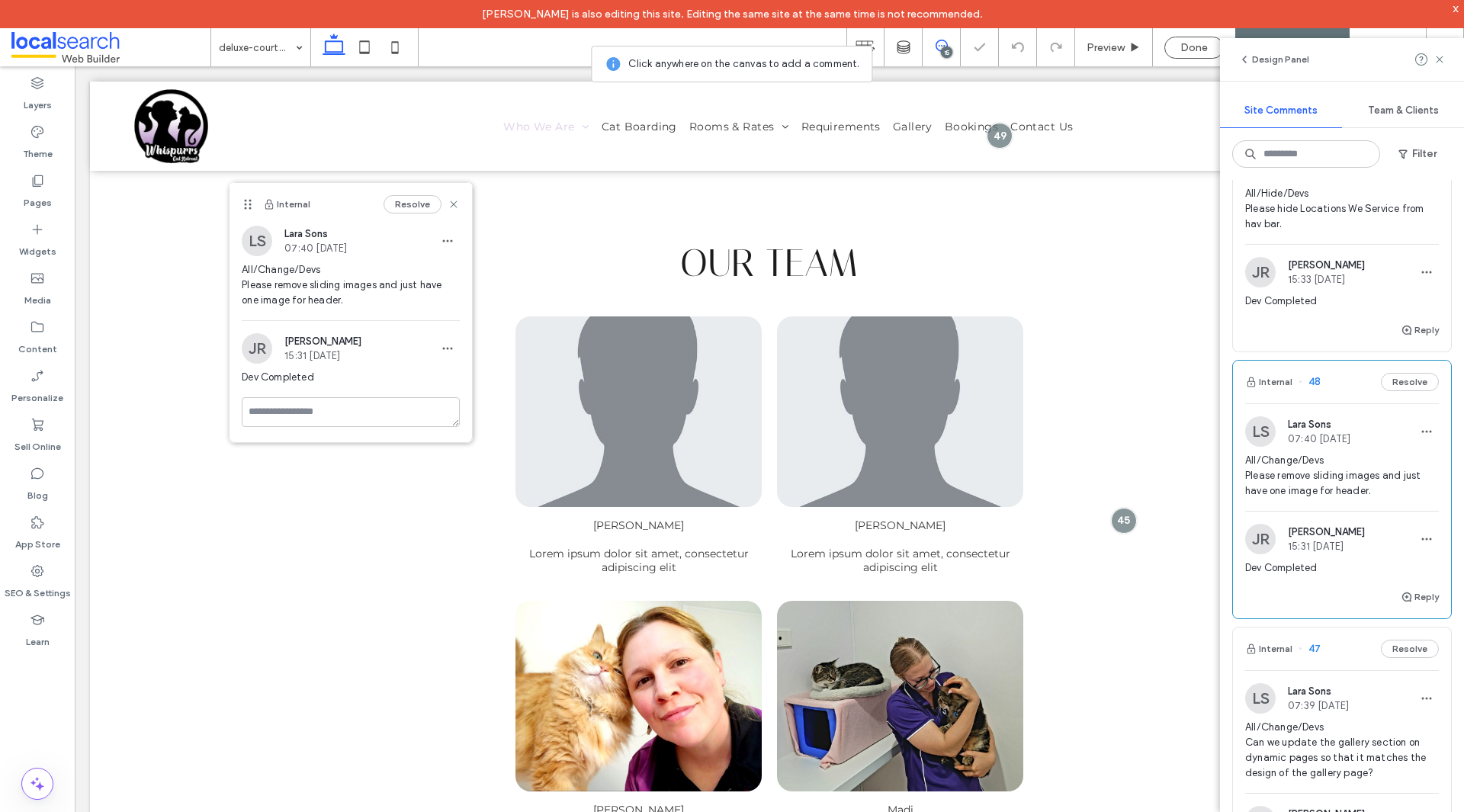
scroll to position [686, 0]
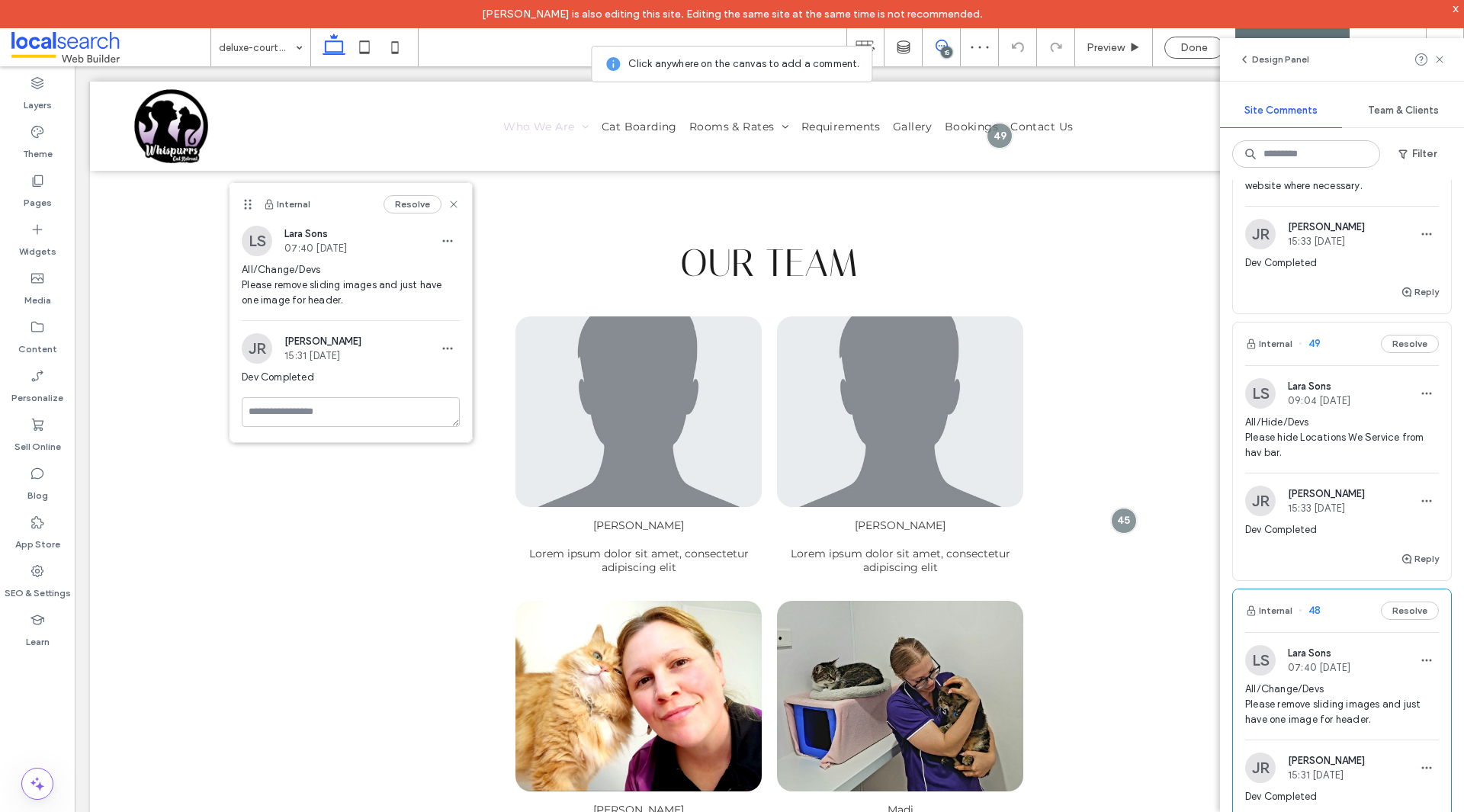
click at [1364, 447] on span "All/Hide/Devs Please hide Locations We Service from hav bar." at bounding box center [1342, 437] width 194 height 46
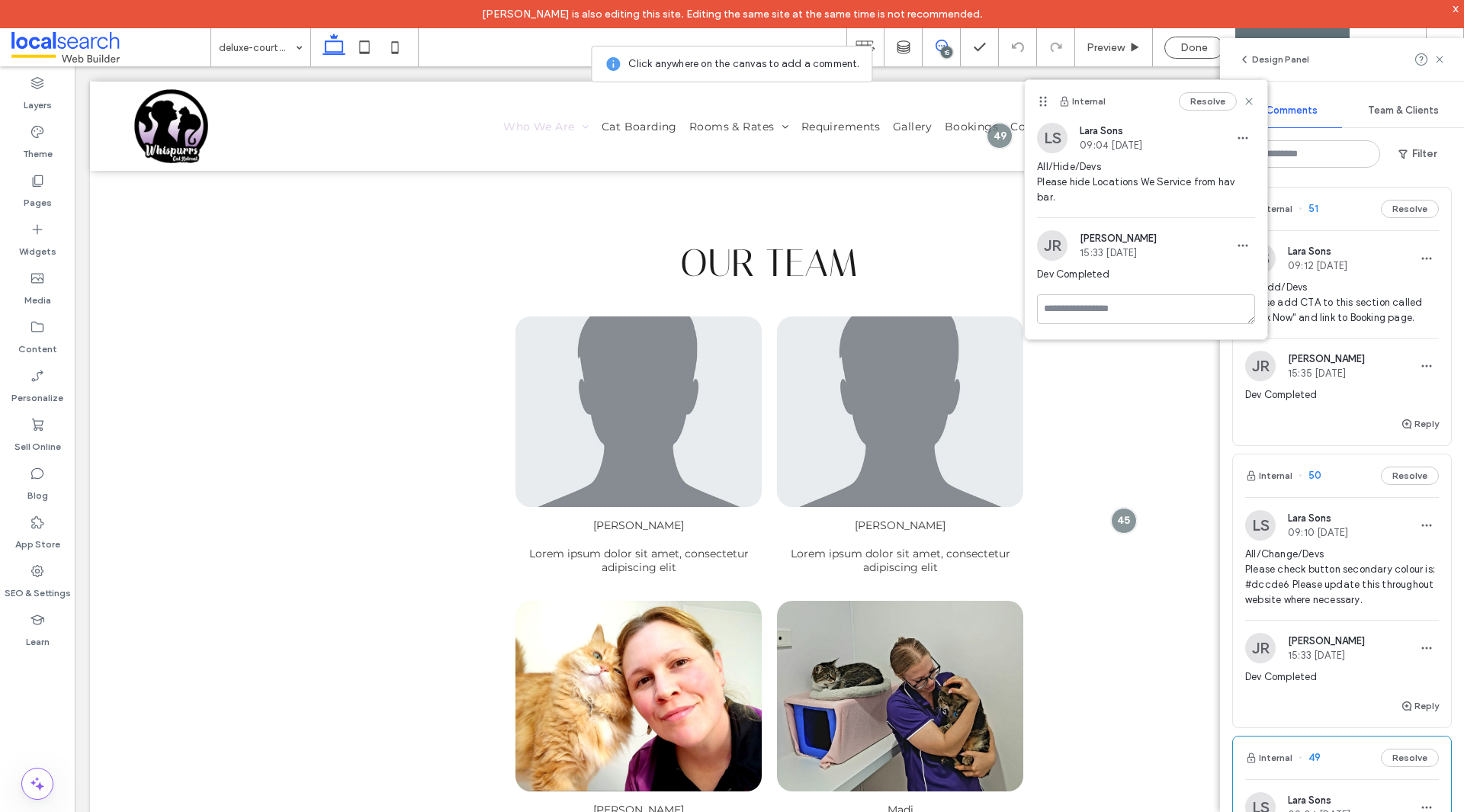
scroll to position [229, 0]
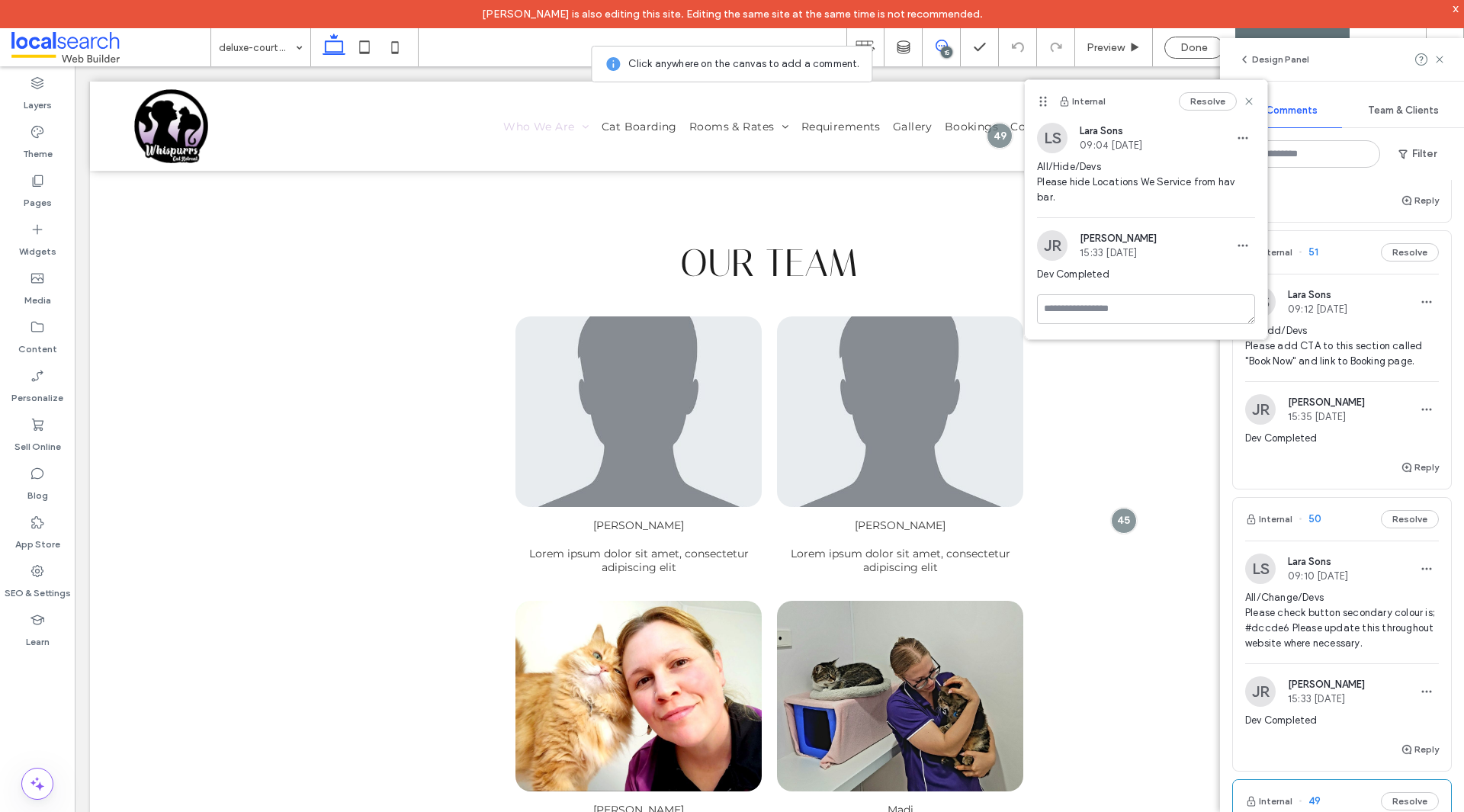
click at [1340, 601] on span "All/Change/Devs Please check button secondary colour is; #dccde6 Please update …" at bounding box center [1342, 620] width 194 height 61
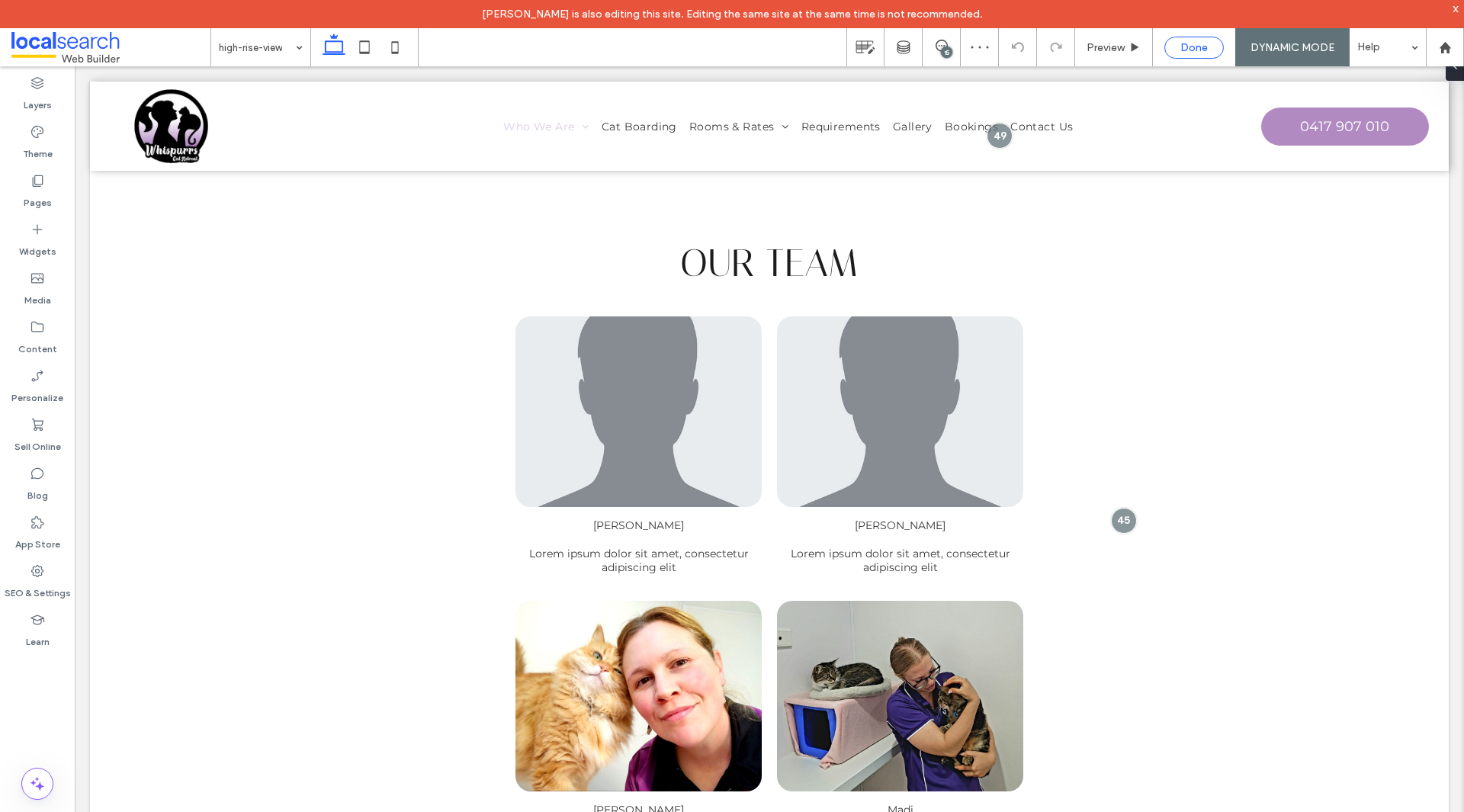
click at [1183, 47] on span "Done" at bounding box center [1195, 47] width 28 height 13
click at [986, 51] on div "15" at bounding box center [986, 52] width 11 height 11
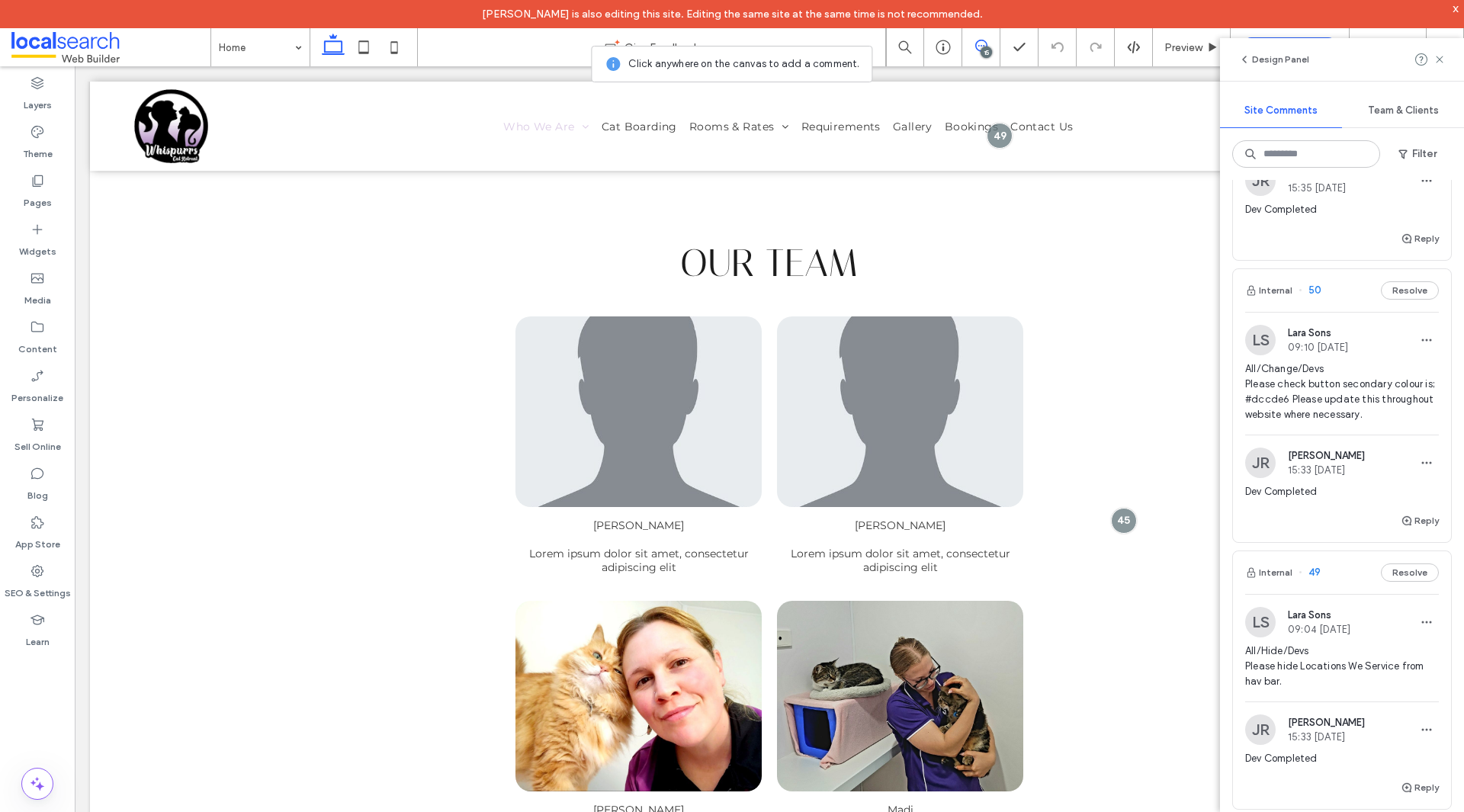
scroll to position [305, 0]
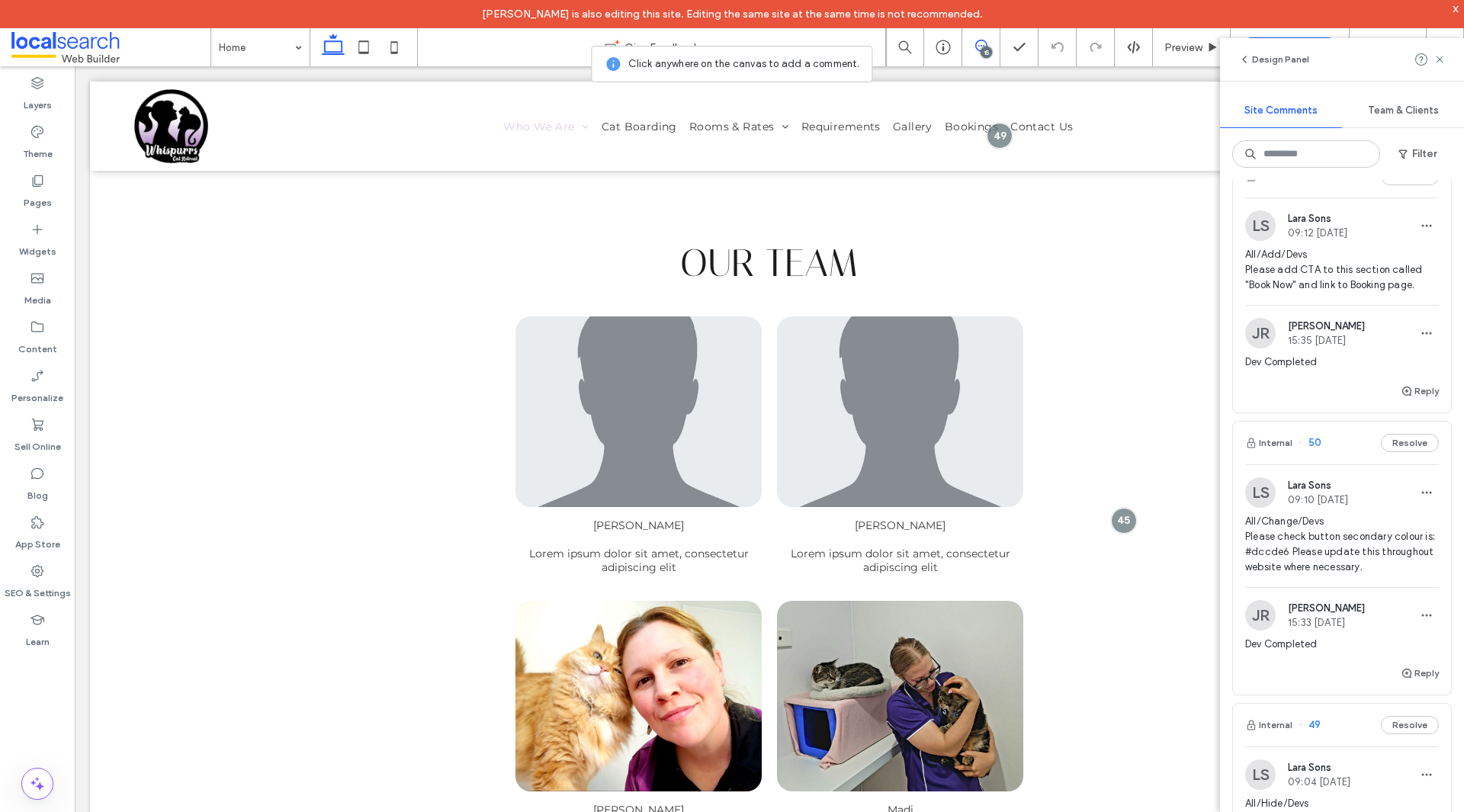
click at [1363, 563] on span "All/Change/Devs Please check button secondary colour is; #dccde6 Please update …" at bounding box center [1342, 544] width 194 height 61
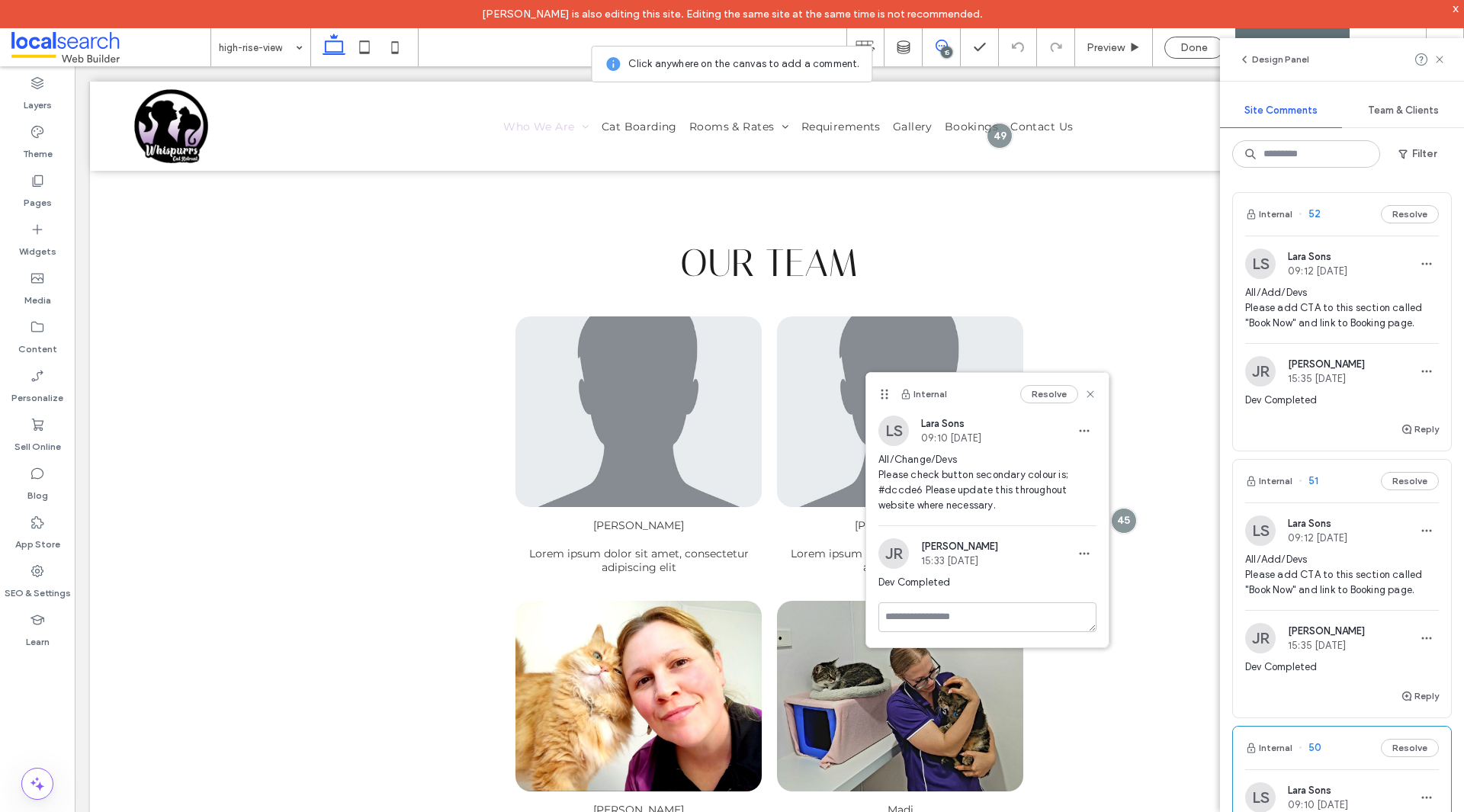
click at [1366, 606] on div "All/Add/Devs Please add CTA to this section called "Book Now" and link to Booki…" at bounding box center [1342, 580] width 194 height 58
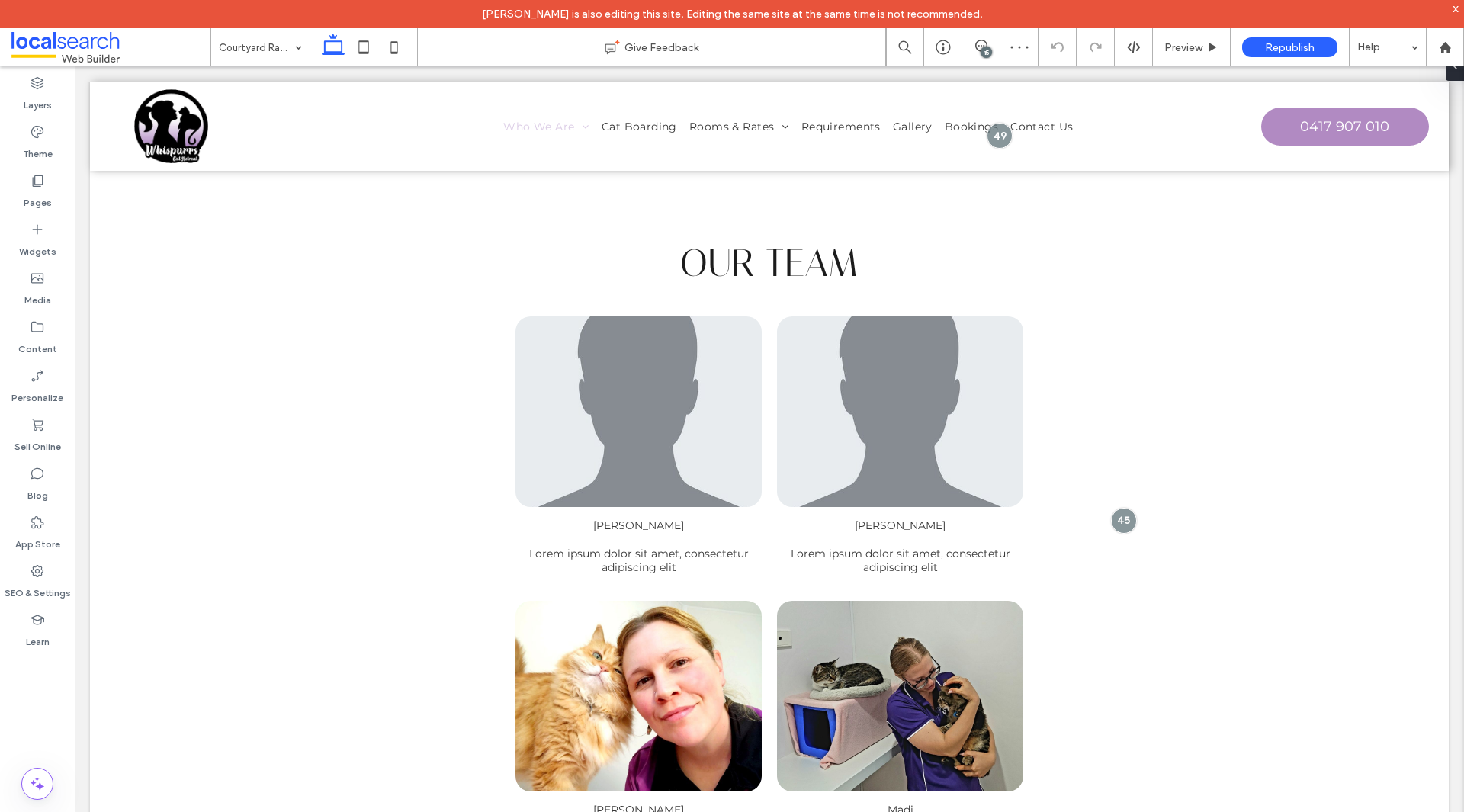
click at [987, 50] on div "15" at bounding box center [986, 52] width 11 height 11
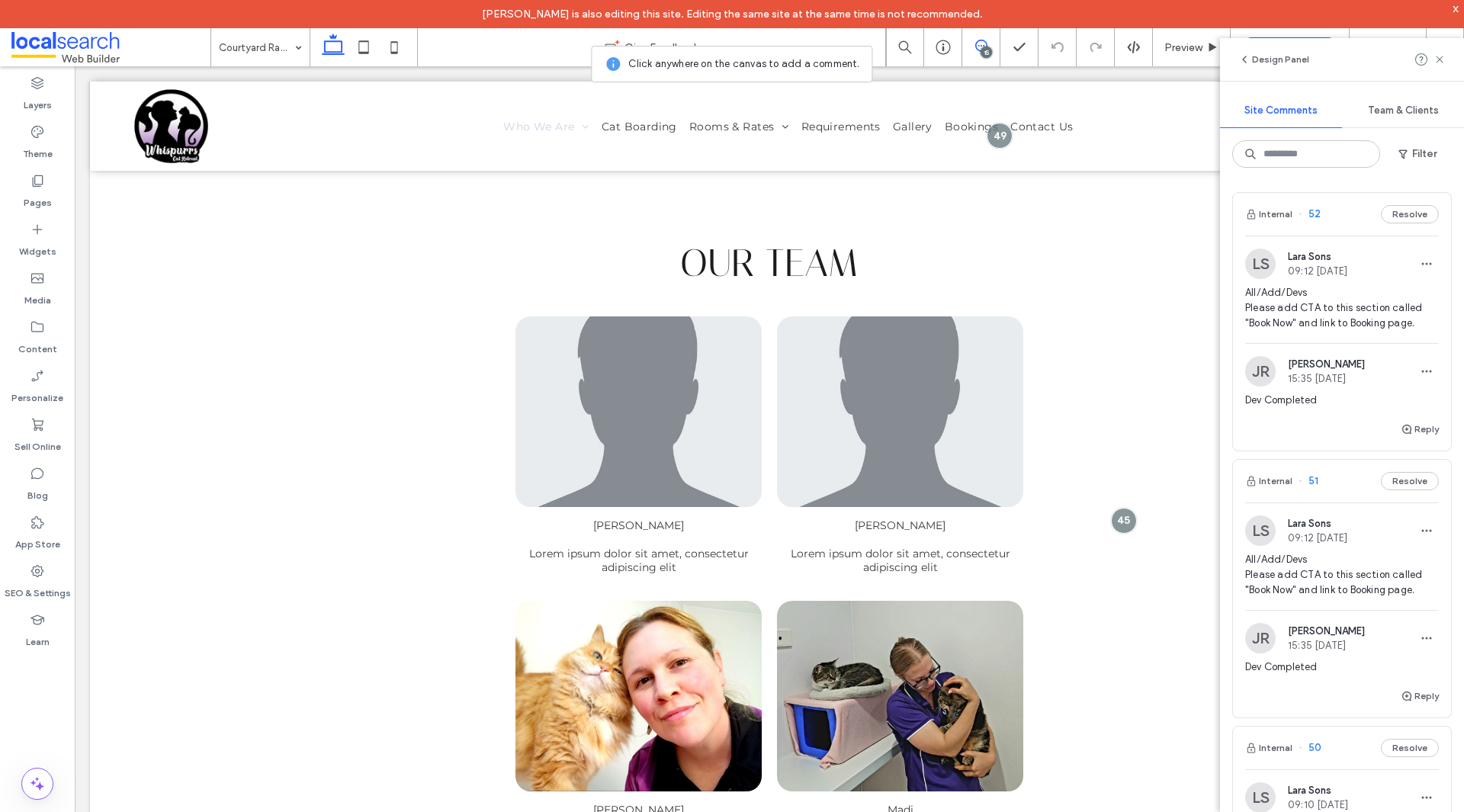
click at [1274, 322] on span "All/Add/Devs Please add CTA to this section called "Book Now" and link to Booki…" at bounding box center [1342, 308] width 194 height 46
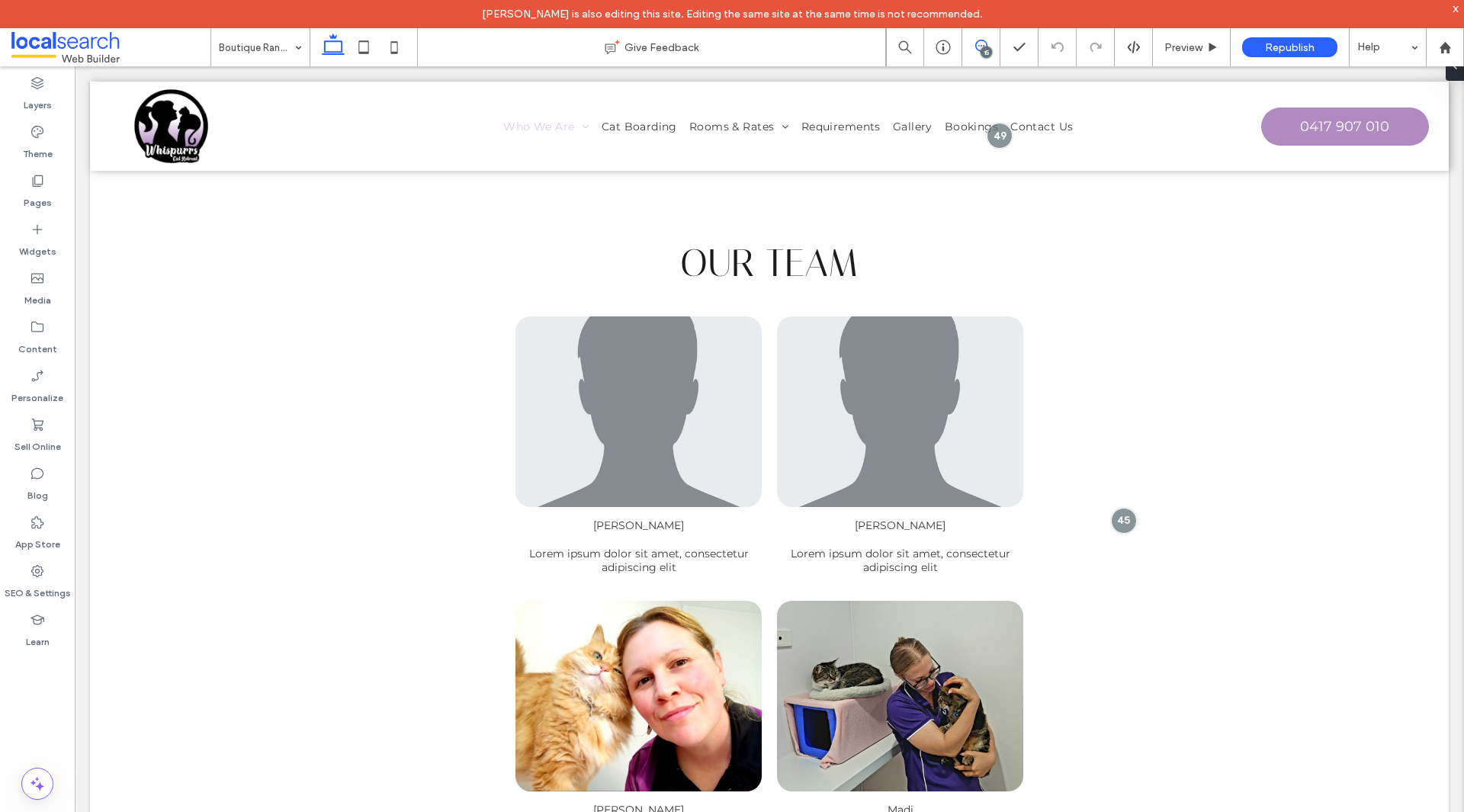
click at [994, 45] on span at bounding box center [981, 46] width 38 height 12
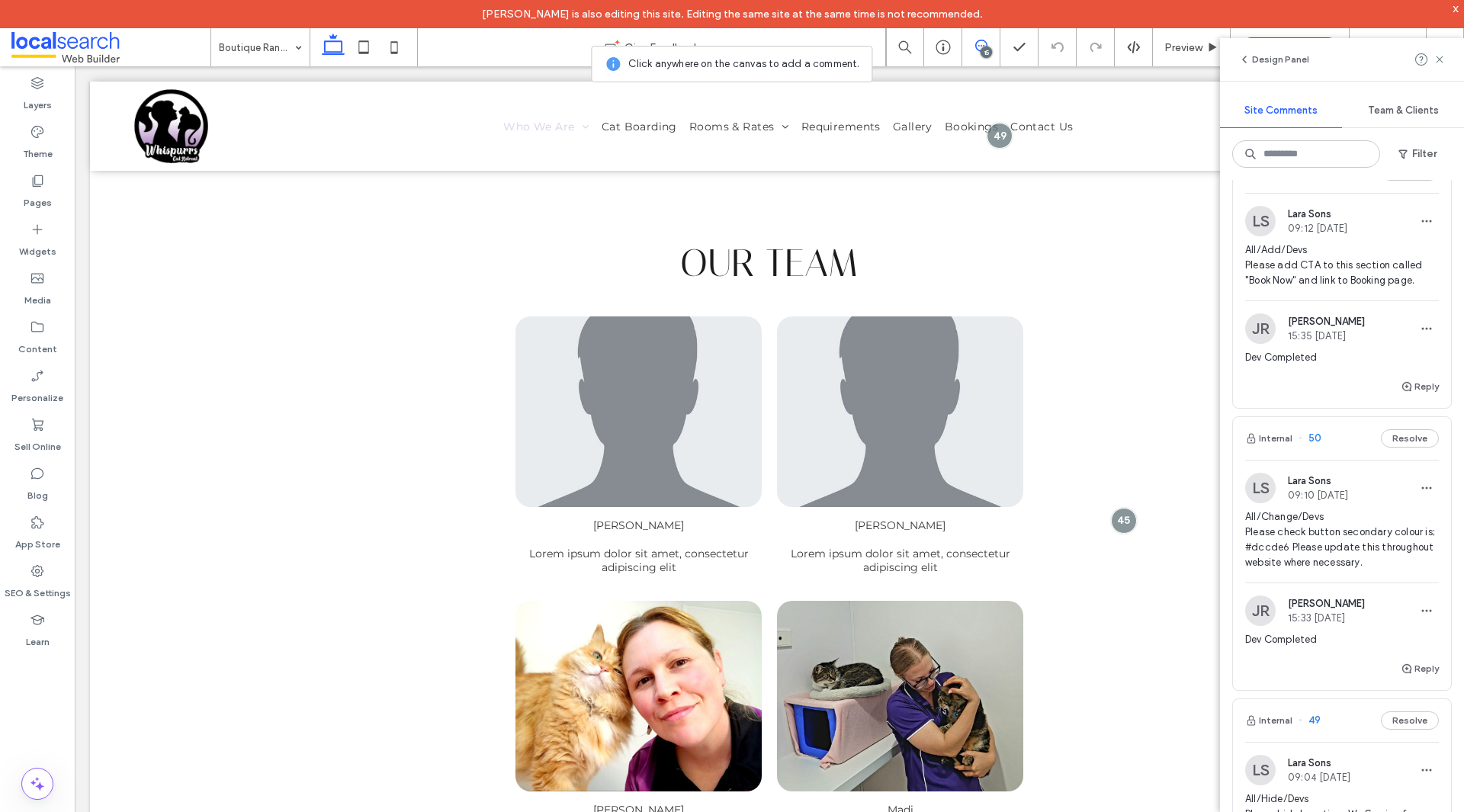
scroll to position [381, 0]
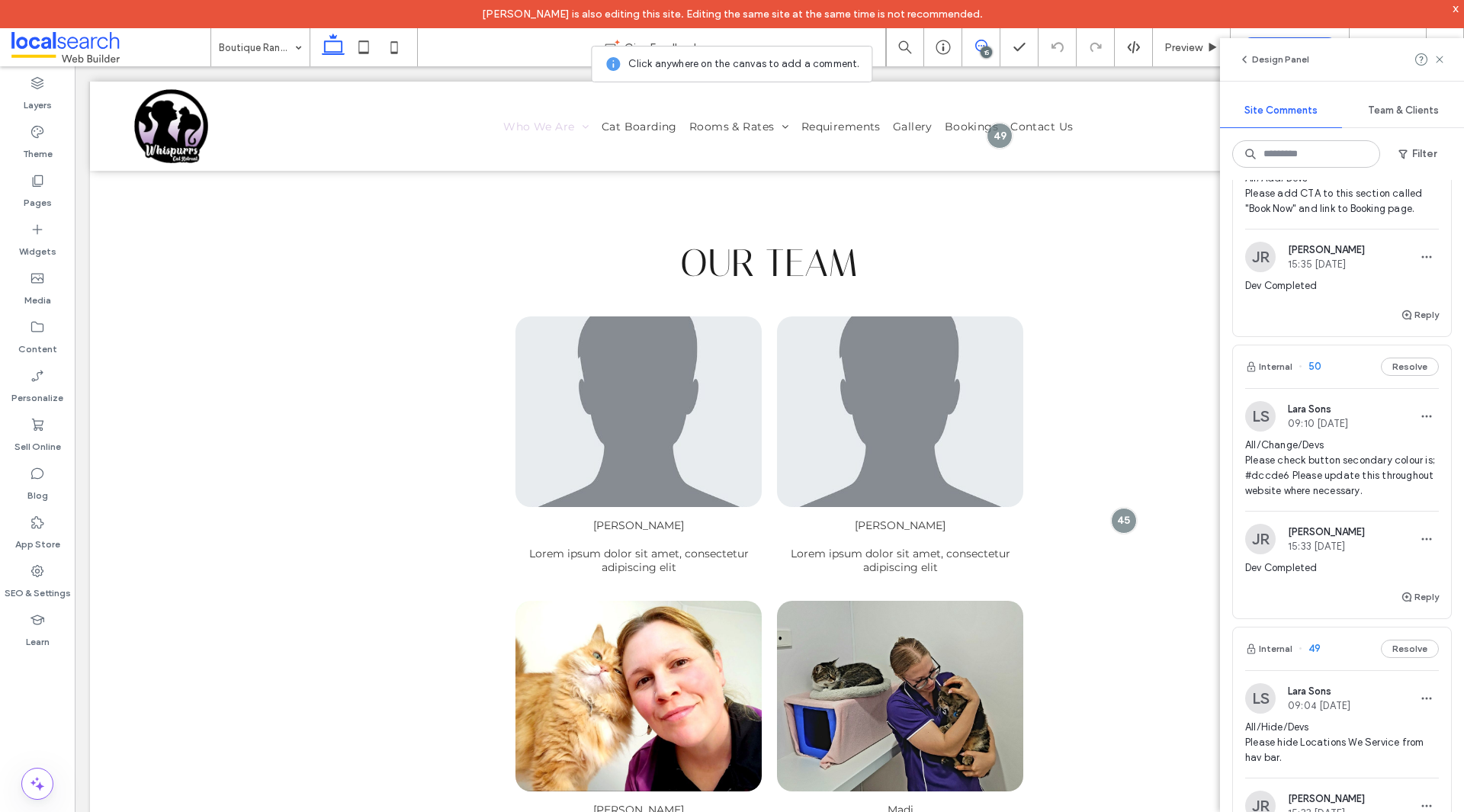
click at [1373, 445] on span "All/Change/Devs Please check button secondary colour is; #dccde6 Please update …" at bounding box center [1342, 468] width 194 height 61
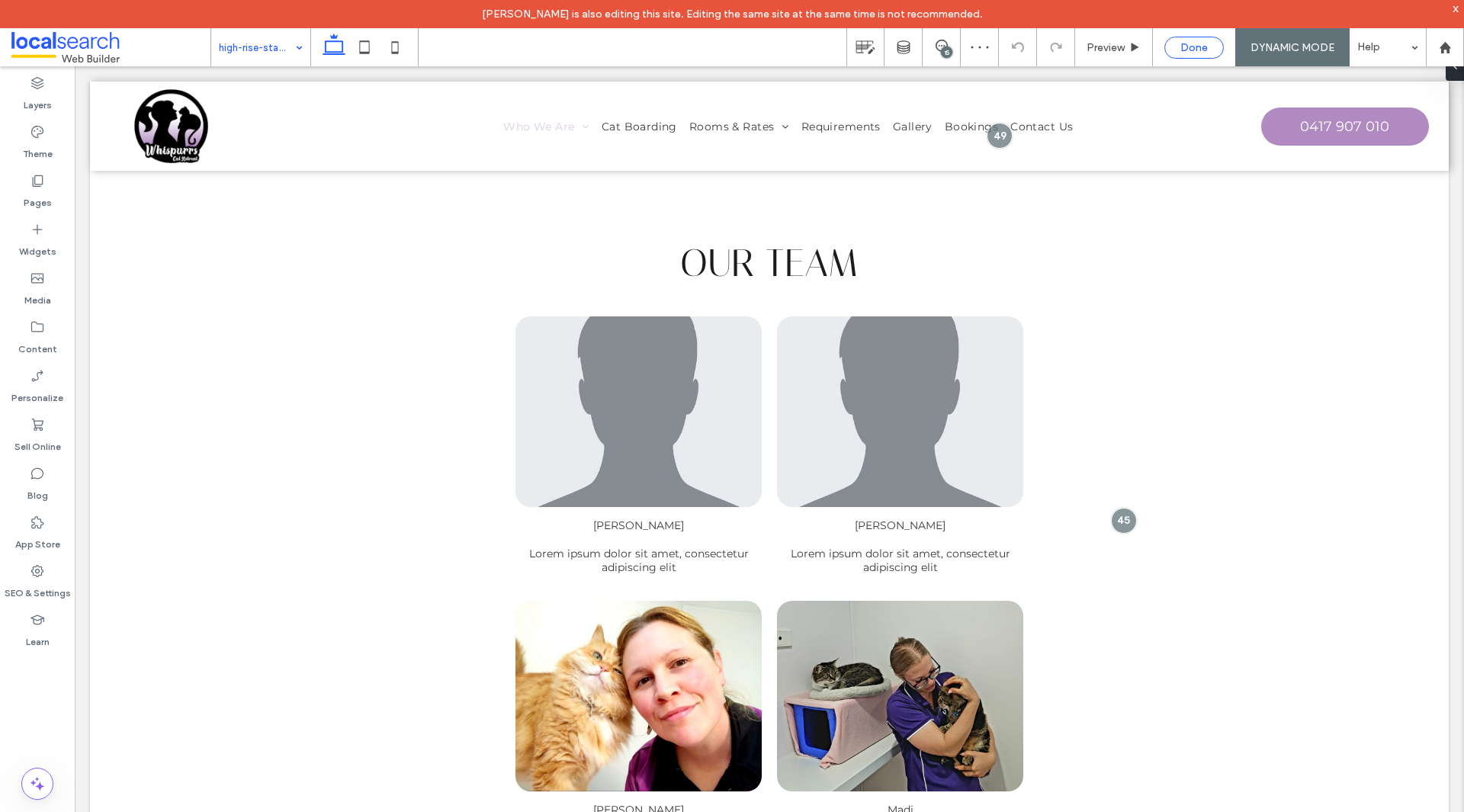
click at [1184, 47] on span "Done" at bounding box center [1195, 47] width 28 height 13
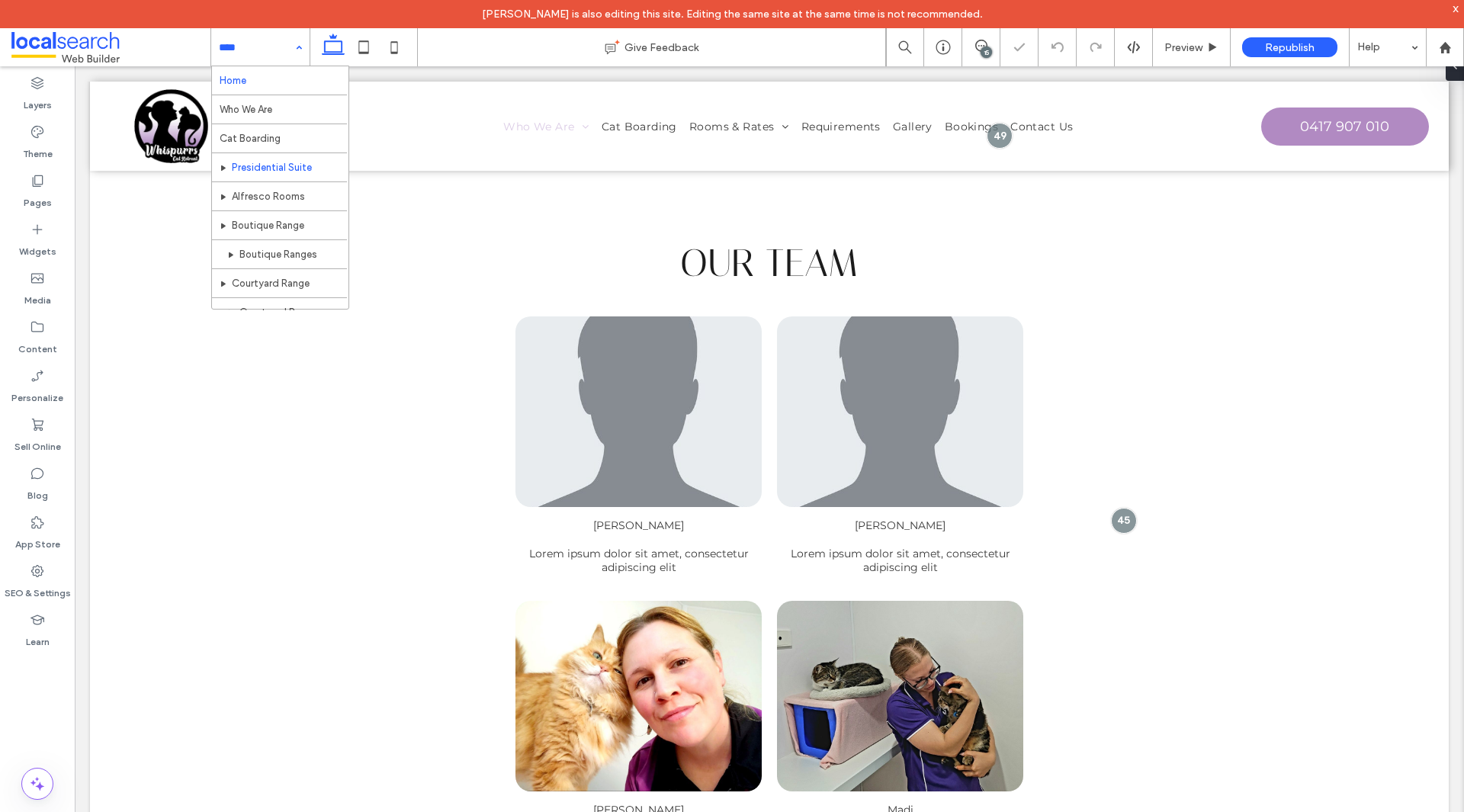
scroll to position [76, 0]
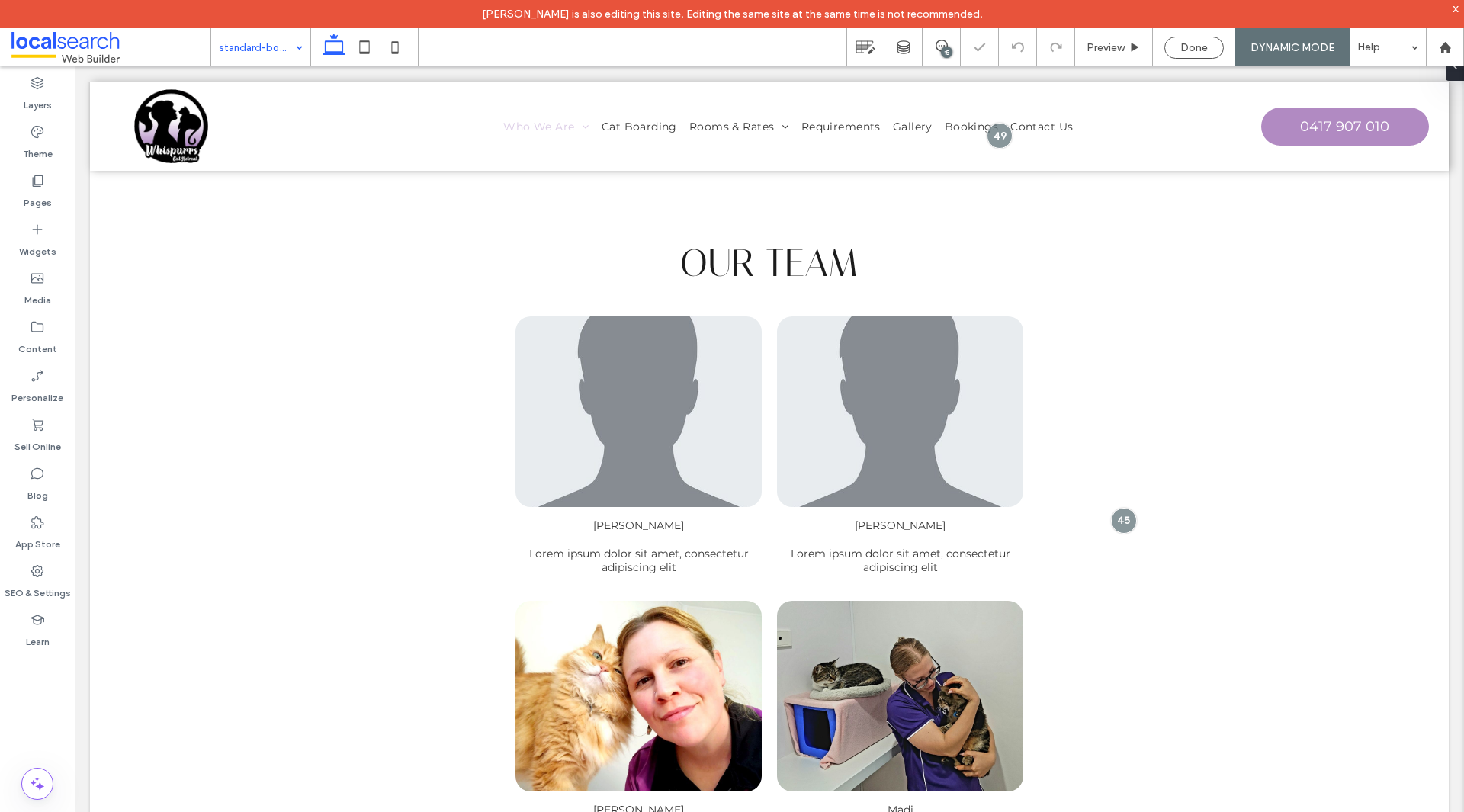
click at [287, 41] on input at bounding box center [256, 47] width 76 height 38
click at [1195, 47] on span "Done" at bounding box center [1195, 47] width 28 height 13
click at [993, 40] on span at bounding box center [981, 46] width 38 height 12
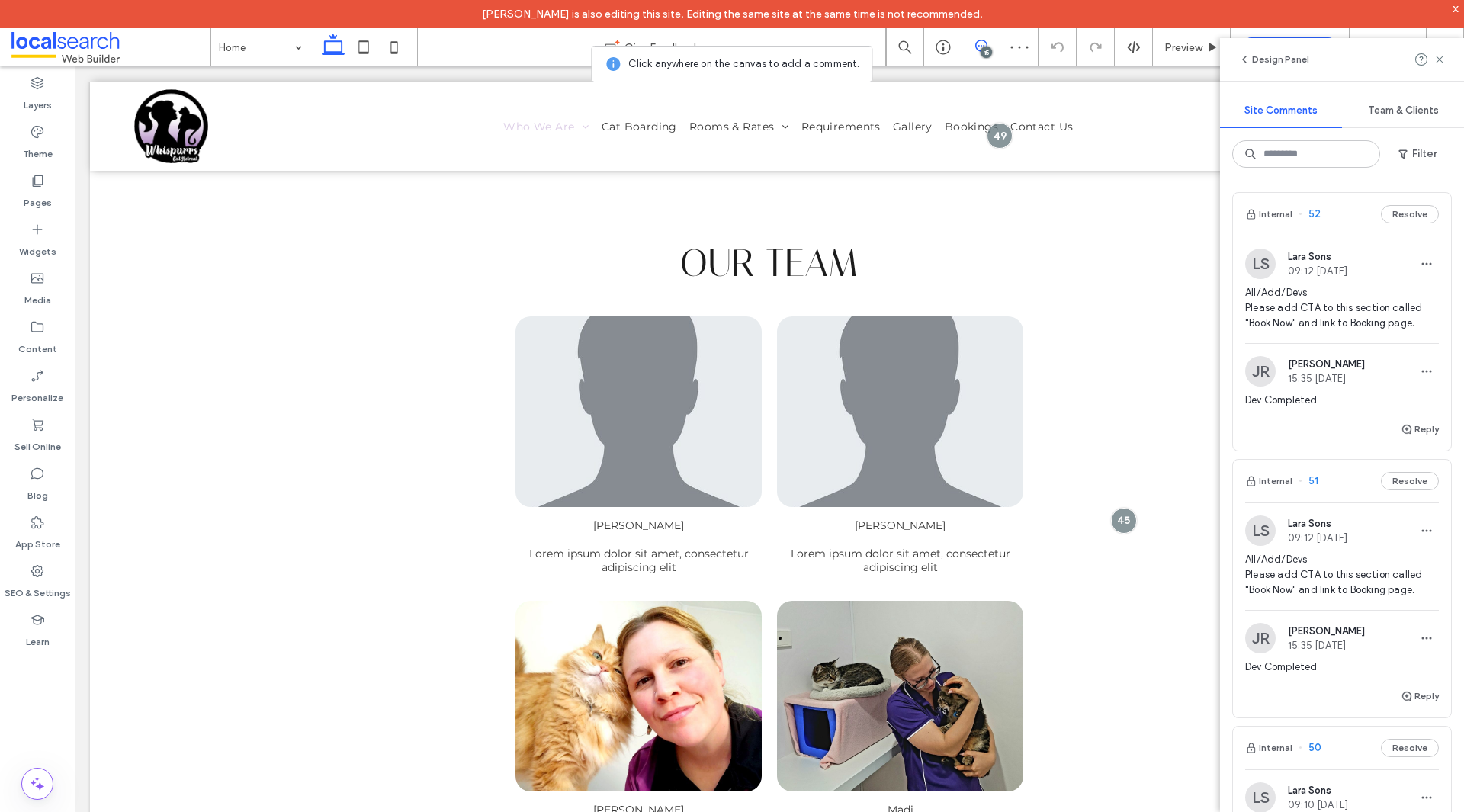
scroll to position [153, 0]
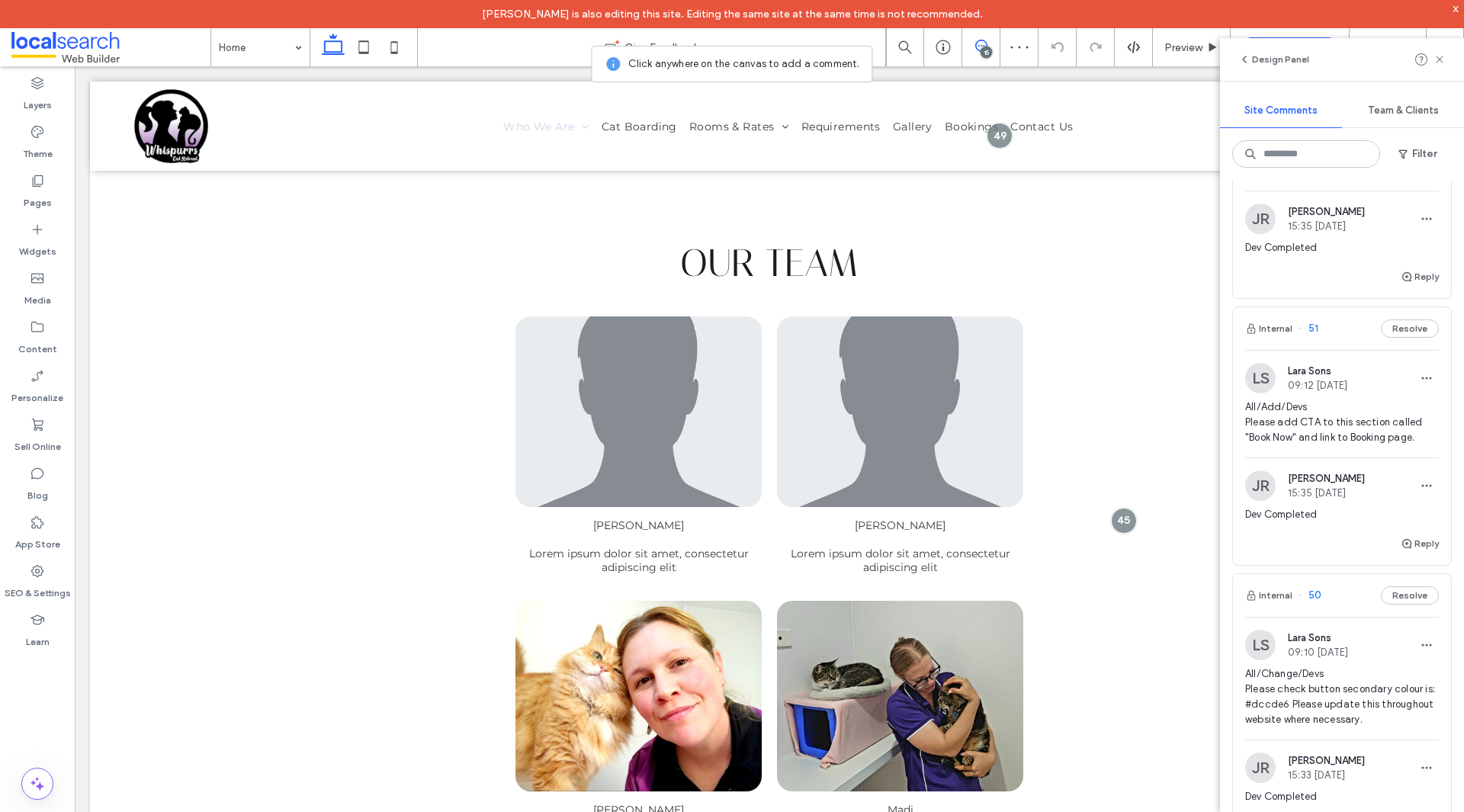
click at [1362, 425] on span "All/Add/Devs Please add CTA to this section called "Book Now" and link to Booki…" at bounding box center [1342, 422] width 194 height 46
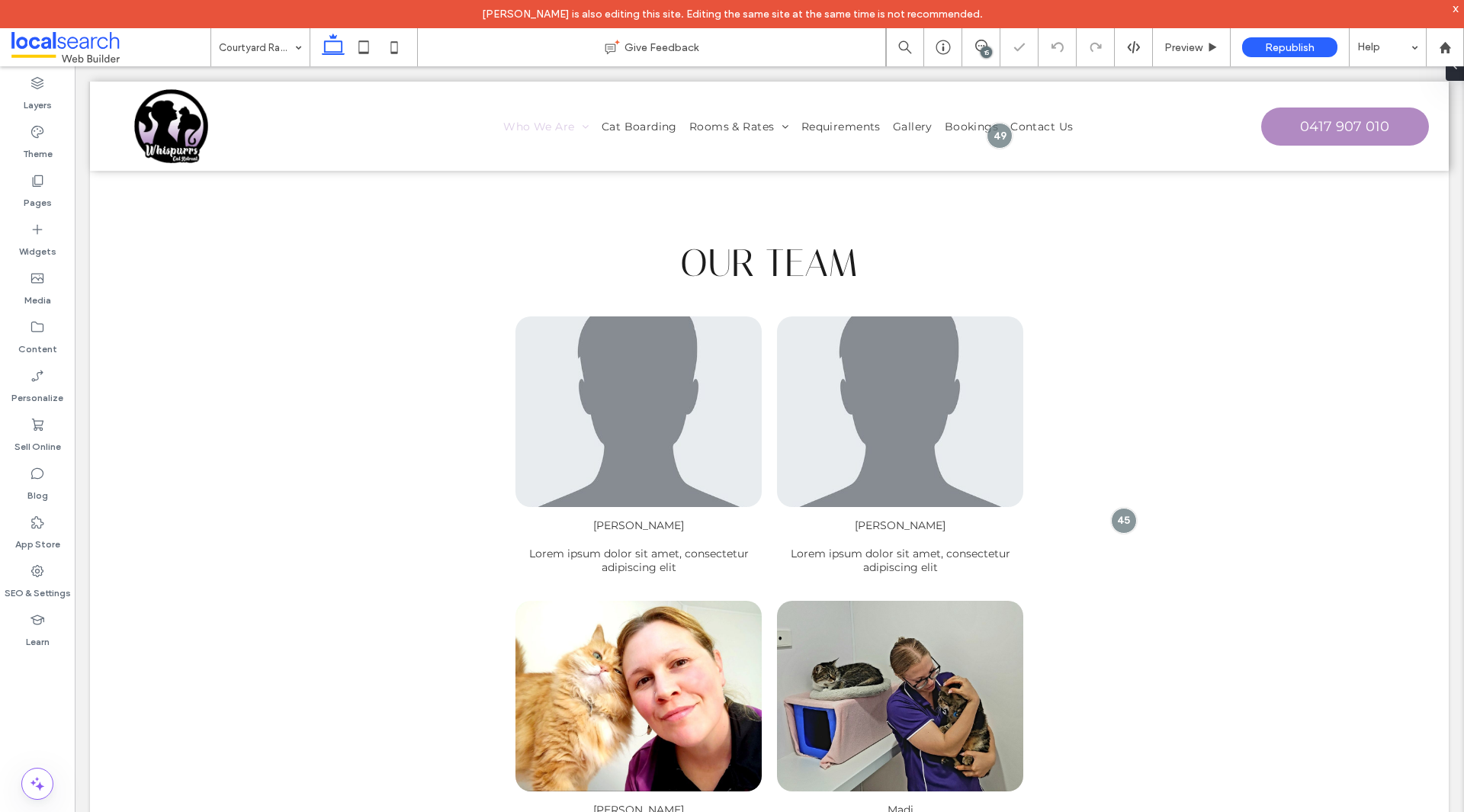
click at [990, 55] on div "15" at bounding box center [986, 52] width 11 height 11
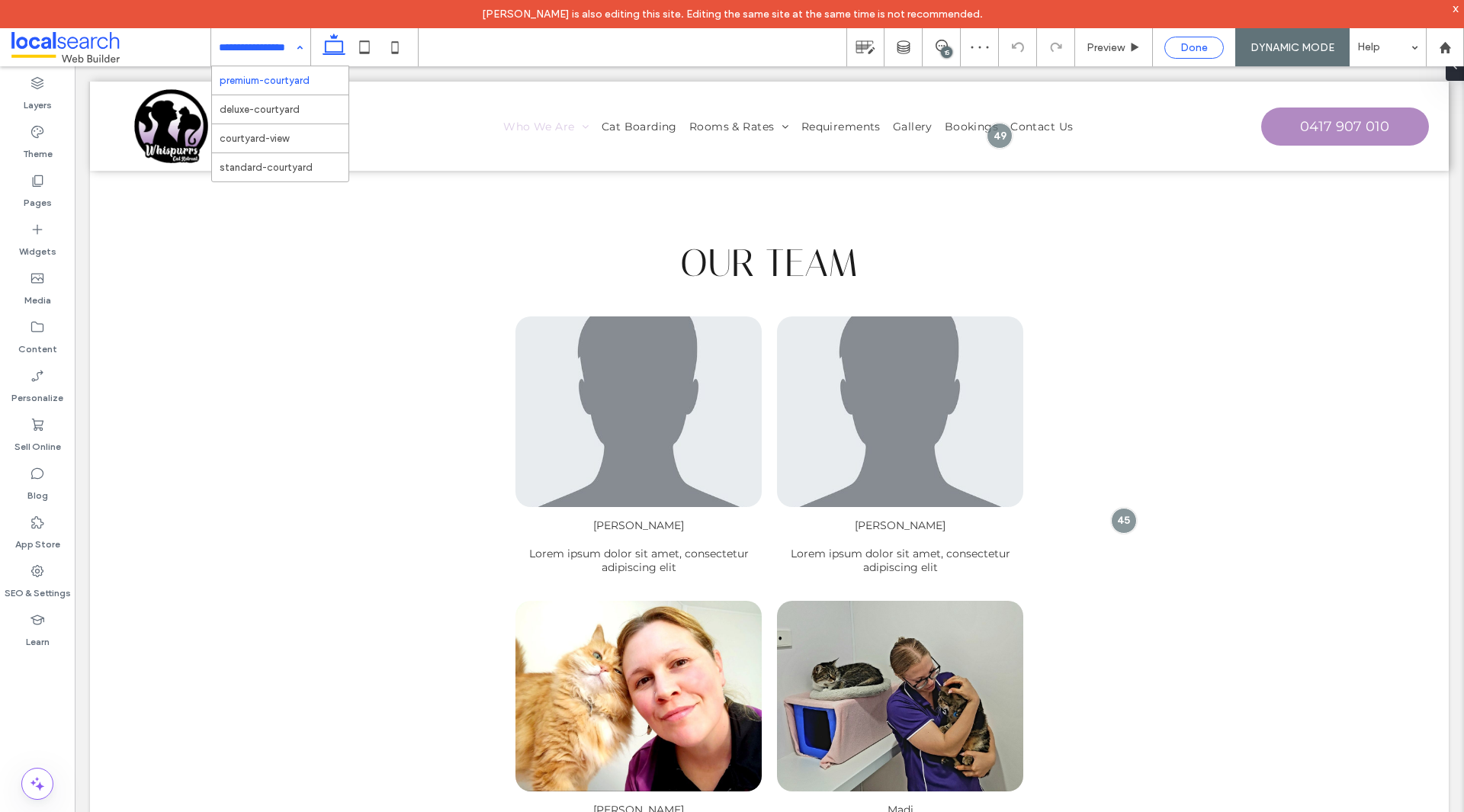
click at [1170, 48] on div "Done" at bounding box center [1194, 47] width 58 height 13
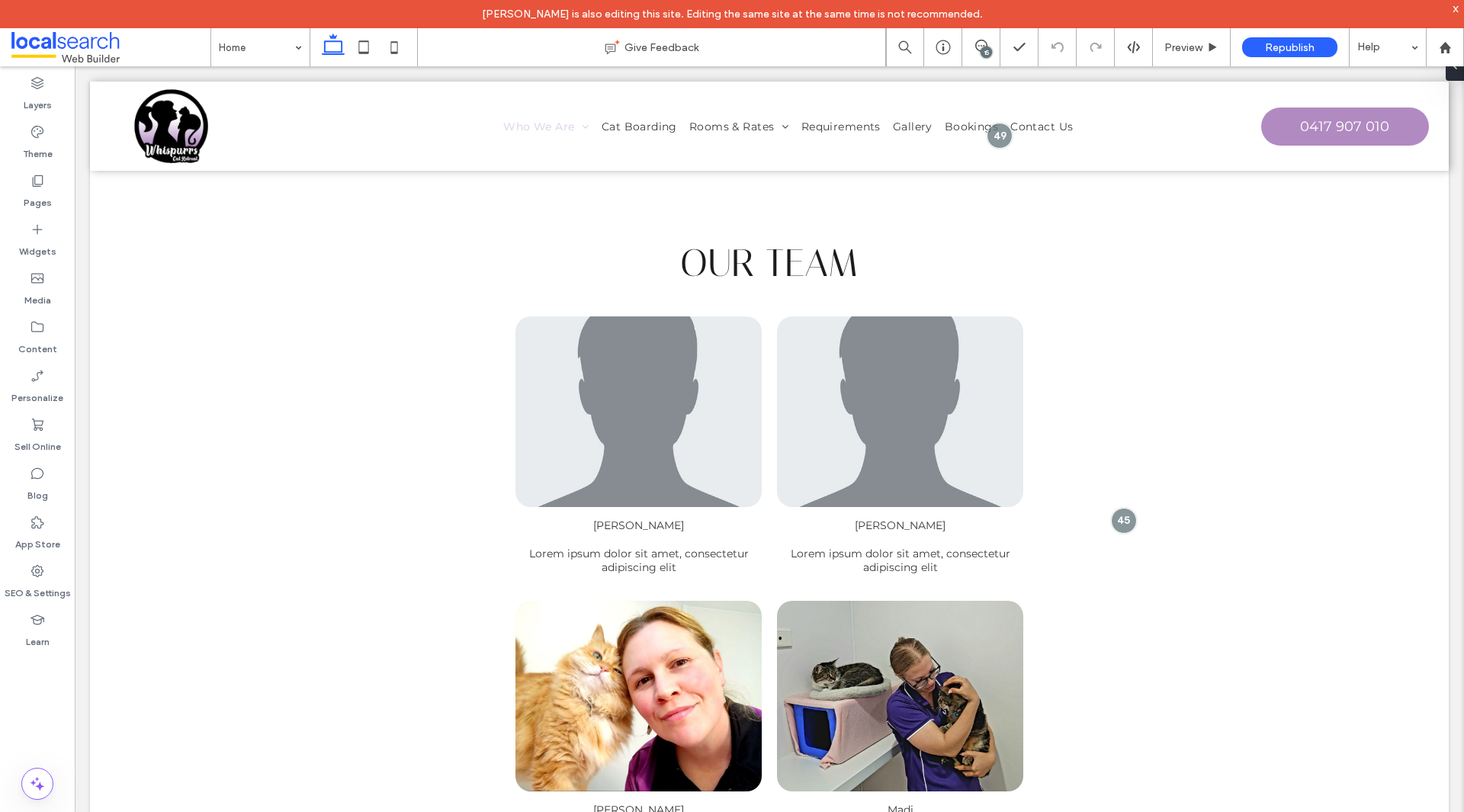
click at [1456, 10] on div "x" at bounding box center [1456, 8] width 7 height 13
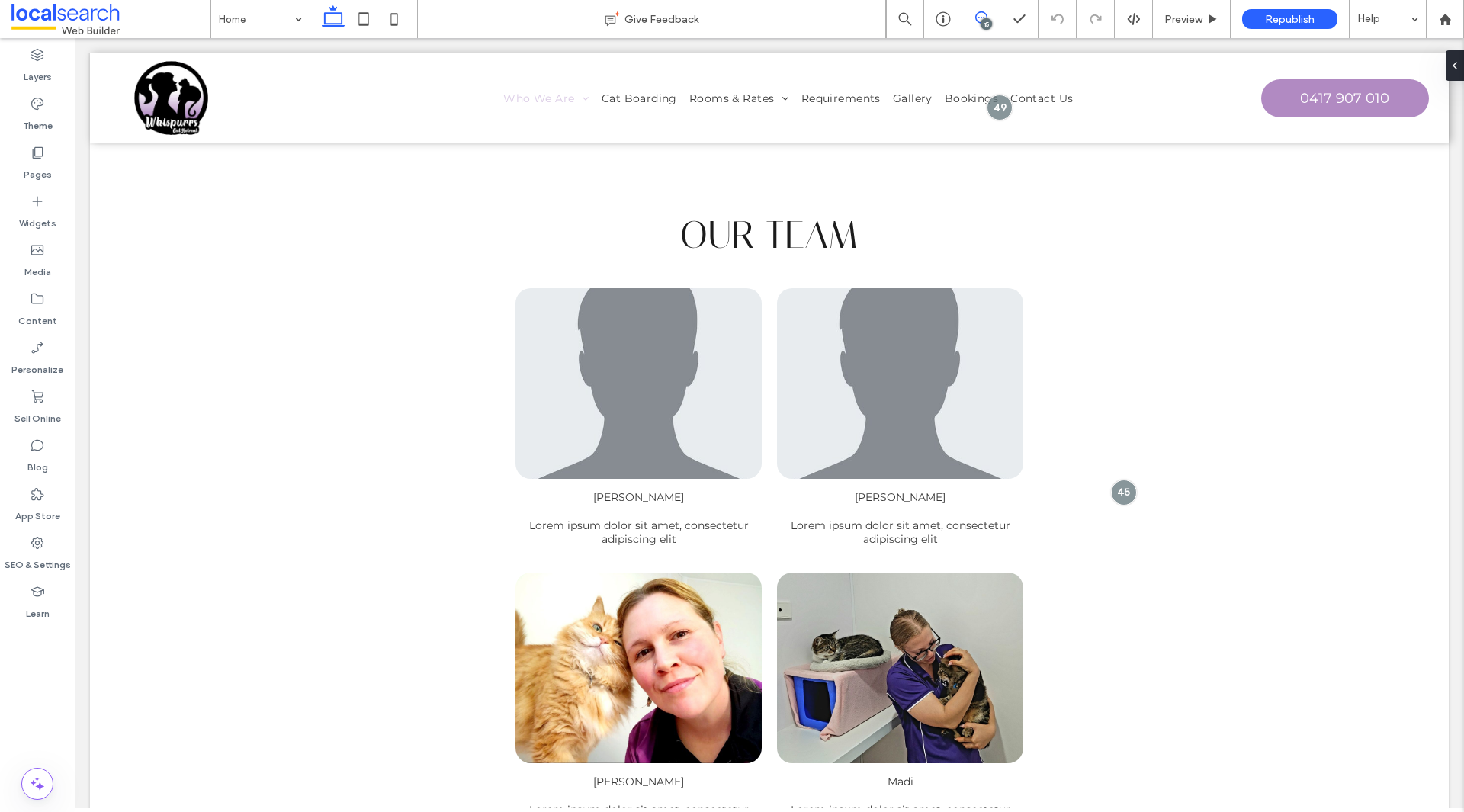
click at [977, 20] on use at bounding box center [981, 17] width 12 height 12
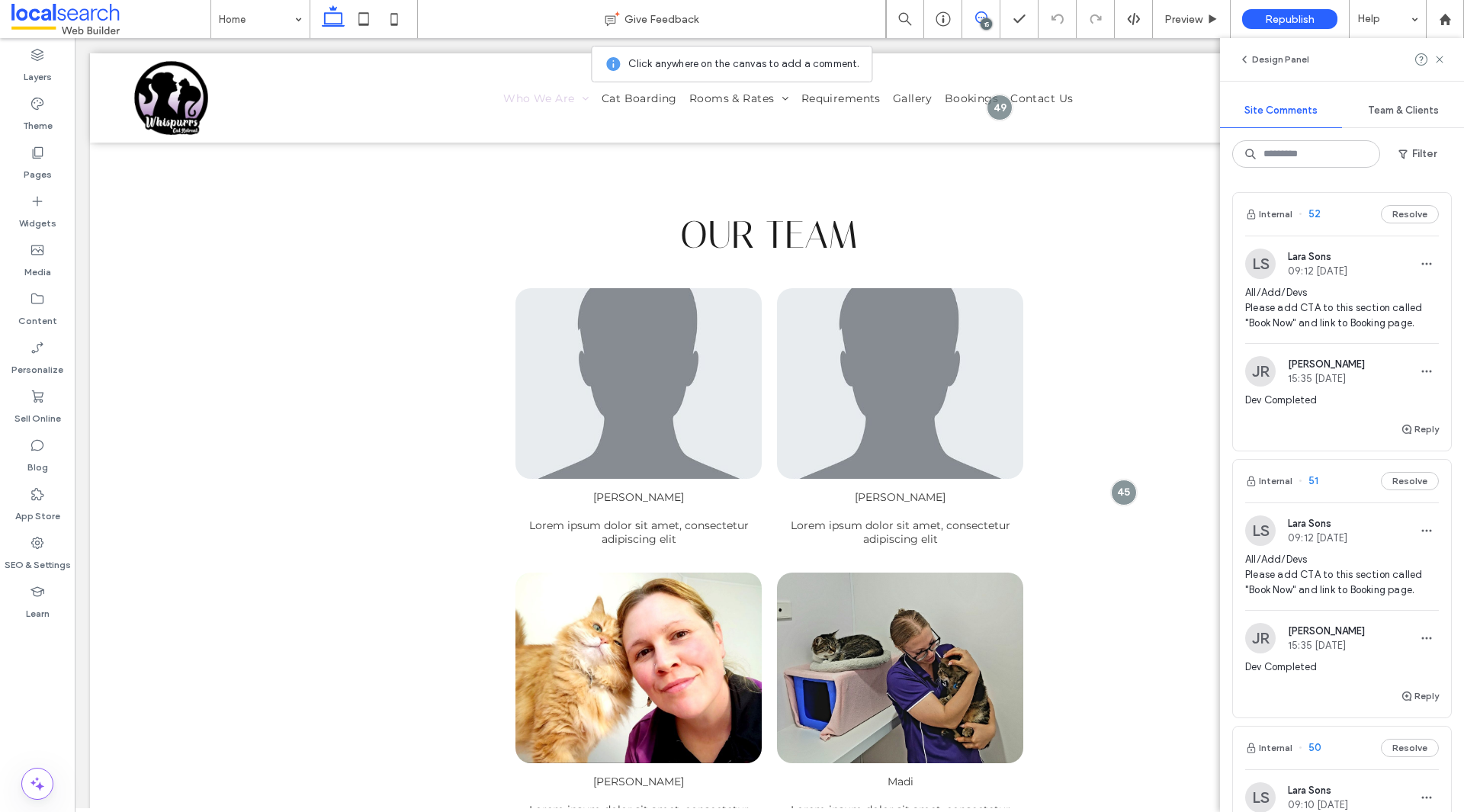
click at [1328, 287] on span "All/Add/Devs Please add CTA to this section called "Book Now" and link to Booki…" at bounding box center [1342, 308] width 194 height 46
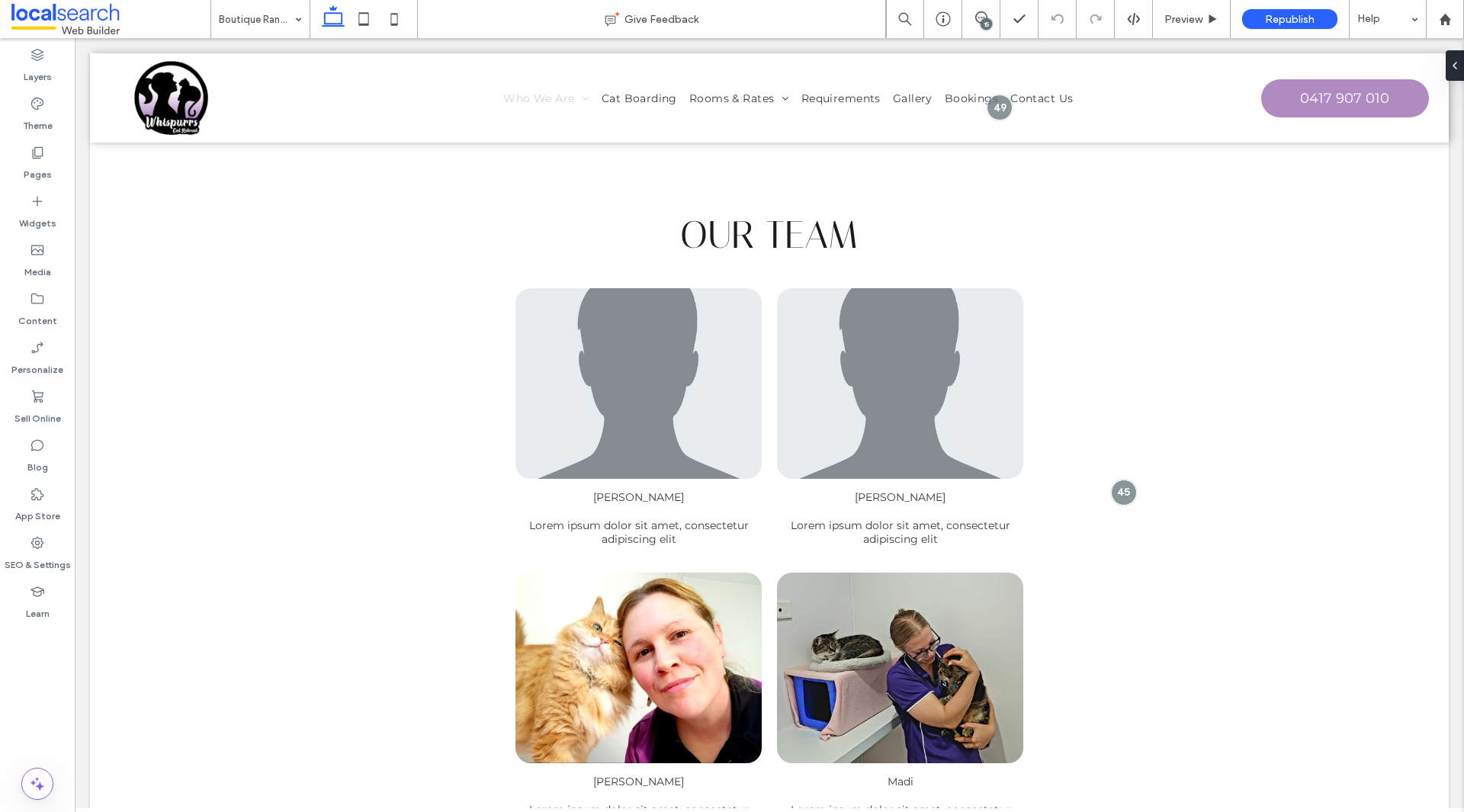
click at [981, 24] on div "15" at bounding box center [986, 24] width 11 height 11
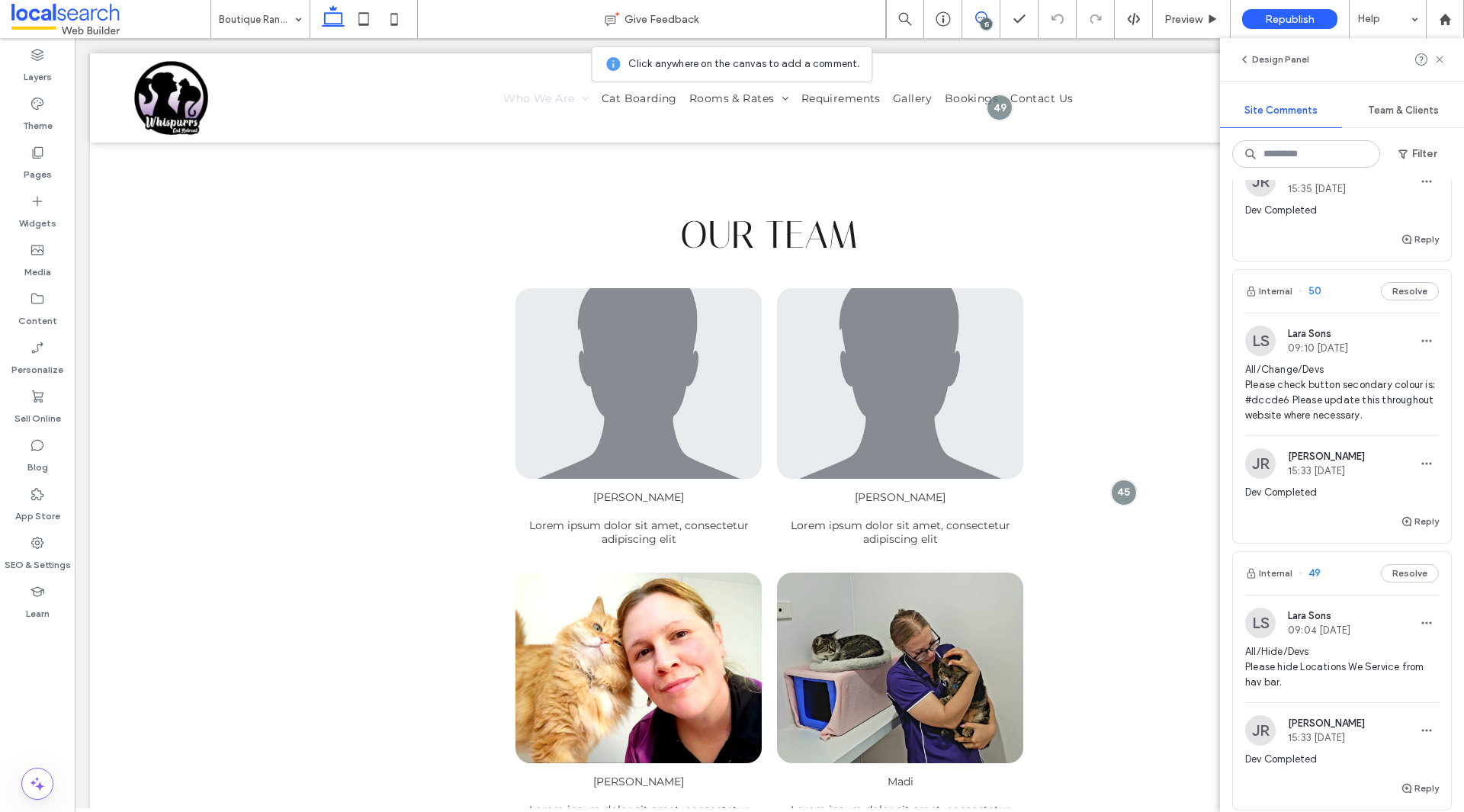
scroll to position [457, 0]
click at [1323, 397] on span "All/Change/Devs Please check button secondary colour is; #dccde6 Please update …" at bounding box center [1342, 392] width 194 height 61
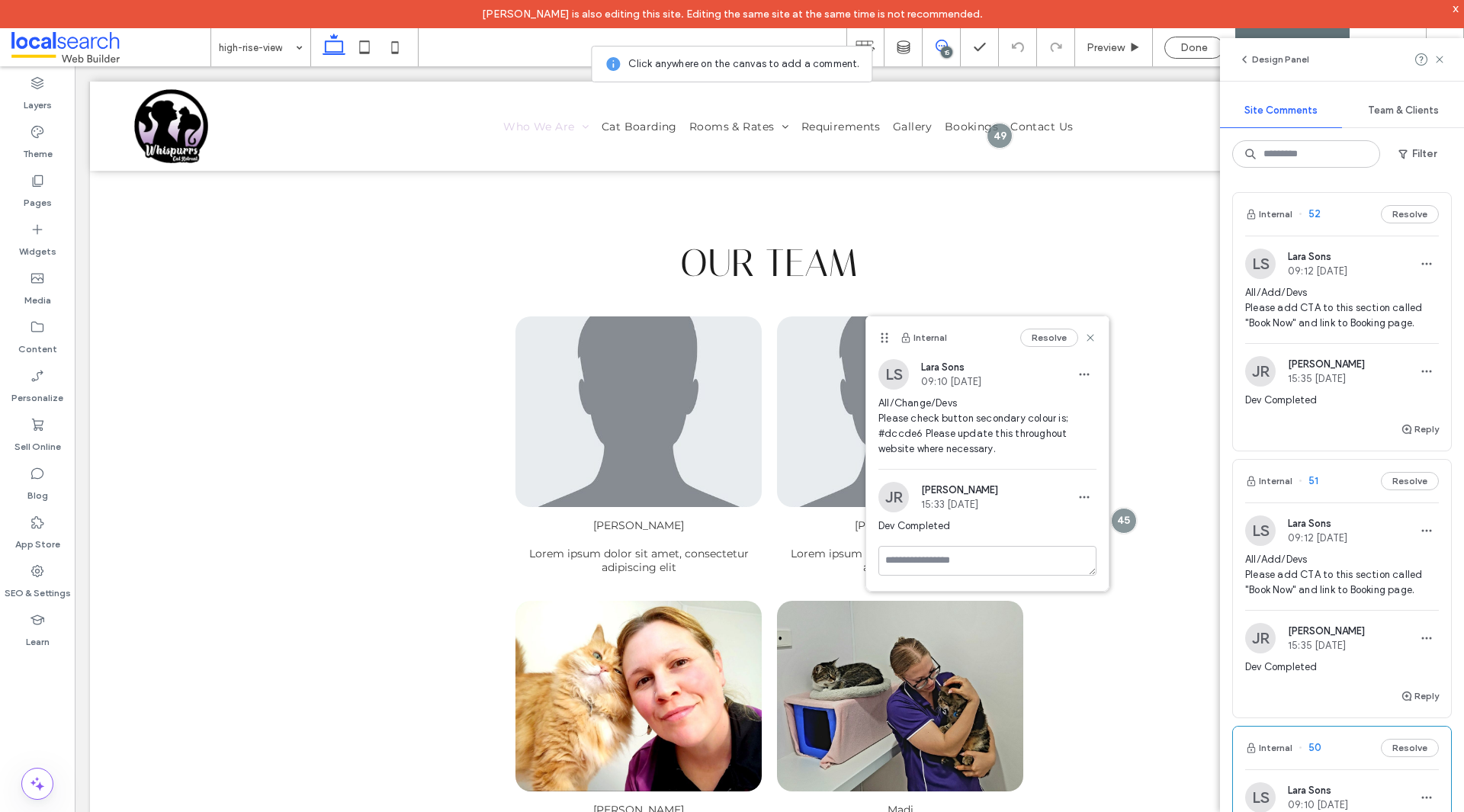
click at [80, 40] on span at bounding box center [111, 47] width 199 height 30
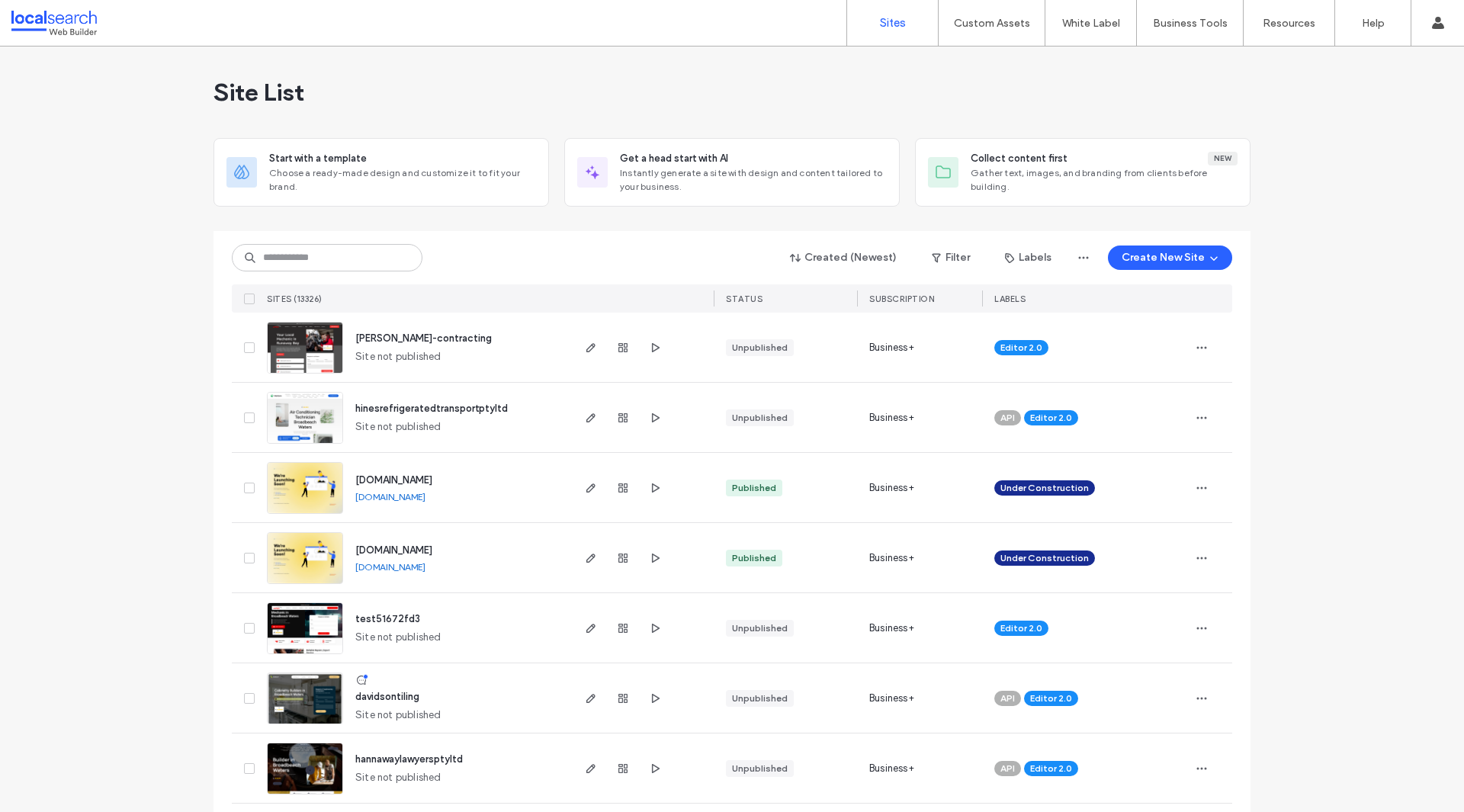
click at [986, 110] on div "Site List" at bounding box center [732, 92] width 1037 height 91
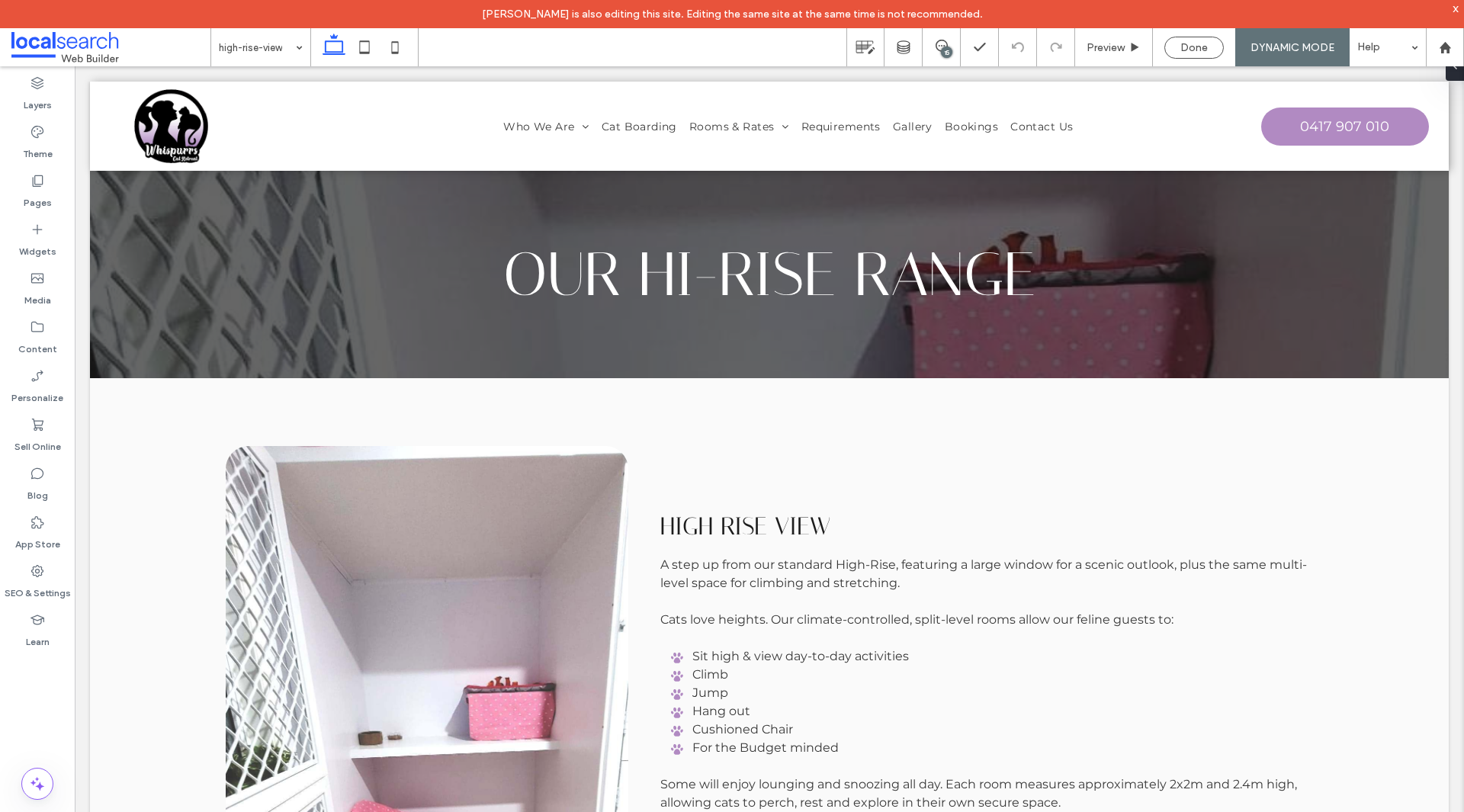
click at [1457, 8] on div "x" at bounding box center [1456, 8] width 7 height 13
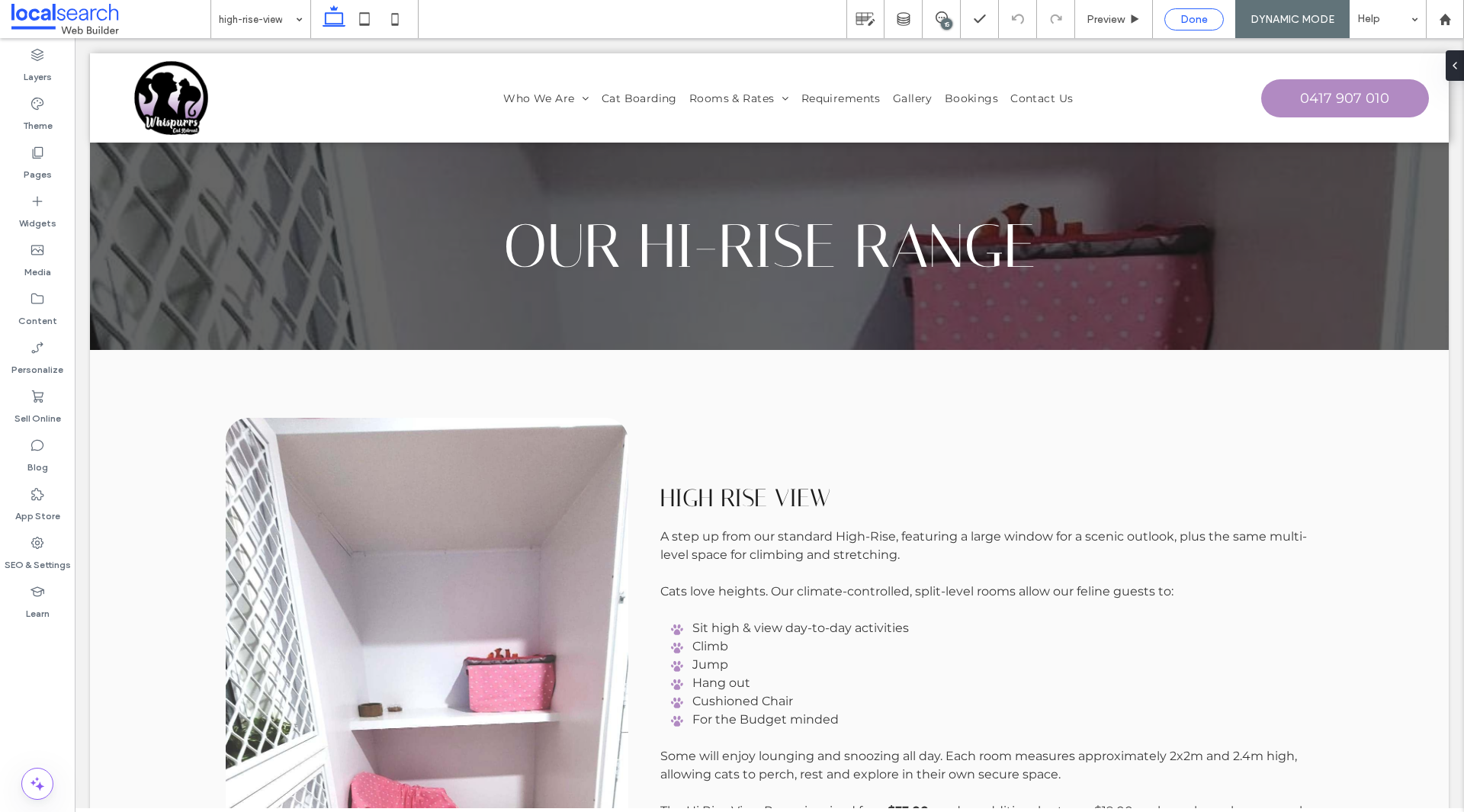
click at [1189, 21] on span "Done" at bounding box center [1195, 20] width 28 height 13
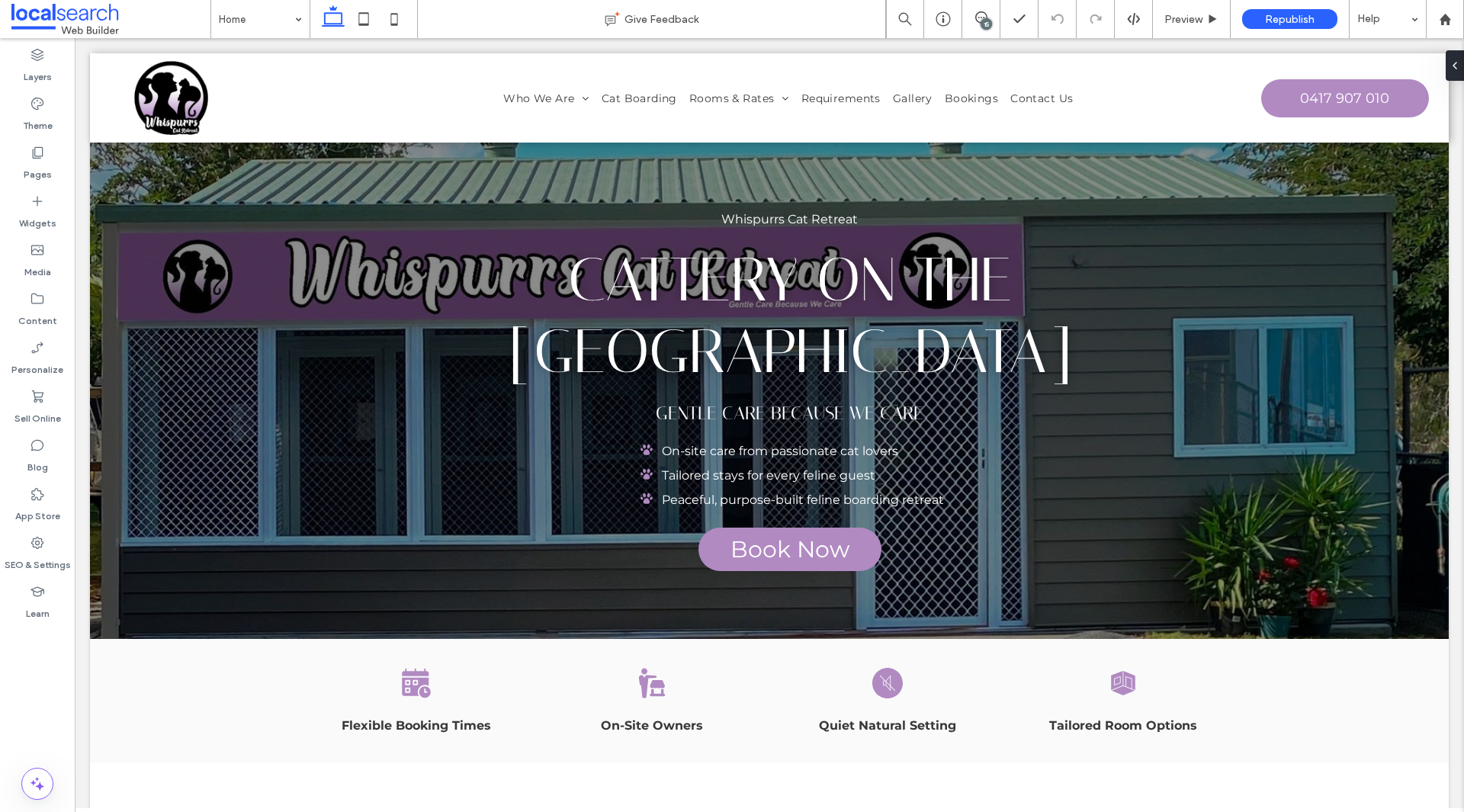
click at [977, 29] on div "15" at bounding box center [981, 19] width 38 height 38
click at [982, 18] on icon at bounding box center [981, 17] width 12 height 12
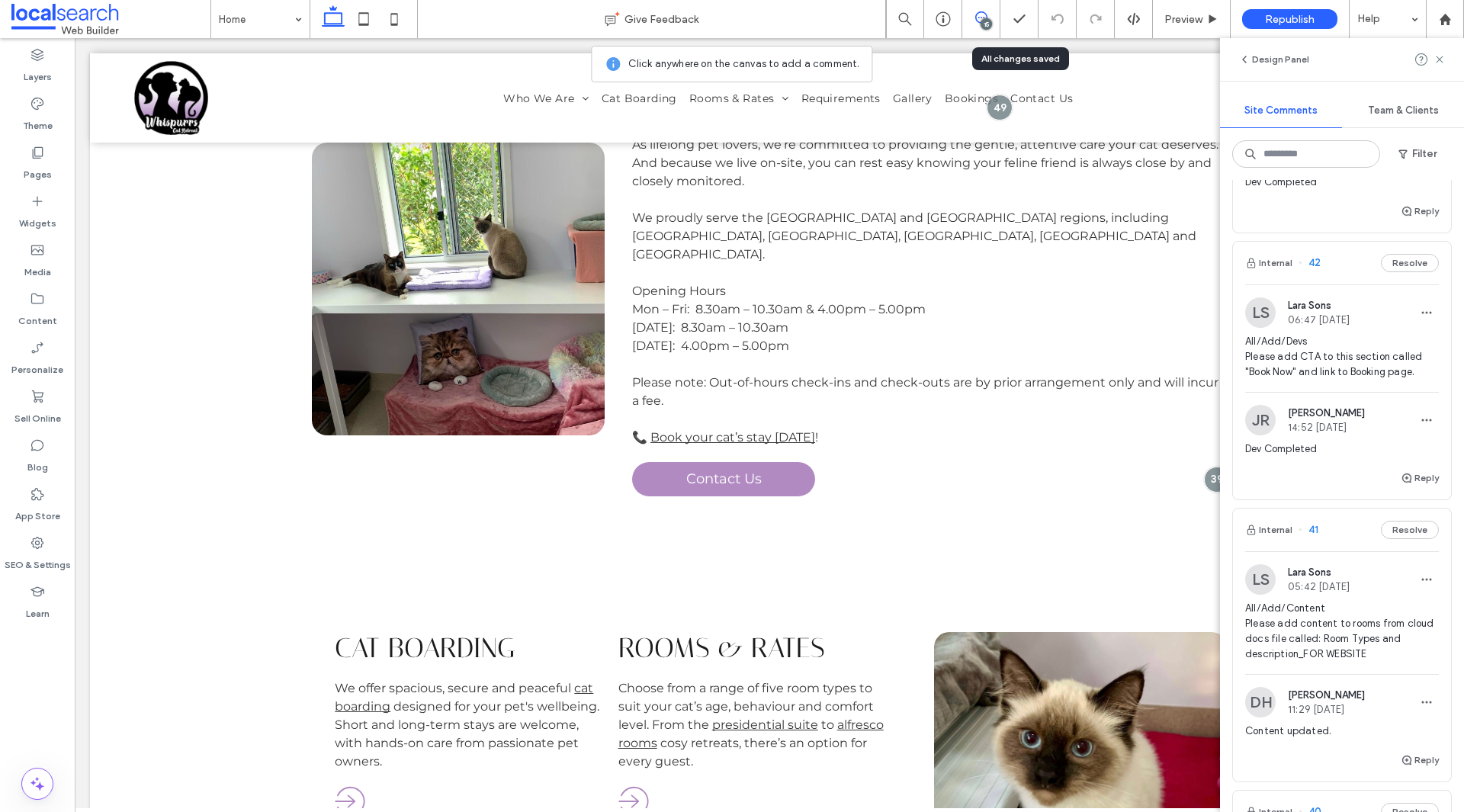
scroll to position [2820, 0]
click at [1345, 380] on span "All/Add/Devs Please add CTA to this section called "Book Now" and link to Booki…" at bounding box center [1342, 357] width 194 height 46
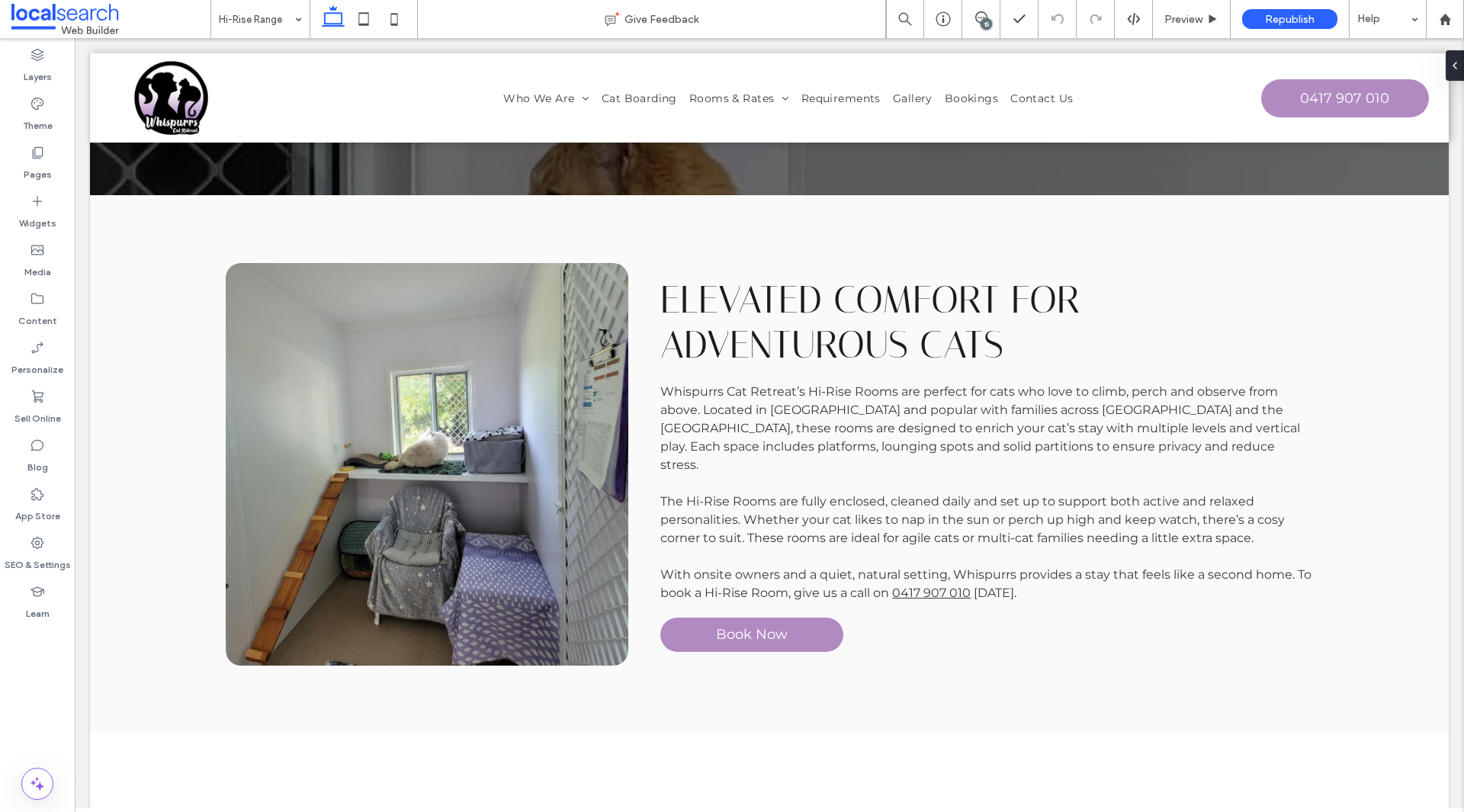
click at [989, 24] on div "15" at bounding box center [986, 24] width 11 height 11
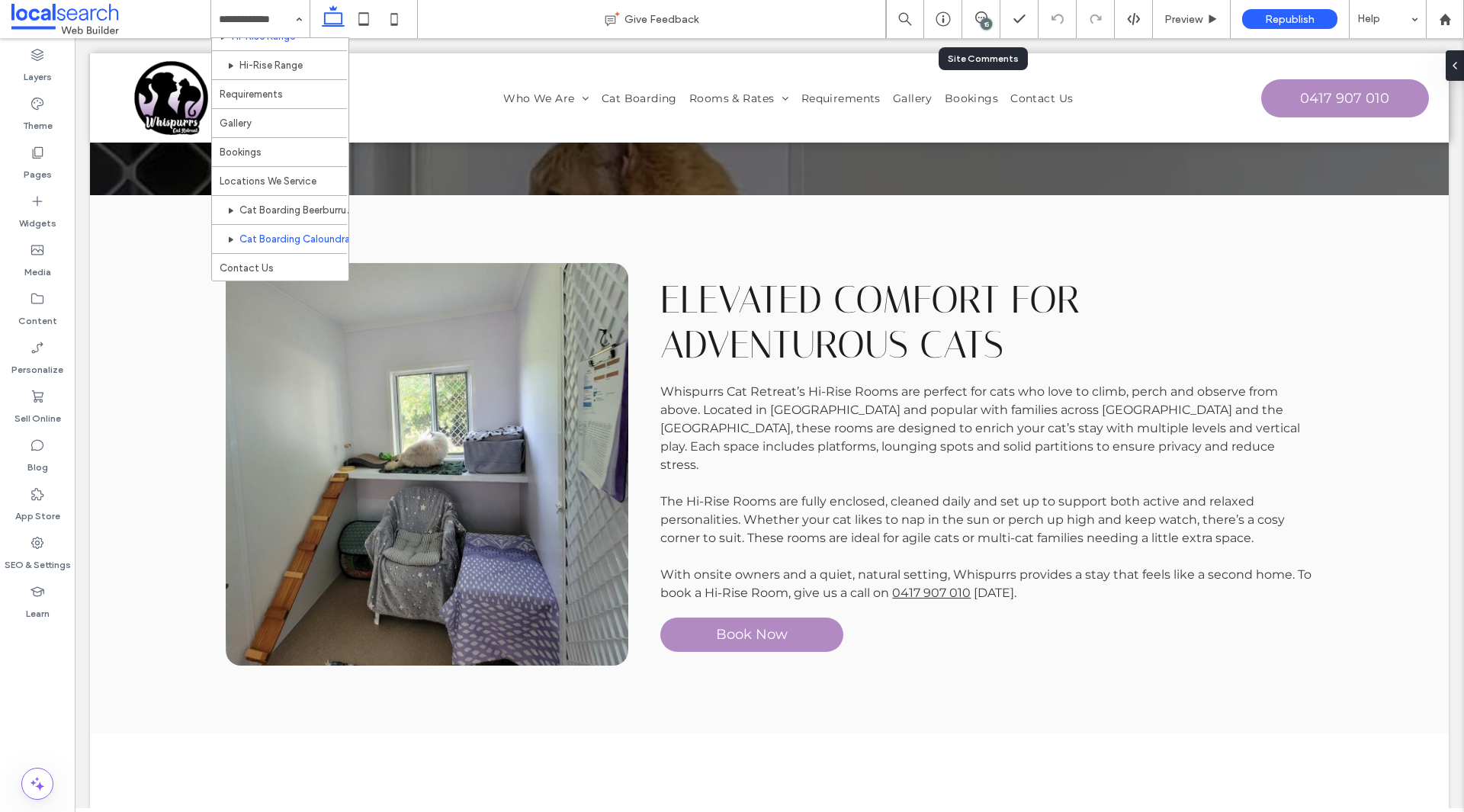
scroll to position [201, 0]
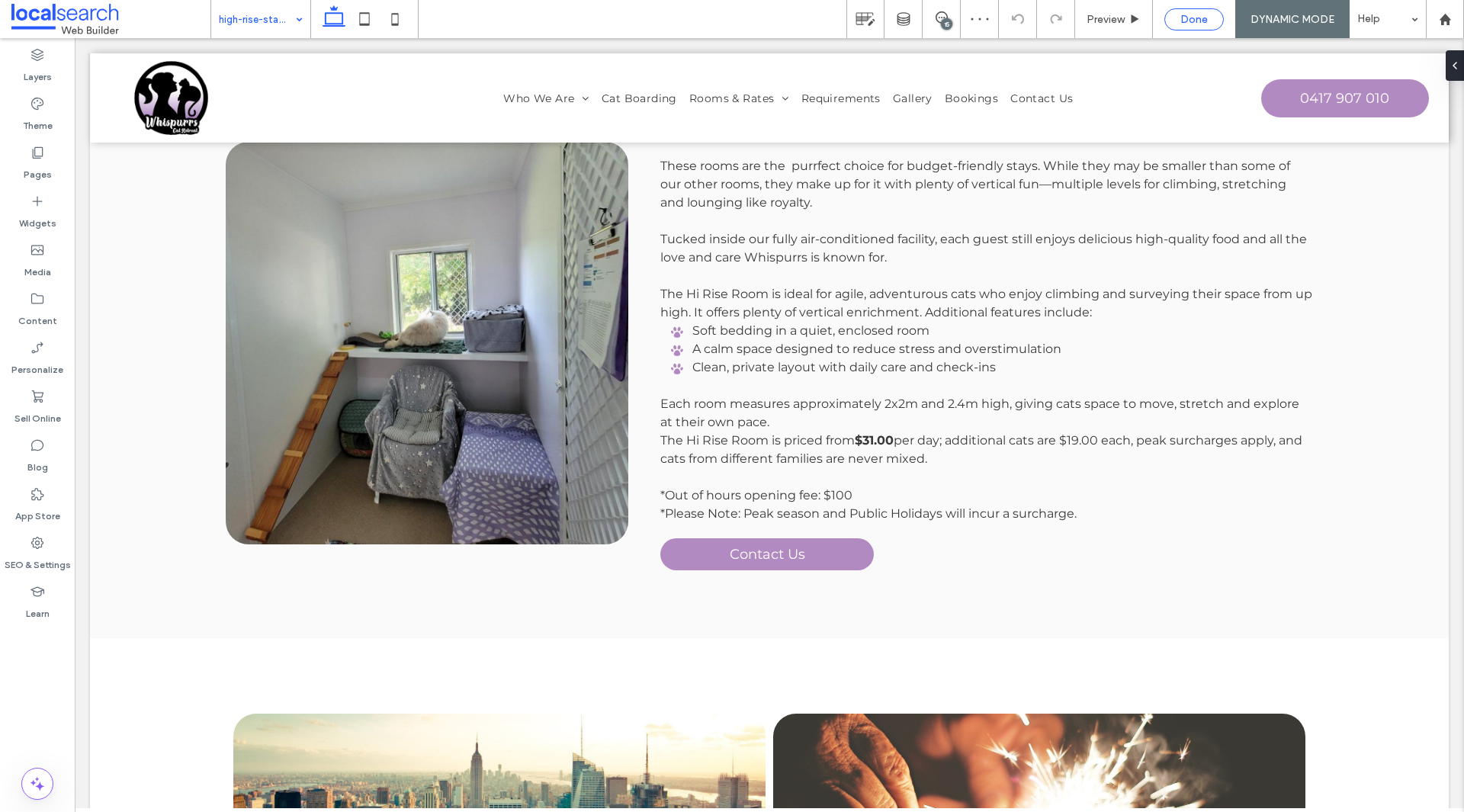
click at [1189, 24] on span "Done" at bounding box center [1195, 20] width 28 height 13
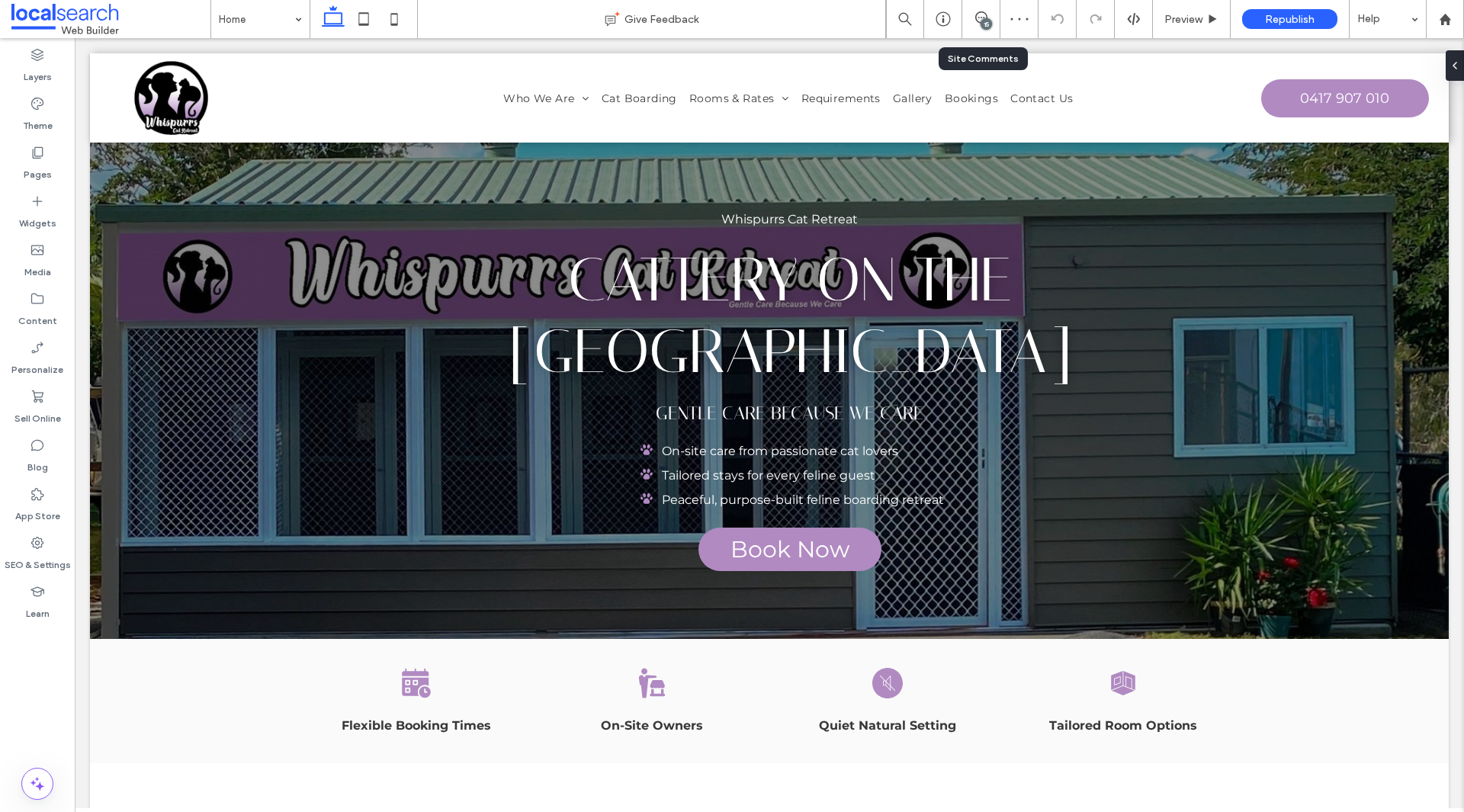
click at [978, 31] on div "15" at bounding box center [981, 19] width 38 height 38
click at [973, 23] on span at bounding box center [981, 17] width 38 height 12
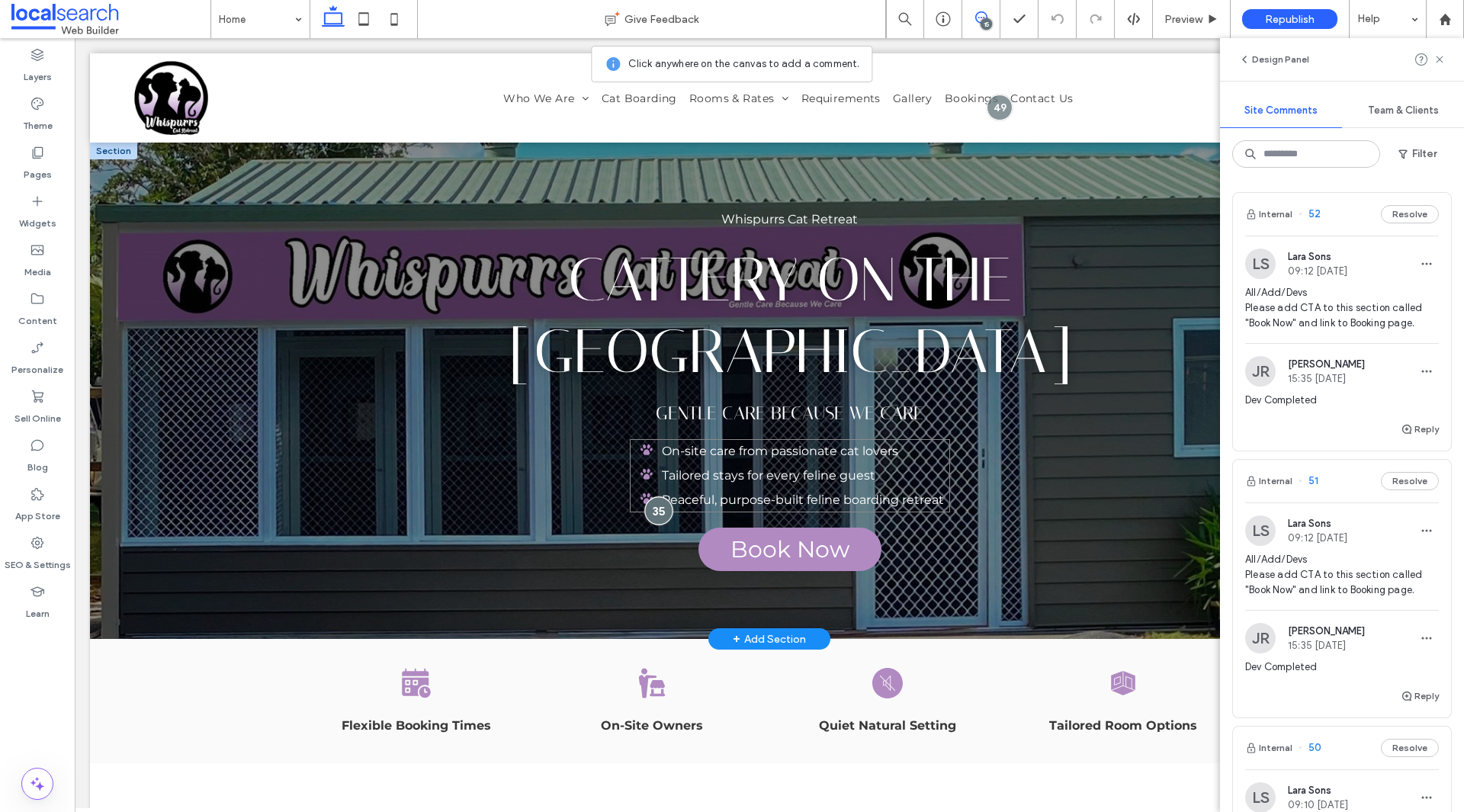
click at [649, 511] on div at bounding box center [658, 510] width 29 height 29
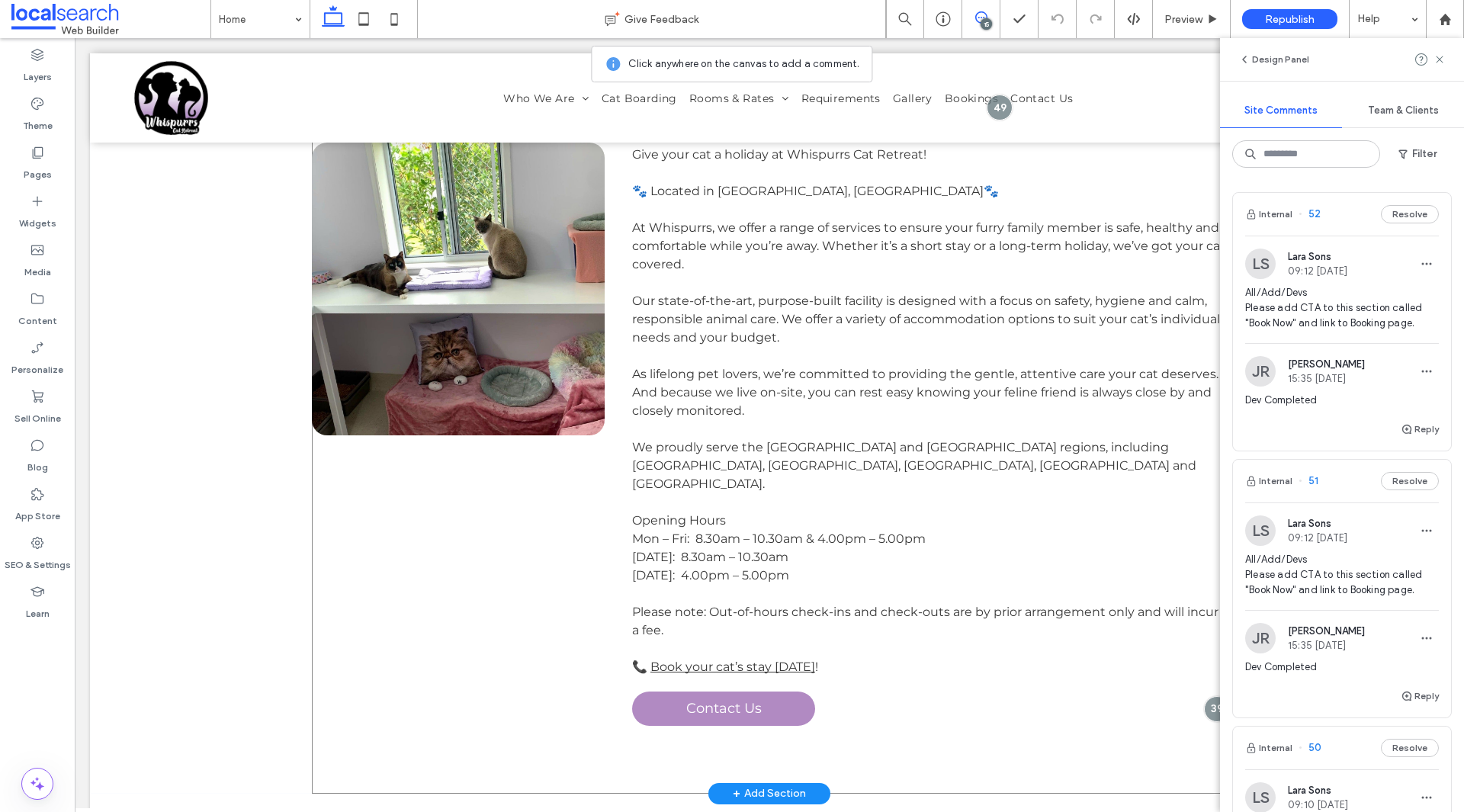
scroll to position [1067, 0]
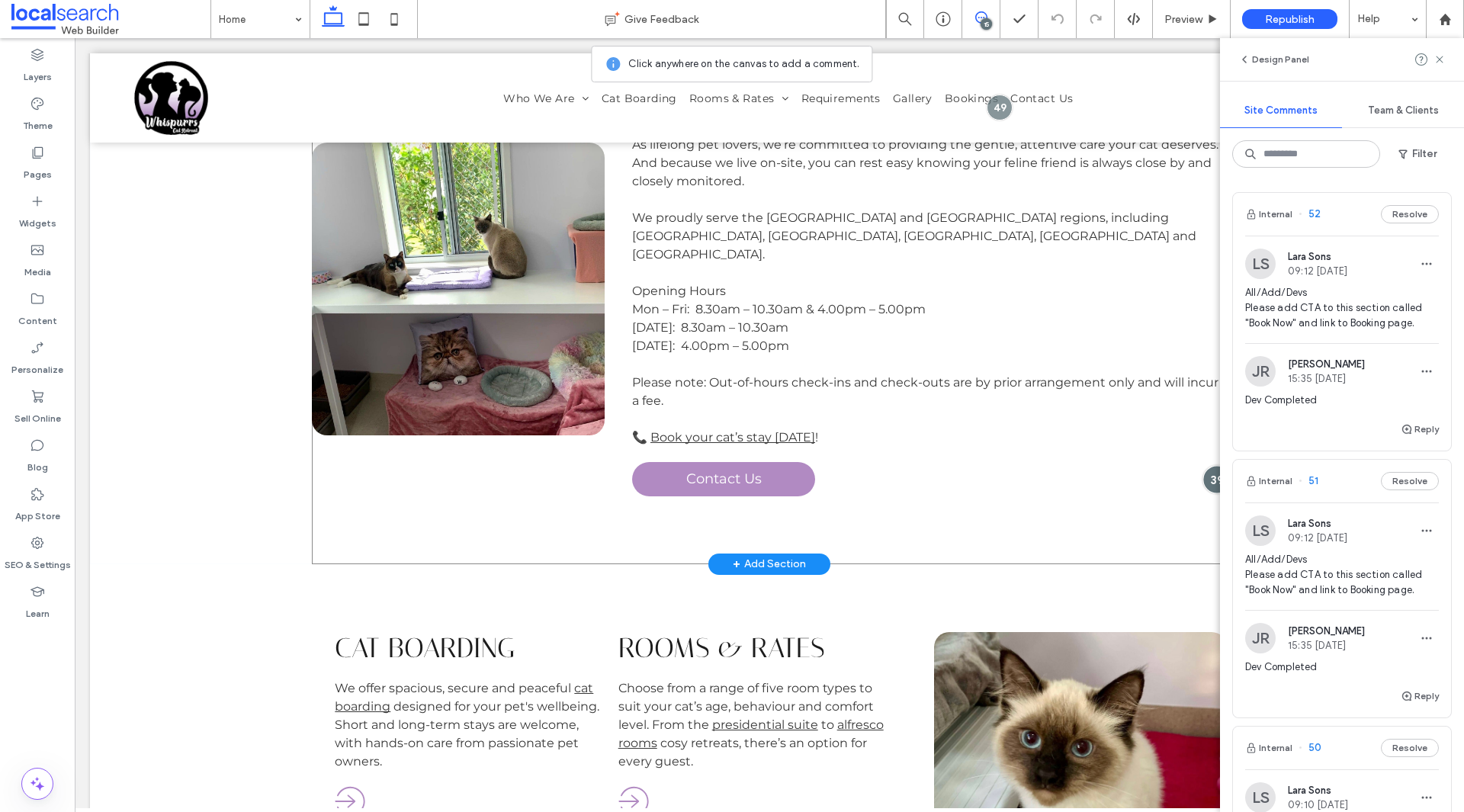
click at [1218, 465] on div at bounding box center [1217, 479] width 29 height 29
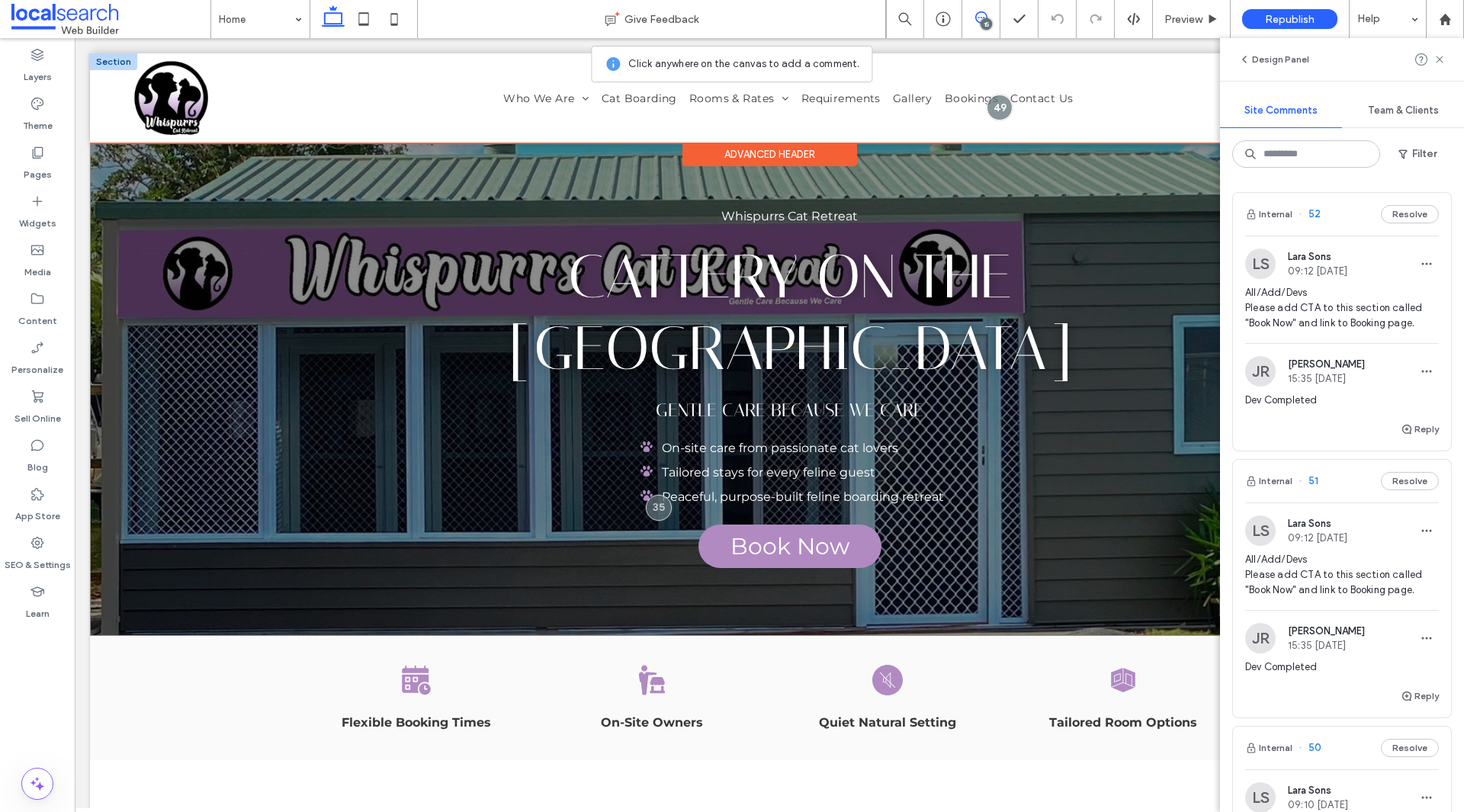
scroll to position [0, 0]
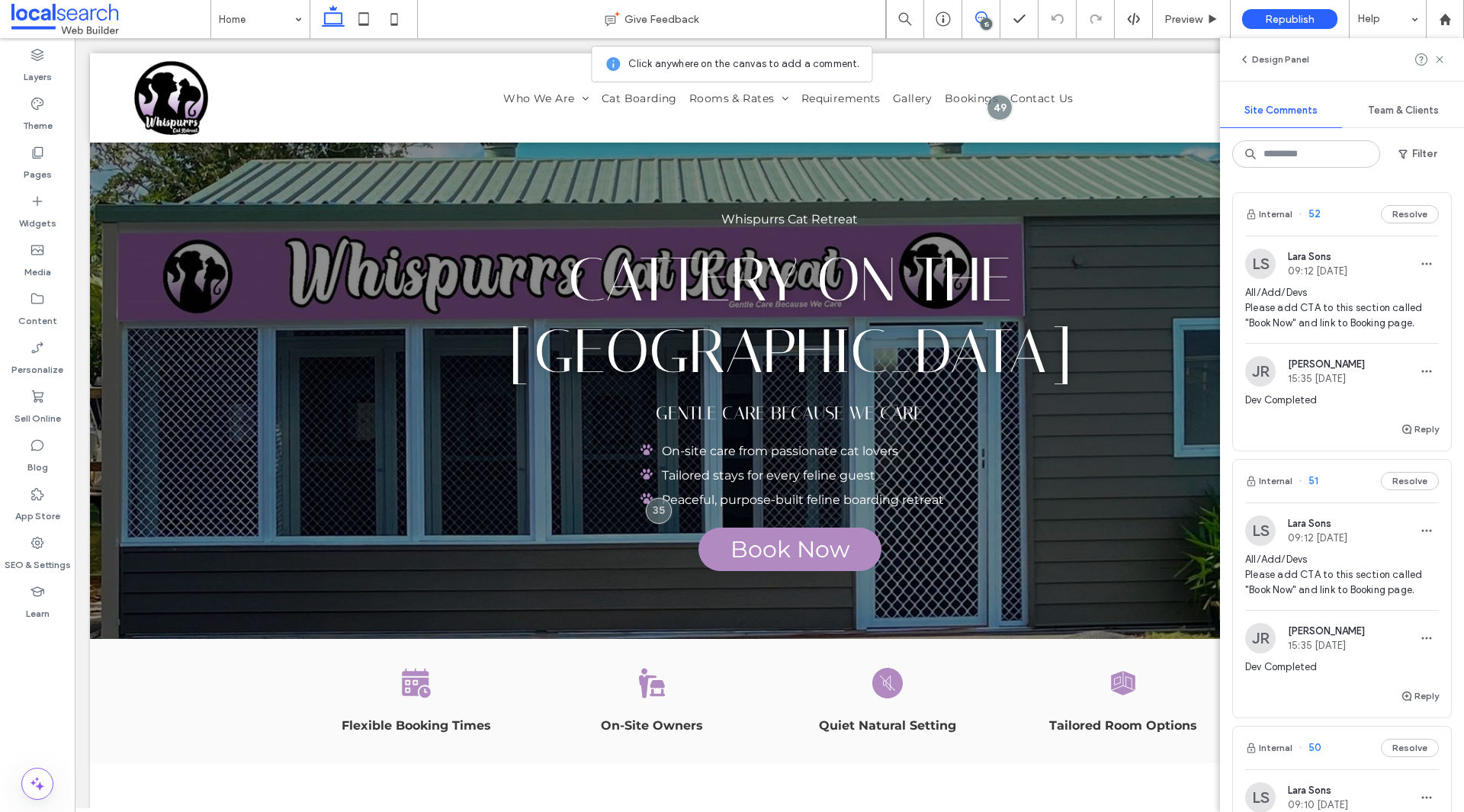
click at [1337, 305] on span "All/Add/Devs Please add CTA to this section called "Book Now" and link to Booki…" at bounding box center [1342, 308] width 194 height 46
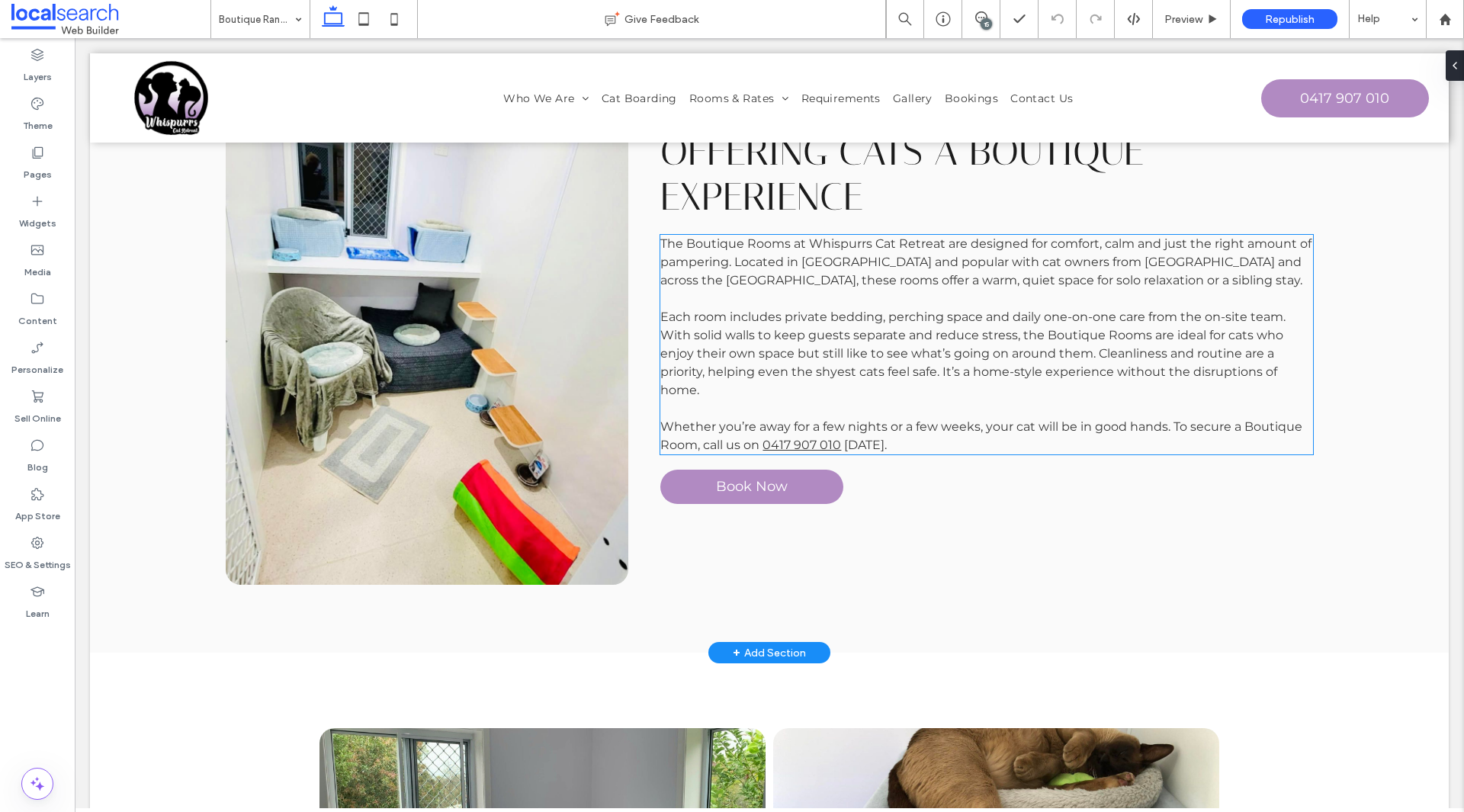
scroll to position [297, 0]
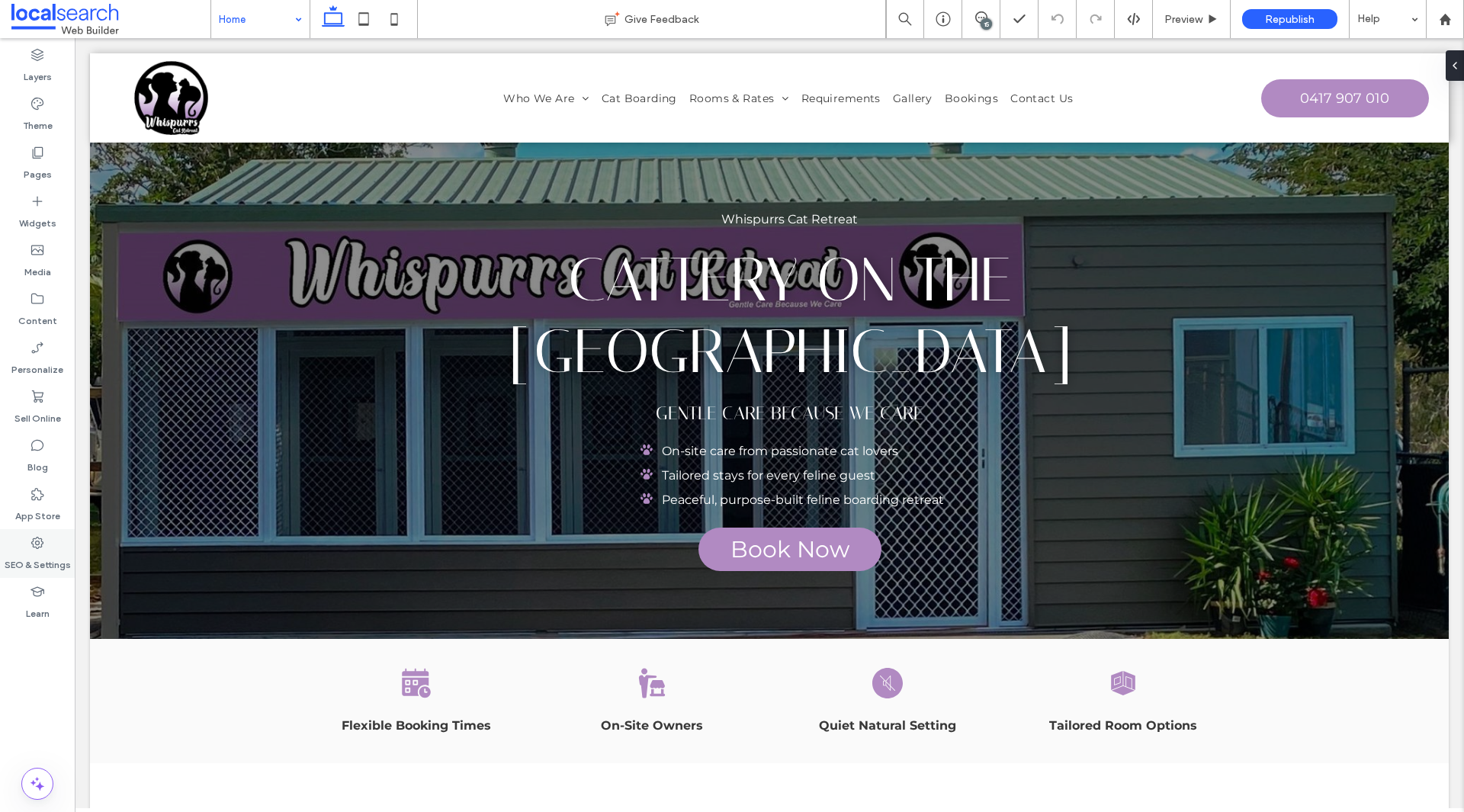
click at [47, 553] on label "SEO & Settings" at bounding box center [38, 561] width 66 height 21
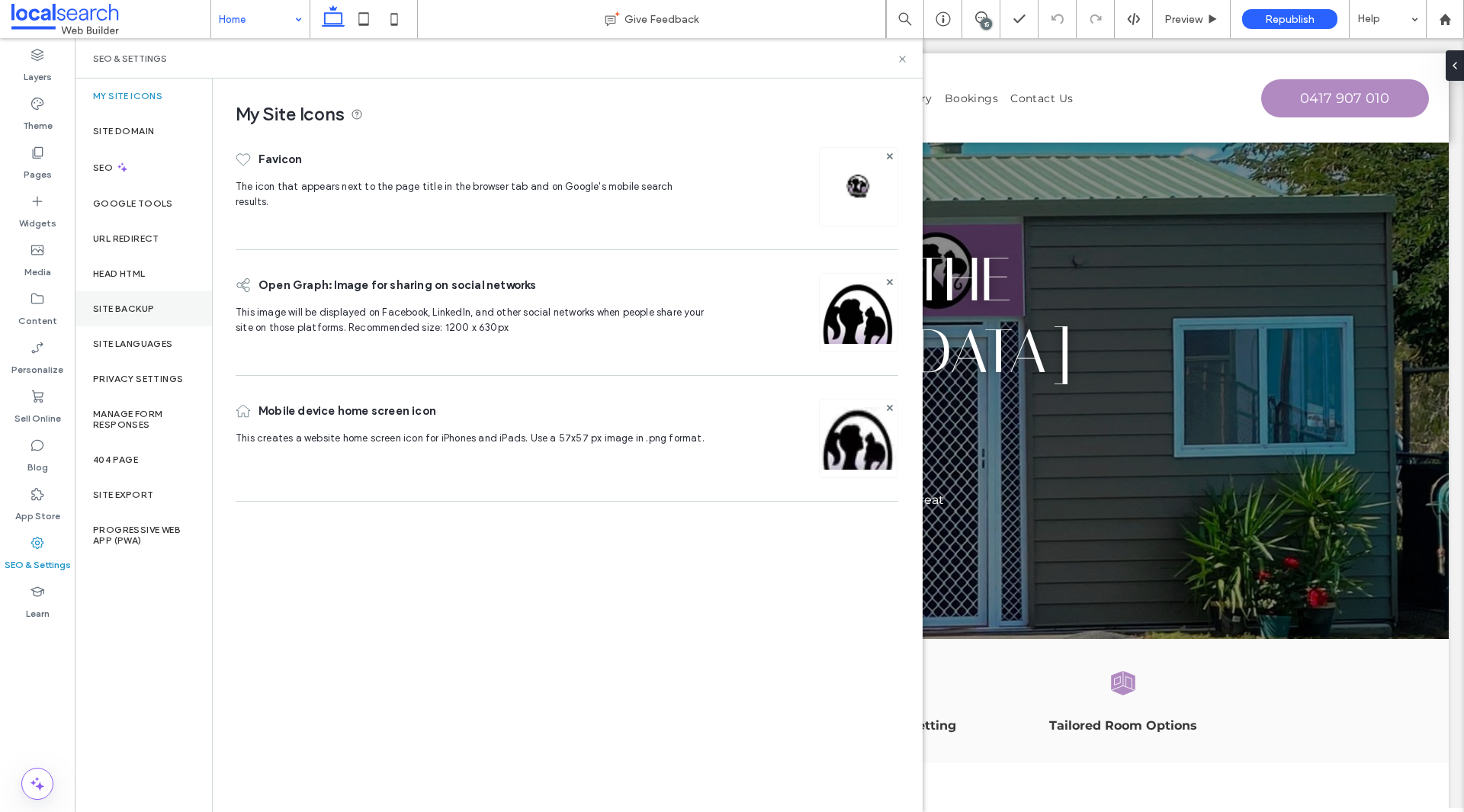
click at [127, 317] on div "Site Backup" at bounding box center [144, 308] width 137 height 35
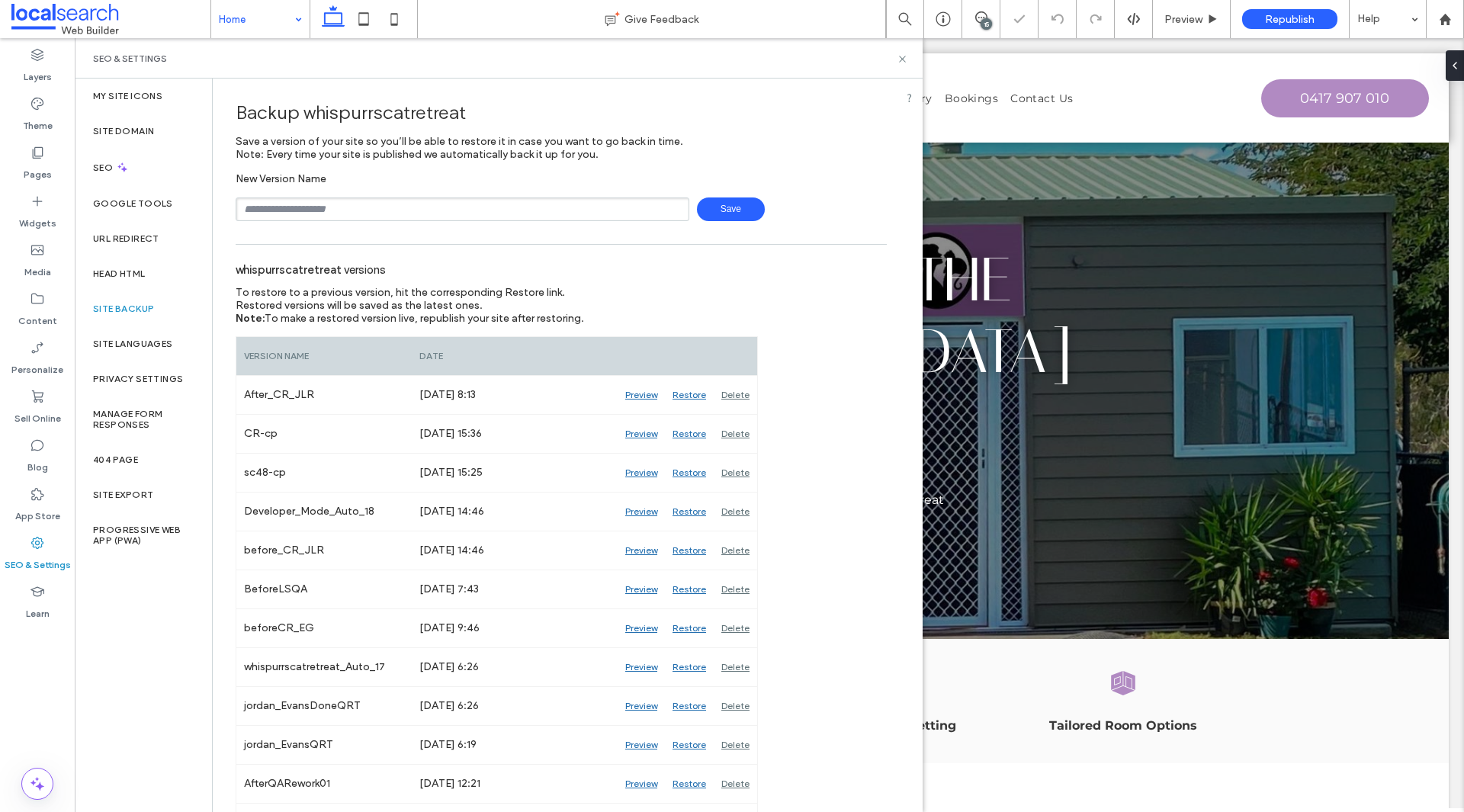
click at [298, 206] on input "text" at bounding box center [463, 209] width 454 height 24
click at [724, 215] on span "Save" at bounding box center [731, 209] width 68 height 24
click at [597, 213] on input "**********" at bounding box center [463, 209] width 454 height 24
type input "**********"
click at [701, 211] on span "Save" at bounding box center [731, 209] width 68 height 24
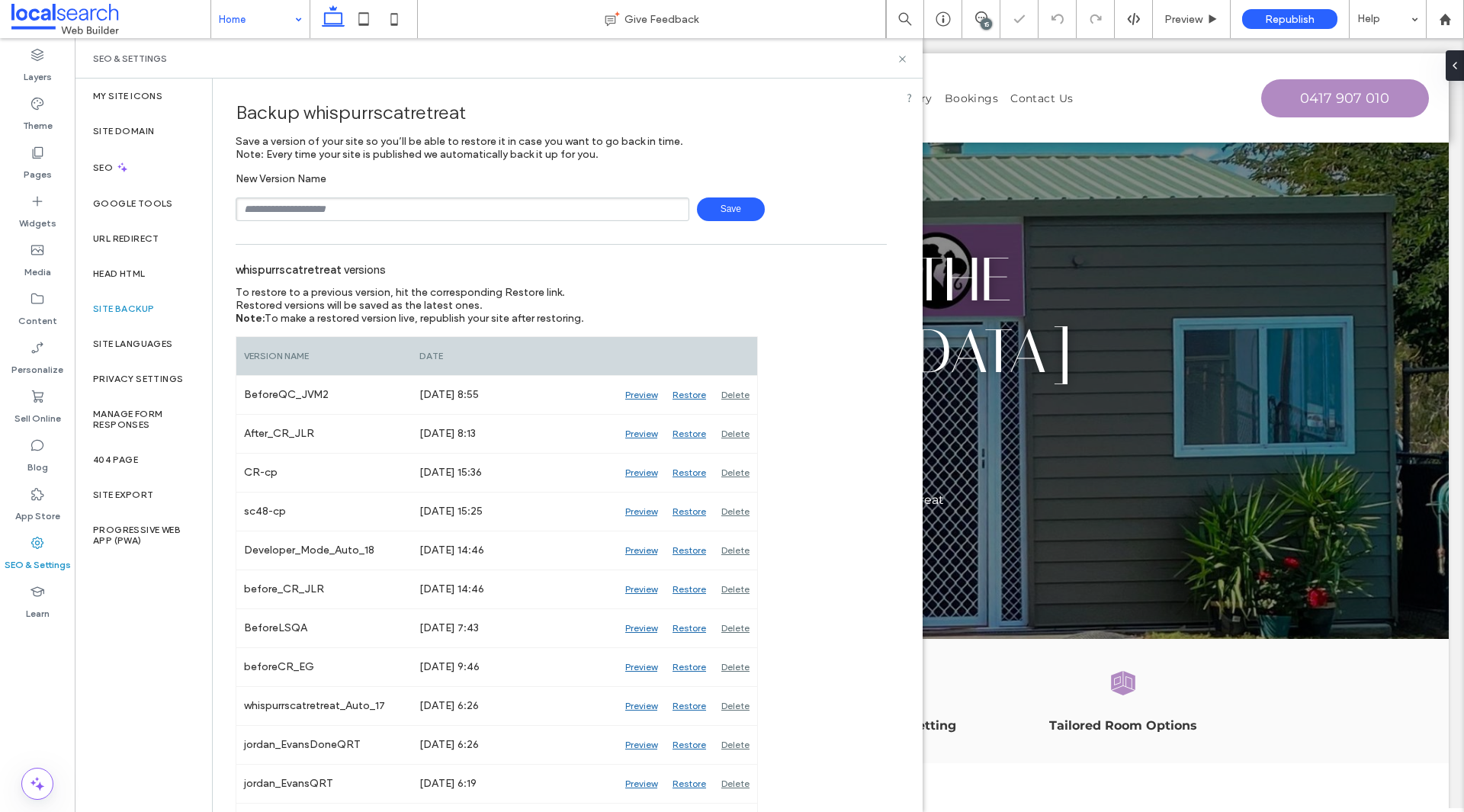
click at [496, 214] on input "text" at bounding box center [463, 209] width 454 height 24
type input "**********"
click at [702, 213] on span "Save" at bounding box center [731, 209] width 68 height 24
drag, startPoint x: 906, startPoint y: 57, endPoint x: 927, endPoint y: 0, distance: 60.7
click at [906, 57] on icon at bounding box center [902, 59] width 11 height 11
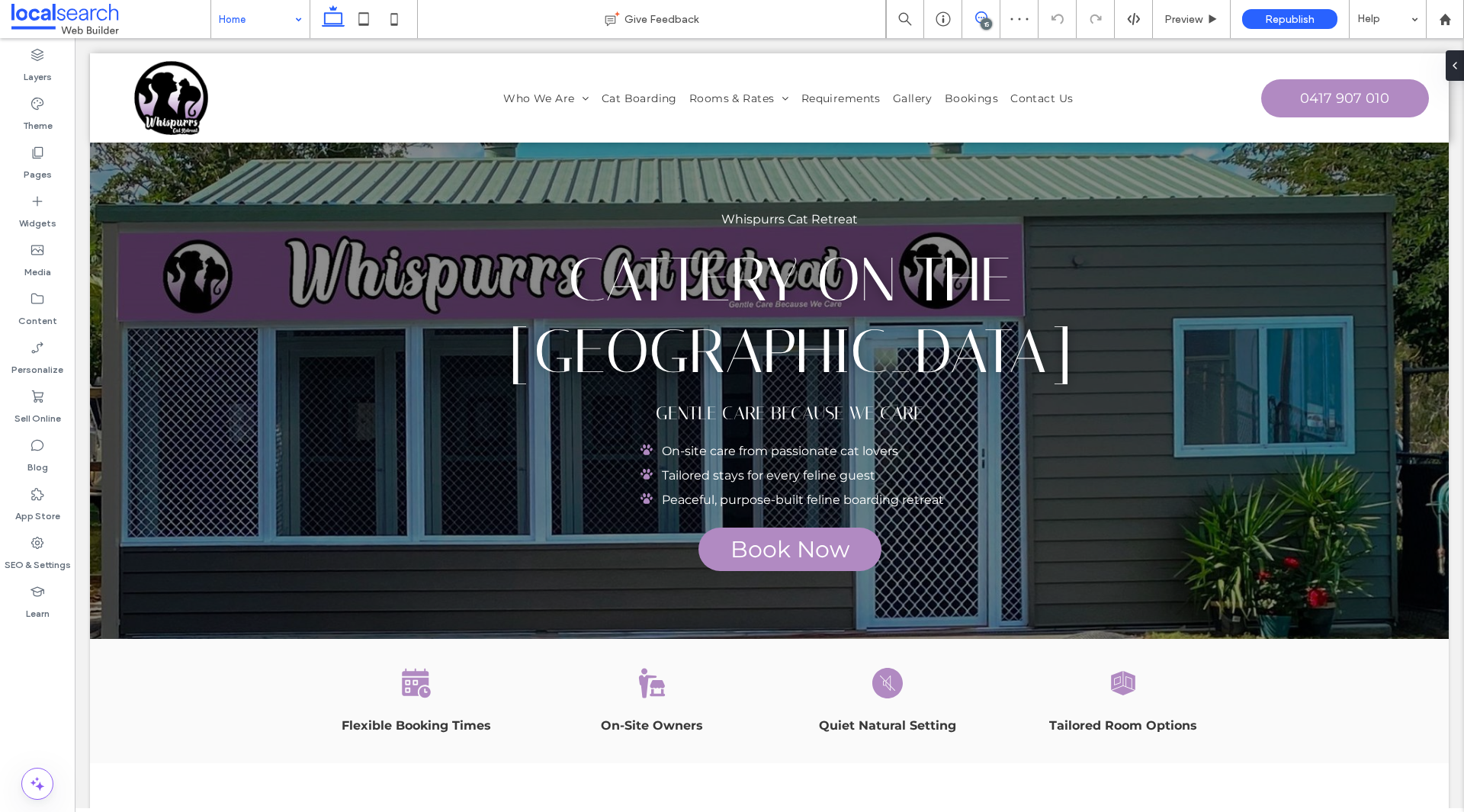
click at [973, 21] on span at bounding box center [981, 17] width 38 height 12
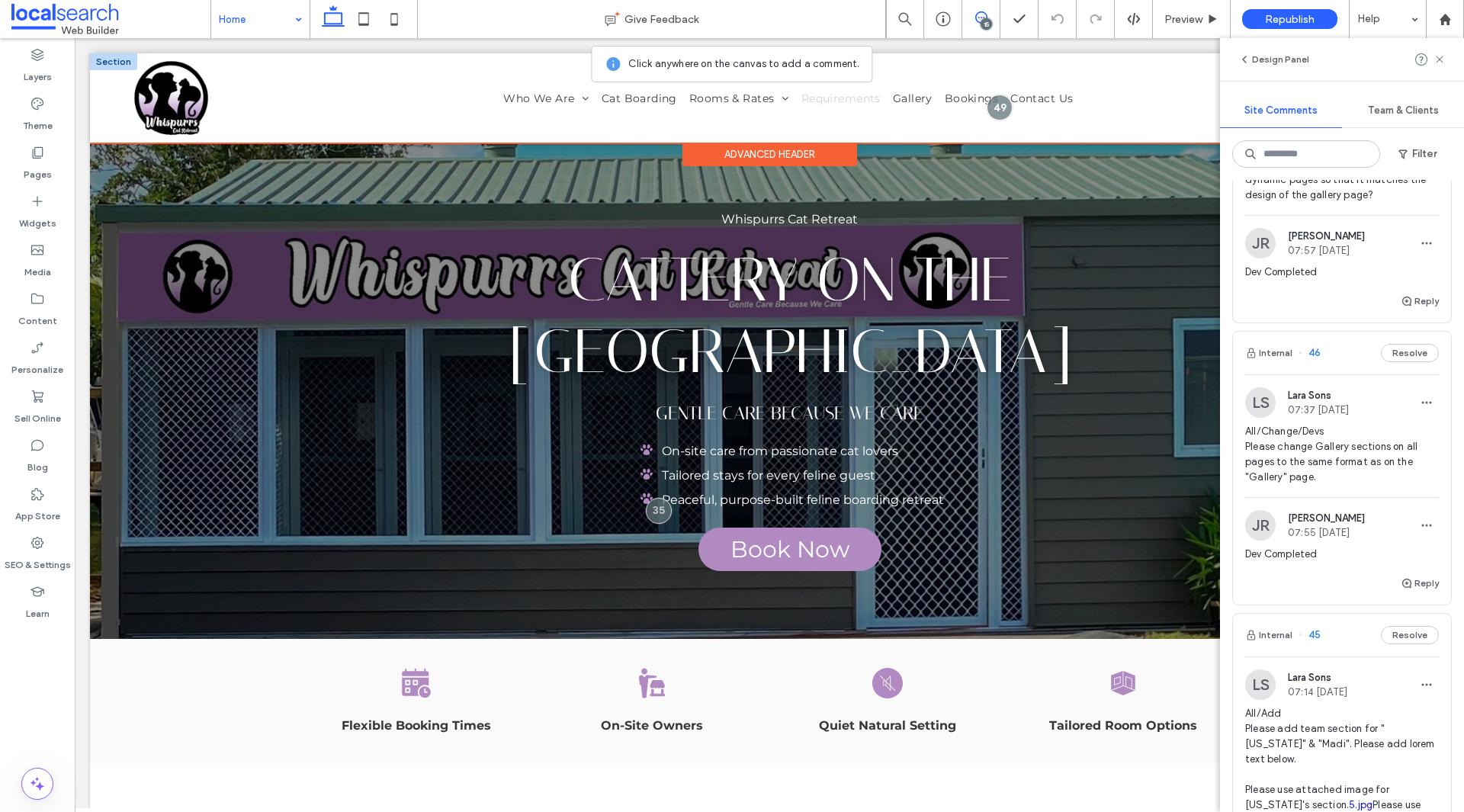
scroll to position [1524, 0]
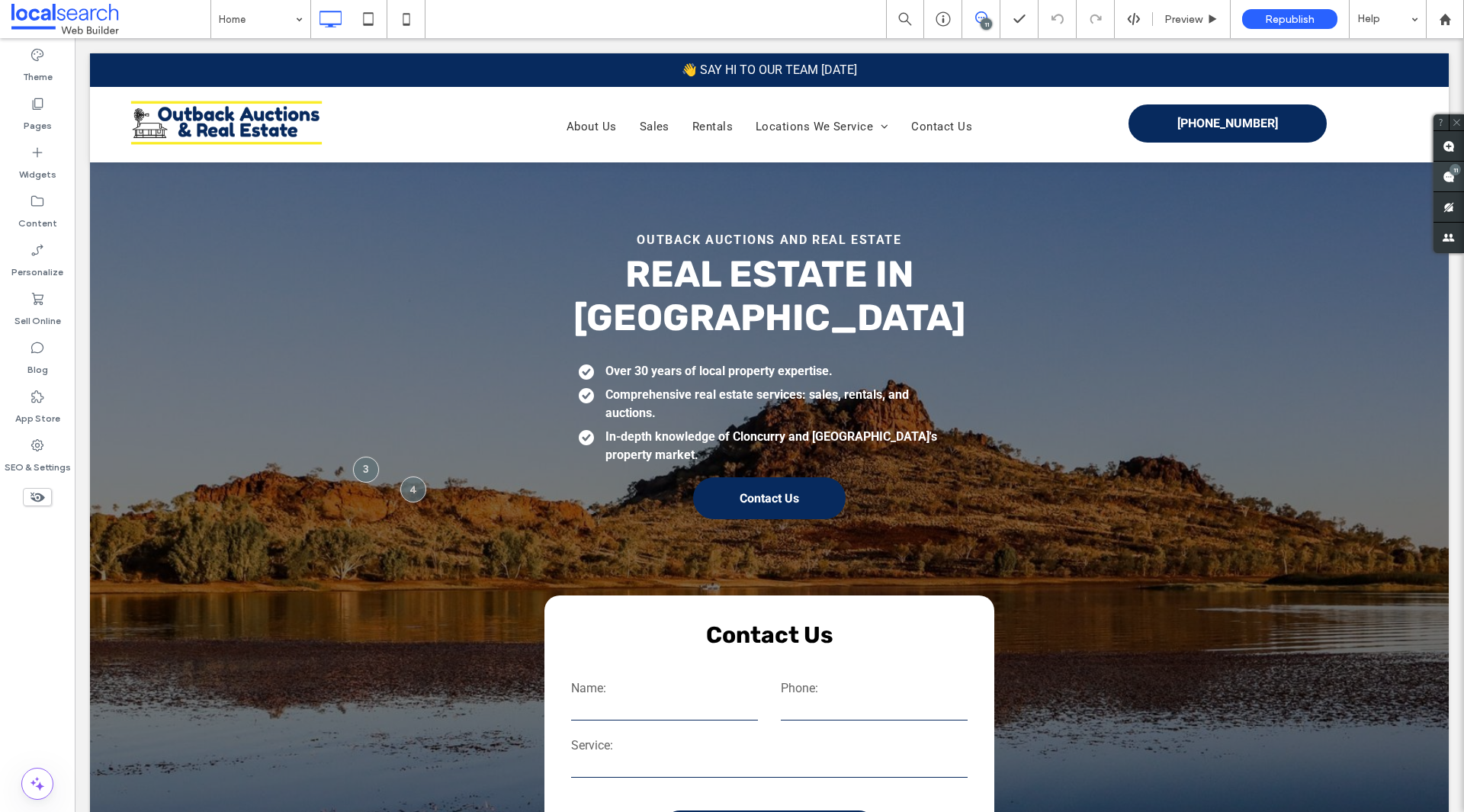
click at [1448, 184] on span at bounding box center [1448, 176] width 30 height 29
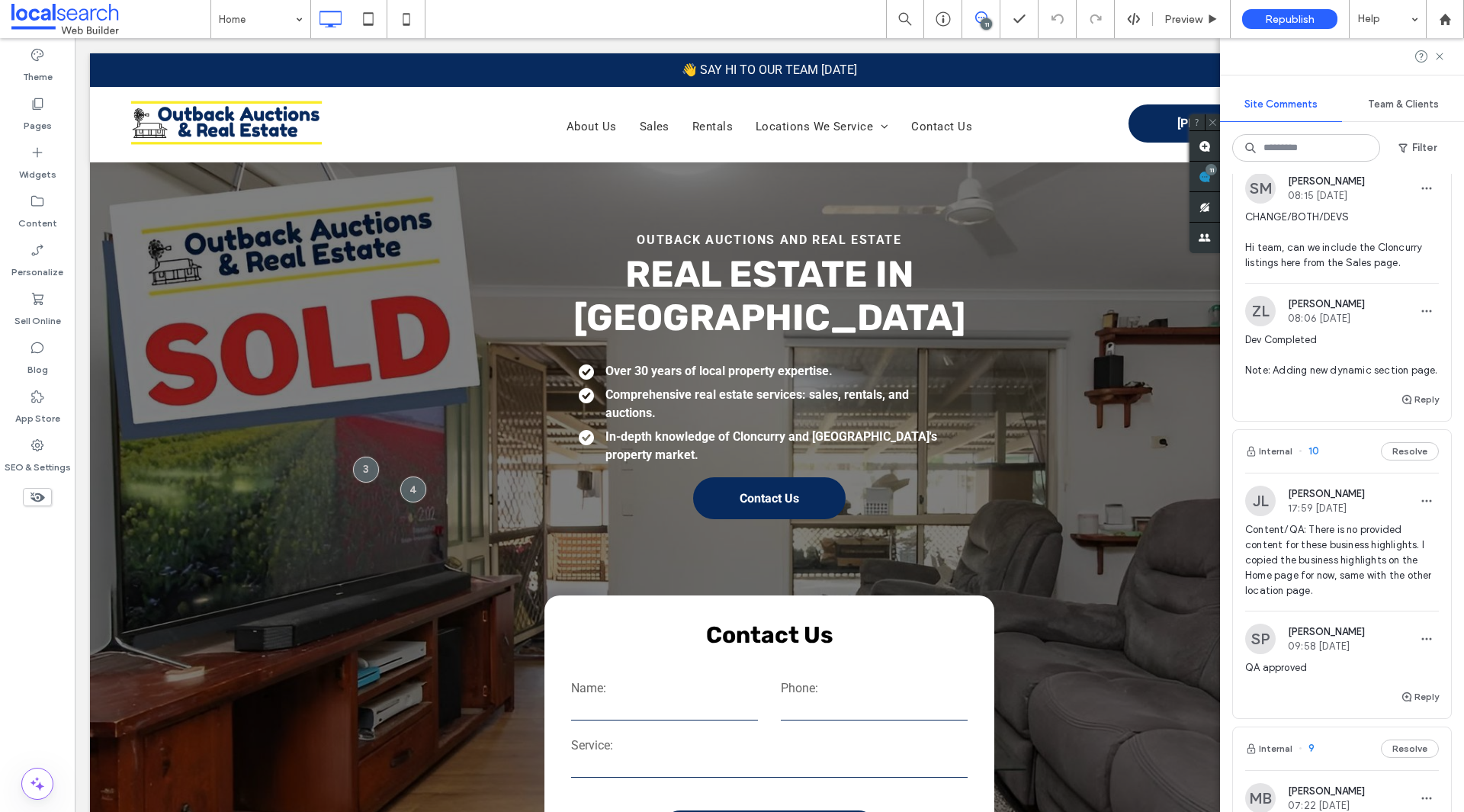
scroll to position [686, 0]
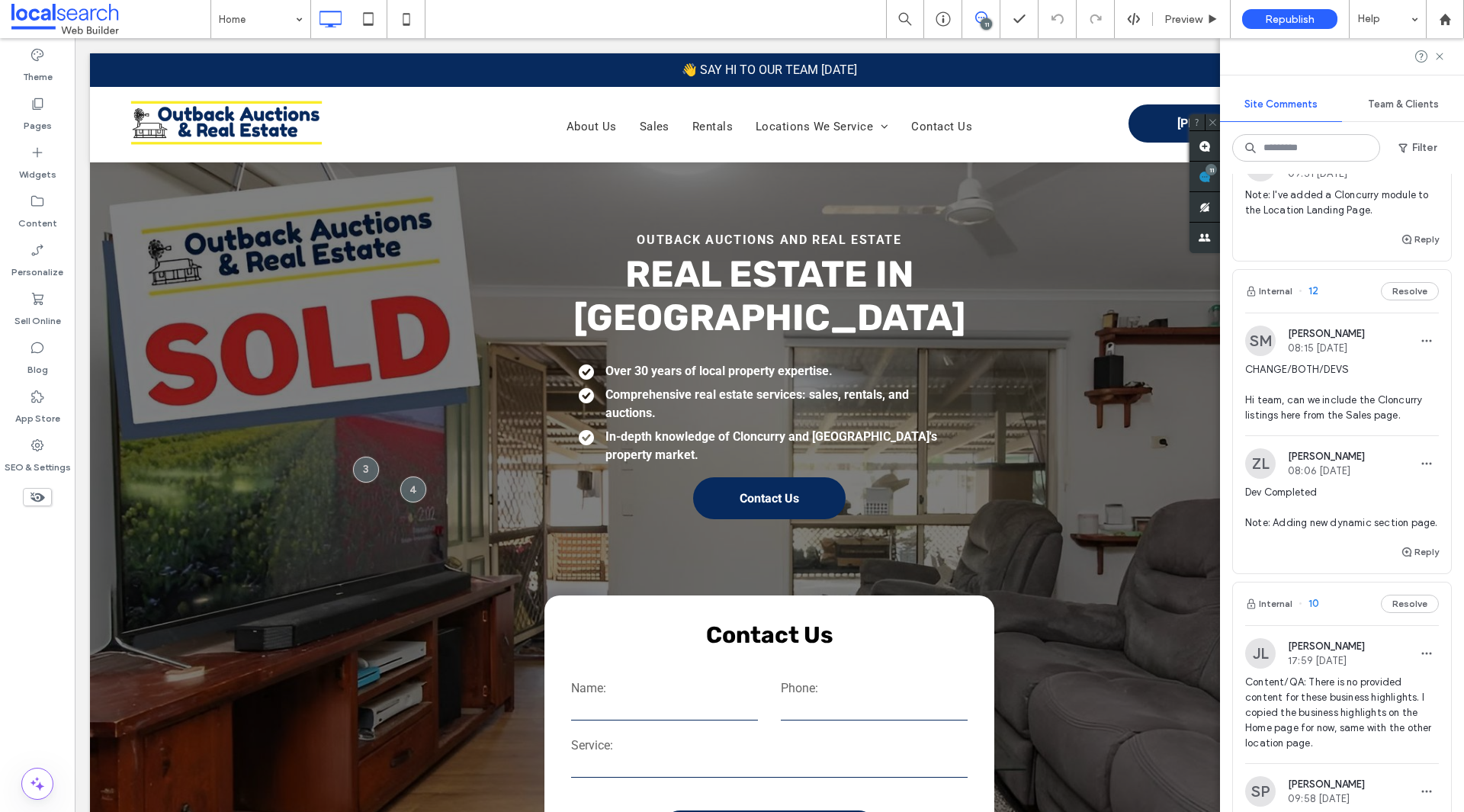
click at [1331, 530] on span "Dev Completed Note: Adding new dynamic section page." at bounding box center [1342, 508] width 194 height 46
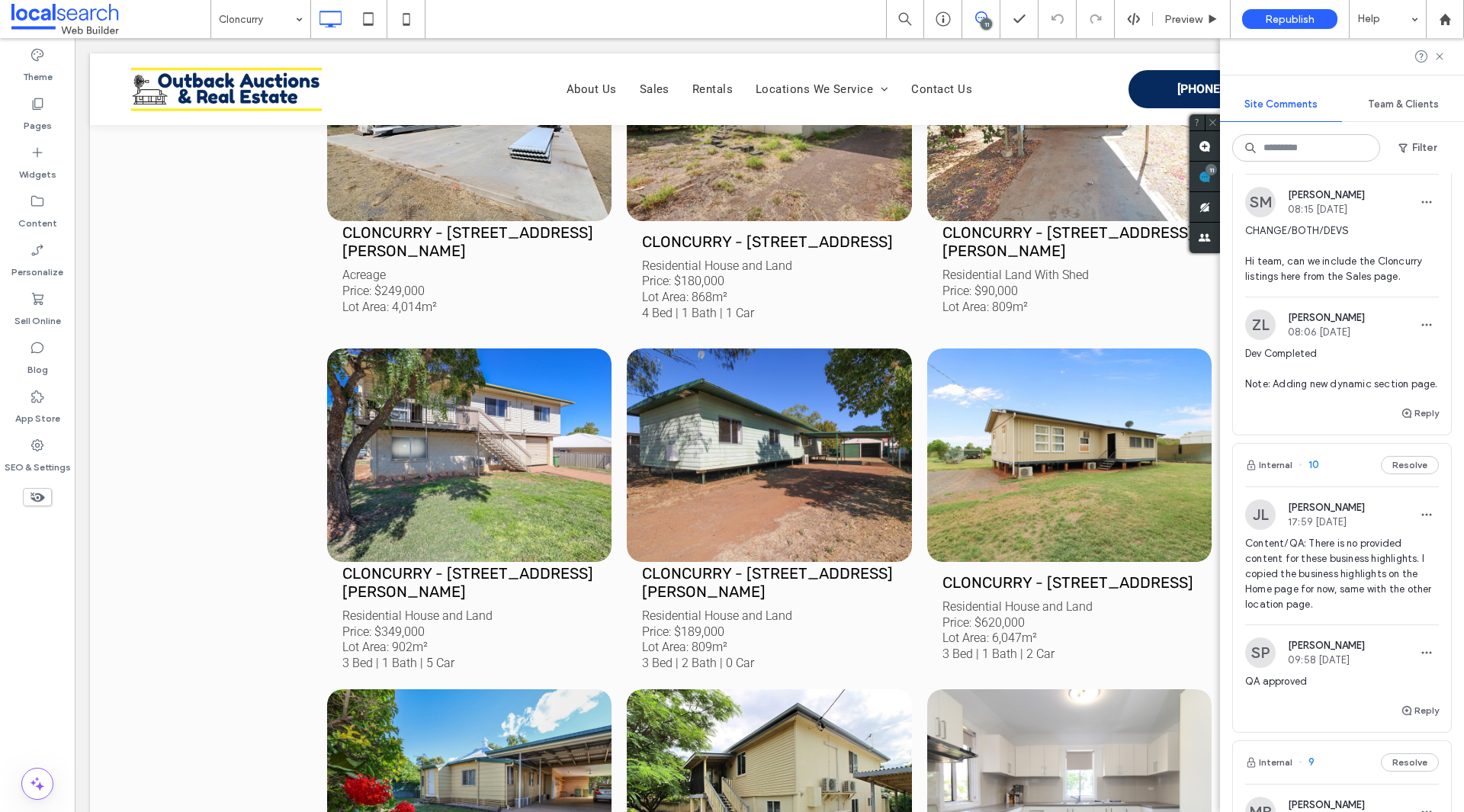
scroll to position [762, 0]
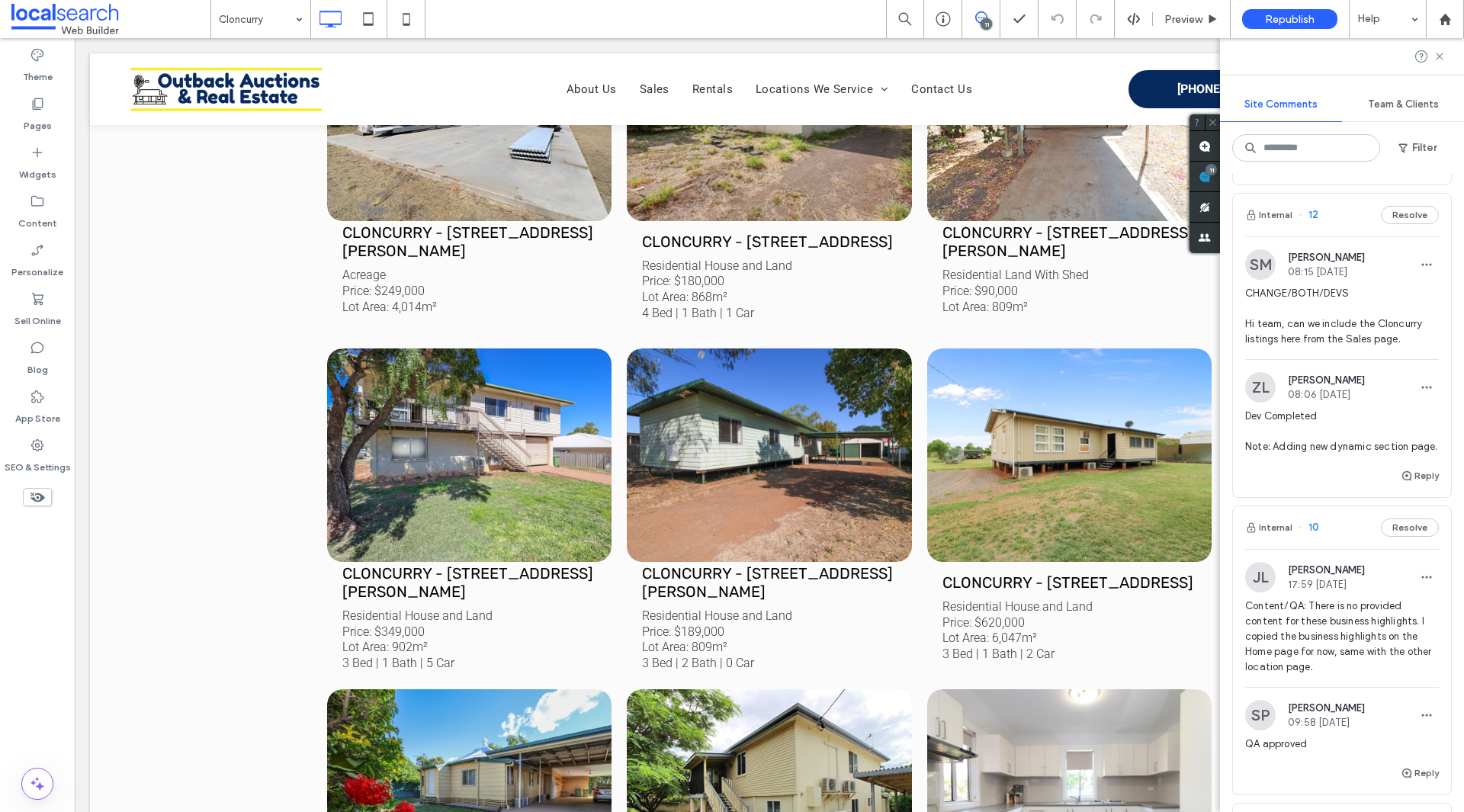
click at [1319, 430] on span "Dev Completed Note: Adding new dynamic section page." at bounding box center [1342, 432] width 194 height 46
click at [1307, 437] on span "Dev Completed Note: Adding new dynamic section page." at bounding box center [1342, 432] width 194 height 46
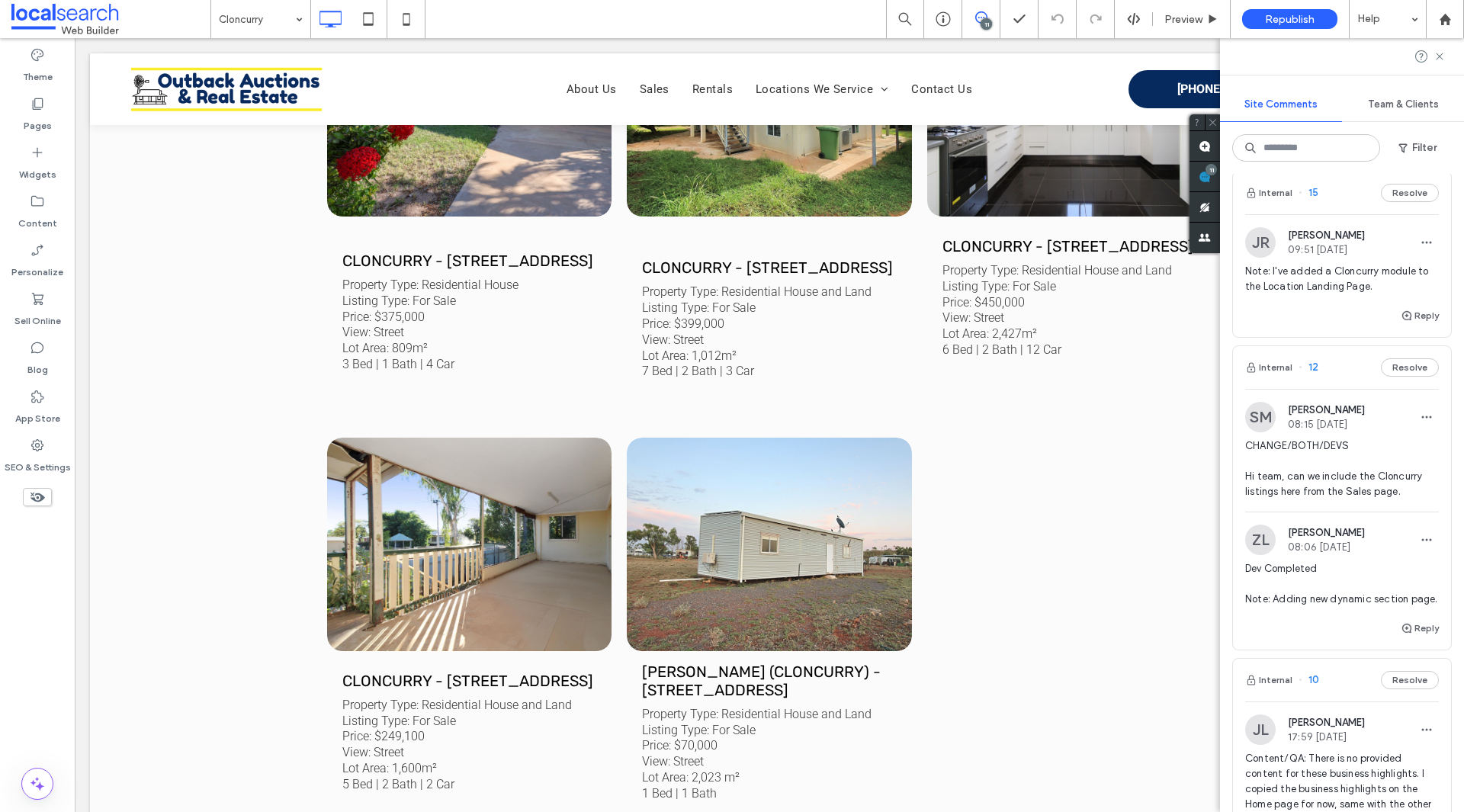
scroll to position [457, 0]
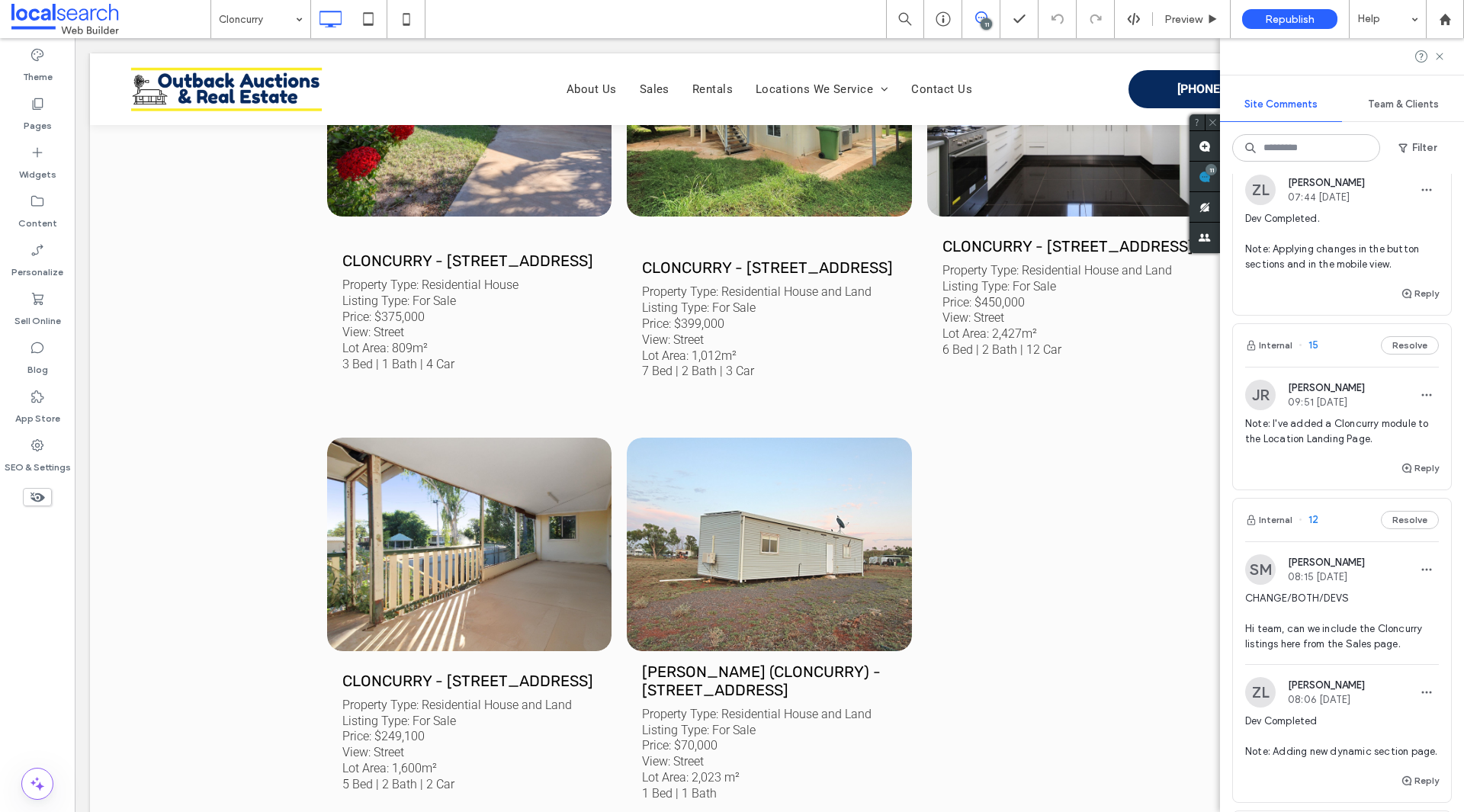
click at [1321, 627] on span "CHANGE/BOTH/DEVS Hi team, can we include the Cloncurry listings here from the S…" at bounding box center [1342, 621] width 194 height 61
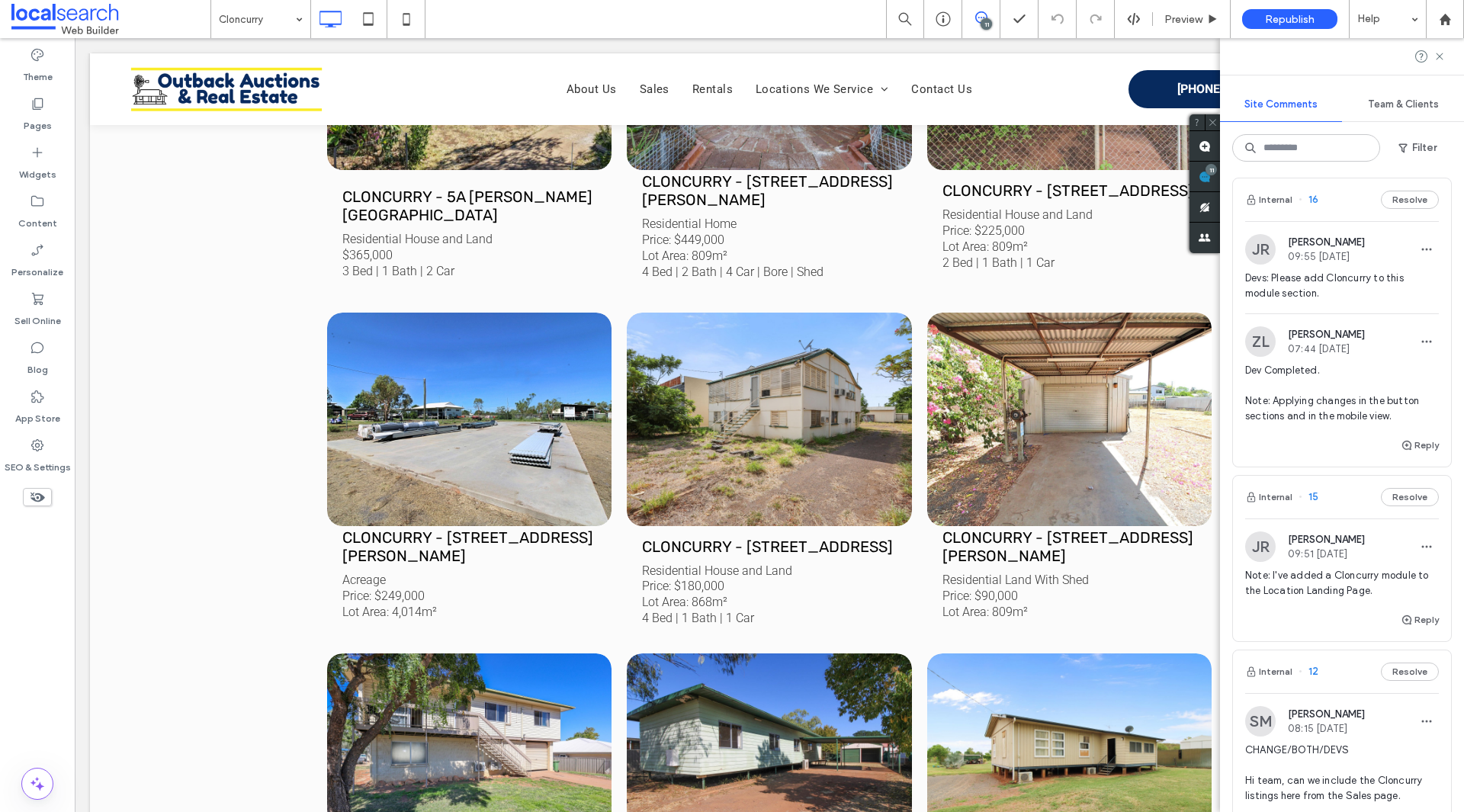
scroll to position [305, 0]
click at [1302, 414] on span "Dev Completed. Note: Applying changes in the button sections and in the mobile …" at bounding box center [1342, 393] width 194 height 61
click at [1303, 428] on div at bounding box center [732, 406] width 1464 height 812
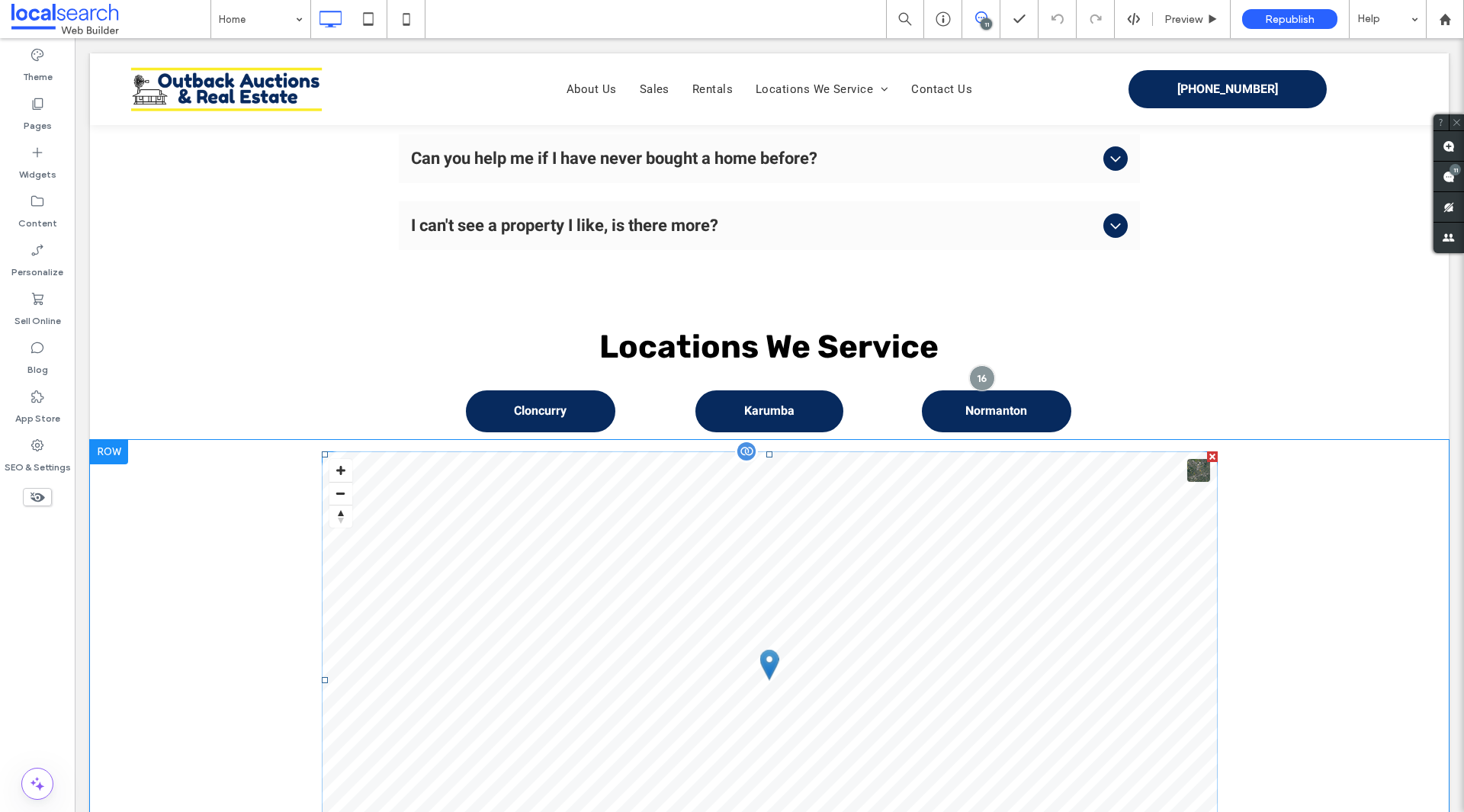
scroll to position [6592, 0]
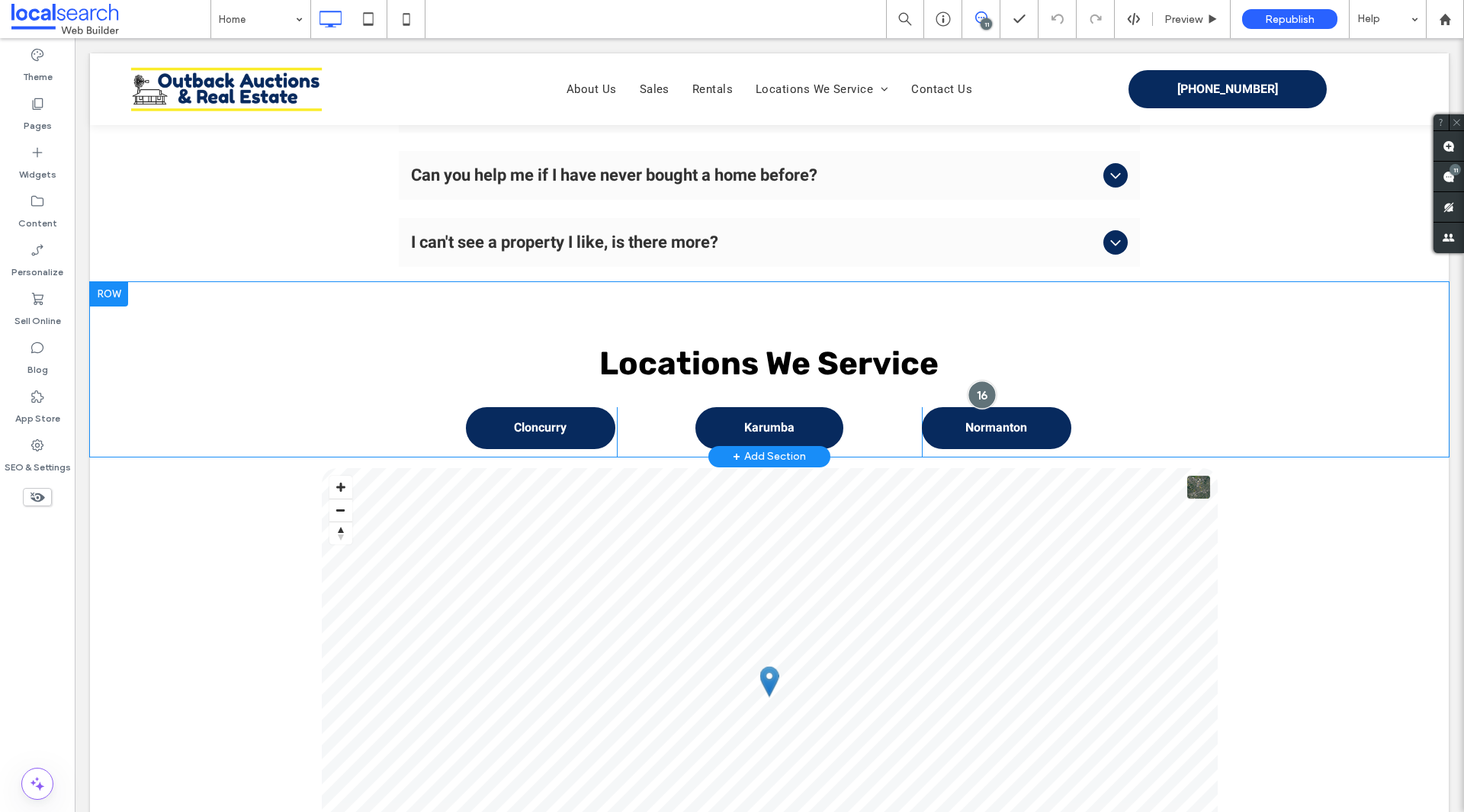
click at [969, 380] on div at bounding box center [981, 394] width 29 height 29
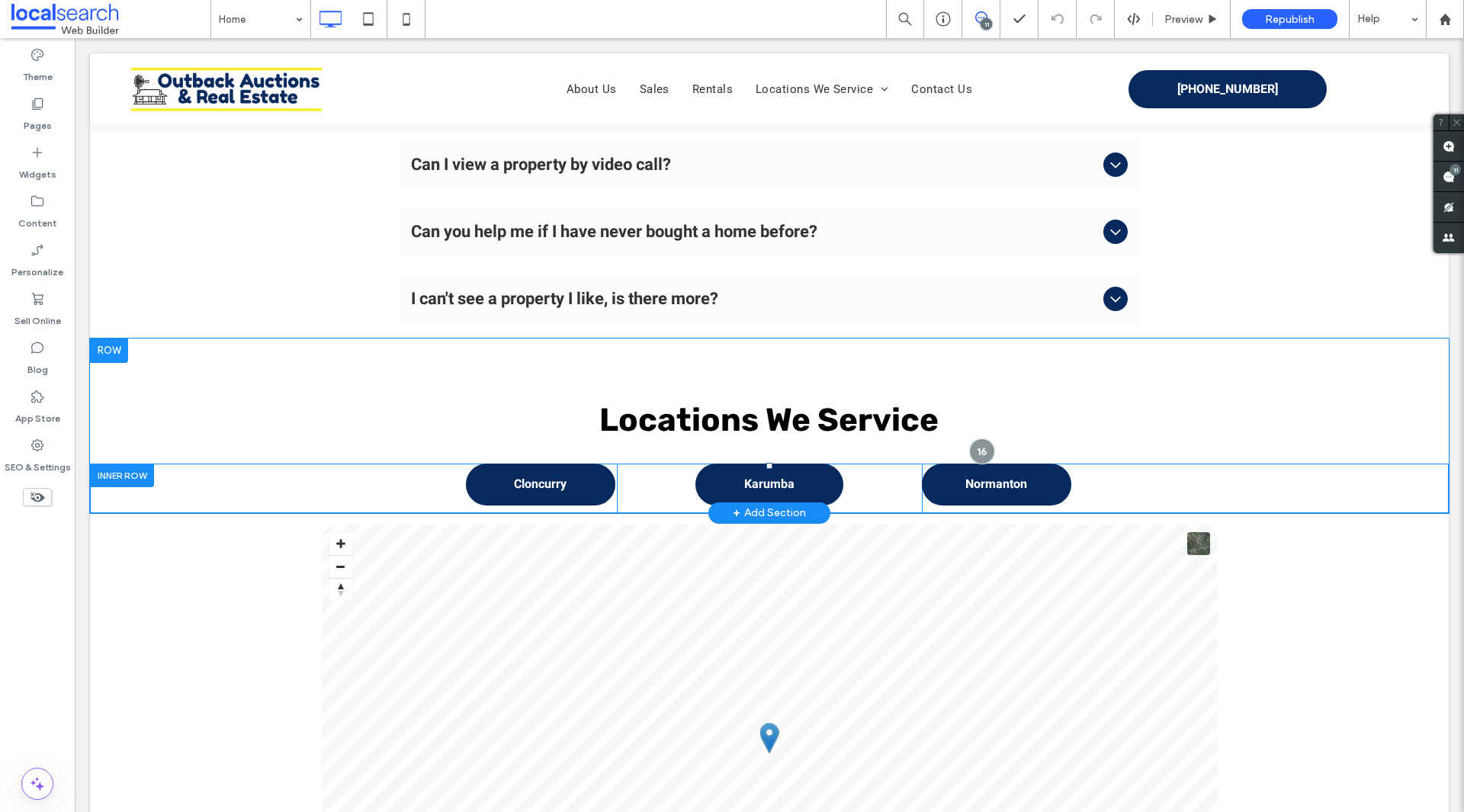
scroll to position [6516, 0]
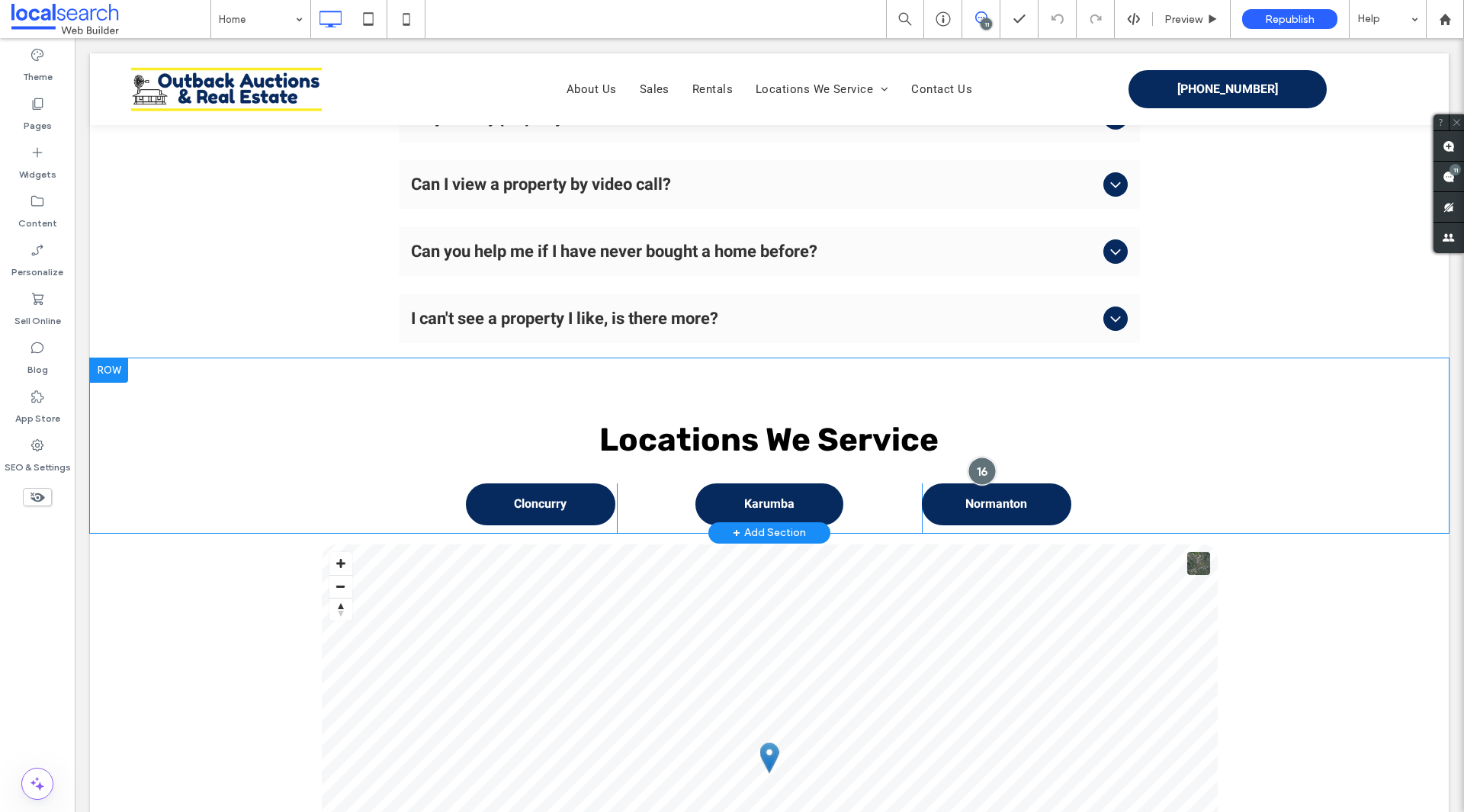
click at [977, 456] on div at bounding box center [981, 470] width 29 height 29
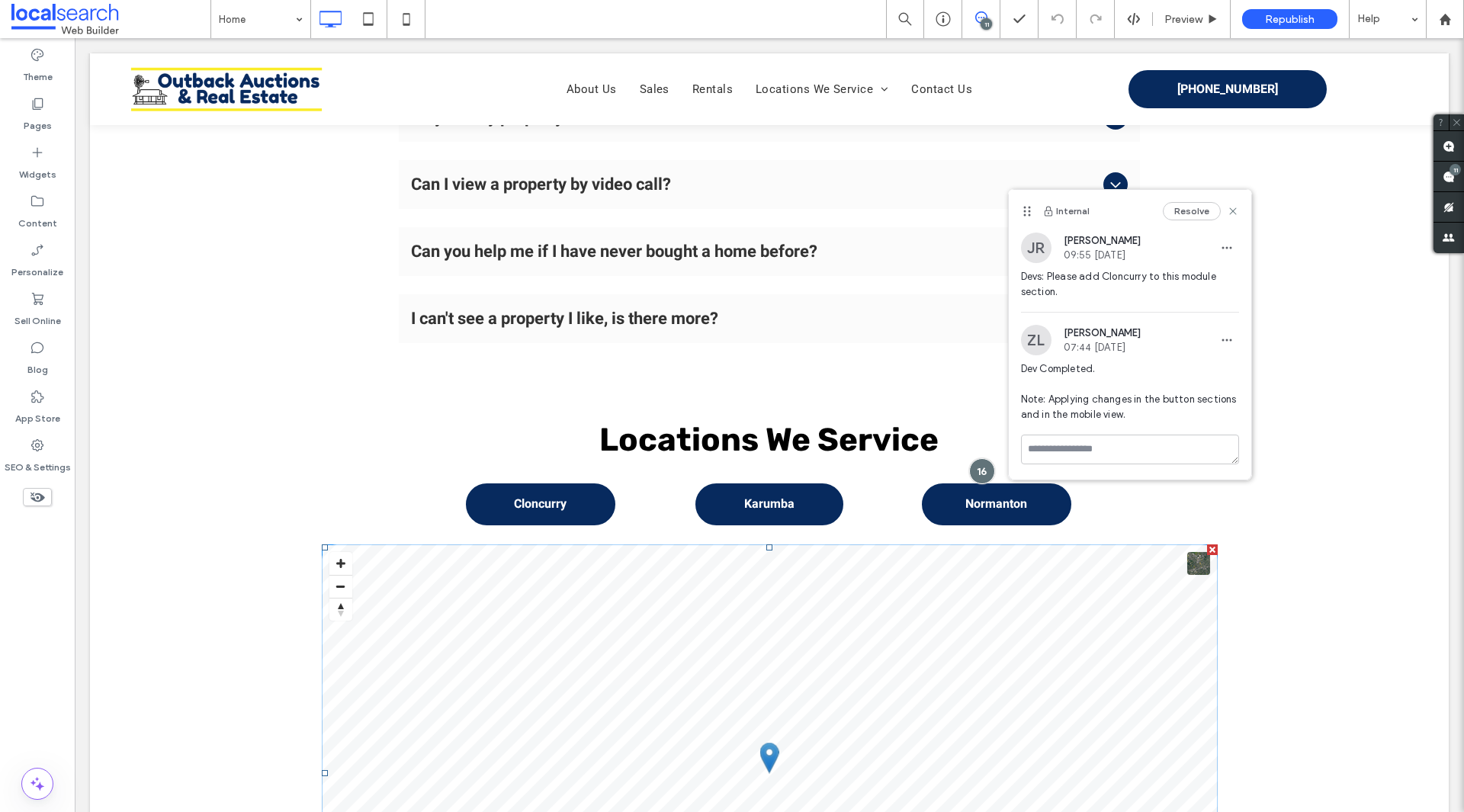
scroll to position [6973, 0]
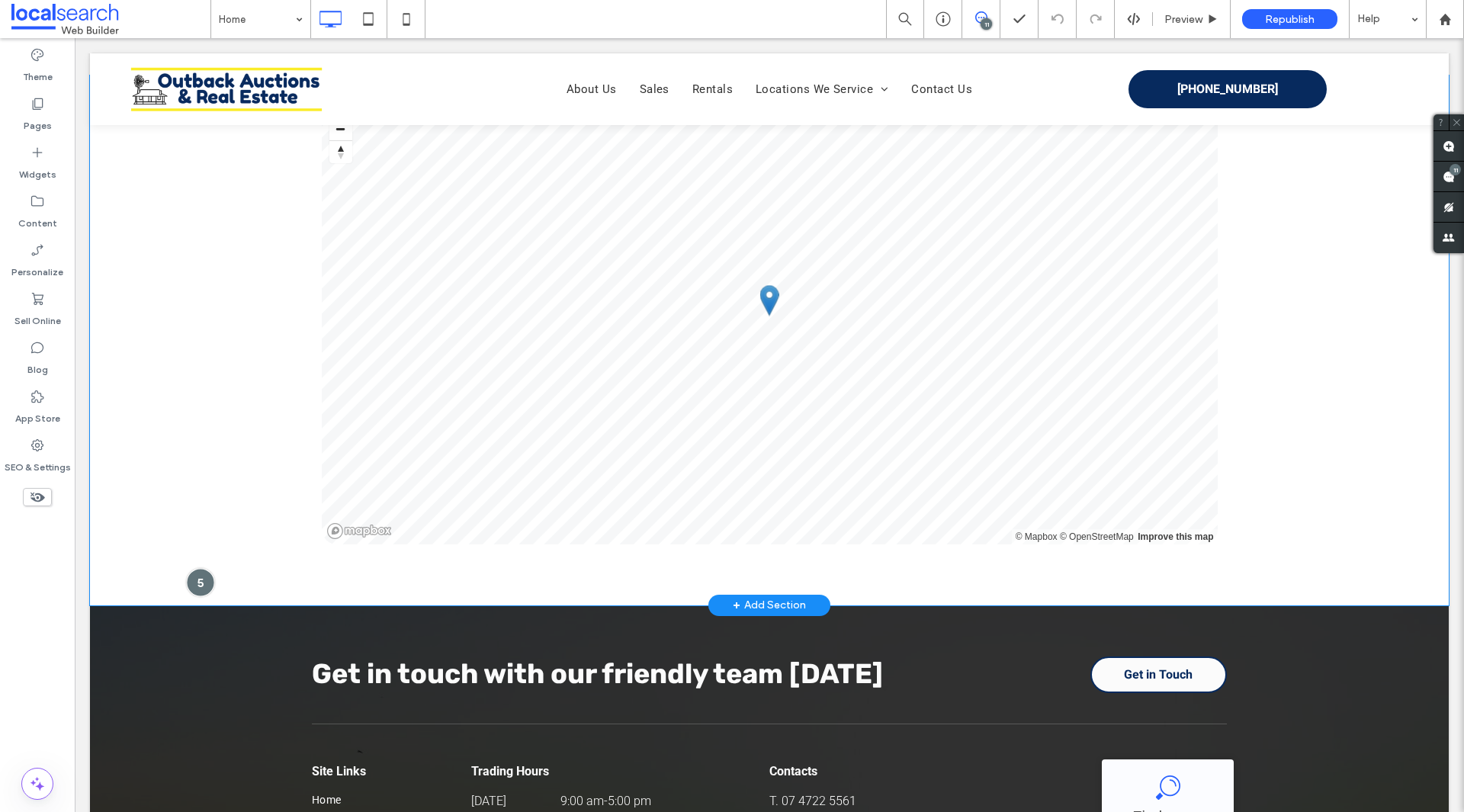
click at [197, 569] on div at bounding box center [200, 583] width 29 height 29
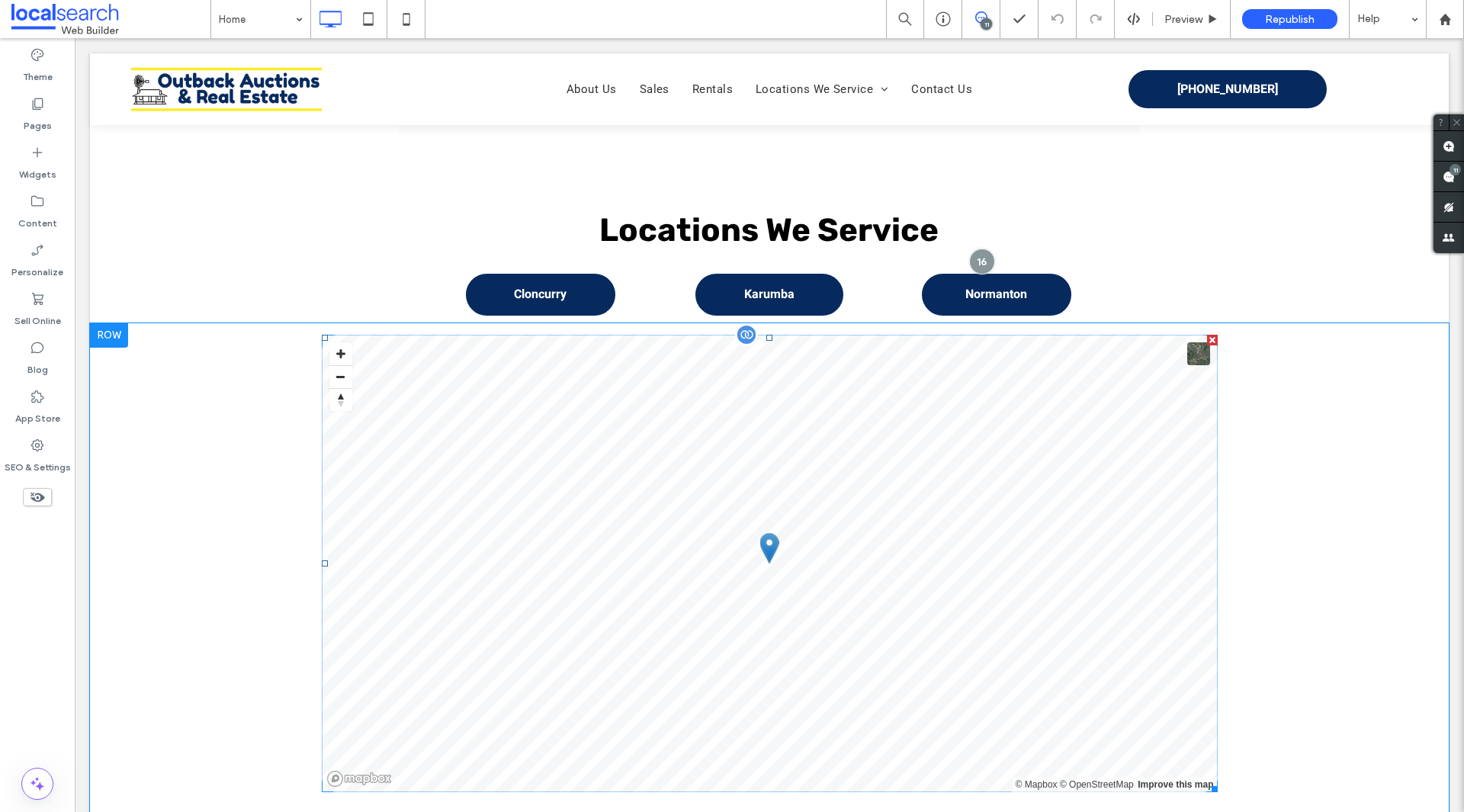
scroll to position [6668, 0]
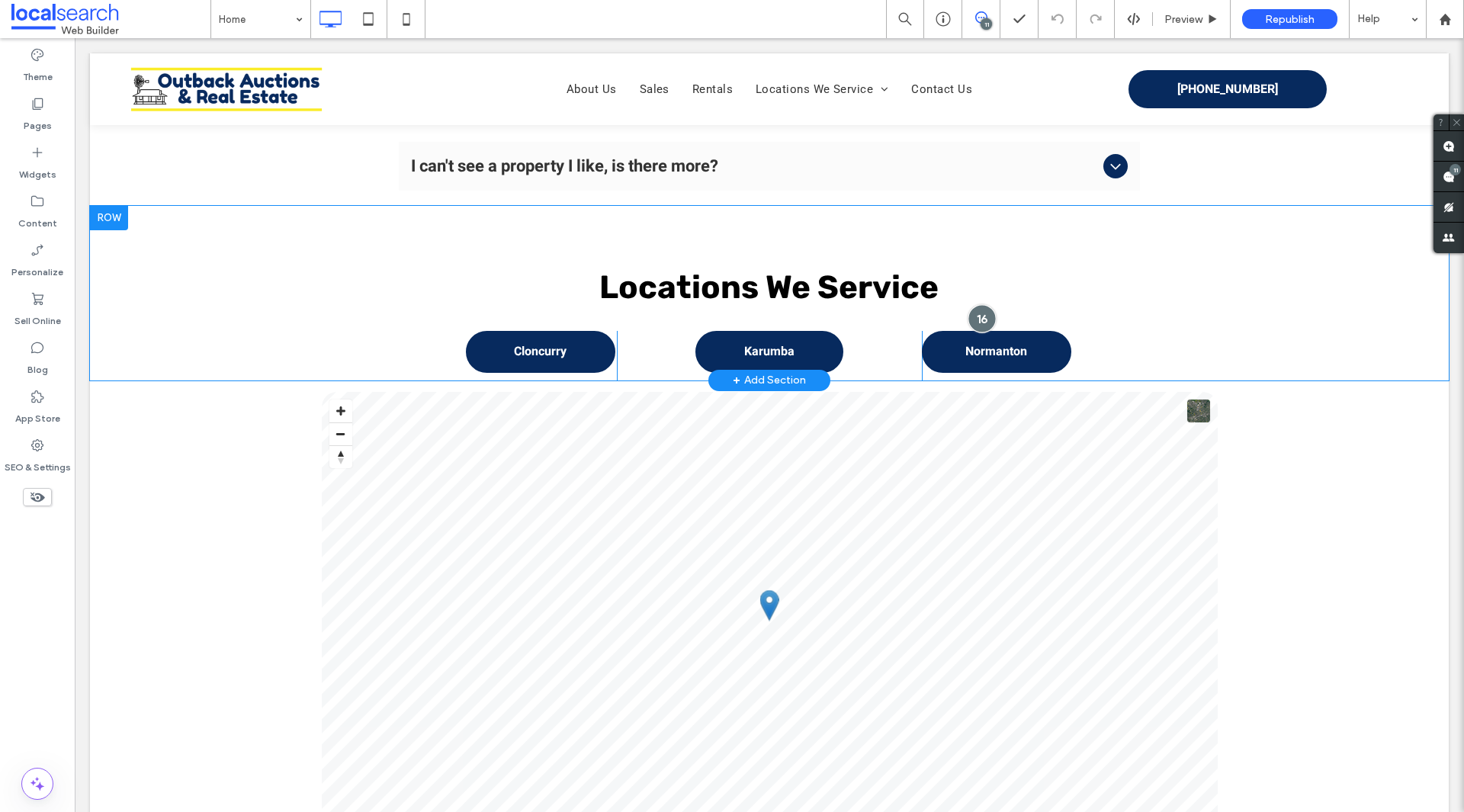
click at [973, 304] on div at bounding box center [981, 318] width 29 height 29
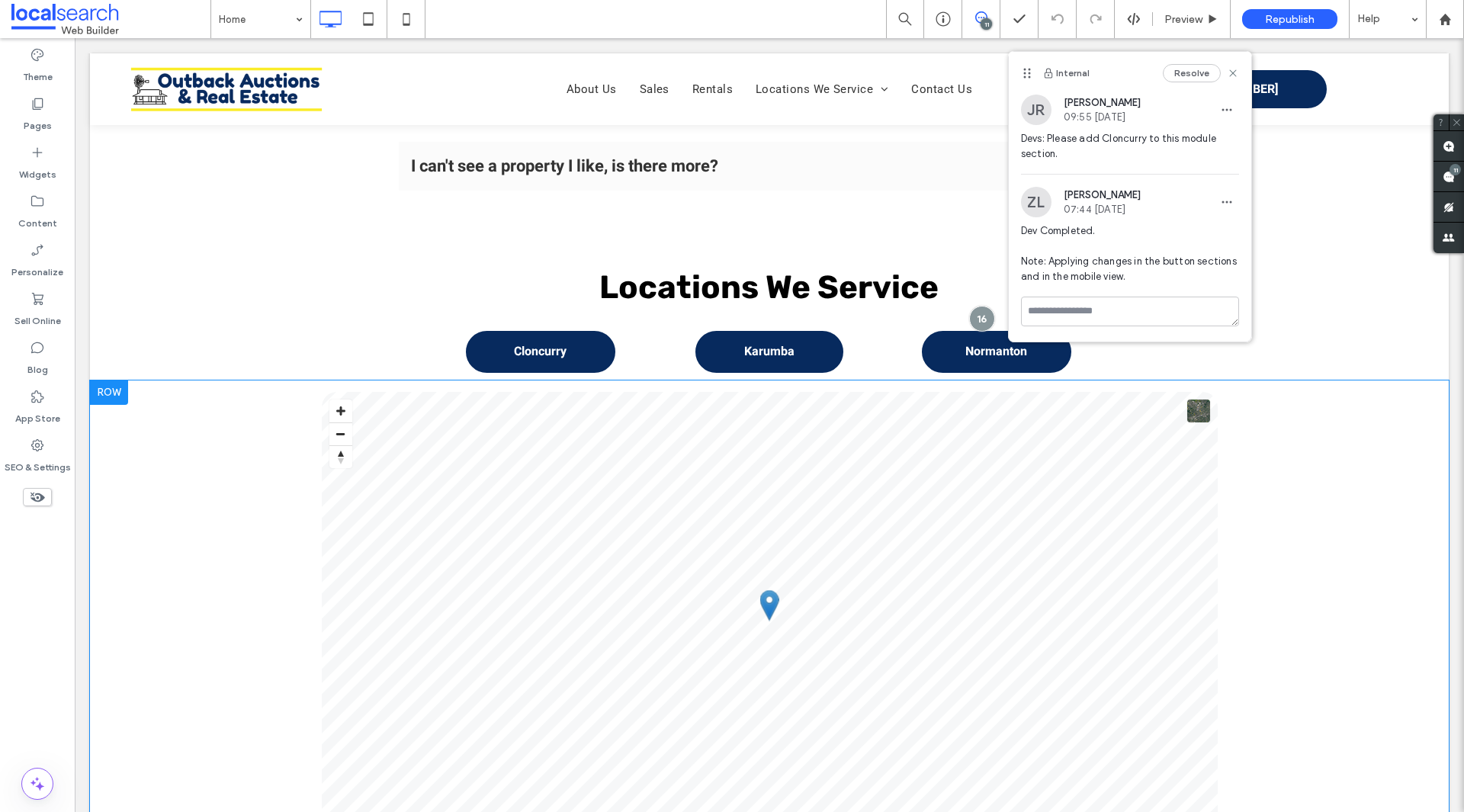
scroll to position [6592, 0]
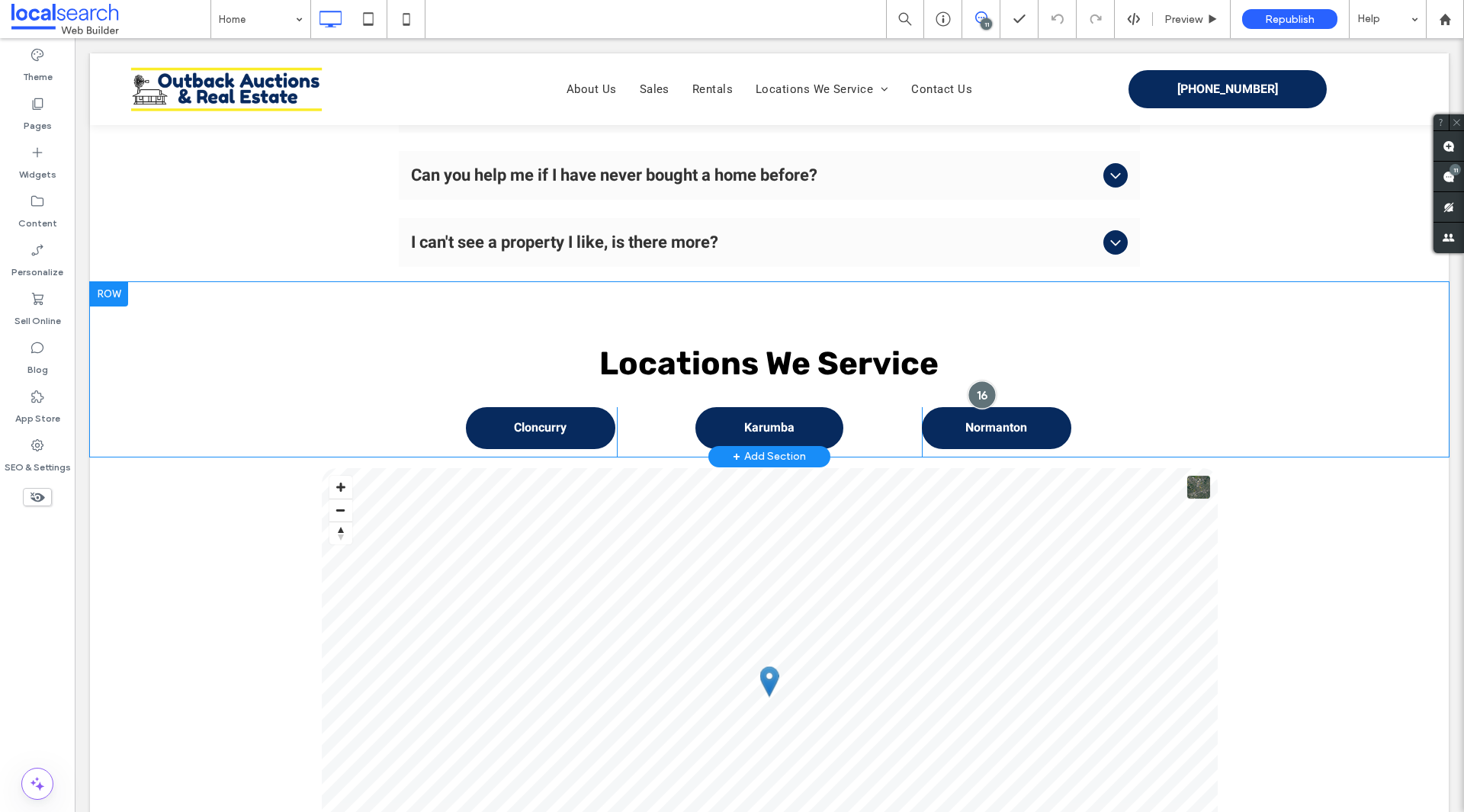
click at [981, 380] on div at bounding box center [981, 394] width 29 height 29
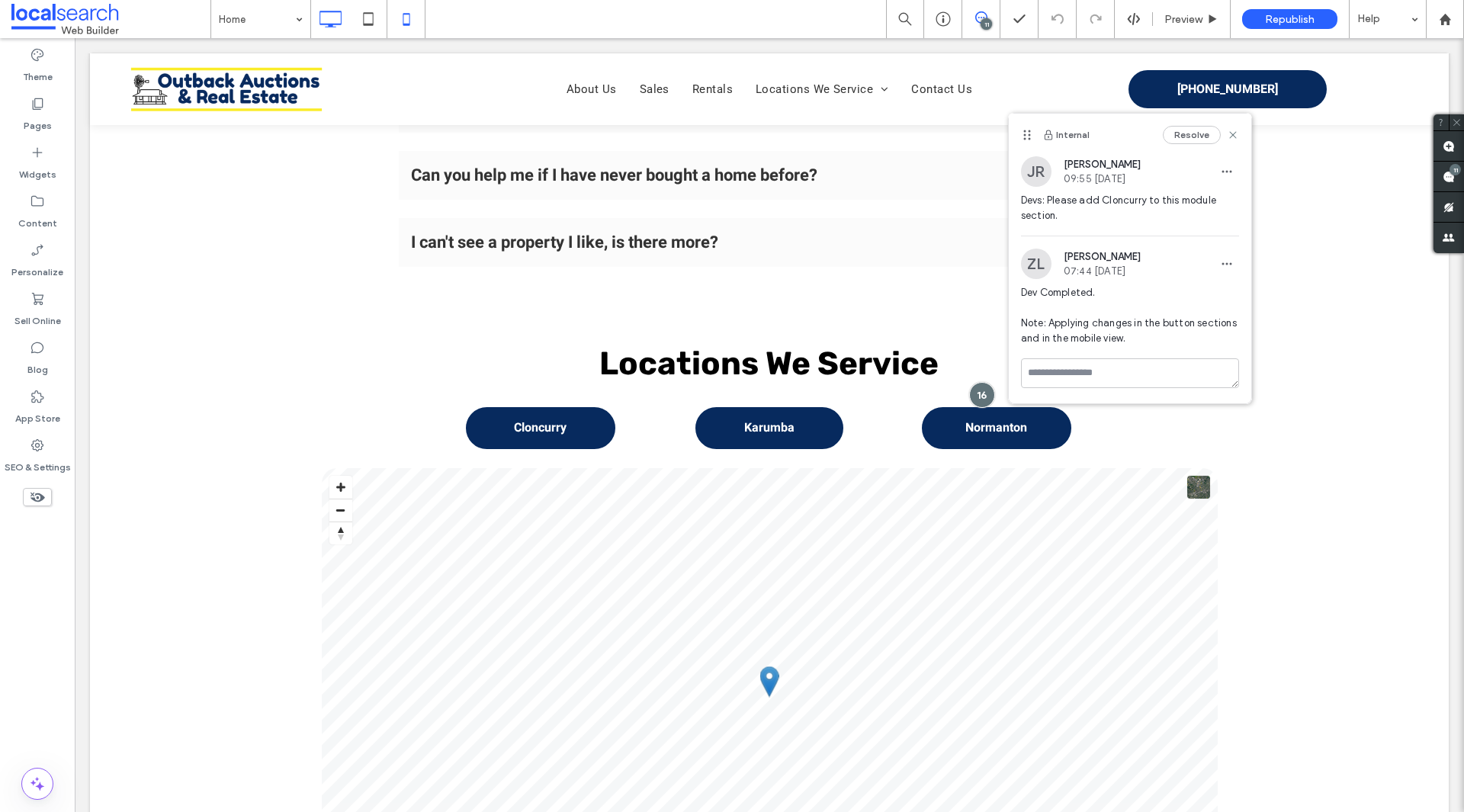
click at [396, 19] on icon at bounding box center [406, 19] width 30 height 30
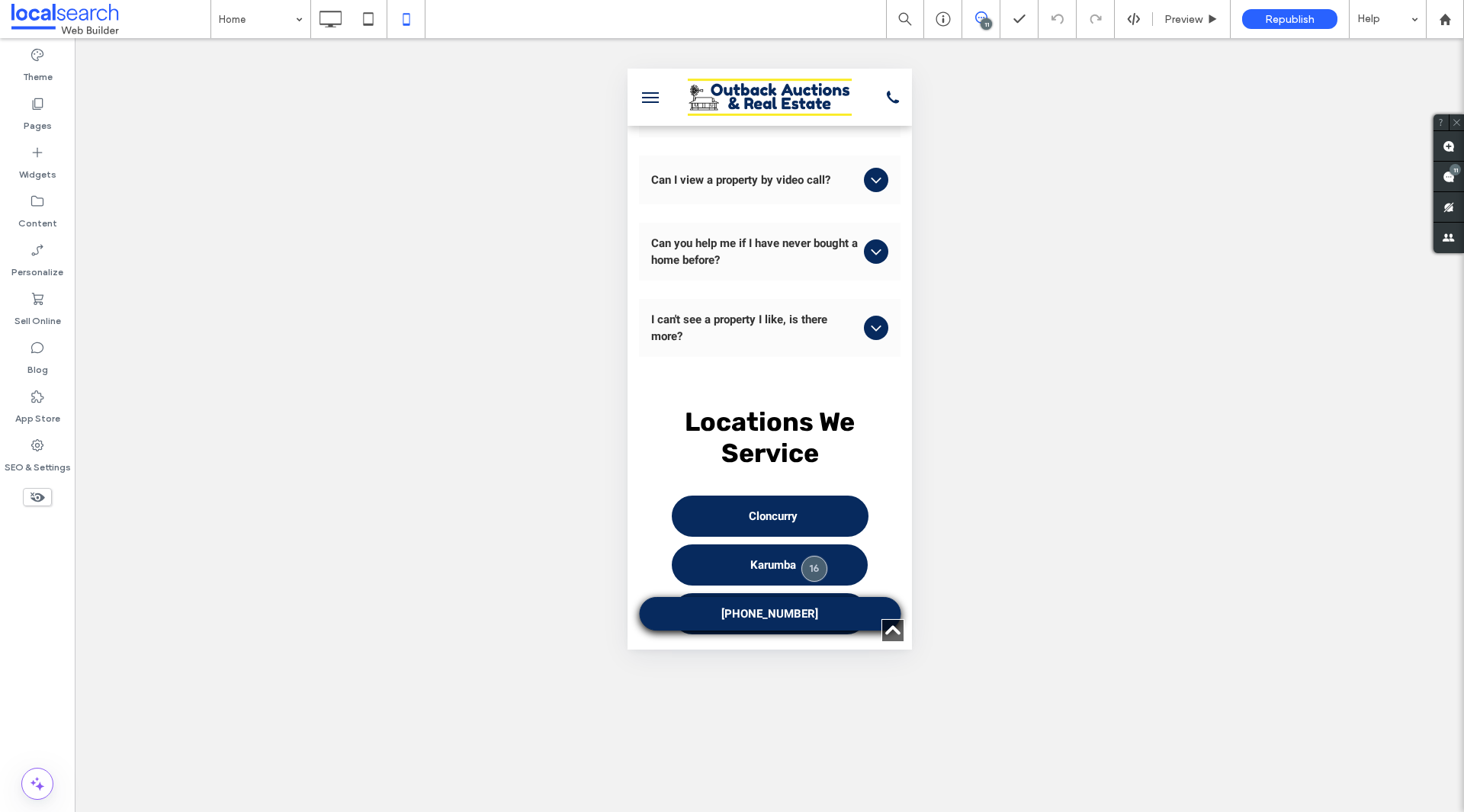
scroll to position [11468, 0]
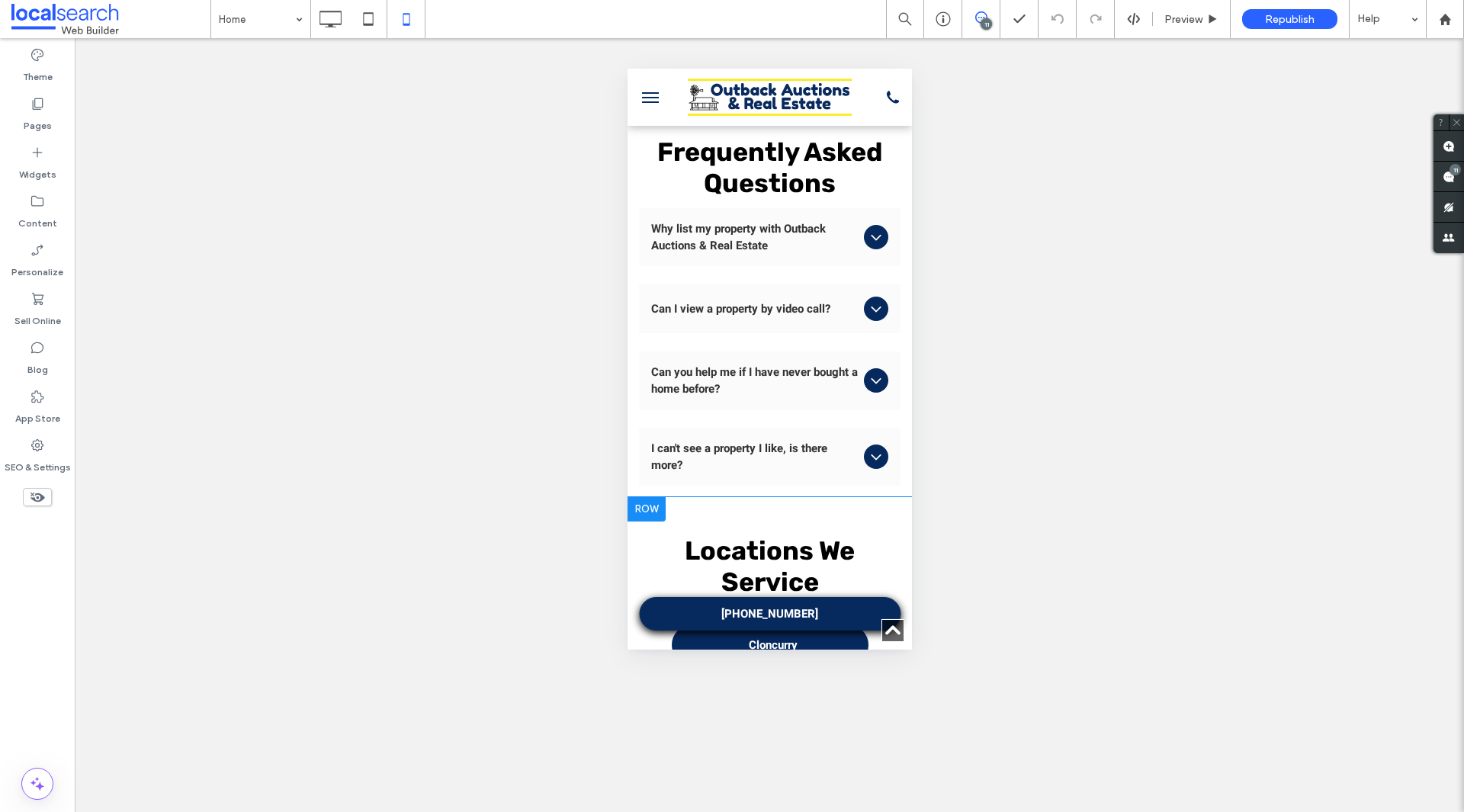
click at [808, 683] on div at bounding box center [813, 697] width 29 height 29
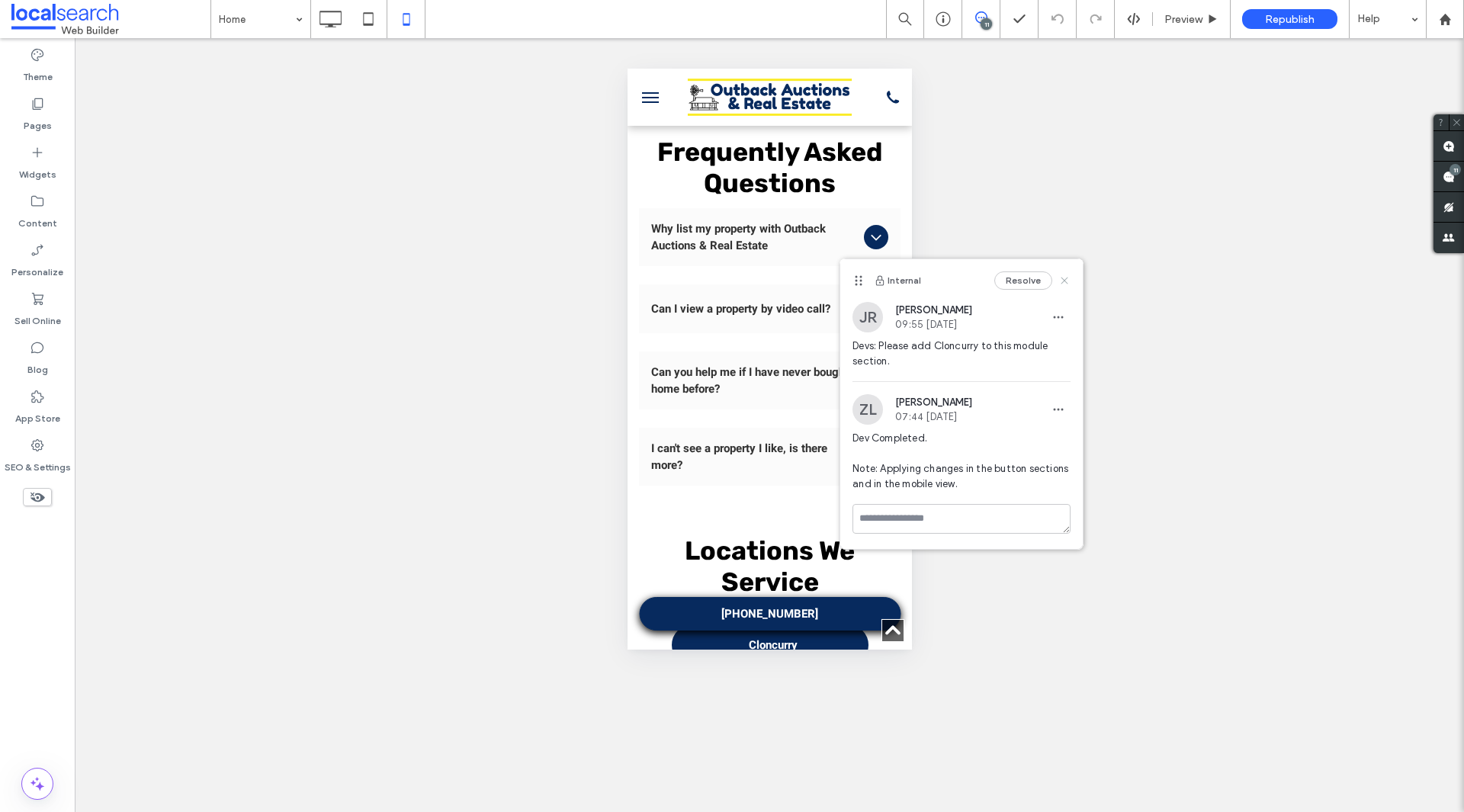
click at [1066, 282] on icon at bounding box center [1064, 280] width 12 height 12
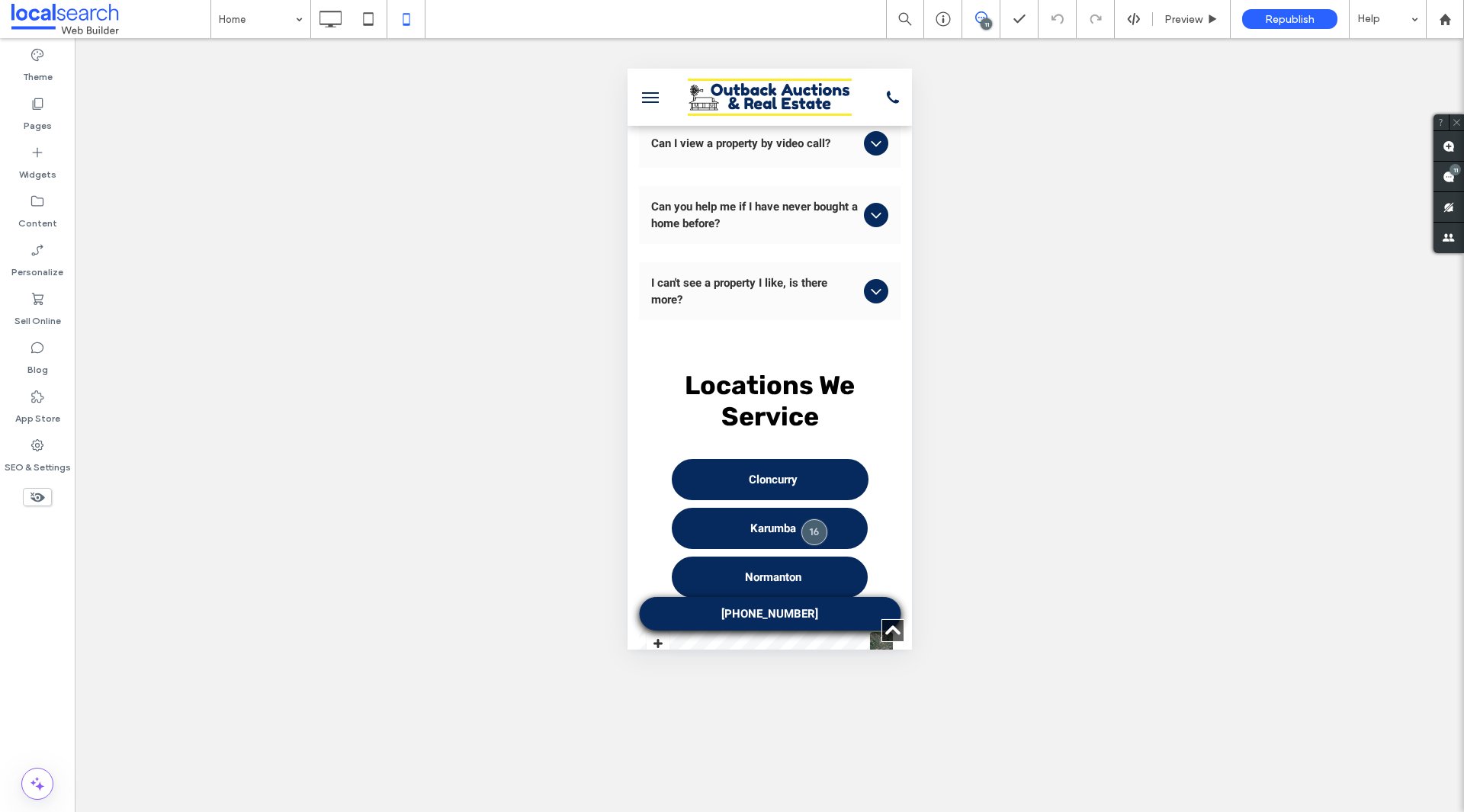
scroll to position [11395, 0]
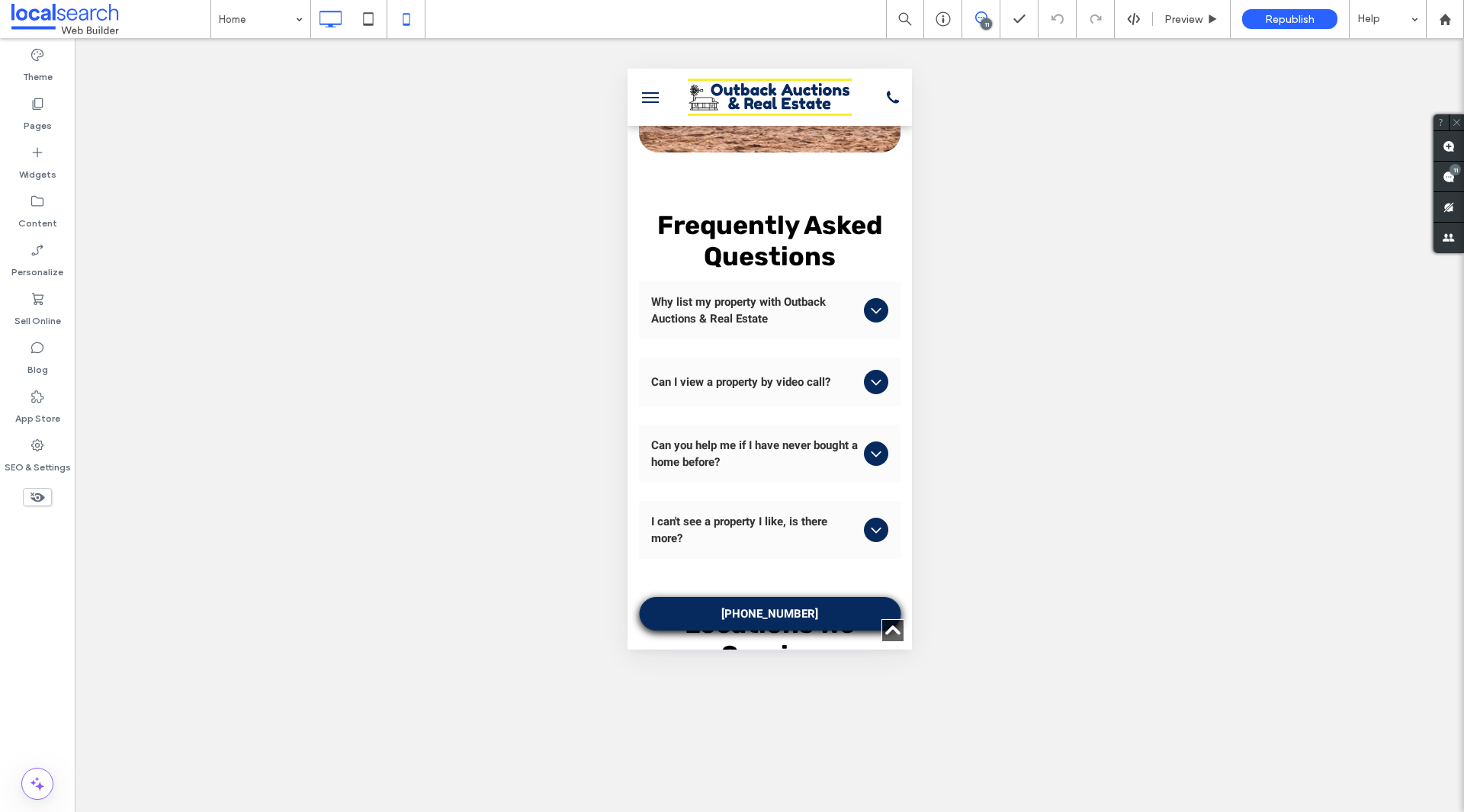
click at [335, 14] on icon at bounding box center [330, 19] width 30 height 30
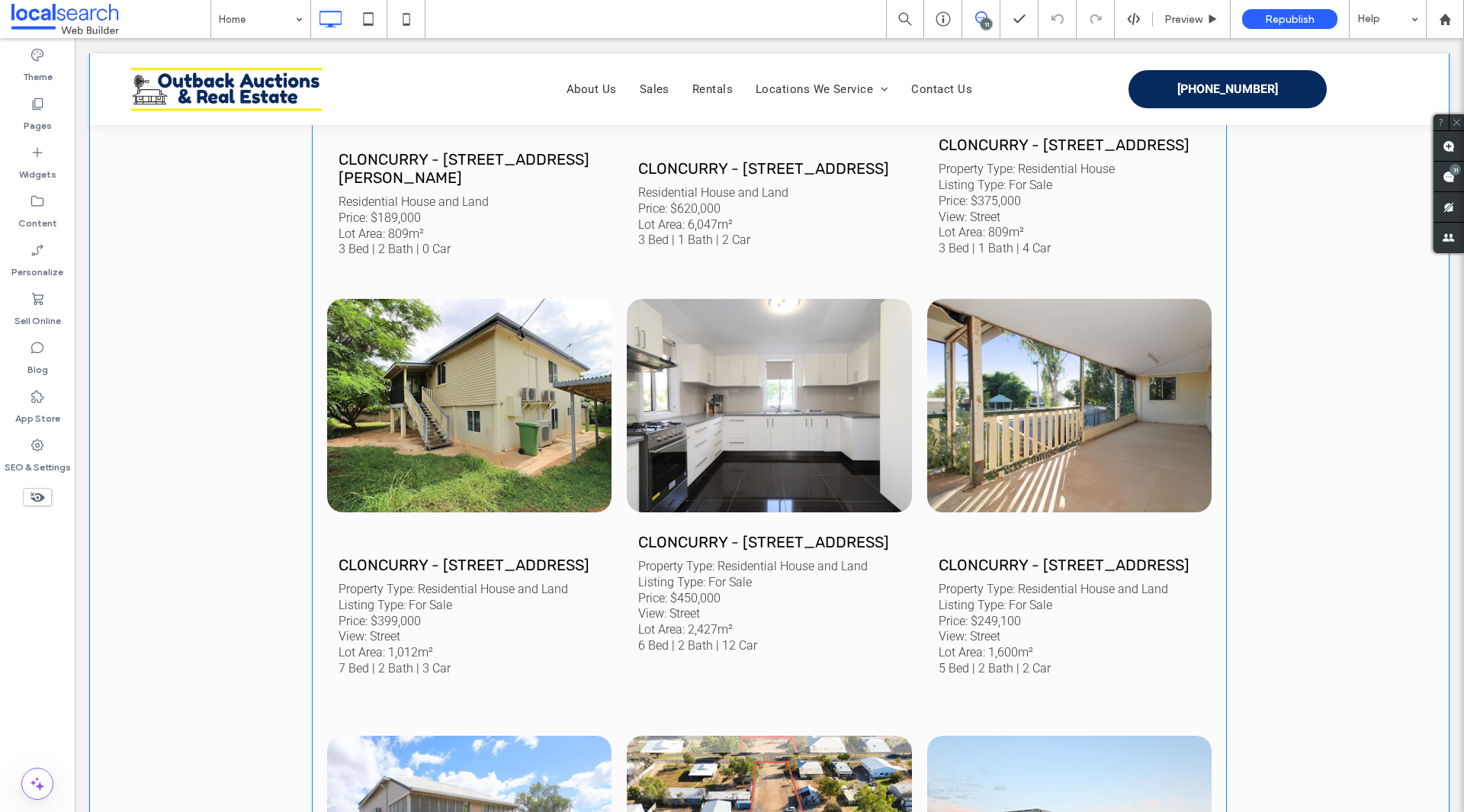
scroll to position [1981, 0]
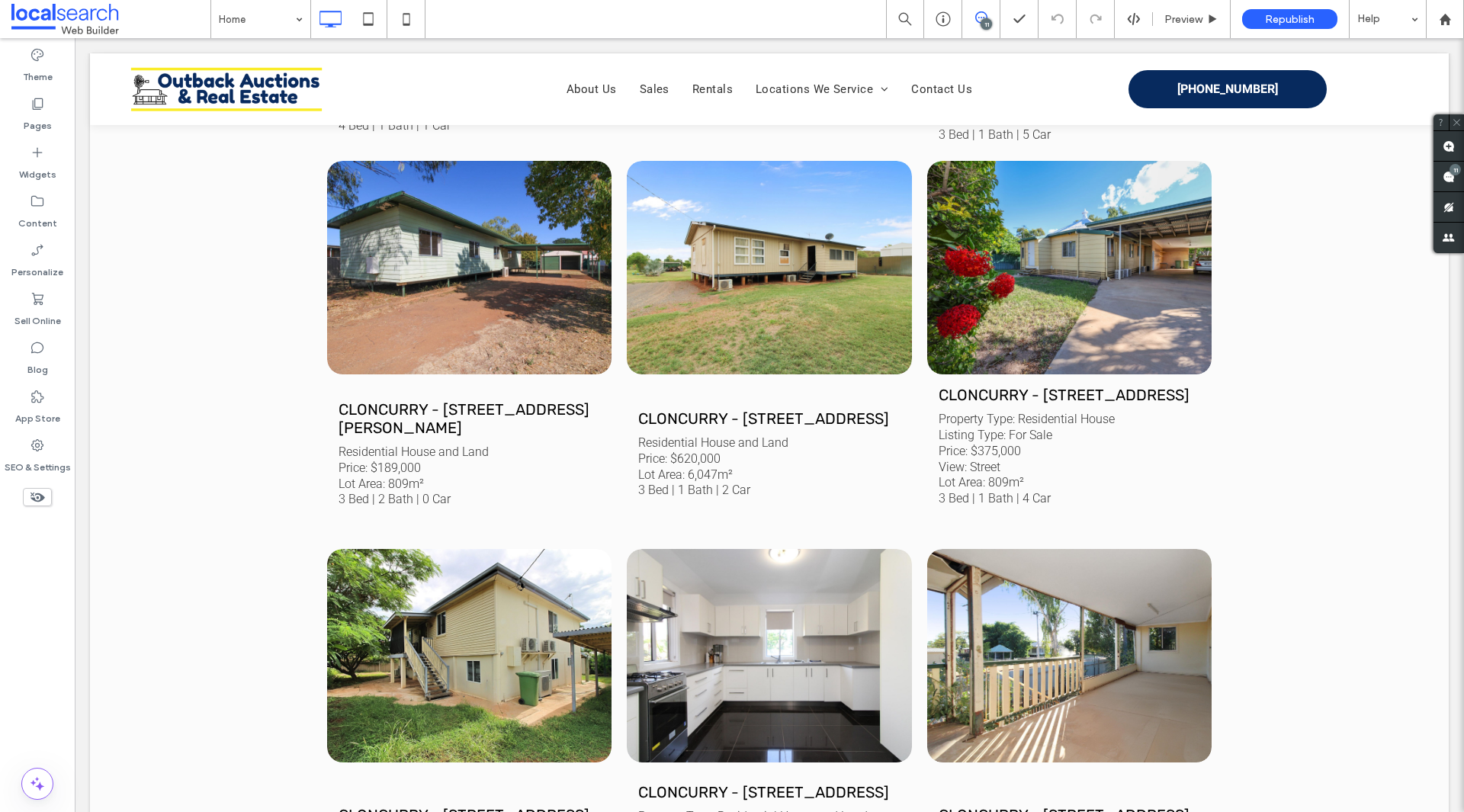
click at [975, 16] on use at bounding box center [981, 17] width 12 height 12
click at [1457, 182] on span at bounding box center [1448, 176] width 30 height 29
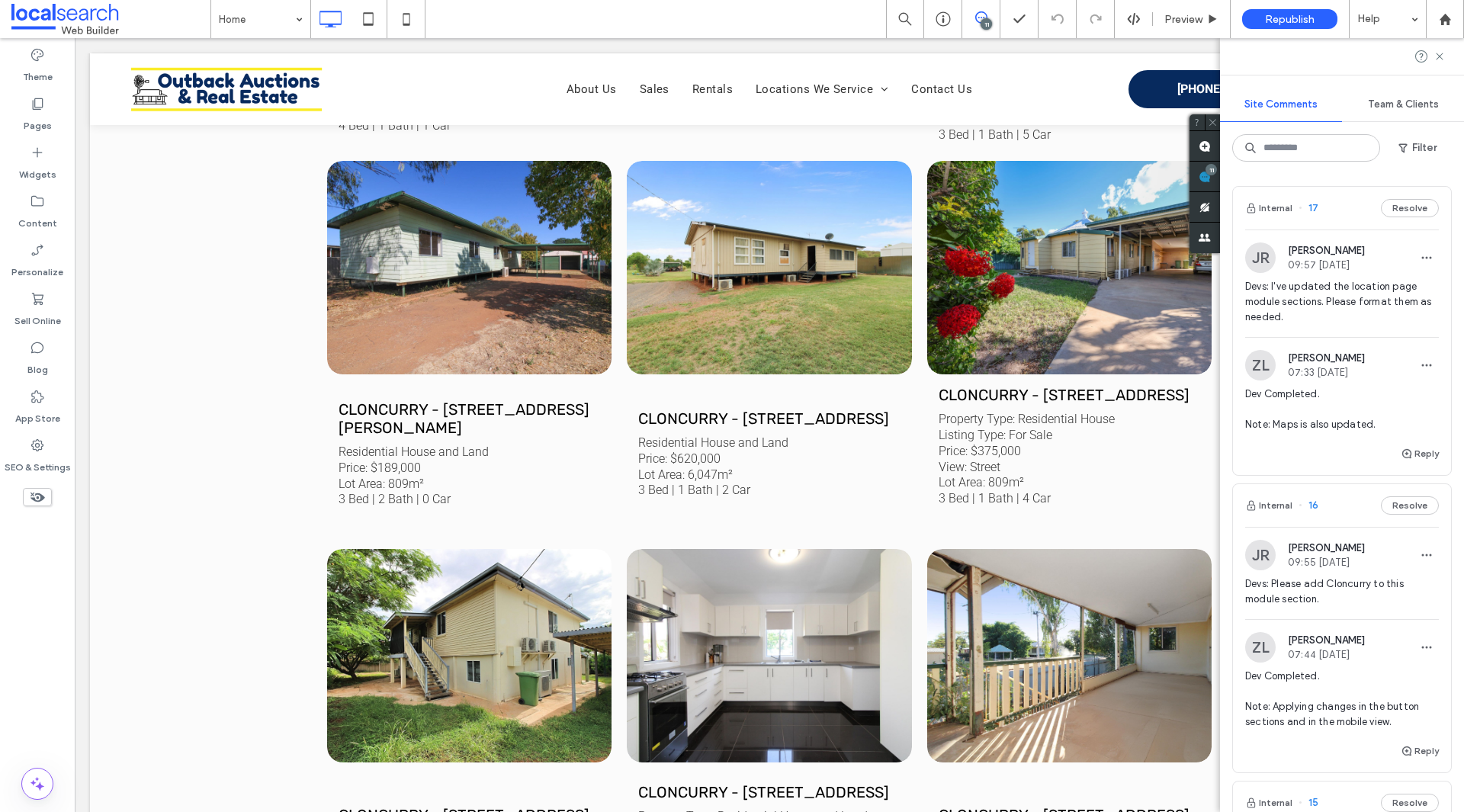
click at [1297, 300] on span "Devs: I've updated the location page module sections. Please format them as nee…" at bounding box center [1342, 302] width 194 height 46
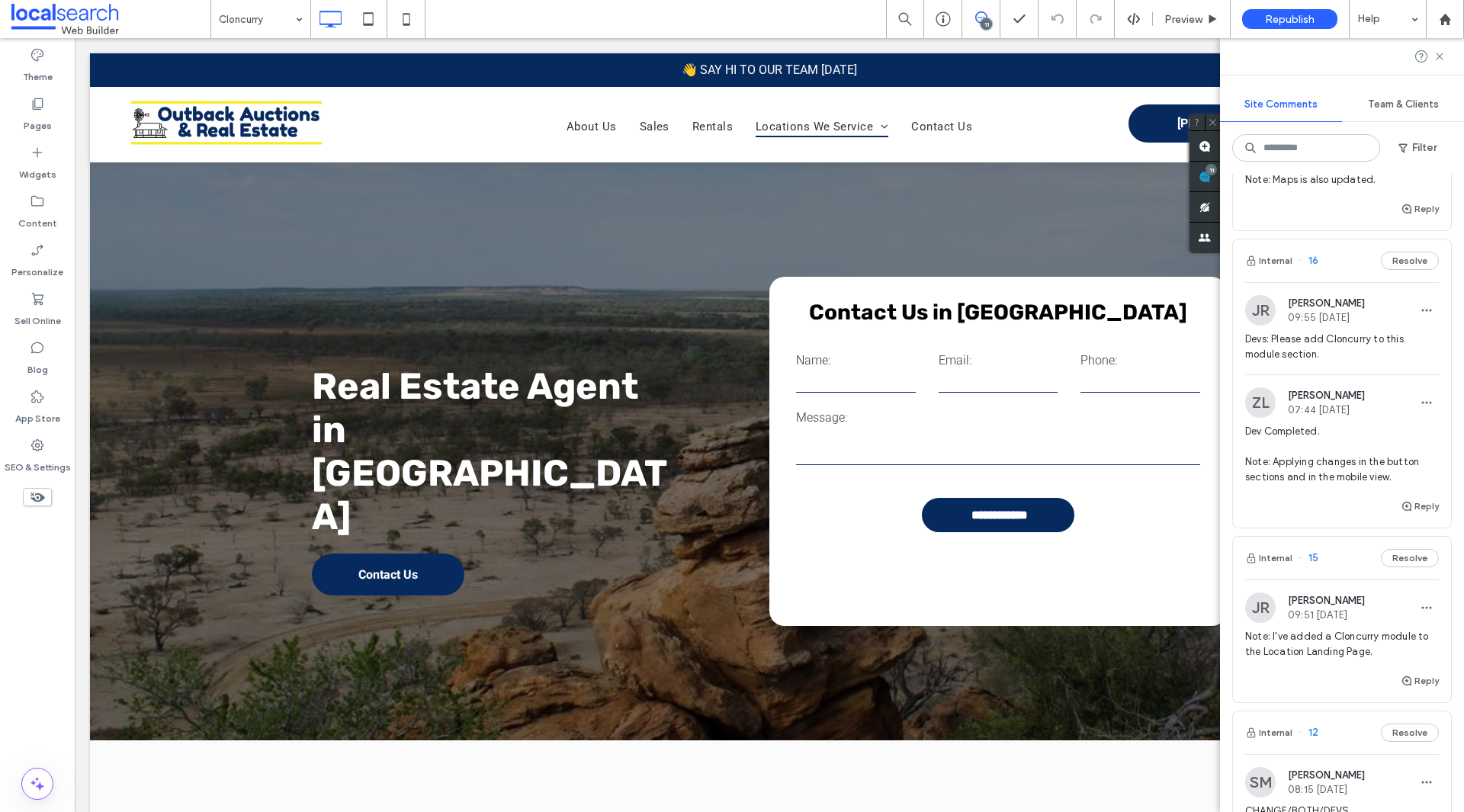
scroll to position [229, 0]
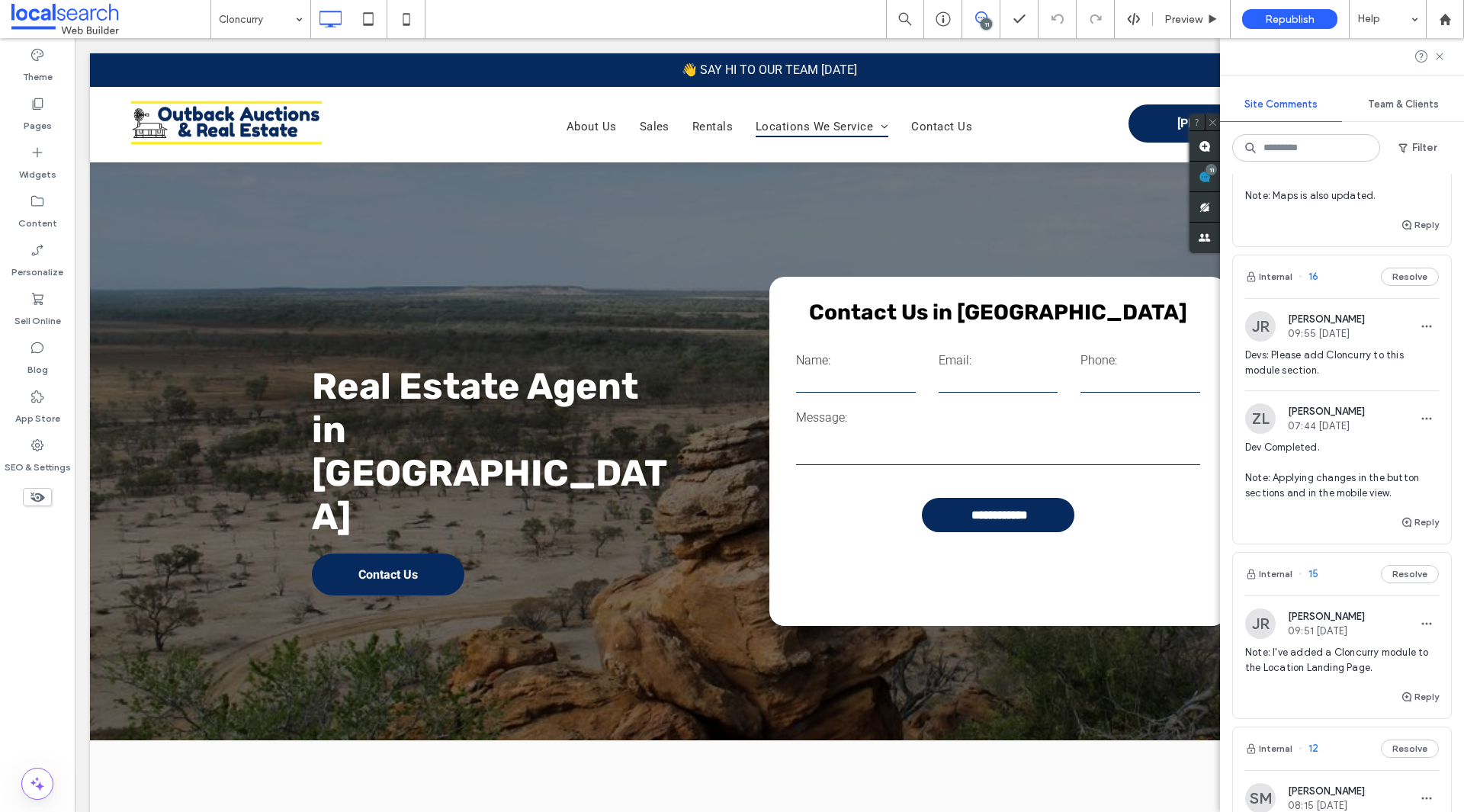
click at [1300, 385] on div "Devs: Please add Cloncurry to this module section." at bounding box center [1342, 369] width 194 height 42
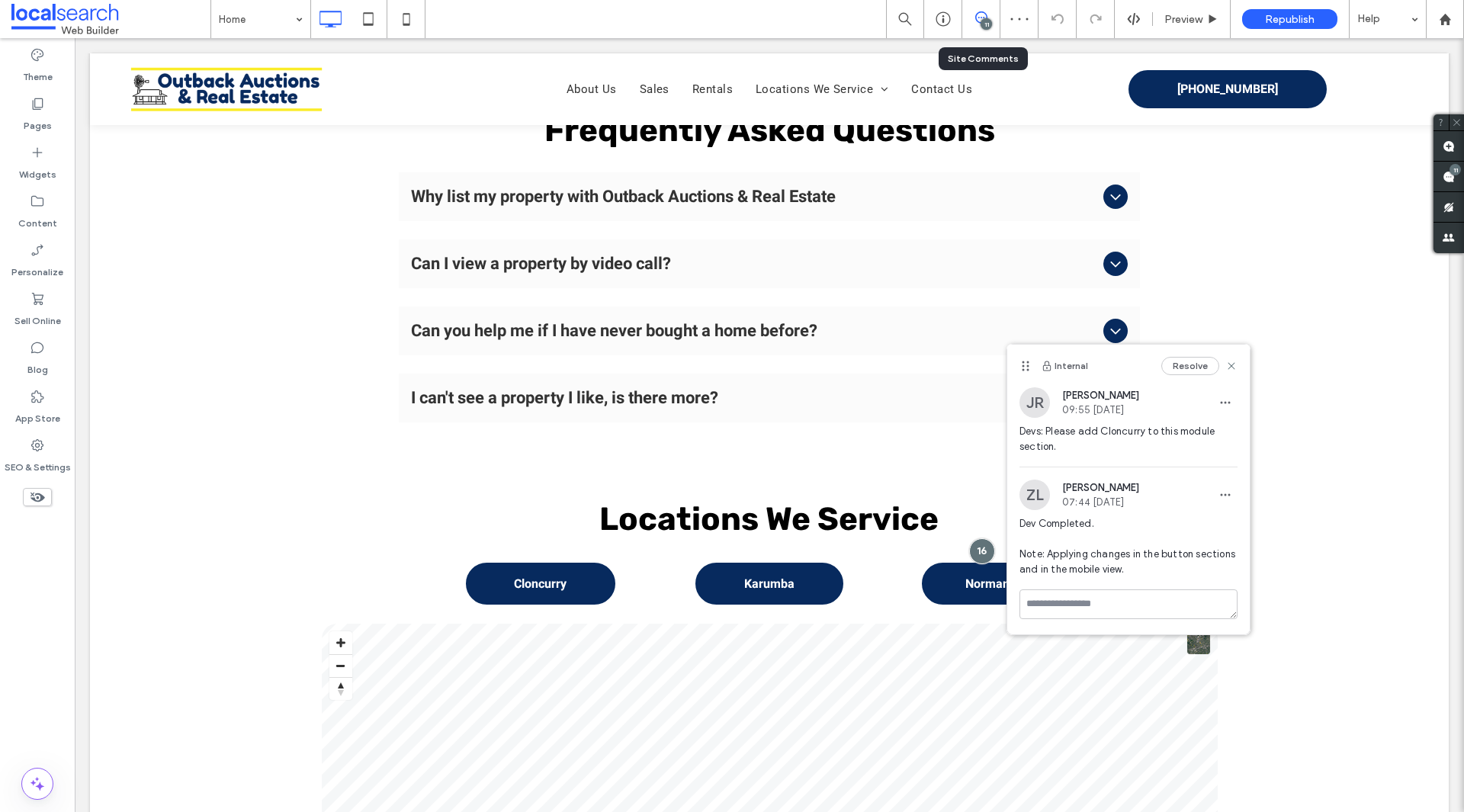
click at [991, 25] on div "11" at bounding box center [986, 24] width 11 height 11
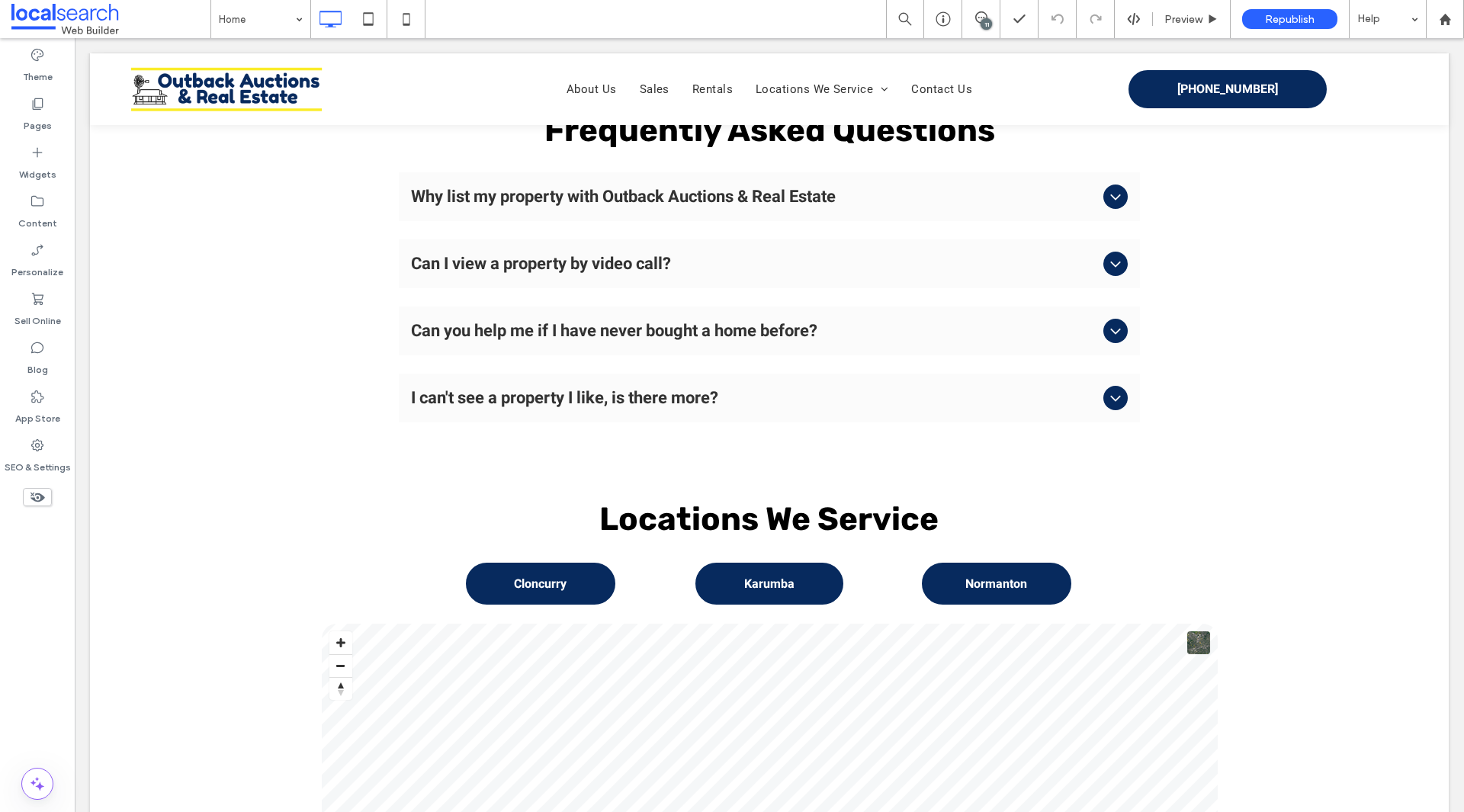
click at [991, 25] on div "11" at bounding box center [986, 24] width 11 height 11
click at [1450, 179] on use at bounding box center [1448, 176] width 12 height 12
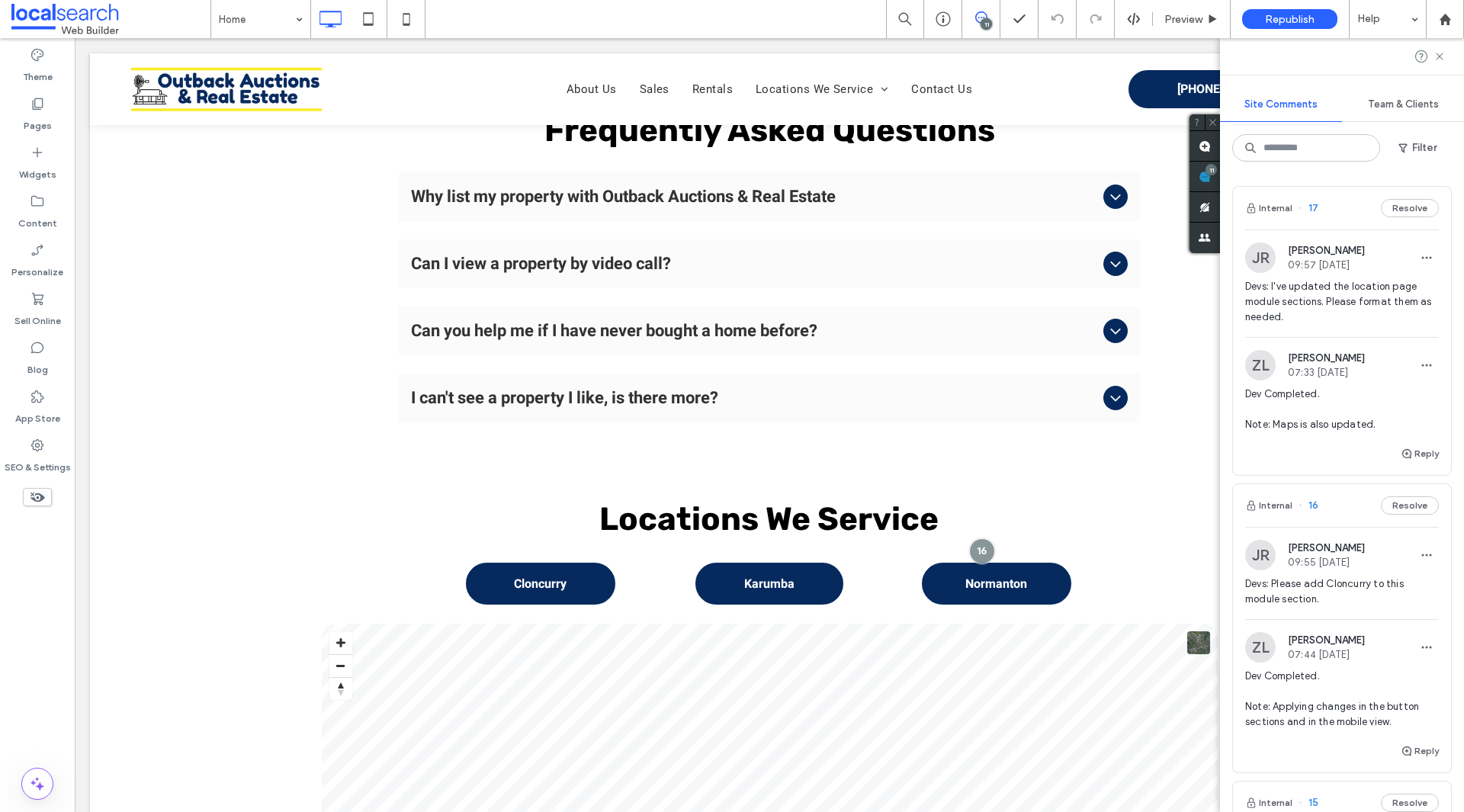
click at [1306, 284] on span "Devs: I've updated the location page module sections. Please format them as nee…" at bounding box center [1342, 302] width 194 height 46
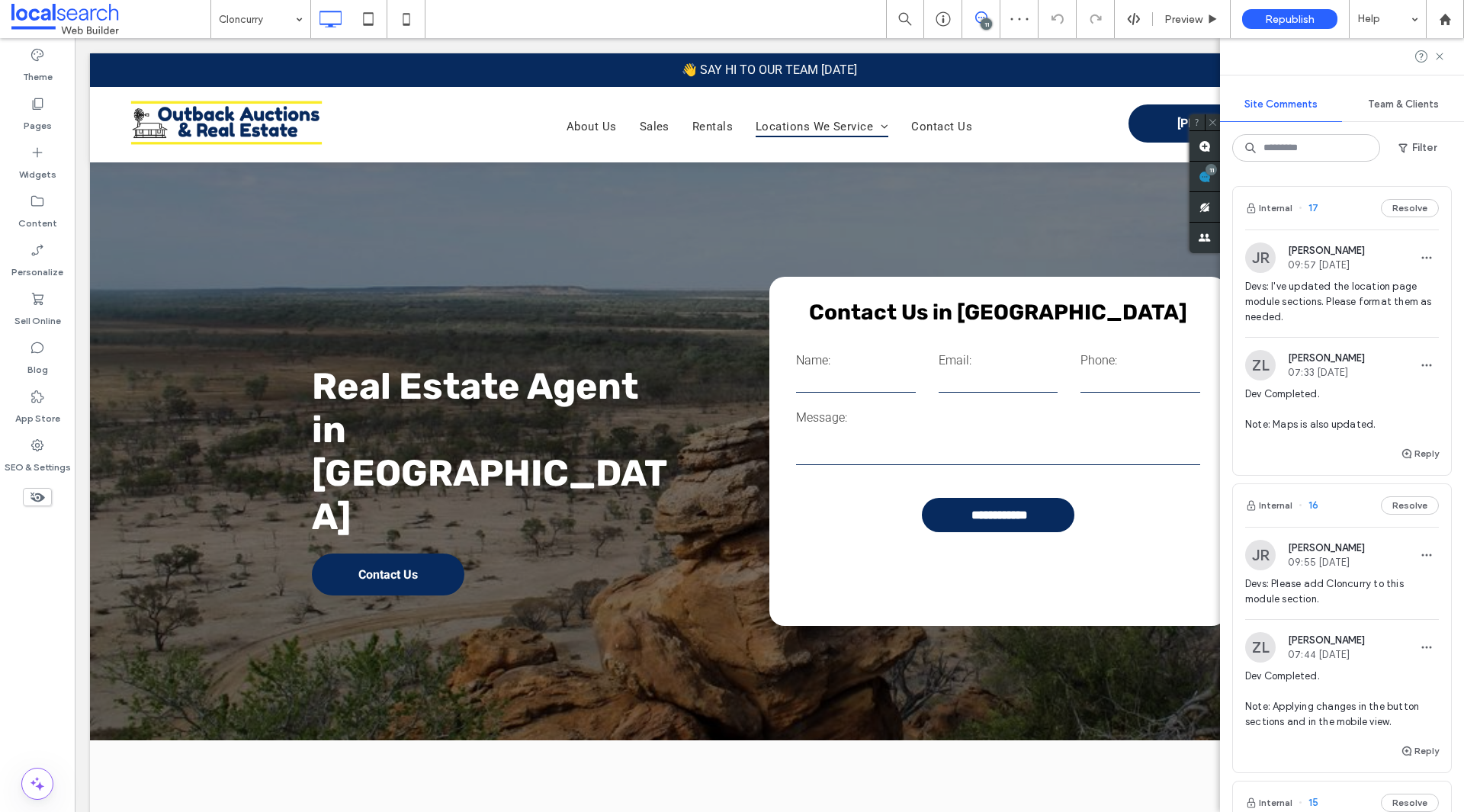
click at [1310, 311] on span "Devs: I've updated the location page module sections. Please format them as nee…" at bounding box center [1342, 302] width 194 height 46
click at [1385, 354] on div "ZL [PERSON_NAME] 07:33 [DATE]" at bounding box center [1342, 365] width 194 height 30
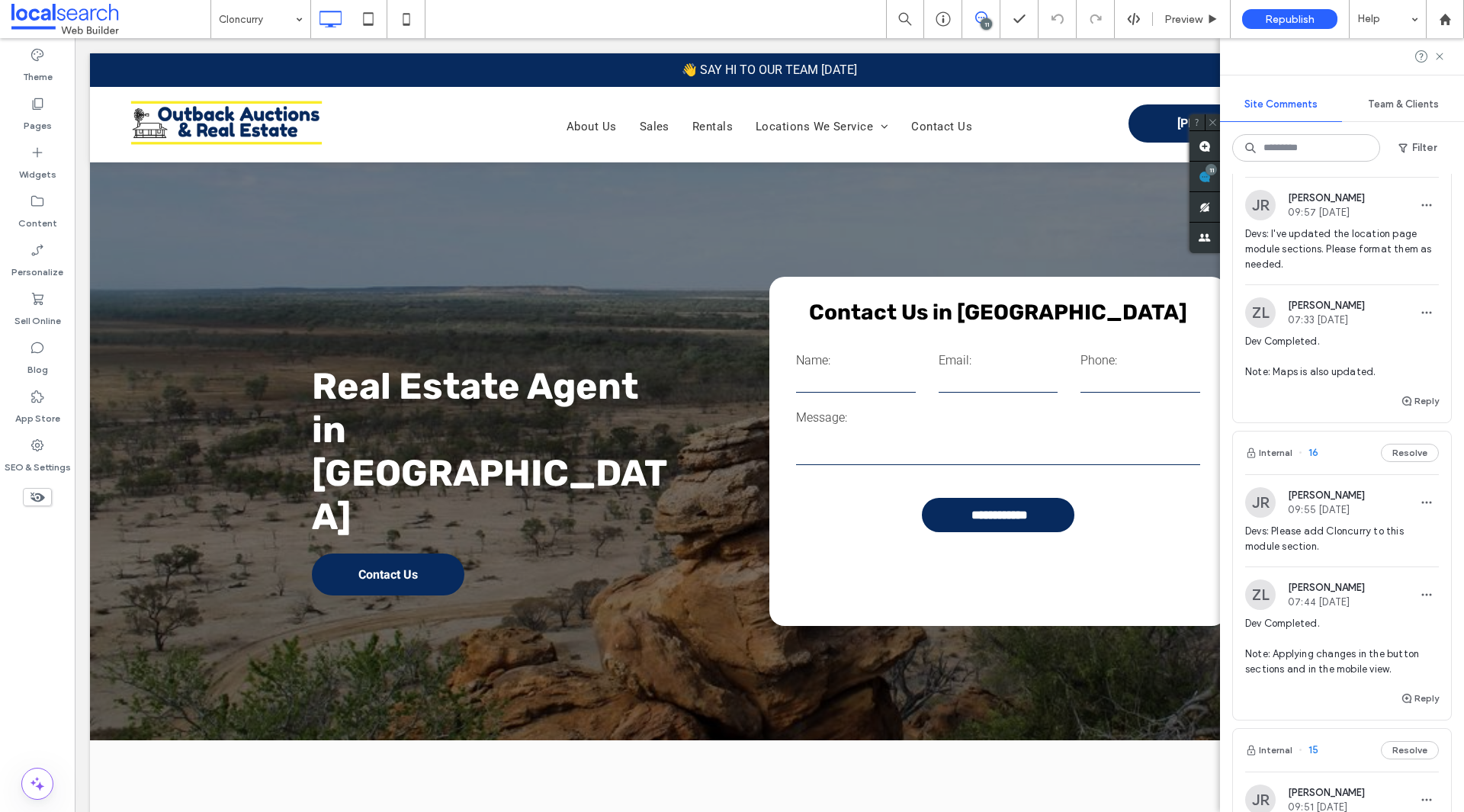
scroll to position [153, 0]
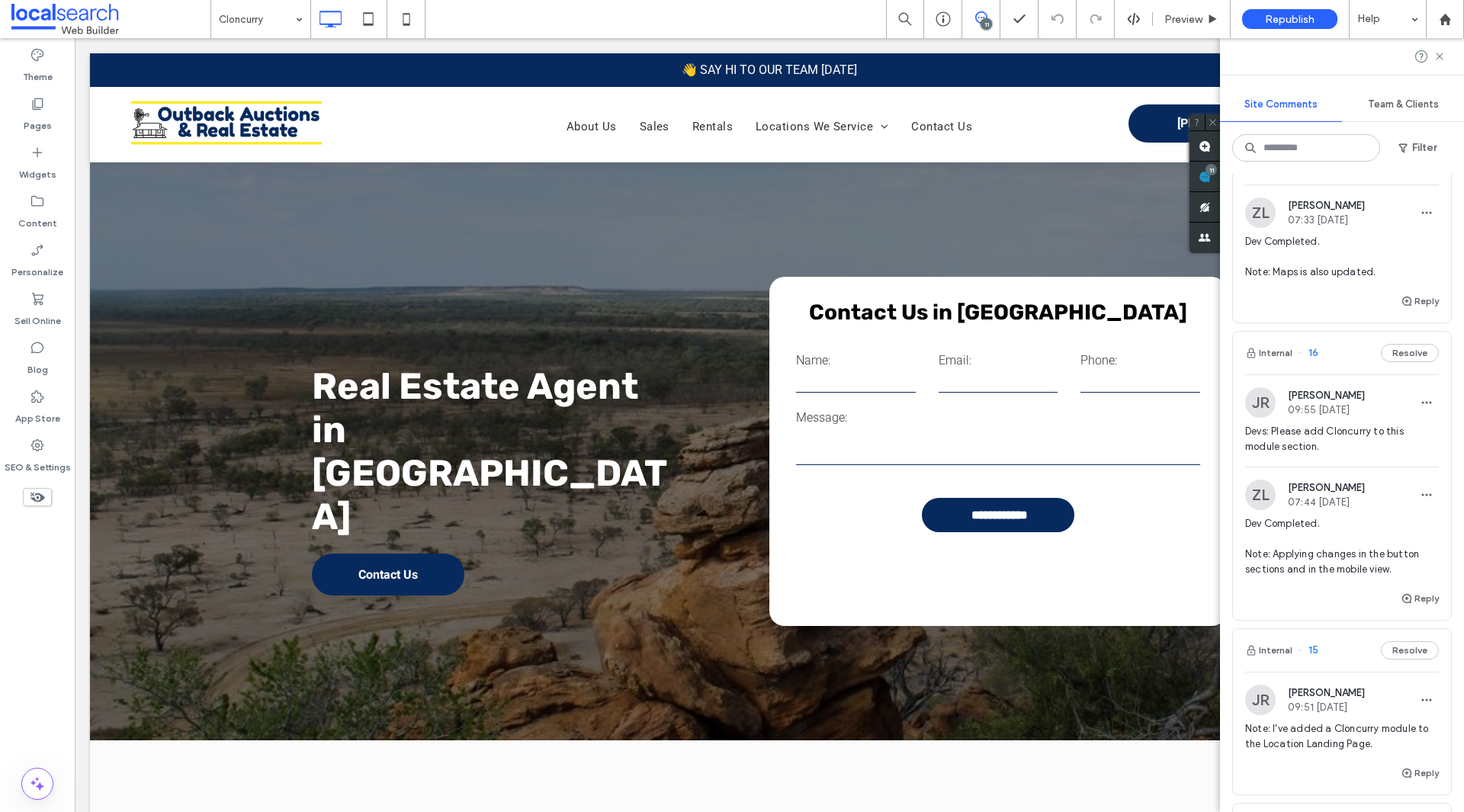
click at [1359, 443] on span "Devs: Please add Cloncurry to this module section." at bounding box center [1342, 438] width 194 height 30
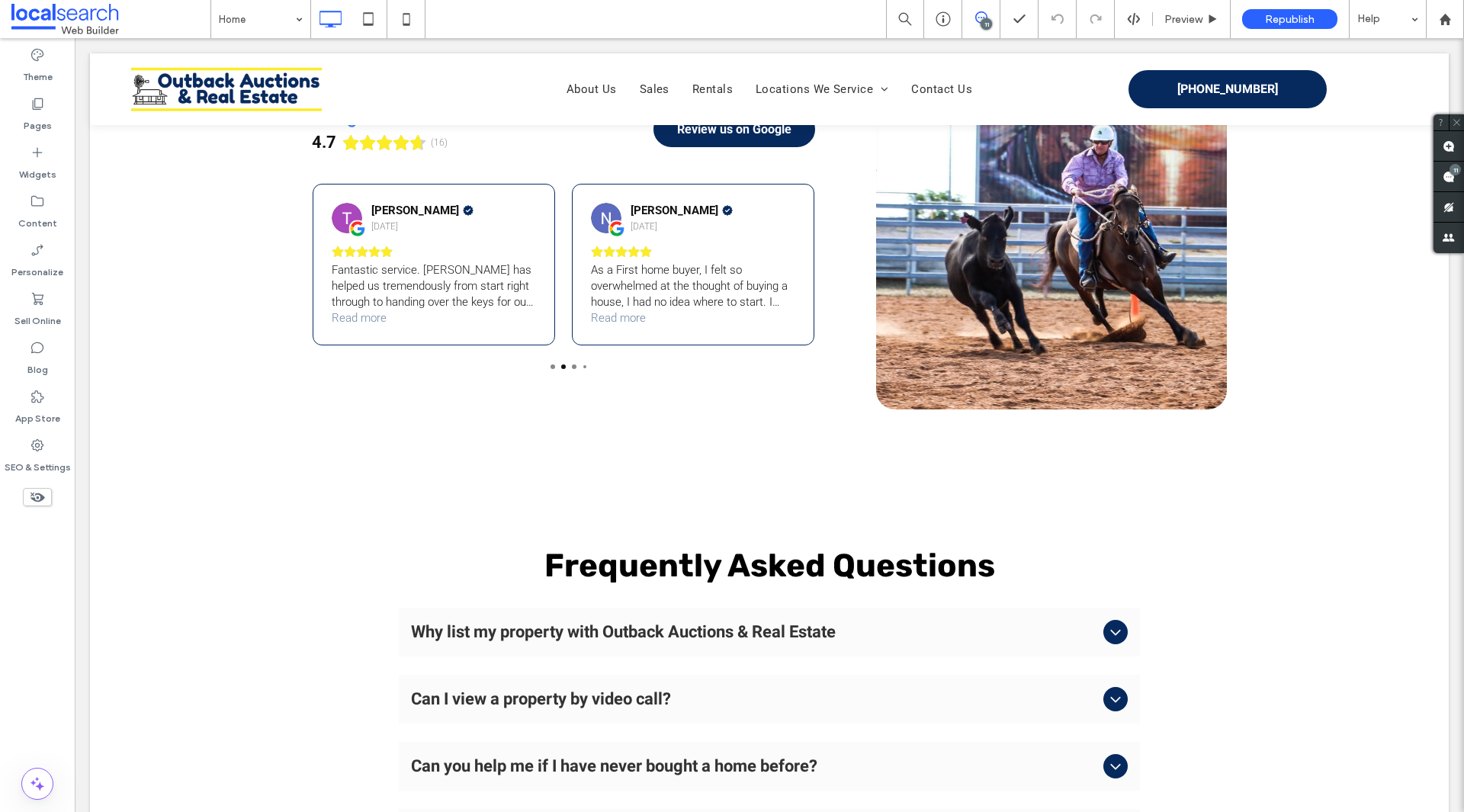
scroll to position [6535, 0]
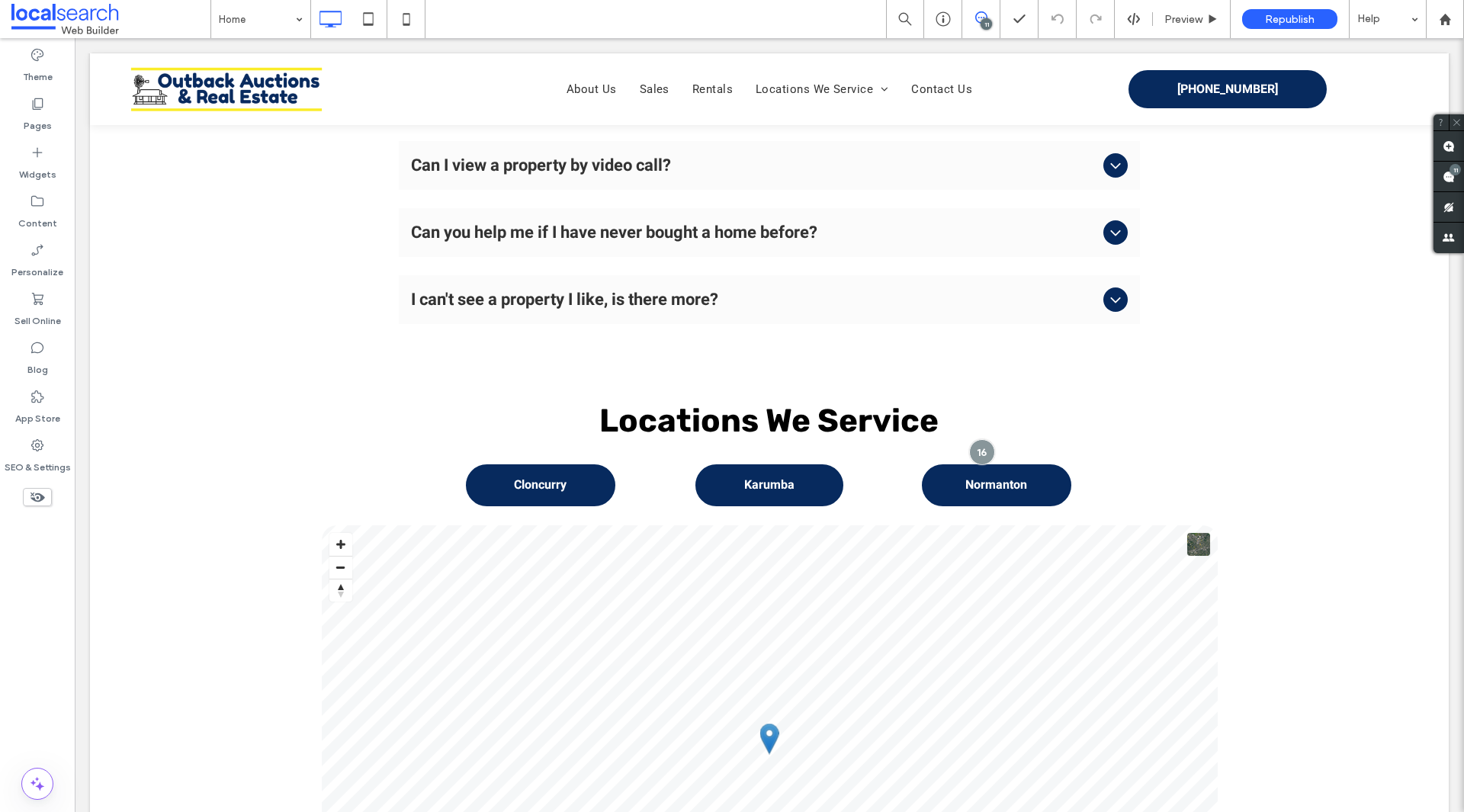
click at [980, 22] on icon at bounding box center [981, 17] width 12 height 12
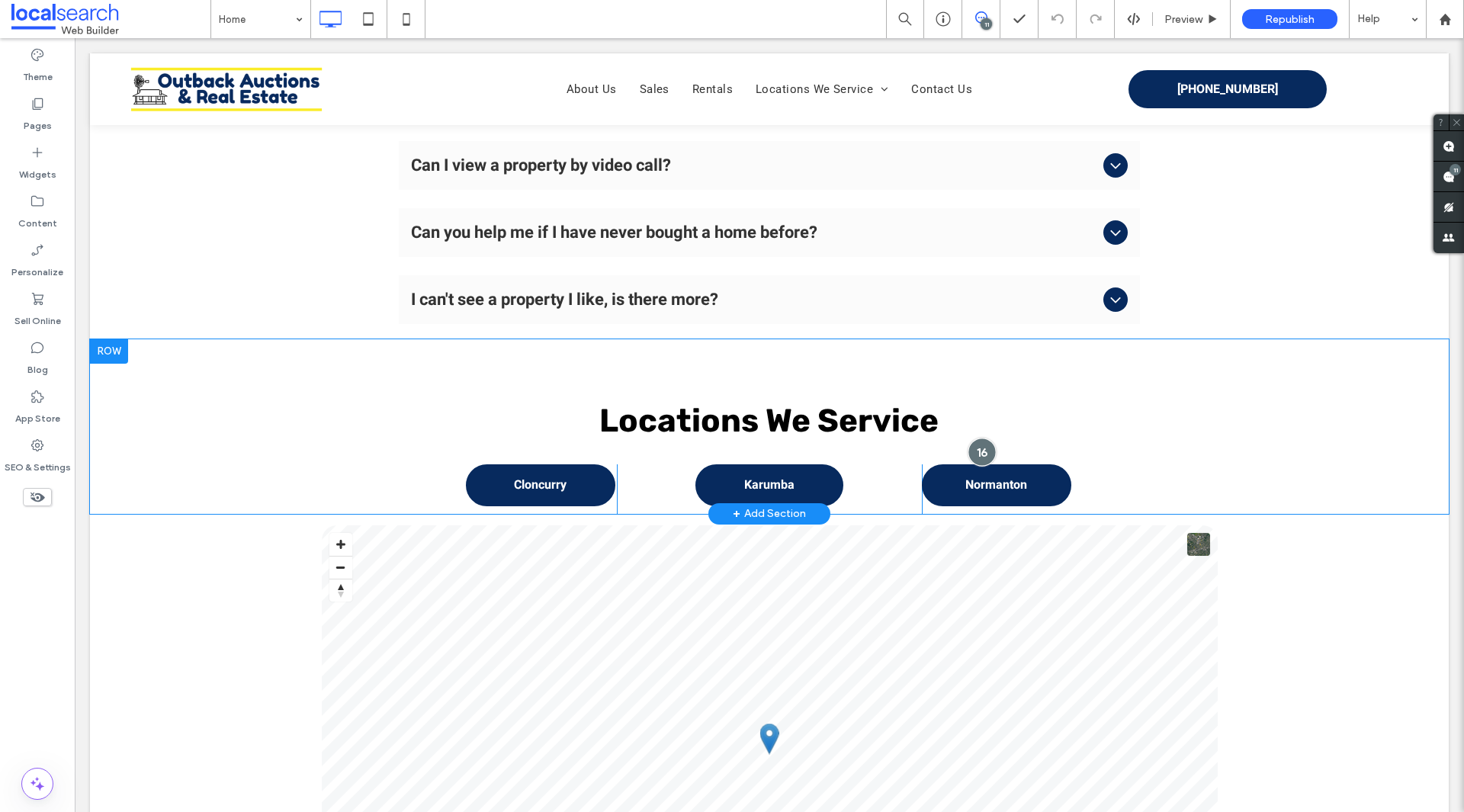
click at [972, 437] on div at bounding box center [981, 451] width 29 height 29
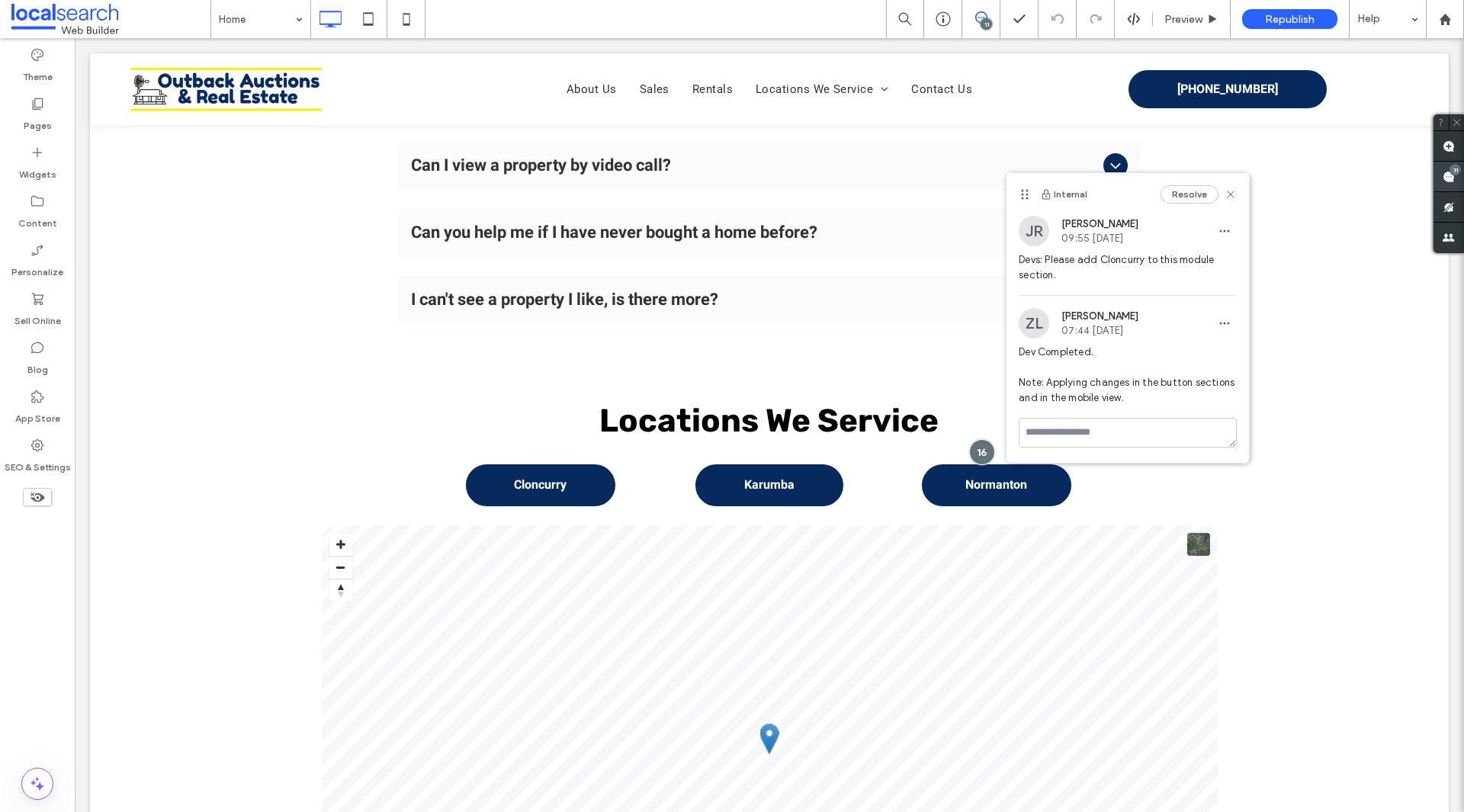
click at [1448, 182] on use at bounding box center [1448, 176] width 12 height 12
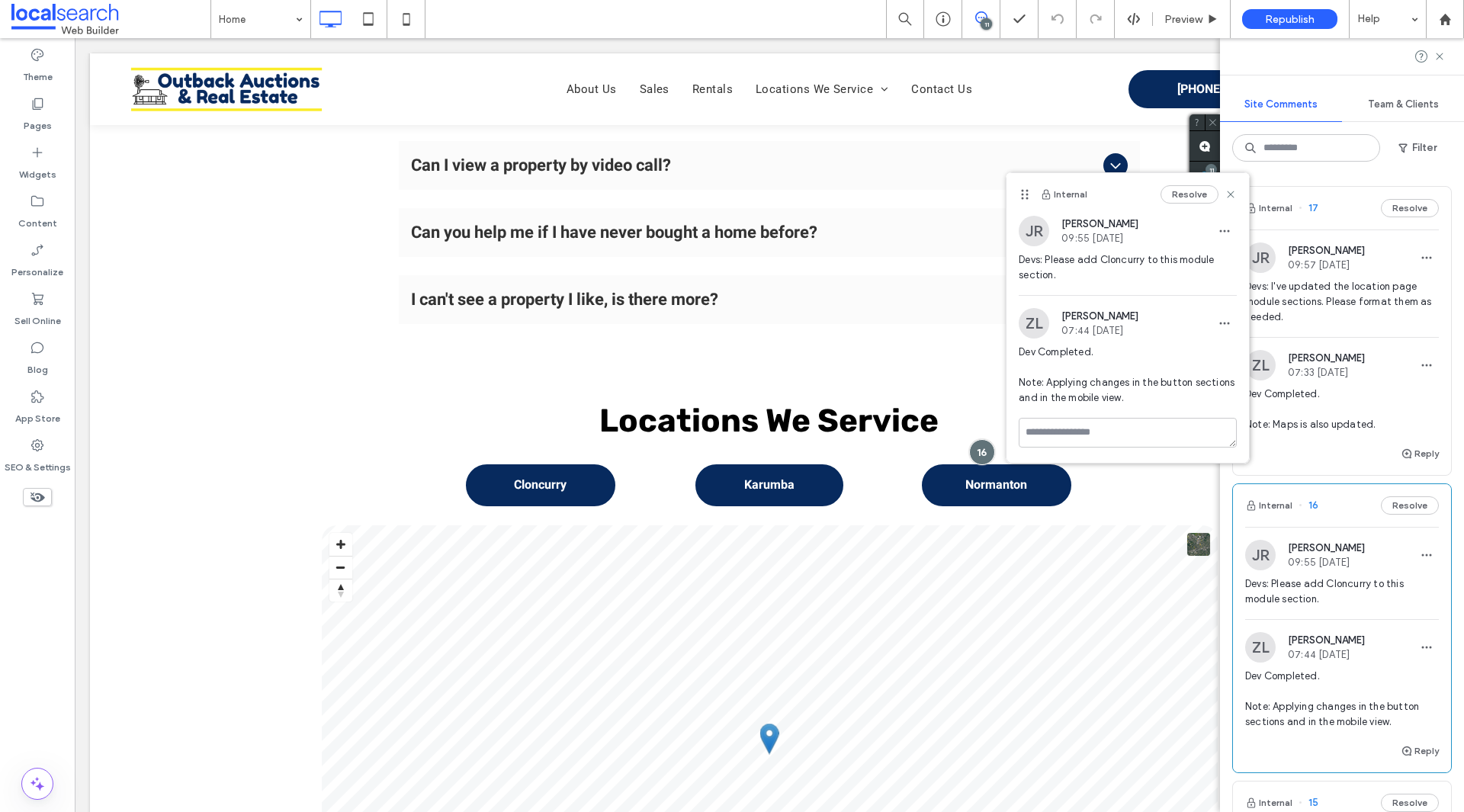
click at [1372, 321] on span "Devs: I've updated the location page module sections. Please format them as nee…" at bounding box center [1342, 302] width 194 height 46
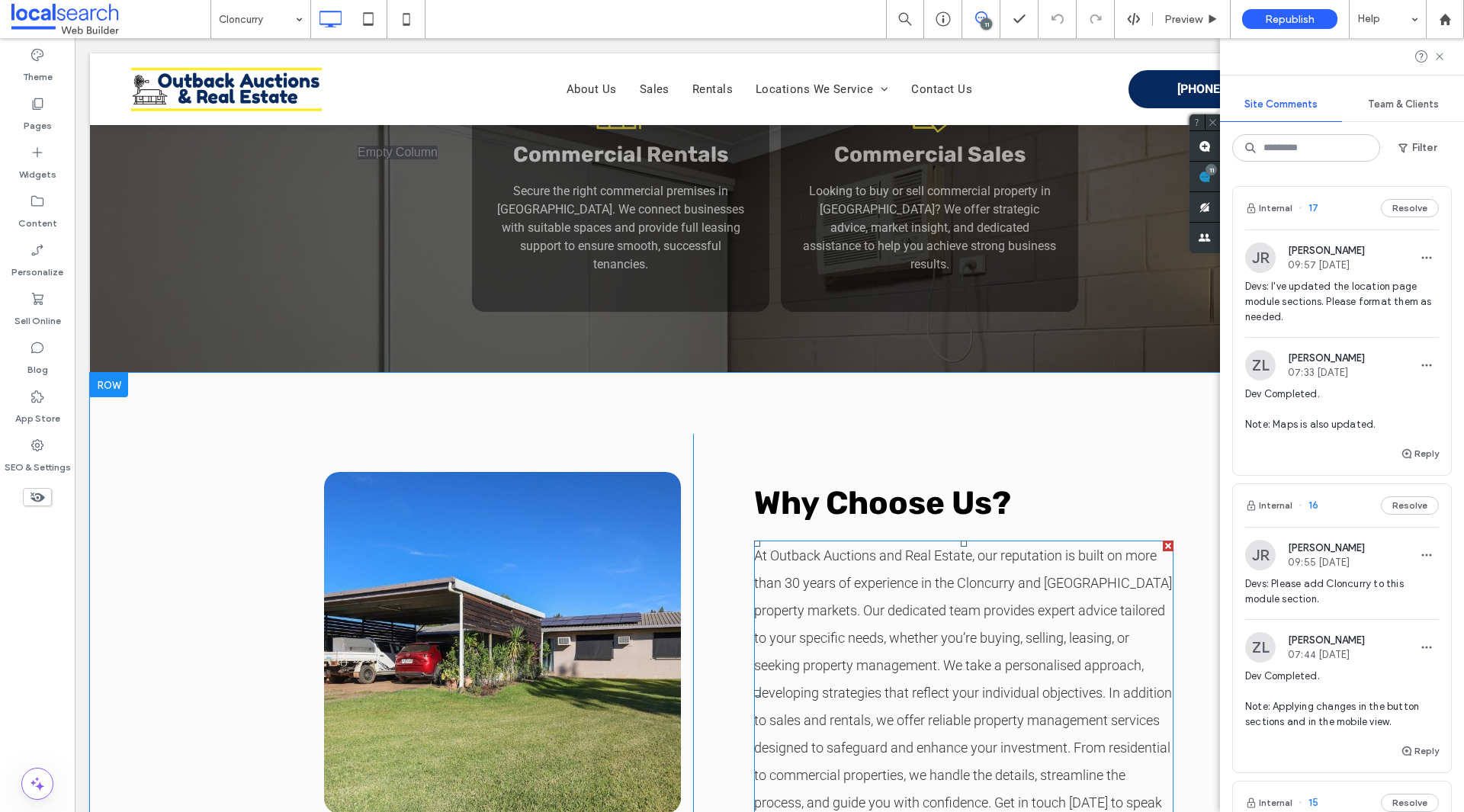
scroll to position [3429, 0]
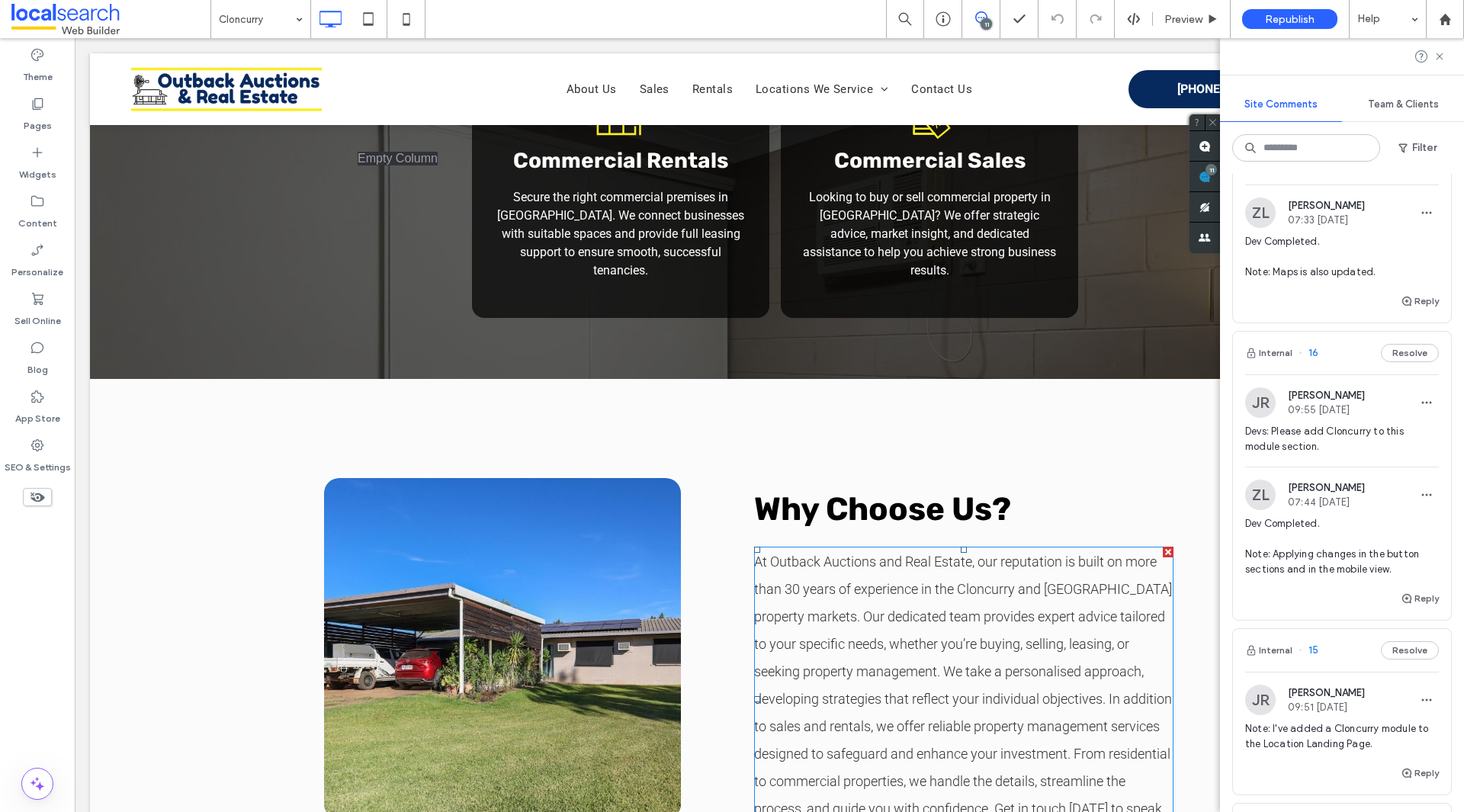
scroll to position [3963, 0]
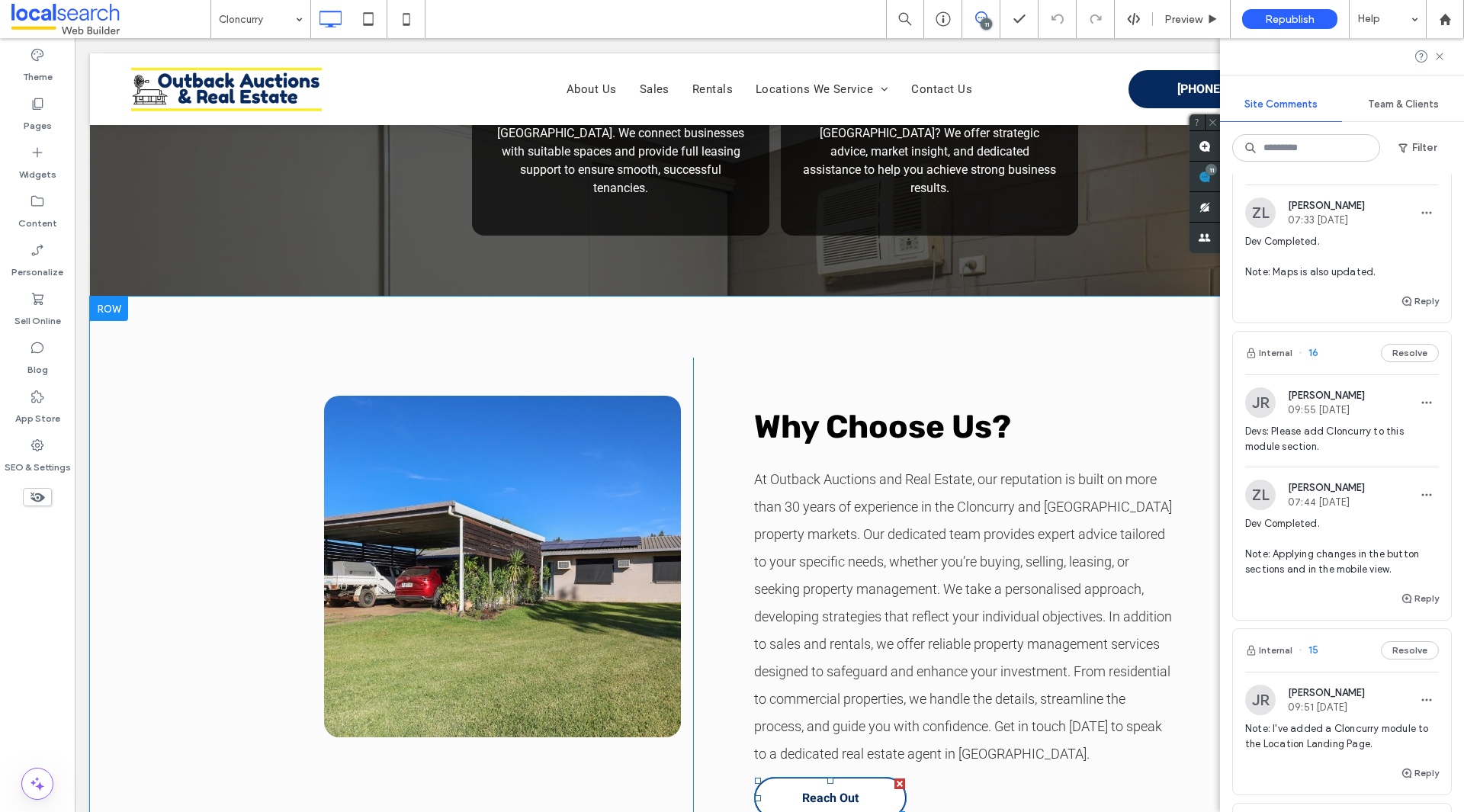
click at [774, 777] on link "Reach Out" at bounding box center [830, 797] width 153 height 42
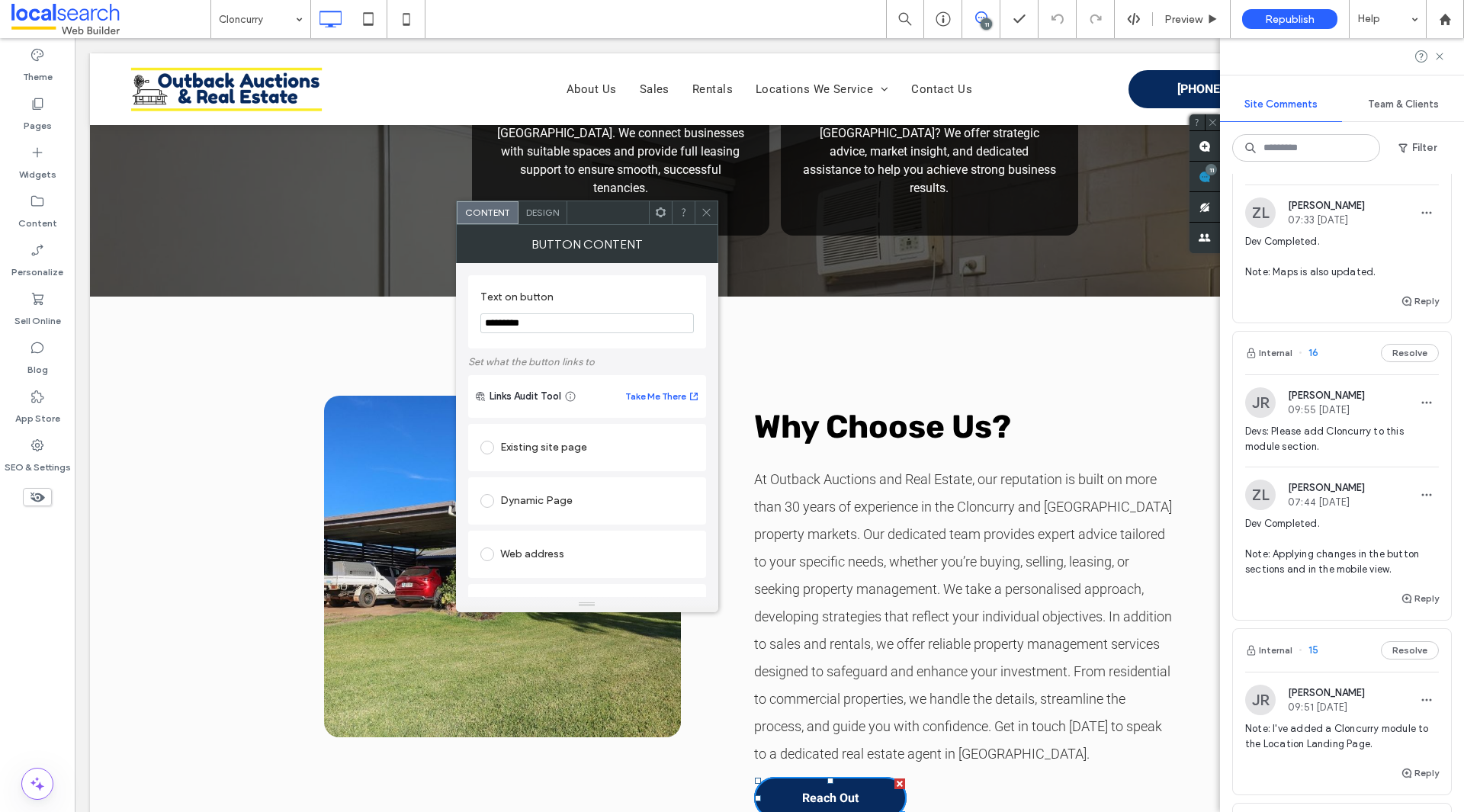
click at [698, 209] on div at bounding box center [706, 213] width 23 height 23
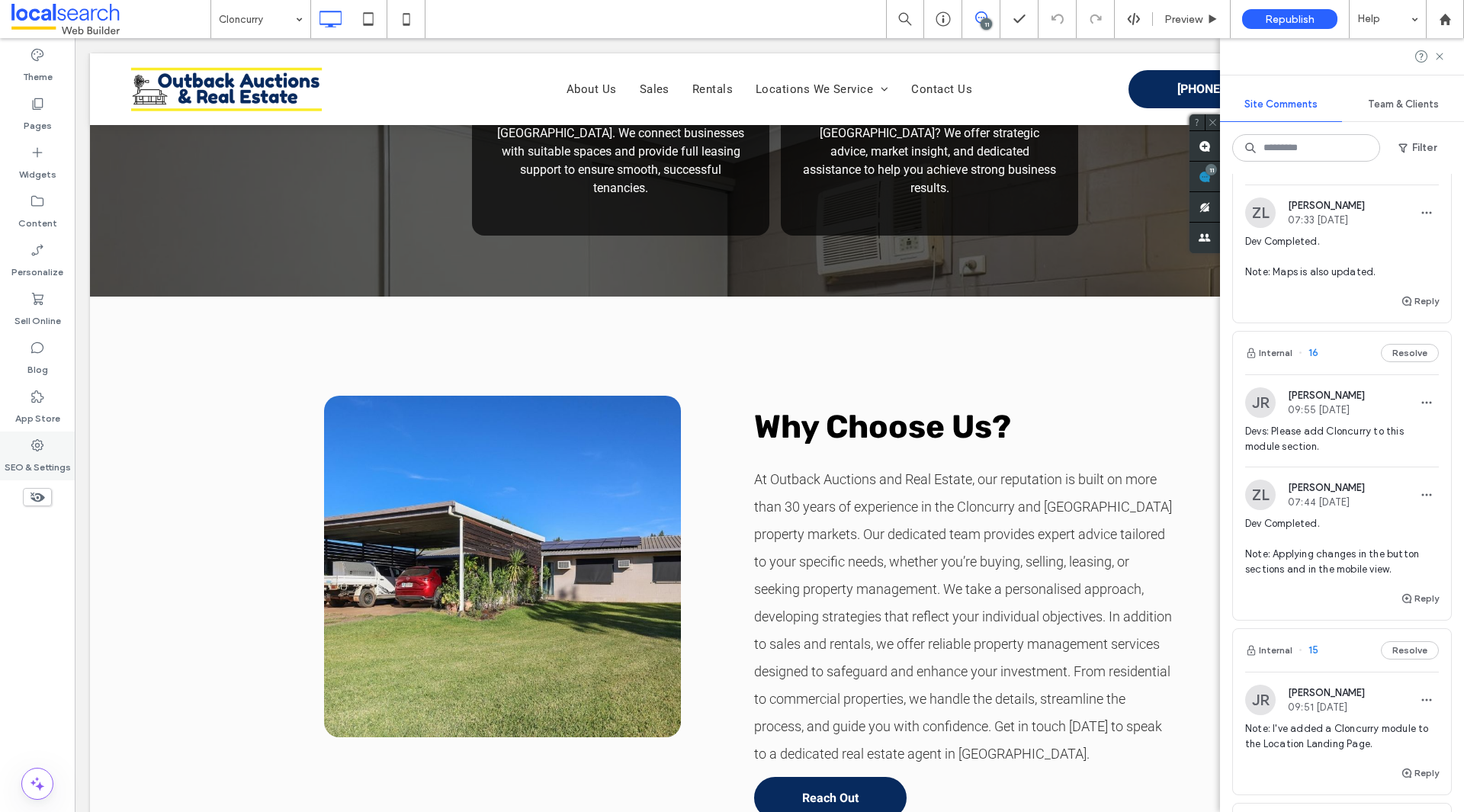
click at [52, 455] on label "SEO & Settings" at bounding box center [38, 464] width 66 height 21
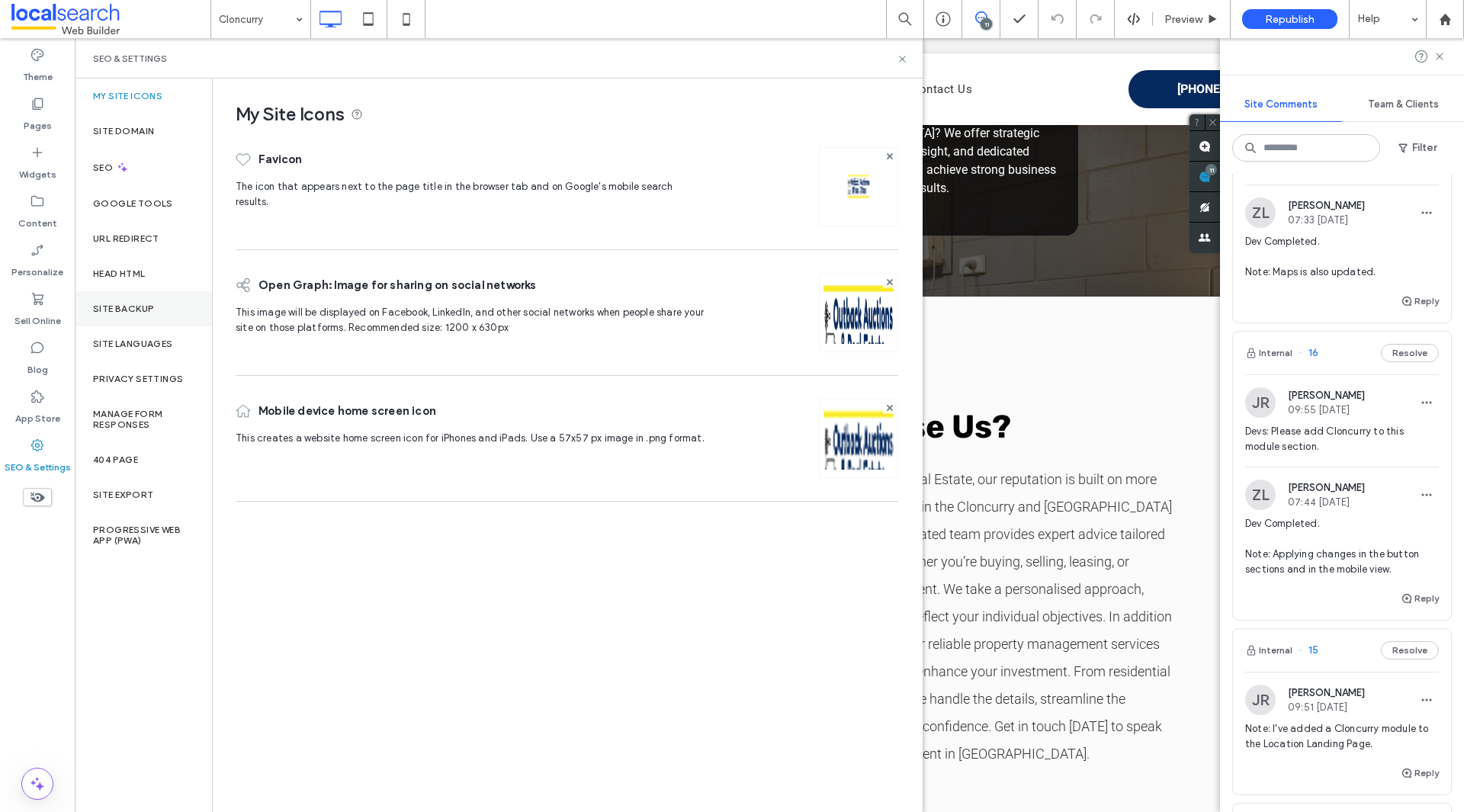
click at [106, 294] on div "Site Backup" at bounding box center [144, 308] width 137 height 35
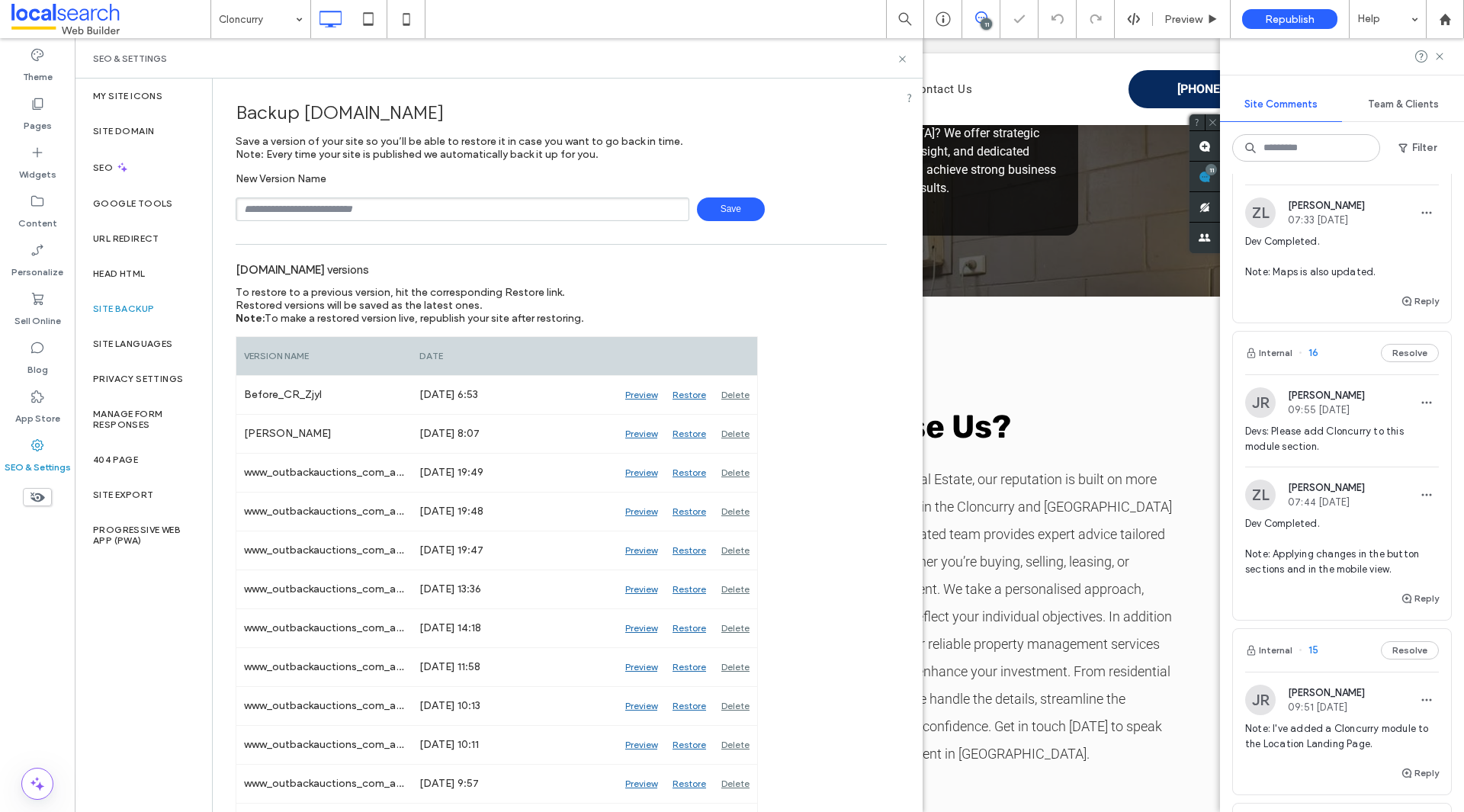
click at [386, 211] on input "text" at bounding box center [463, 209] width 454 height 24
type input "**********"
click at [714, 212] on span "Save" at bounding box center [731, 209] width 68 height 24
click at [905, 61] on use at bounding box center [901, 58] width 6 height 6
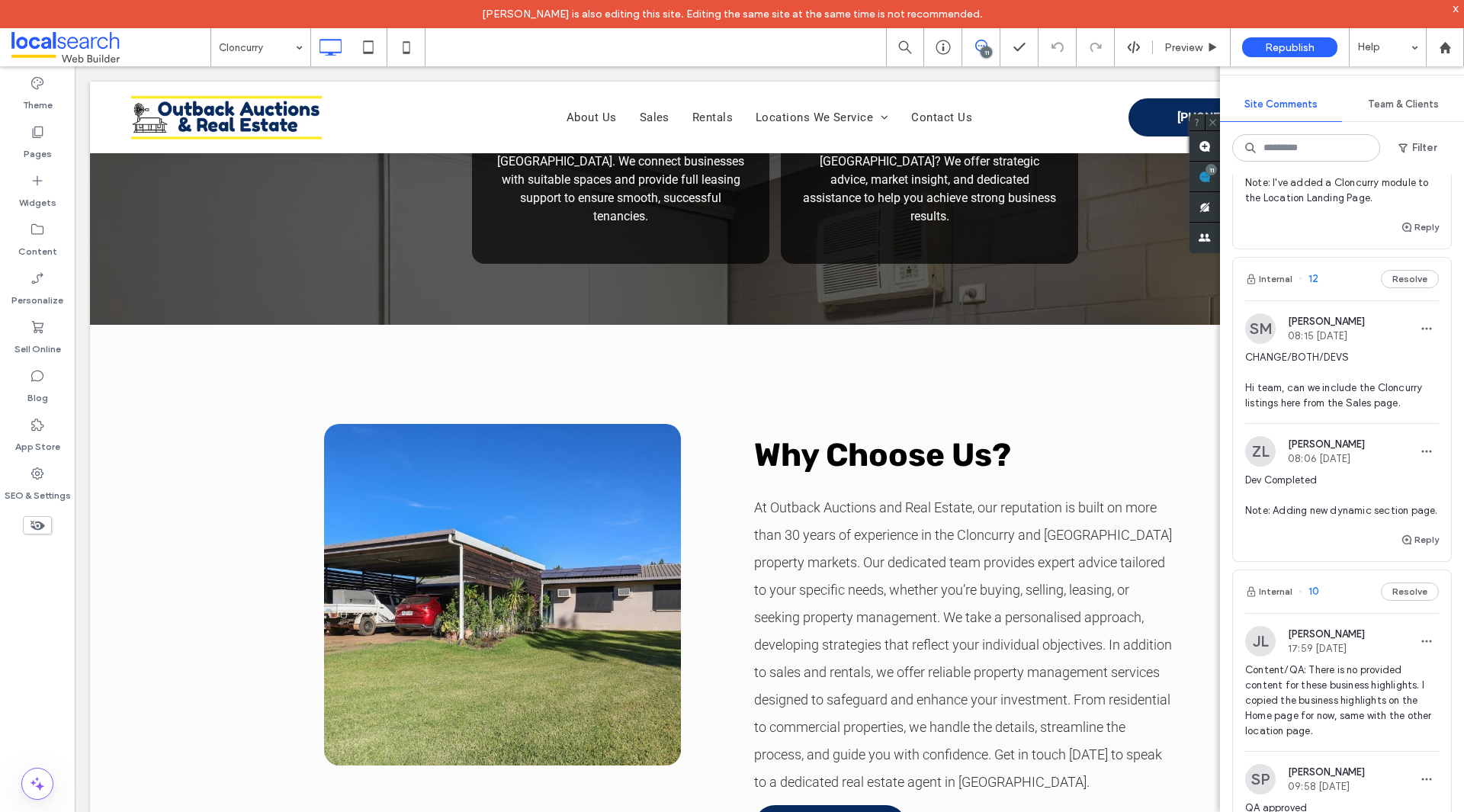
scroll to position [610, 0]
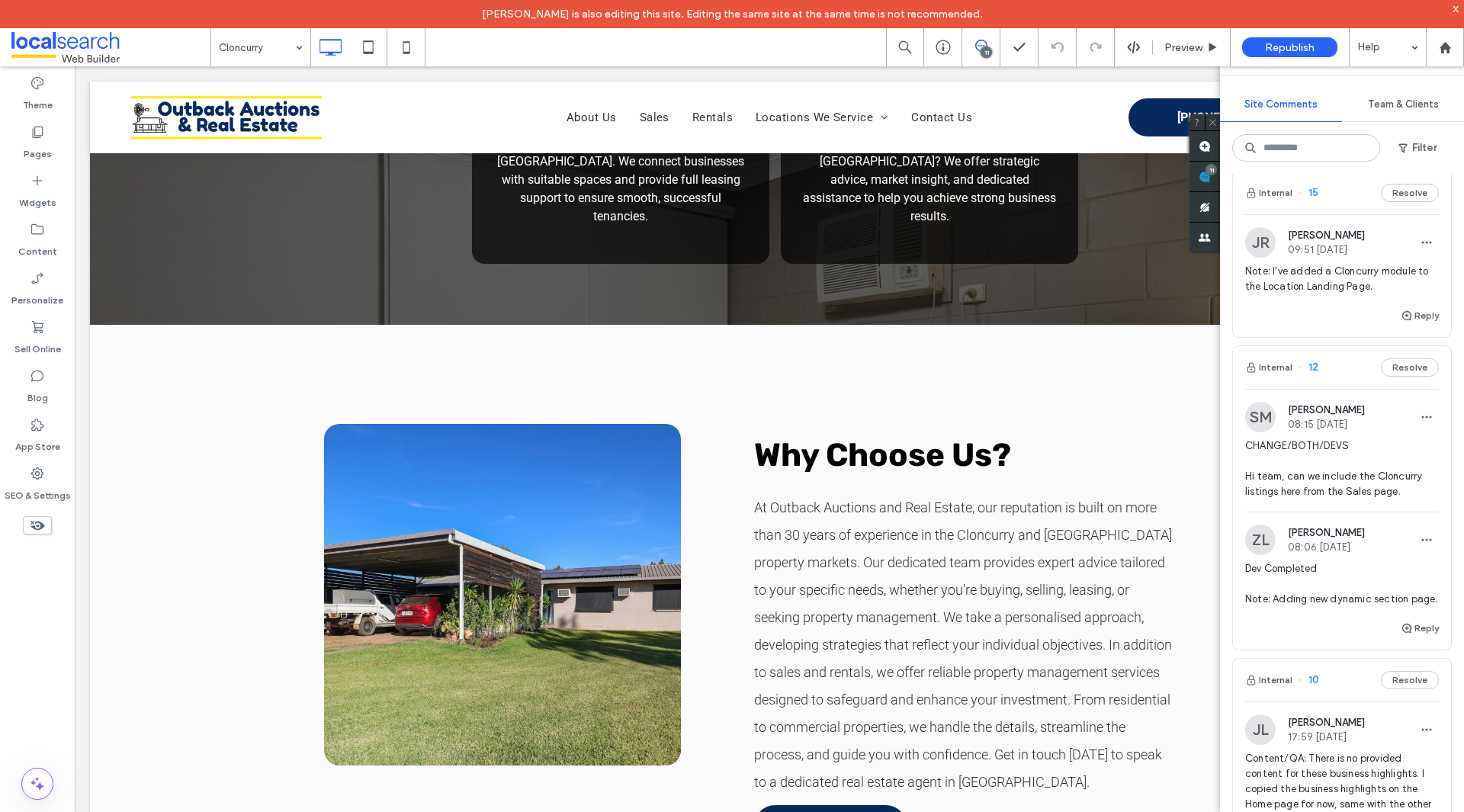
click at [1329, 593] on span "Dev Completed Note: Adding new dynamic section page." at bounding box center [1342, 583] width 194 height 46
click at [101, 43] on span at bounding box center [111, 47] width 199 height 30
